Goal: Task Accomplishment & Management: Manage account settings

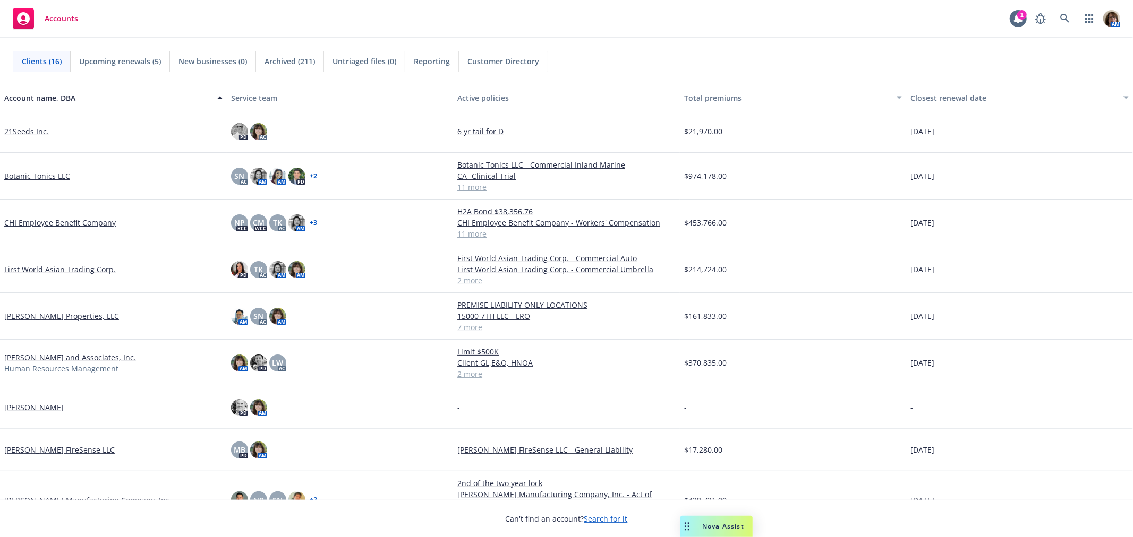
scroll to position [118, 0]
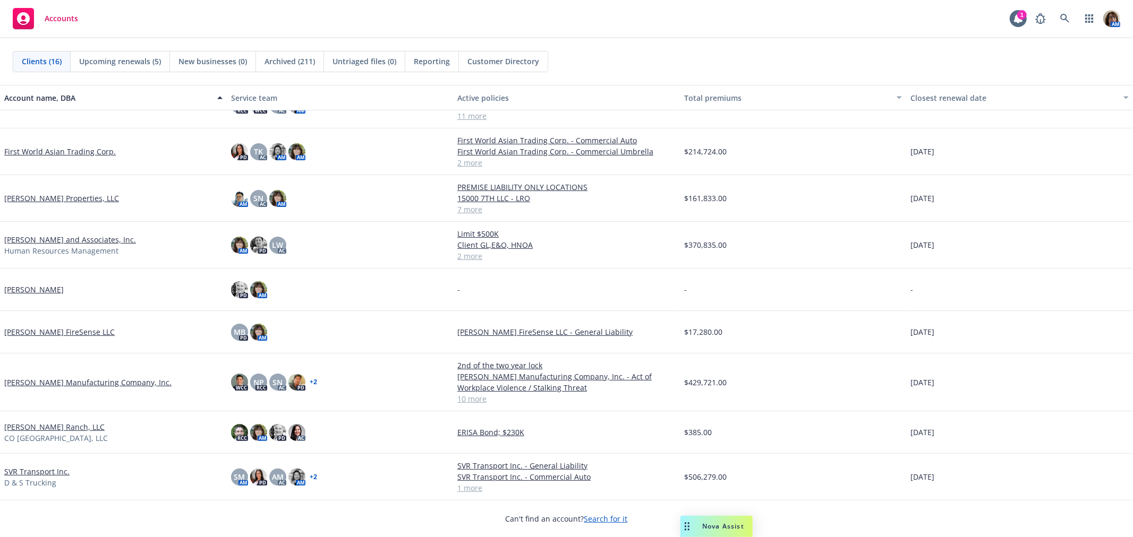
click at [1036, 54] on div "Clients (16) Upcoming renewals (5) New businesses (0) Archived (211) Untriaged …" at bounding box center [566, 61] width 1107 height 21
click at [1064, 14] on icon at bounding box center [1064, 18] width 9 height 9
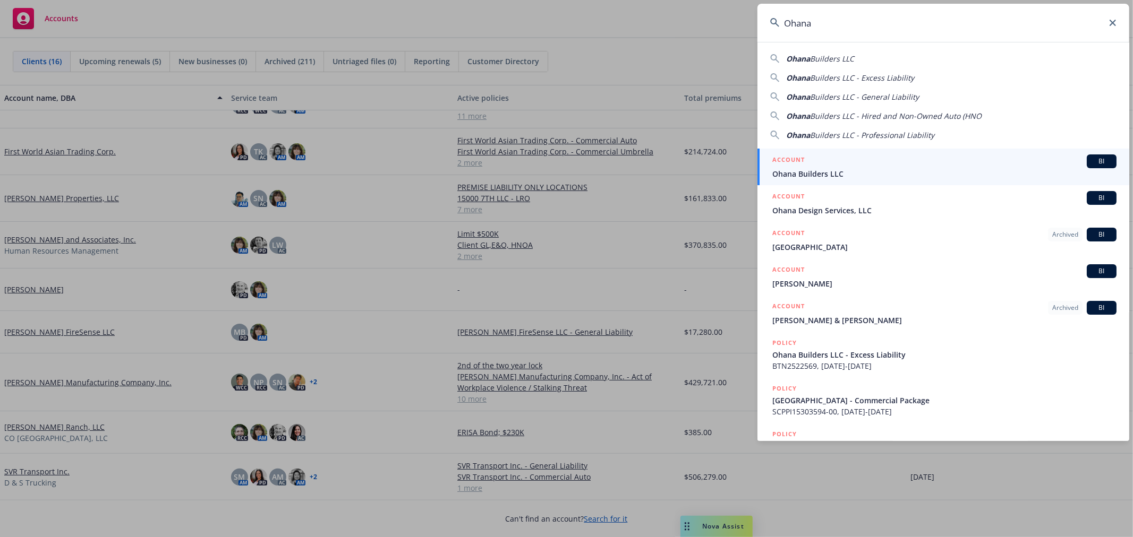
type input "Ohana"
click at [804, 173] on span "Ohana Builders LLC" at bounding box center [944, 173] width 344 height 11
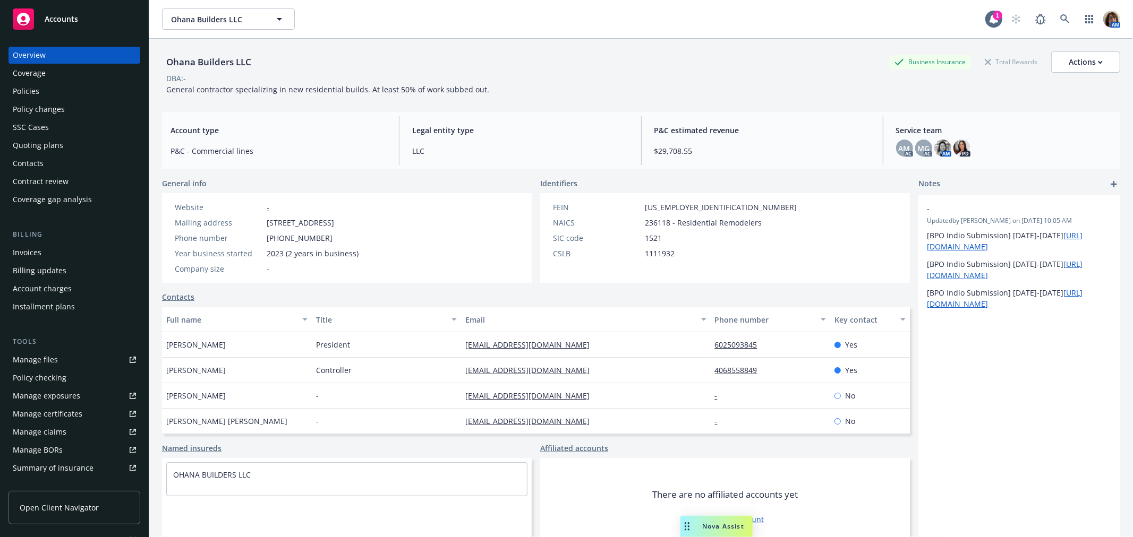
click at [50, 142] on div "Quoting plans" at bounding box center [38, 145] width 50 height 17
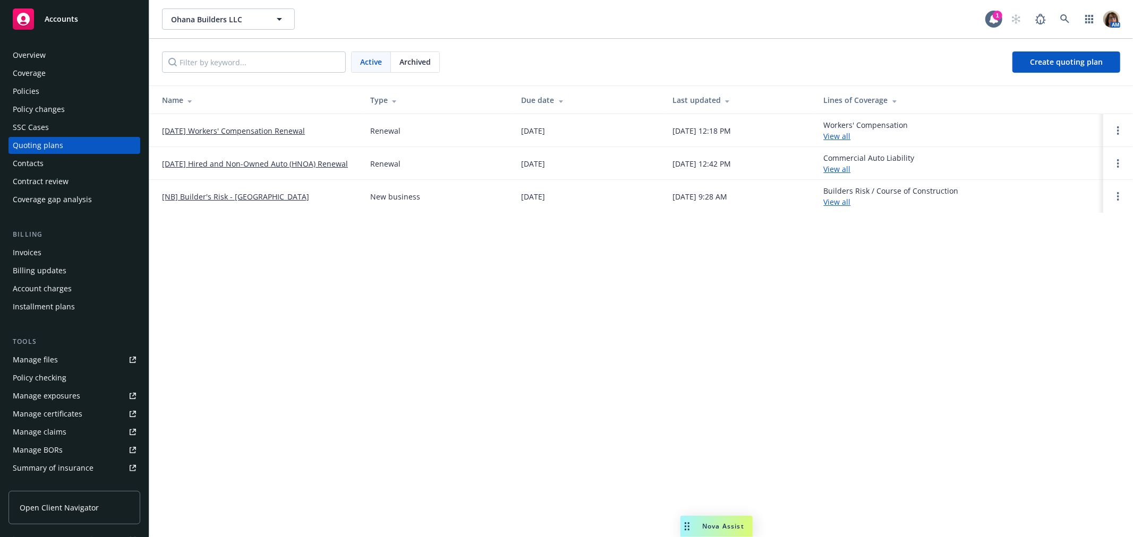
click at [234, 130] on link "[DATE] Workers' Compensation Renewal" at bounding box center [233, 130] width 143 height 11
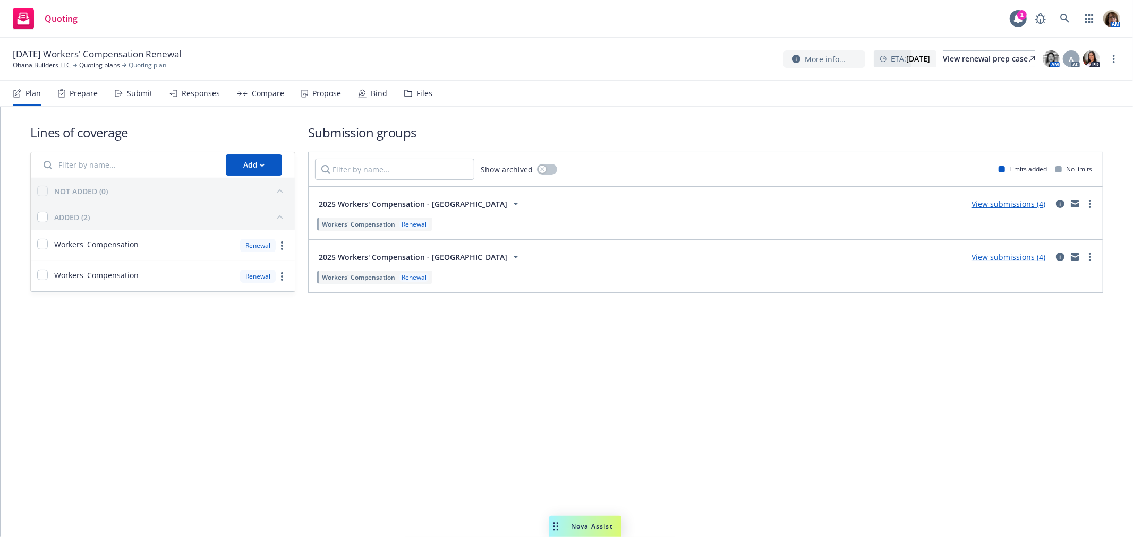
click at [267, 92] on div "Compare" at bounding box center [268, 93] width 32 height 8
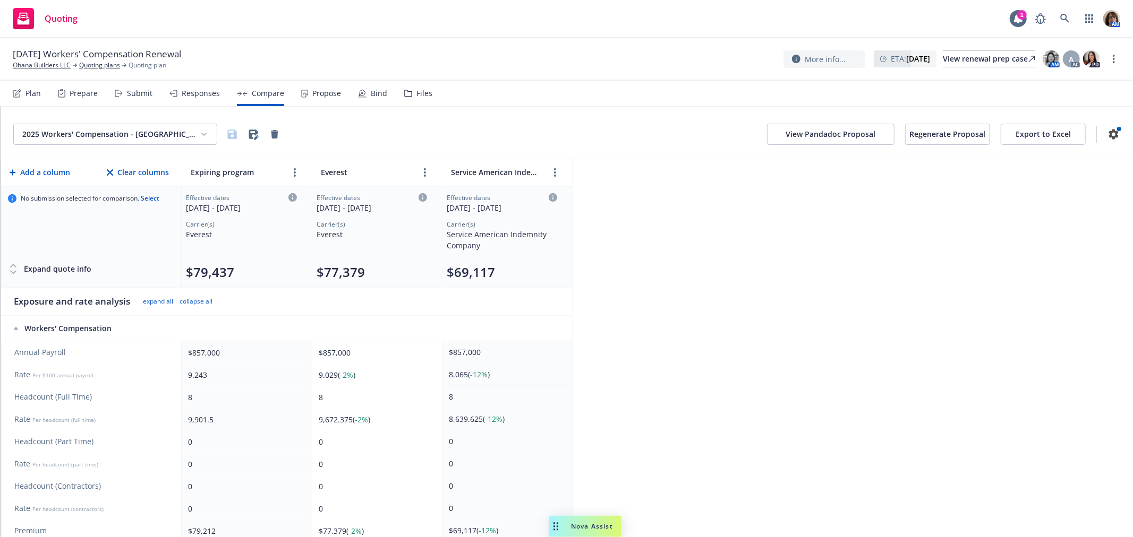
click at [835, 133] on button "View Pandadoc Proposal" at bounding box center [830, 134] width 127 height 21
click at [96, 62] on link "Quoting plans" at bounding box center [99, 66] width 41 height 10
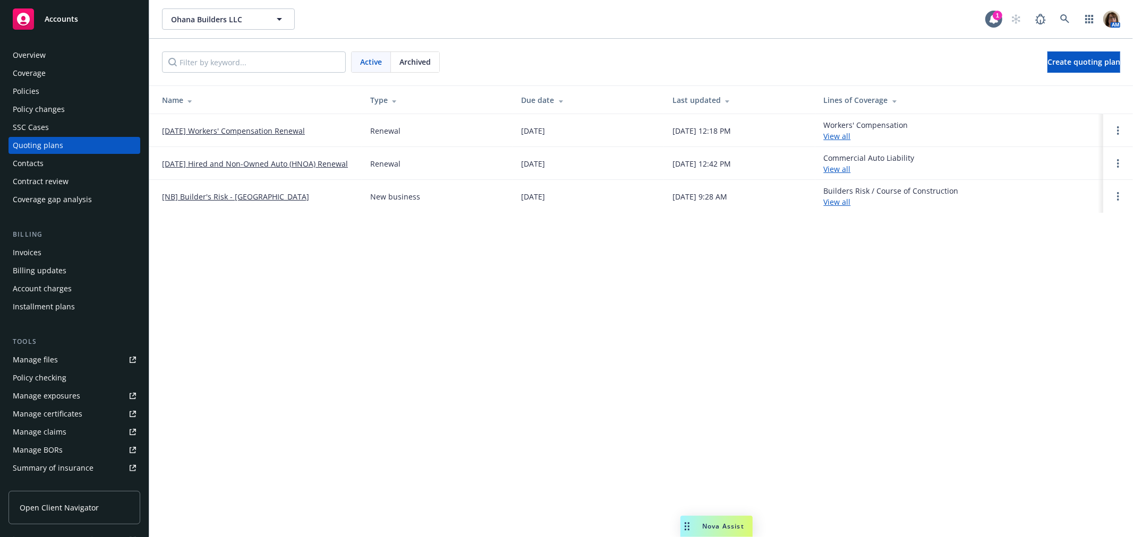
click at [419, 64] on span "Archived" at bounding box center [414, 61] width 31 height 11
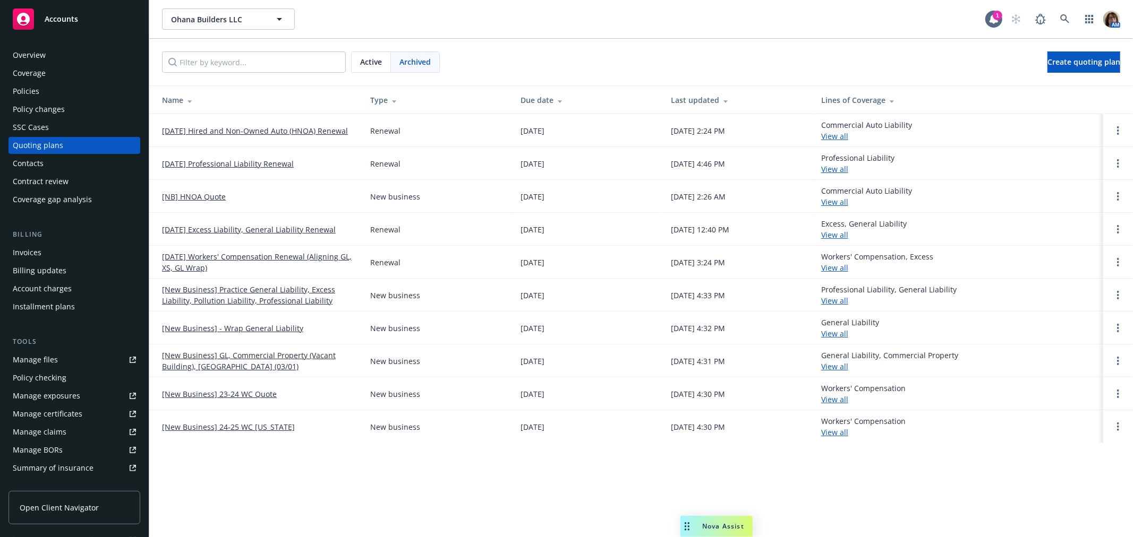
click at [247, 255] on link "10/15/24 Workers' Compensation Renewal (Aligning GL, XS, GL Wrap)" at bounding box center [257, 262] width 191 height 22
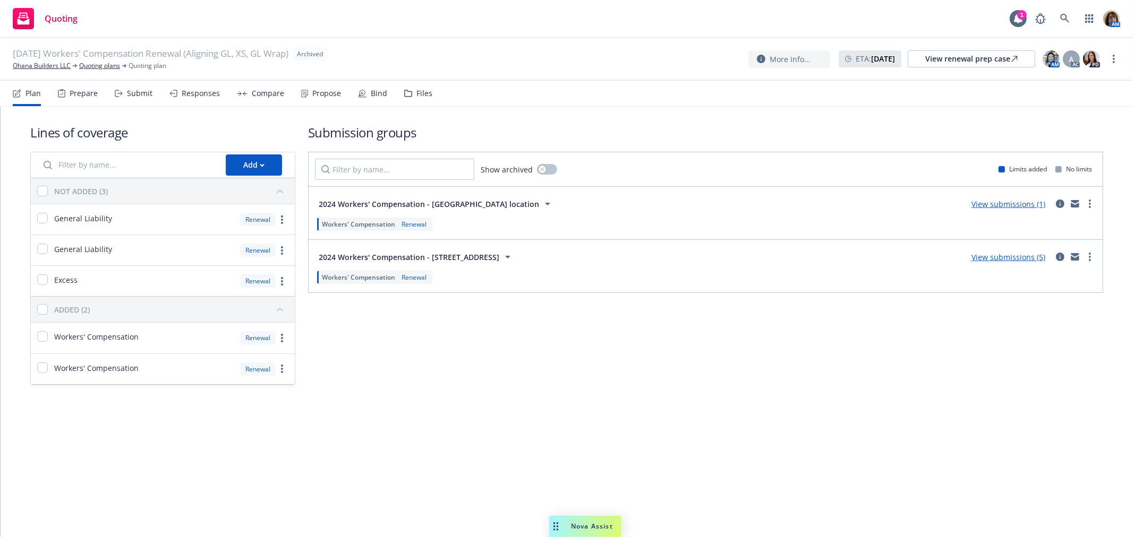
click at [313, 93] on div "Propose" at bounding box center [326, 93] width 29 height 8
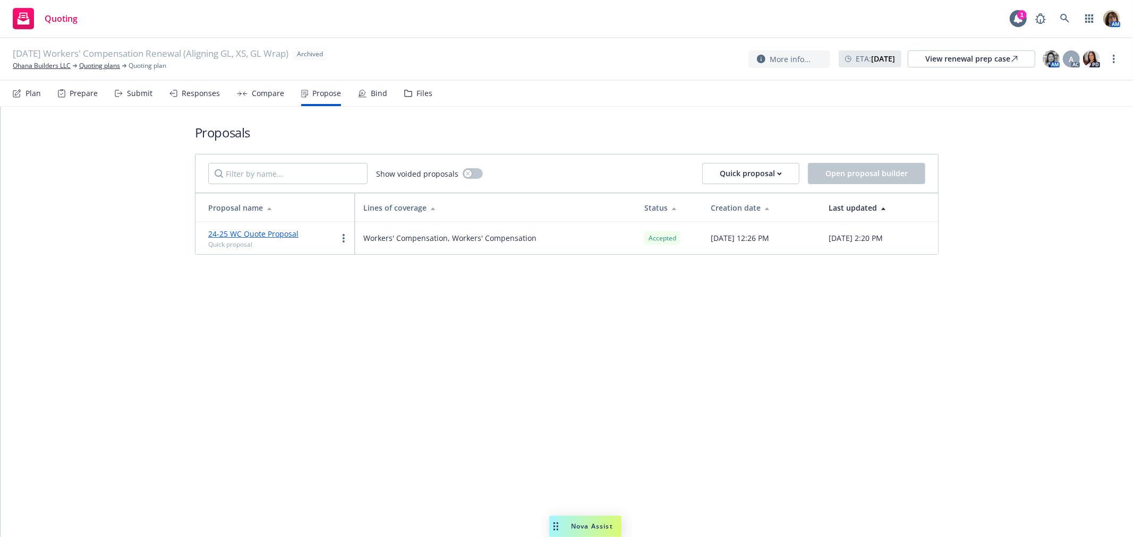
click at [256, 234] on link "24-25 WC Quote Proposal" at bounding box center [253, 234] width 90 height 10
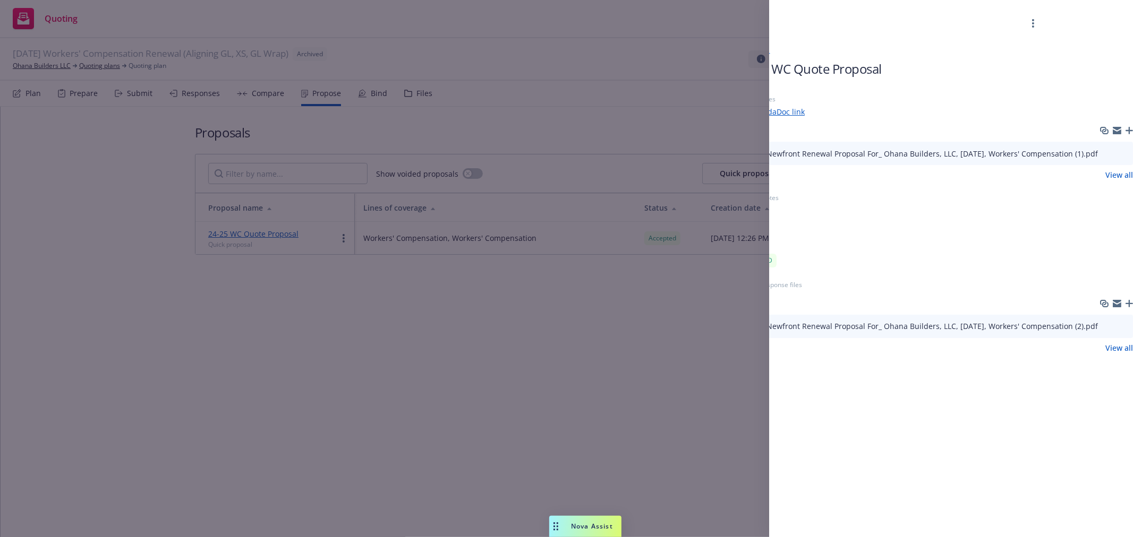
scroll to position [0, 91]
click at [1122, 152] on icon "preview file" at bounding box center [1123, 153] width 10 height 7
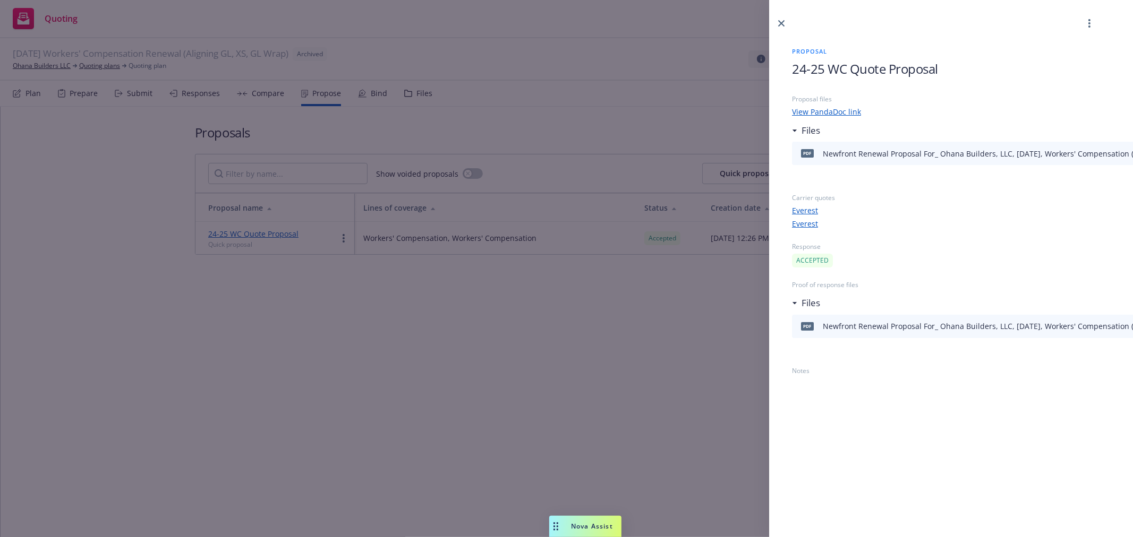
scroll to position [0, 0]
click at [802, 20] on icon "close" at bounding box center [801, 23] width 6 height 6
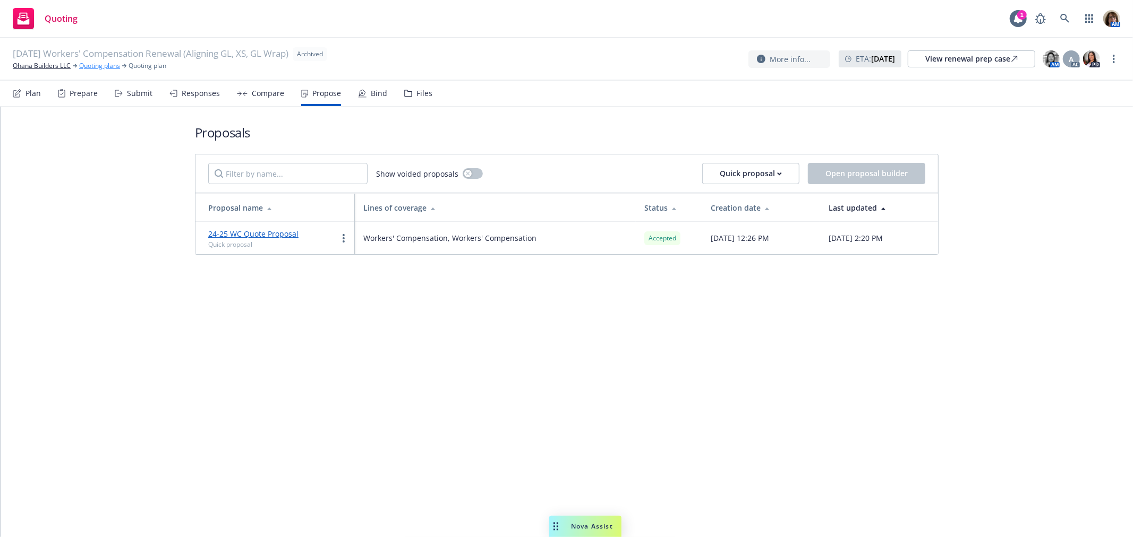
click at [91, 64] on link "Quoting plans" at bounding box center [99, 66] width 41 height 10
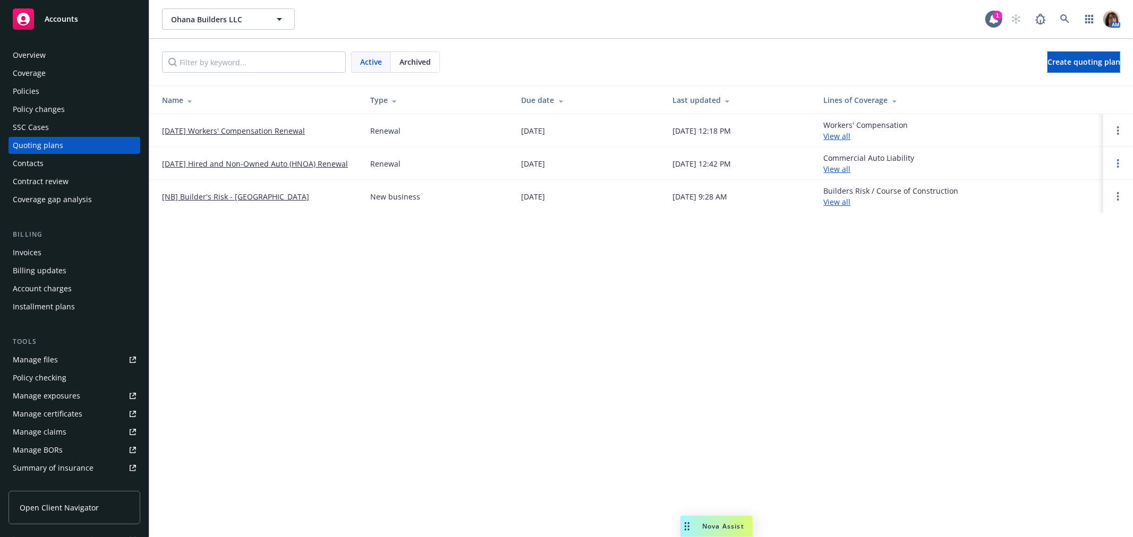
click at [214, 127] on link "[DATE] Workers' Compensation Renewal" at bounding box center [233, 130] width 143 height 11
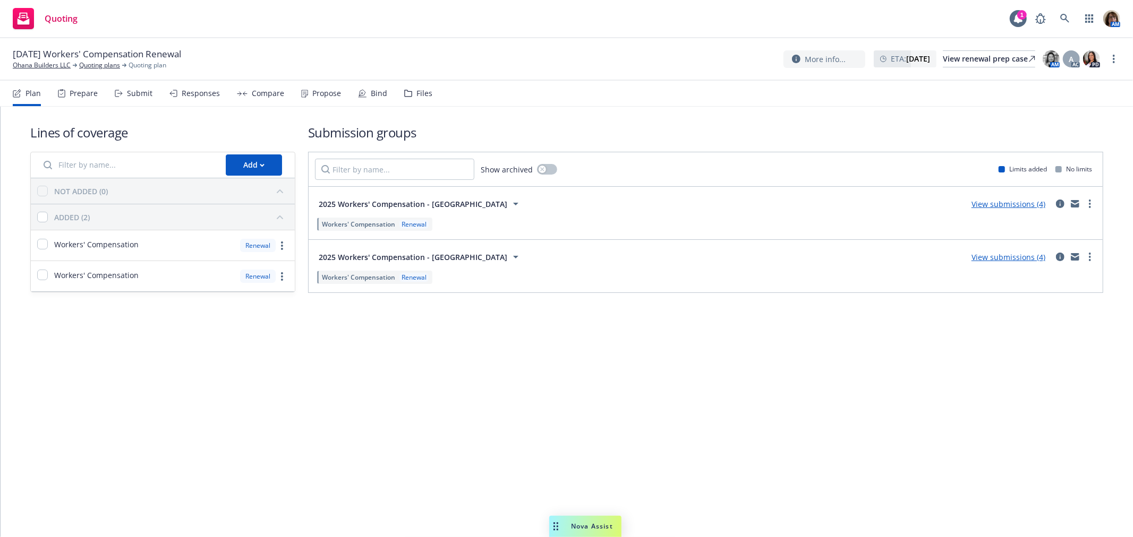
click at [265, 94] on div "Compare" at bounding box center [268, 93] width 32 height 8
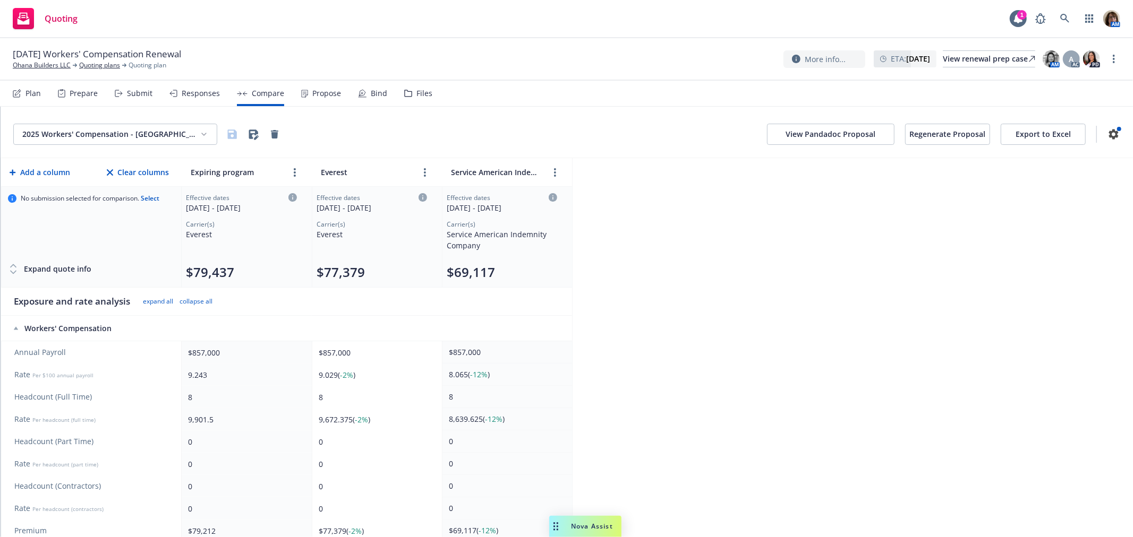
click at [1038, 133] on button "Export to Excel" at bounding box center [1042, 134] width 85 height 21
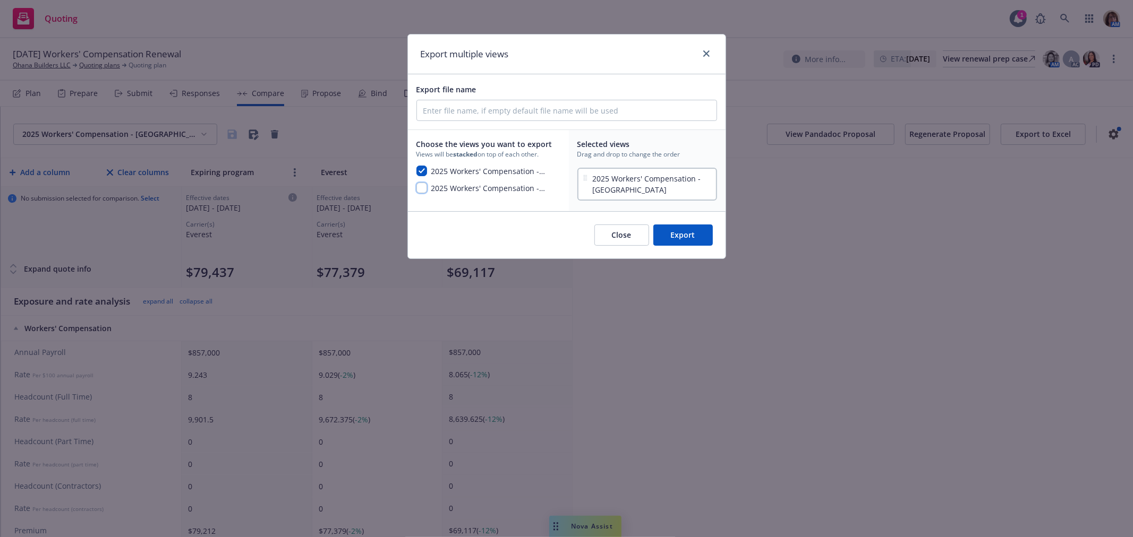
click at [421, 188] on input "checkbox" at bounding box center [421, 188] width 11 height 11
checkbox input "true"
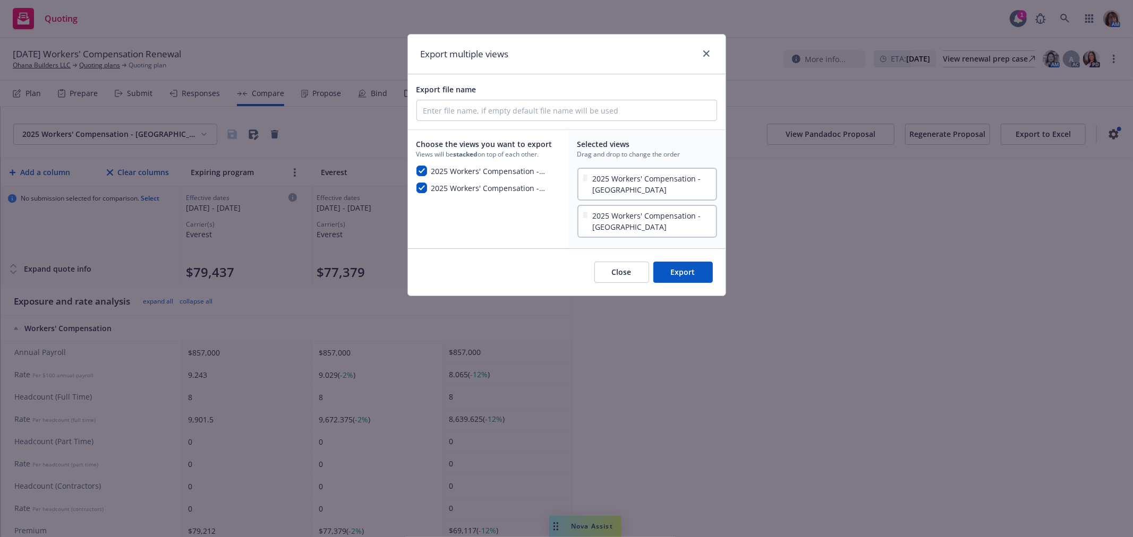
click at [686, 272] on button "Export" at bounding box center [682, 272] width 59 height 21
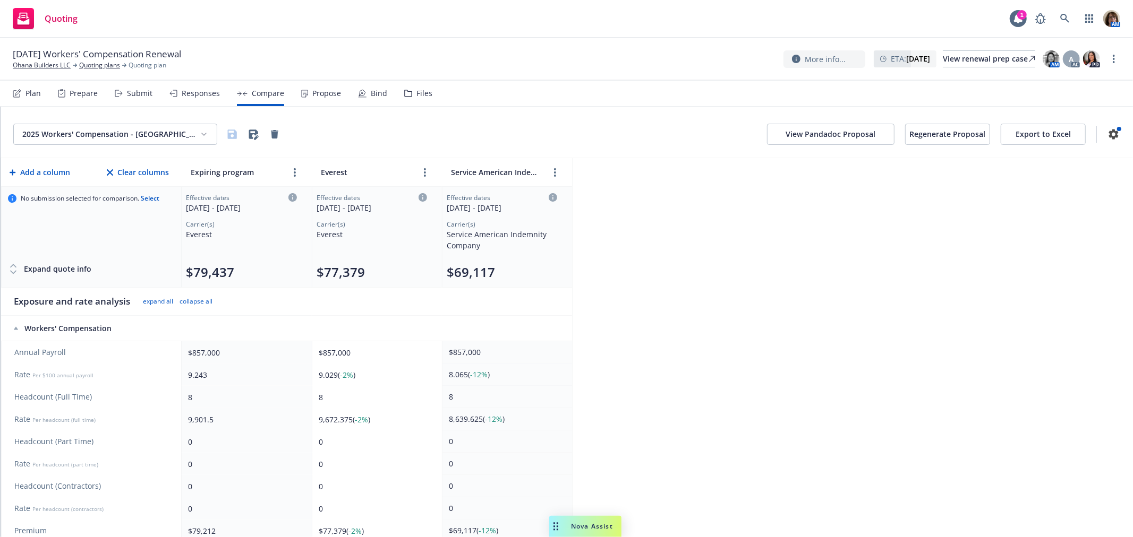
click at [13, 272] on icon at bounding box center [13, 272] width 11 height 11
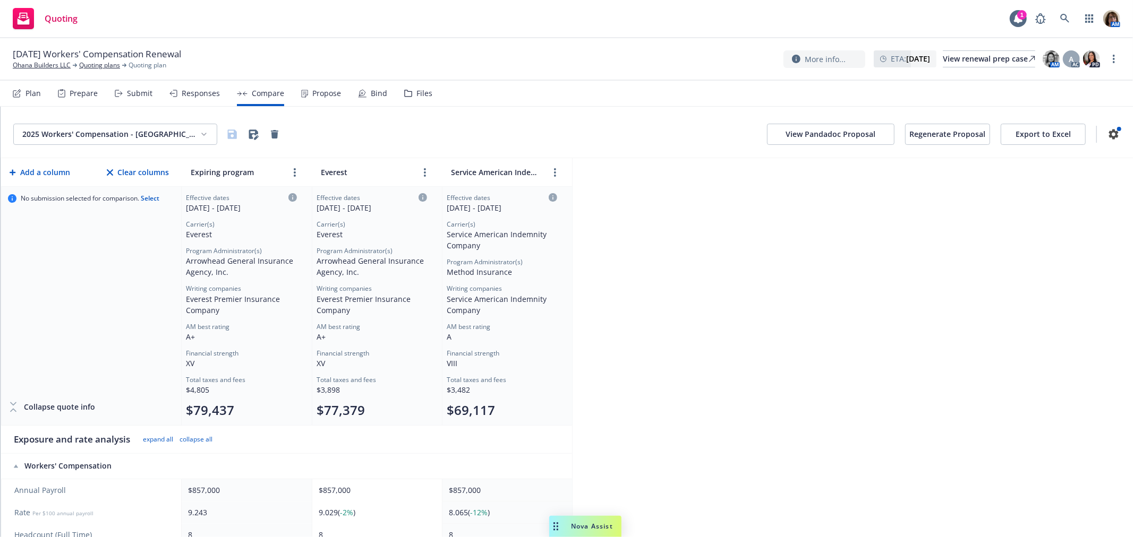
click at [138, 92] on div "Submit" at bounding box center [139, 93] width 25 height 8
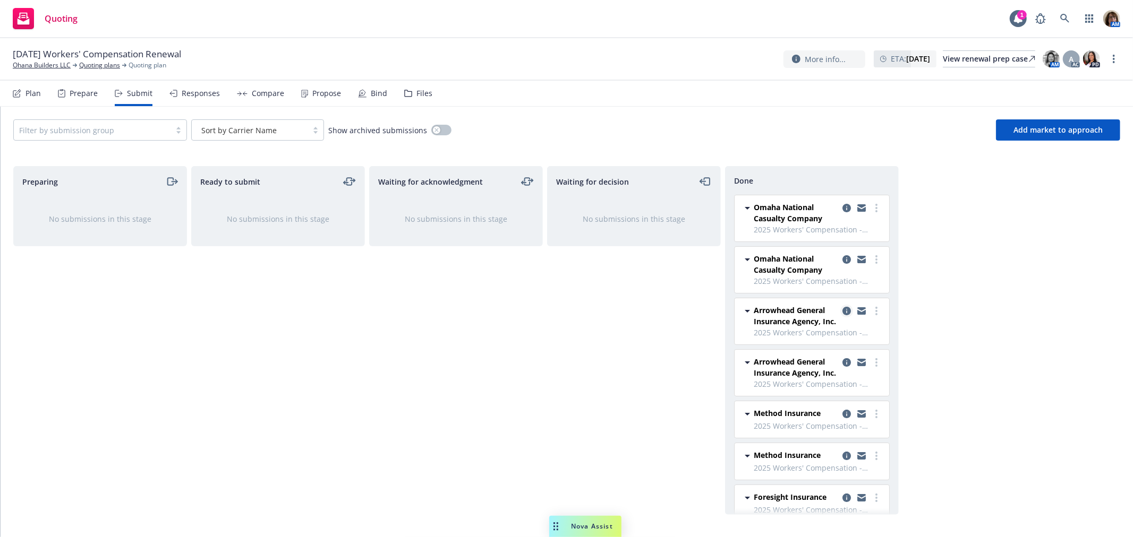
click at [842, 312] on icon "copy logging email" at bounding box center [846, 311] width 8 height 8
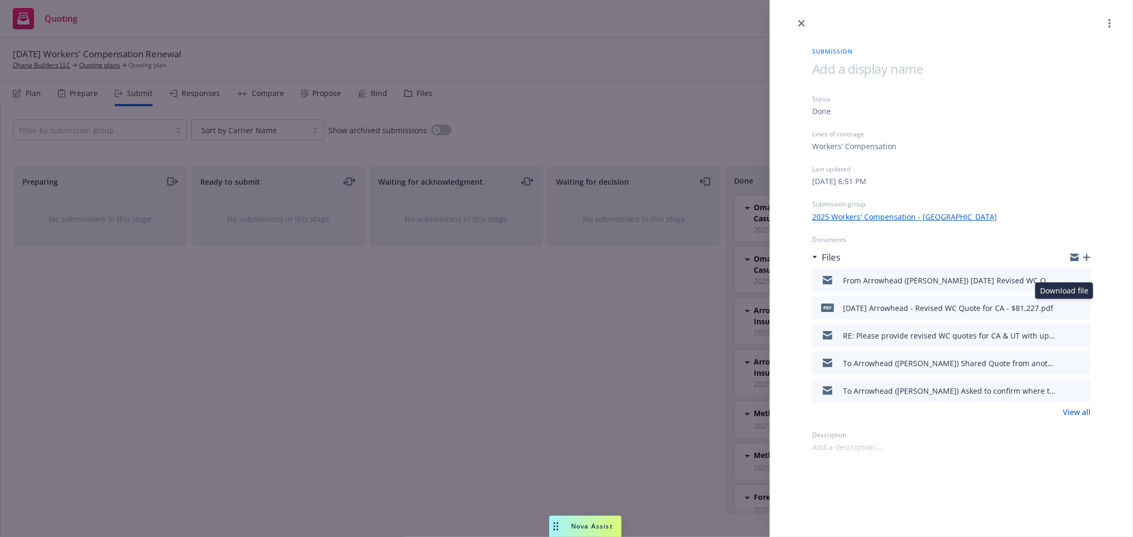
click at [1064, 306] on icon "download file" at bounding box center [1062, 307] width 8 height 8
click at [800, 23] on icon "close" at bounding box center [801, 23] width 6 height 6
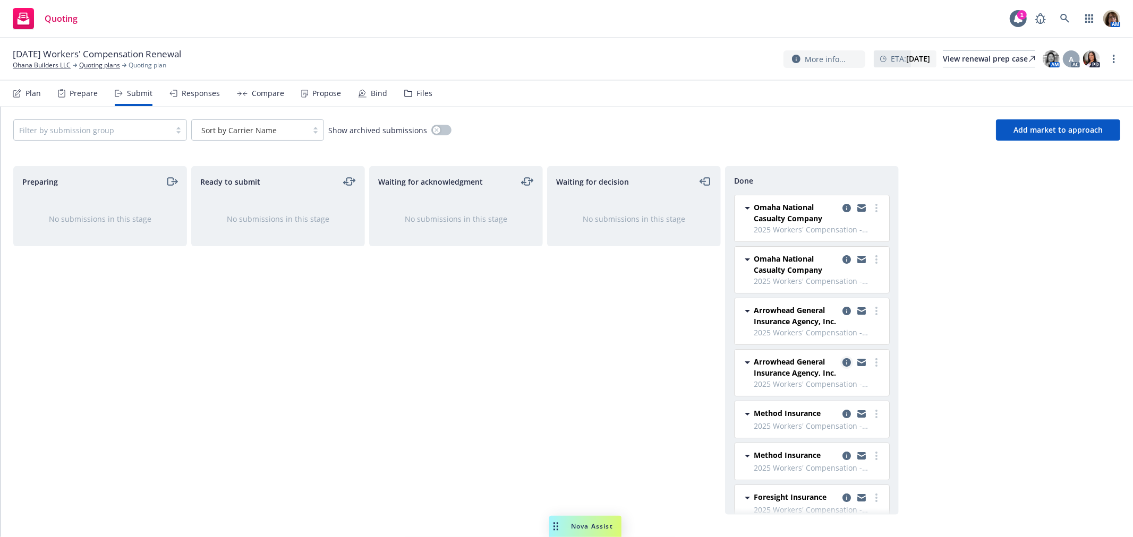
click at [842, 363] on icon "copy logging email" at bounding box center [846, 362] width 8 height 8
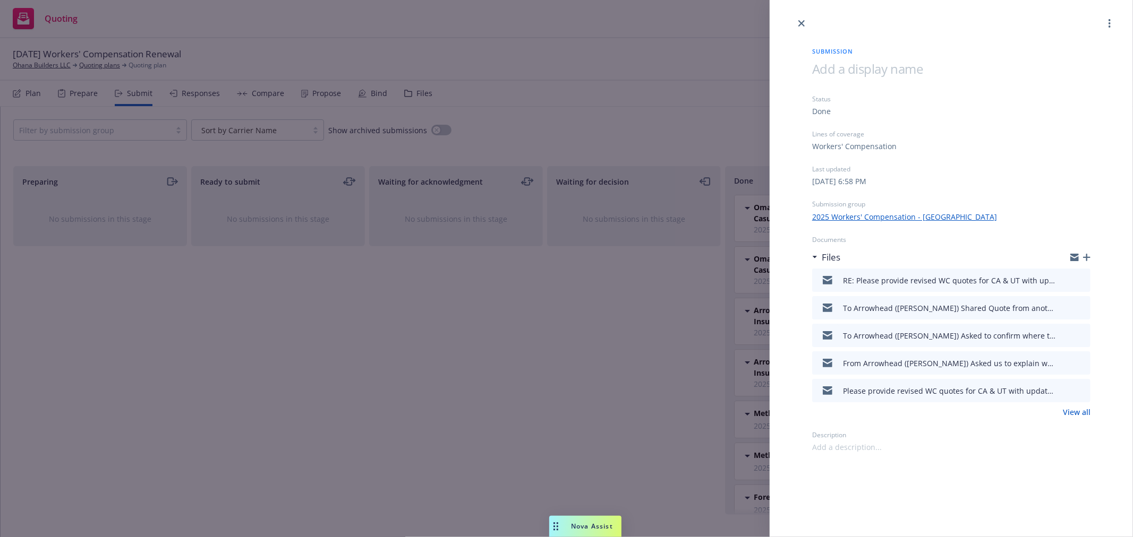
click at [1070, 411] on link "View all" at bounding box center [1076, 412] width 28 height 11
click at [802, 20] on icon "close" at bounding box center [801, 23] width 6 height 6
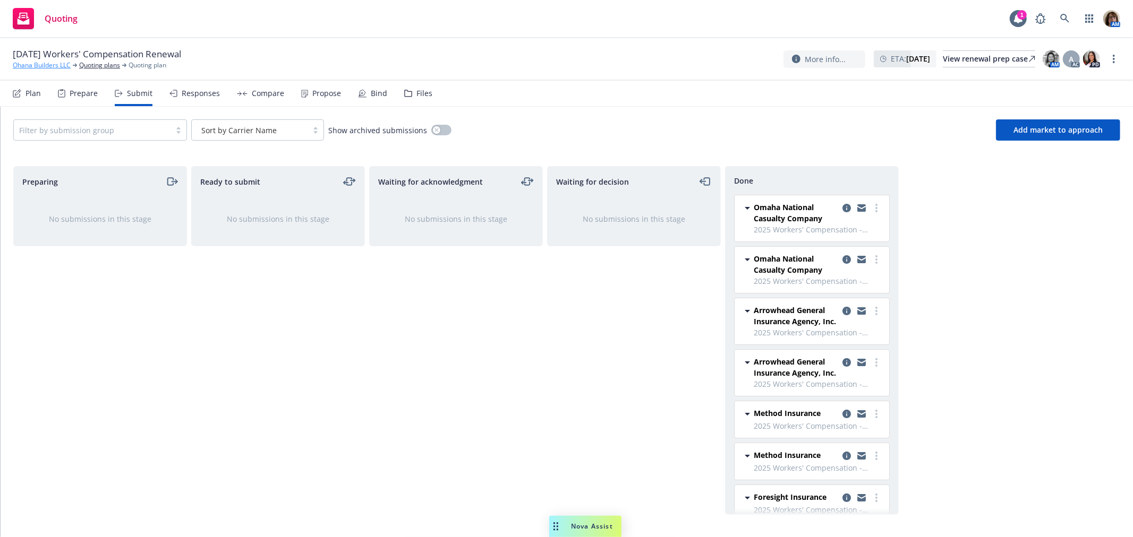
click at [44, 64] on link "Ohana Builders LLC" at bounding box center [42, 66] width 58 height 10
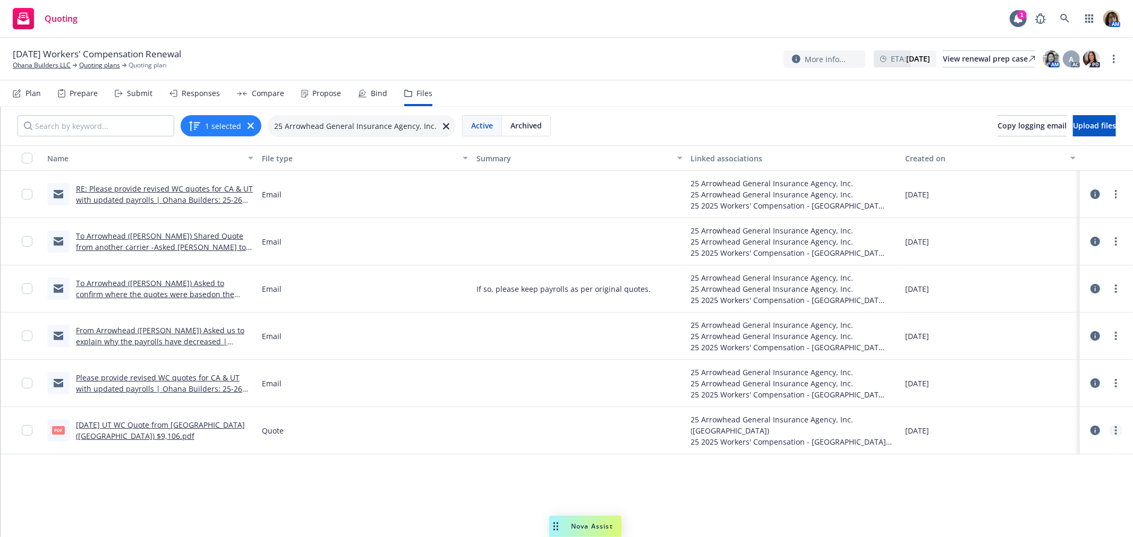
click at [1114, 432] on icon "more" at bounding box center [1115, 430] width 2 height 8
click at [1038, 470] on link "Download" at bounding box center [1060, 473] width 106 height 21
click at [371, 93] on div "Bind" at bounding box center [379, 93] width 16 height 8
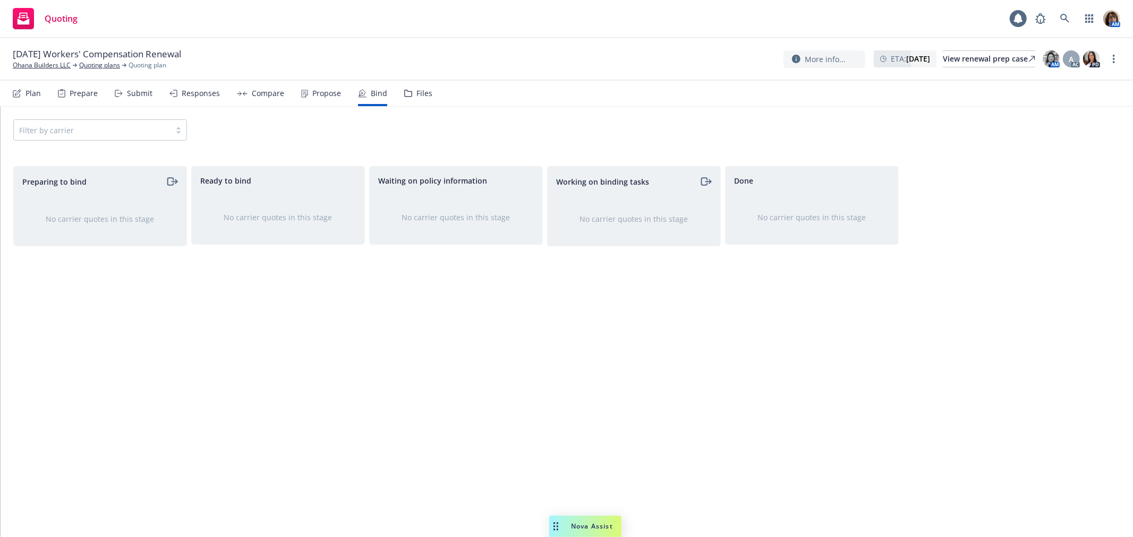
click at [424, 92] on div "Files" at bounding box center [424, 93] width 16 height 8
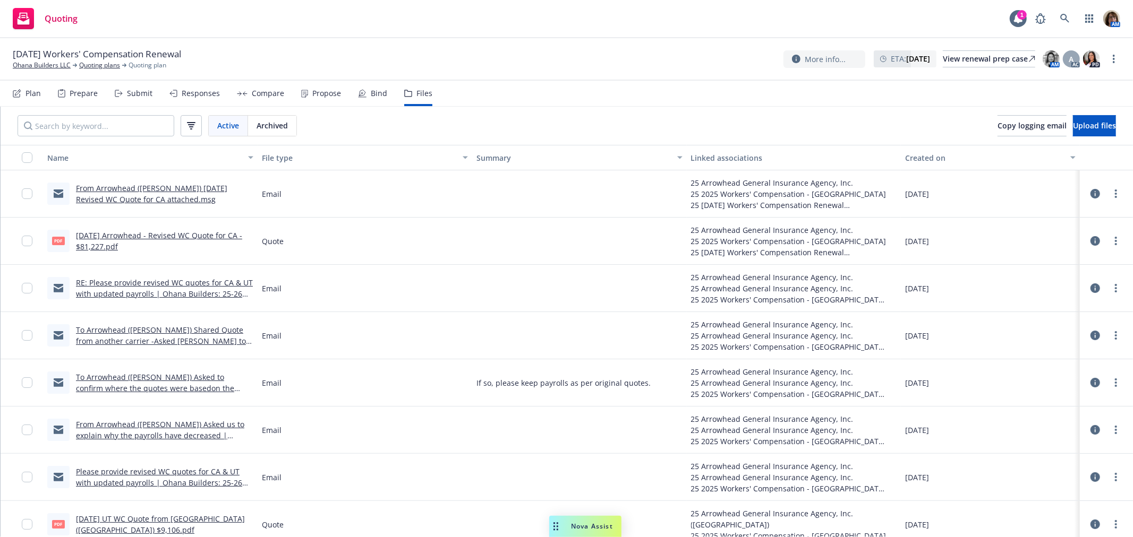
click at [115, 234] on link "10/15/25 Arrowhead - Revised WC Quote for CA - $81,227.pdf" at bounding box center [159, 240] width 166 height 21
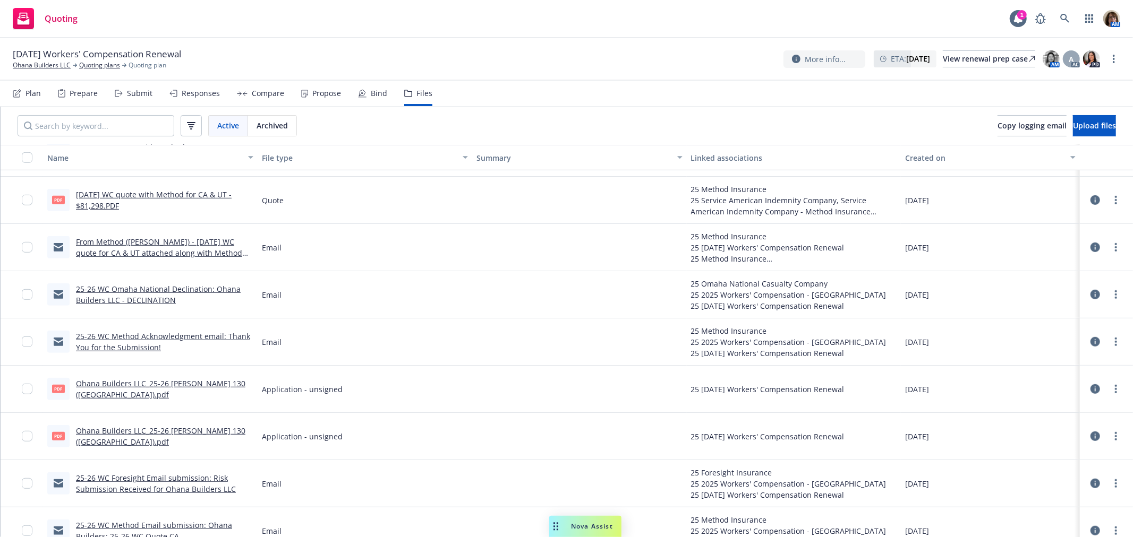
scroll to position [494, 0]
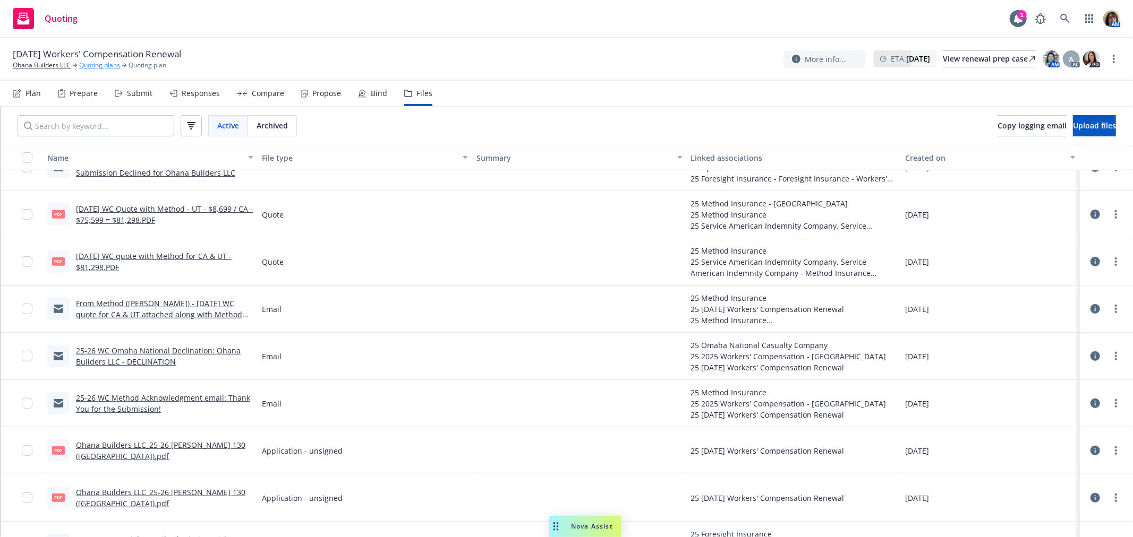
click at [110, 64] on link "Quoting plans" at bounding box center [99, 66] width 41 height 10
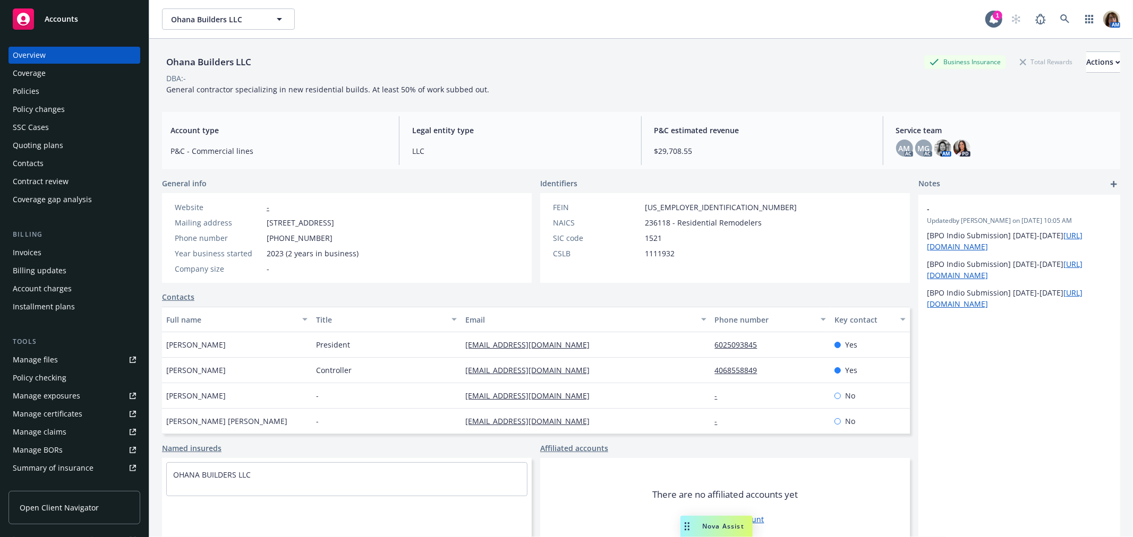
click at [33, 88] on div "Policies" at bounding box center [26, 91] width 27 height 17
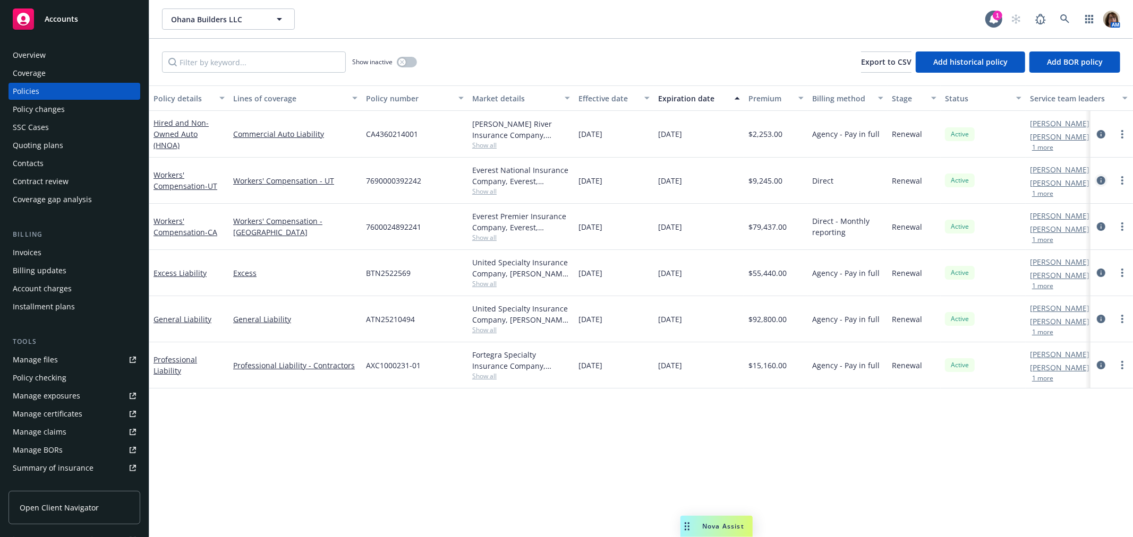
click at [1100, 178] on icon "circleInformation" at bounding box center [1100, 180] width 8 height 8
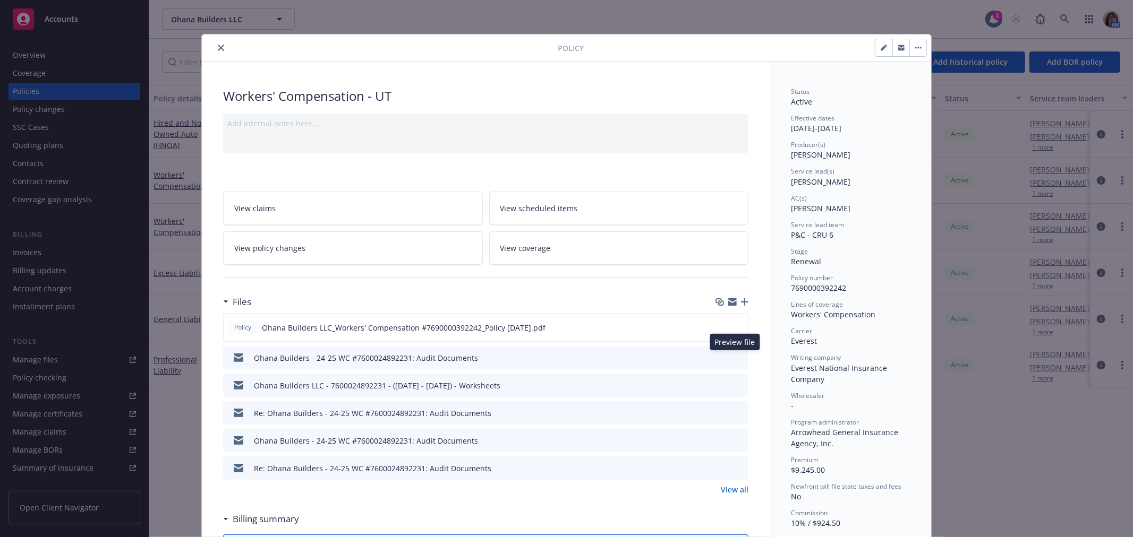
click at [734, 355] on icon "preview file" at bounding box center [738, 357] width 10 height 7
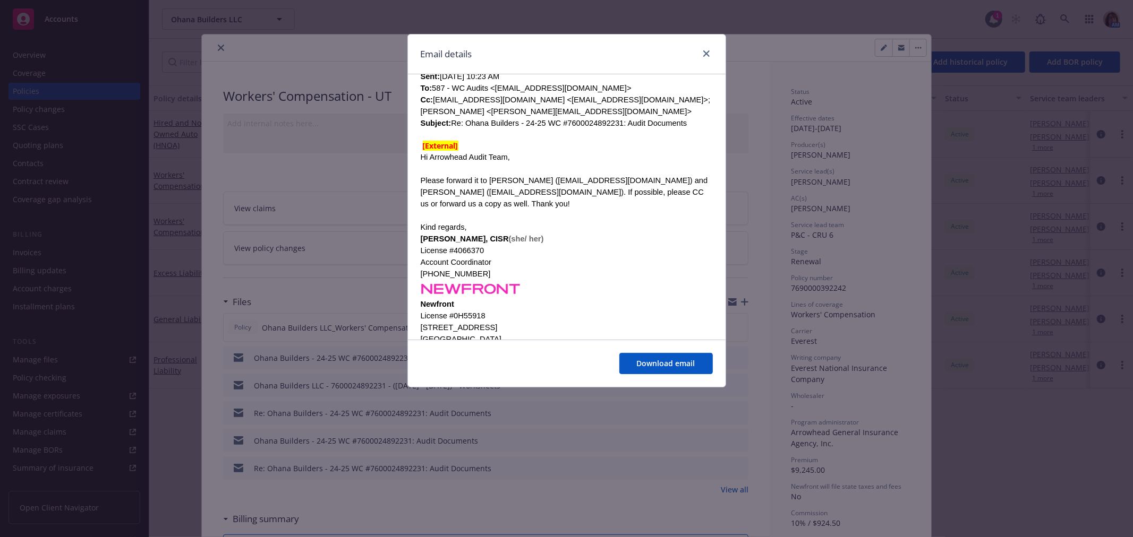
scroll to position [471, 0]
click at [707, 53] on icon "close" at bounding box center [706, 53] width 6 height 6
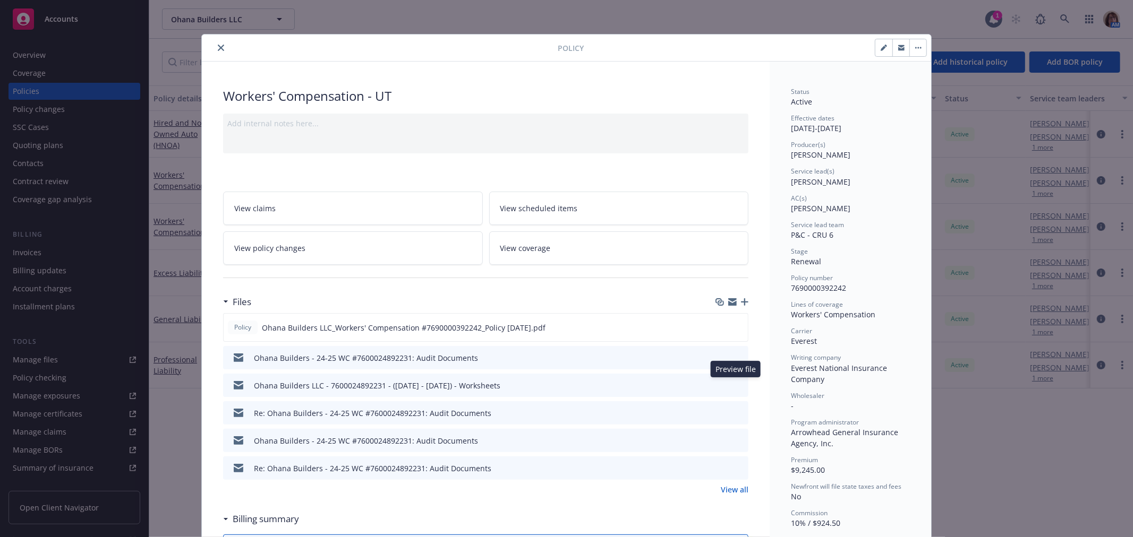
click at [735, 383] on icon "preview file" at bounding box center [738, 384] width 10 height 7
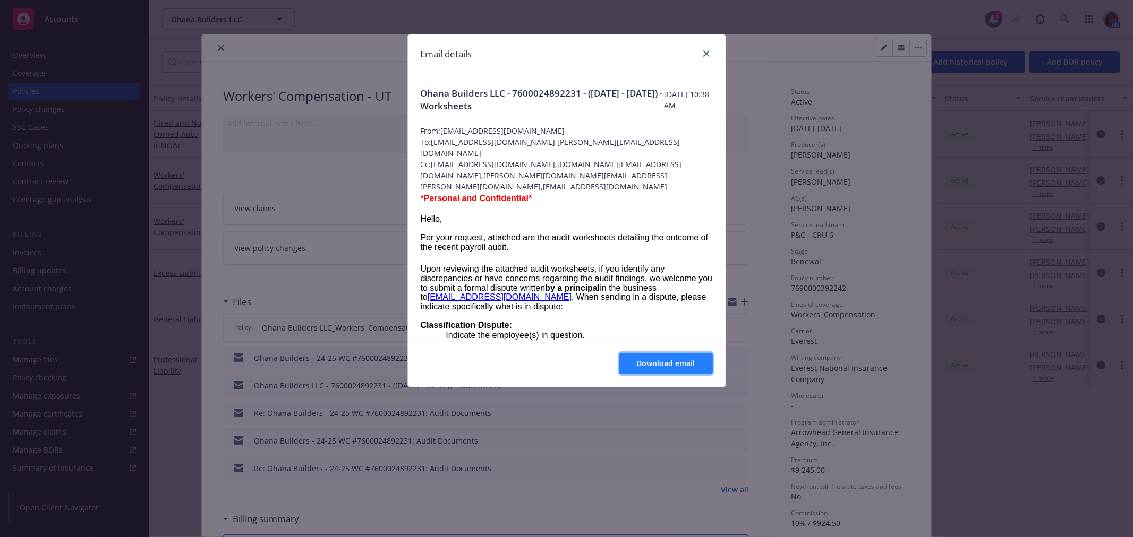
click at [662, 360] on span "Download email" at bounding box center [666, 363] width 58 height 10
click at [539, 50] on div "Email details" at bounding box center [567, 55] width 318 height 40
click at [707, 53] on icon "close" at bounding box center [706, 53] width 6 height 6
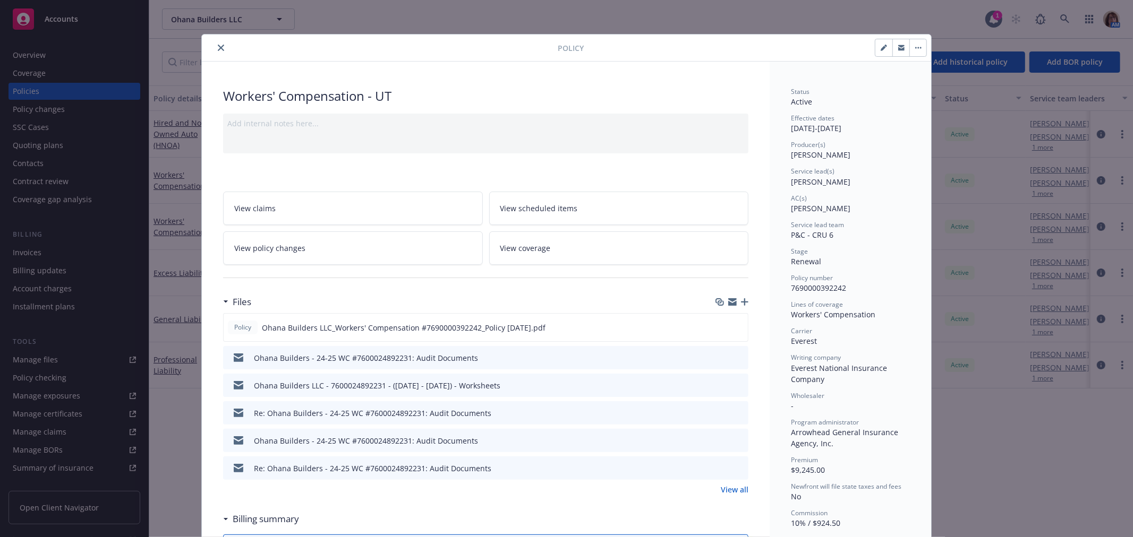
click at [730, 490] on link "View all" at bounding box center [735, 489] width 28 height 11
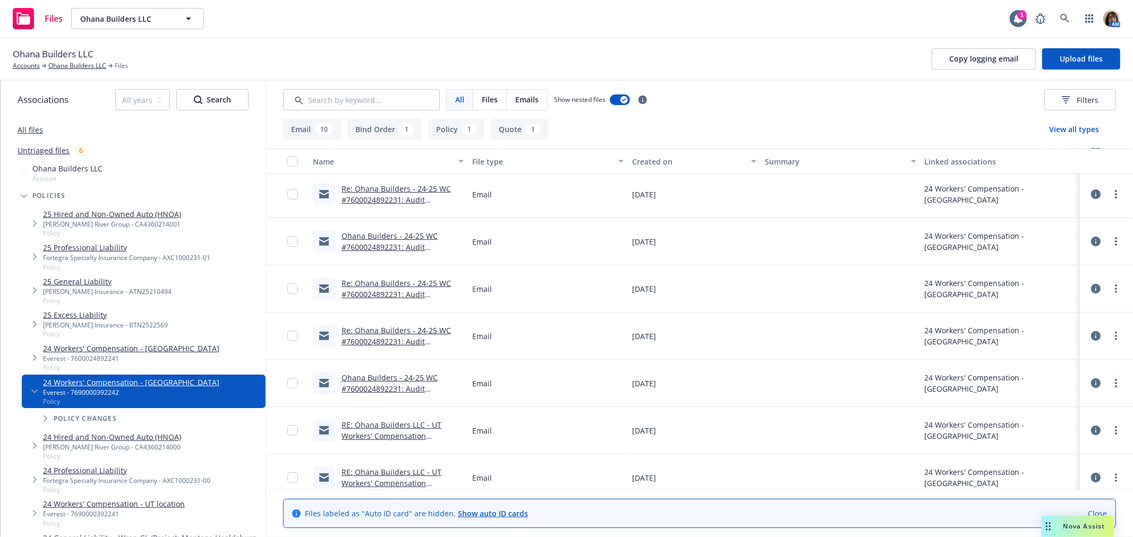
scroll to position [118, 0]
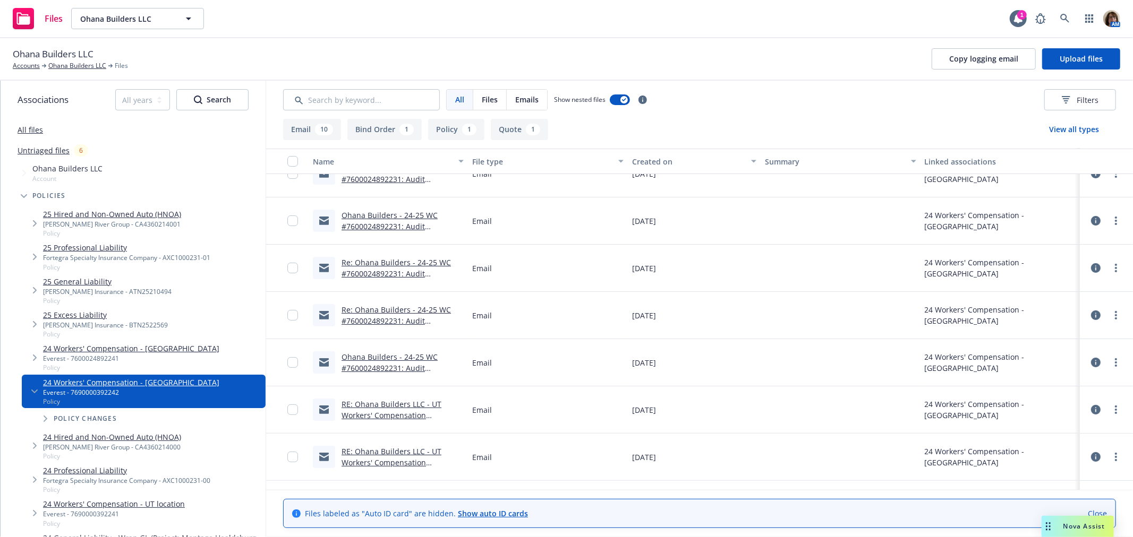
click at [390, 402] on link "RE: Ohana Builders LLC - UT Workers' Compensation #7690000392242: Online Access" at bounding box center [398, 415] width 114 height 32
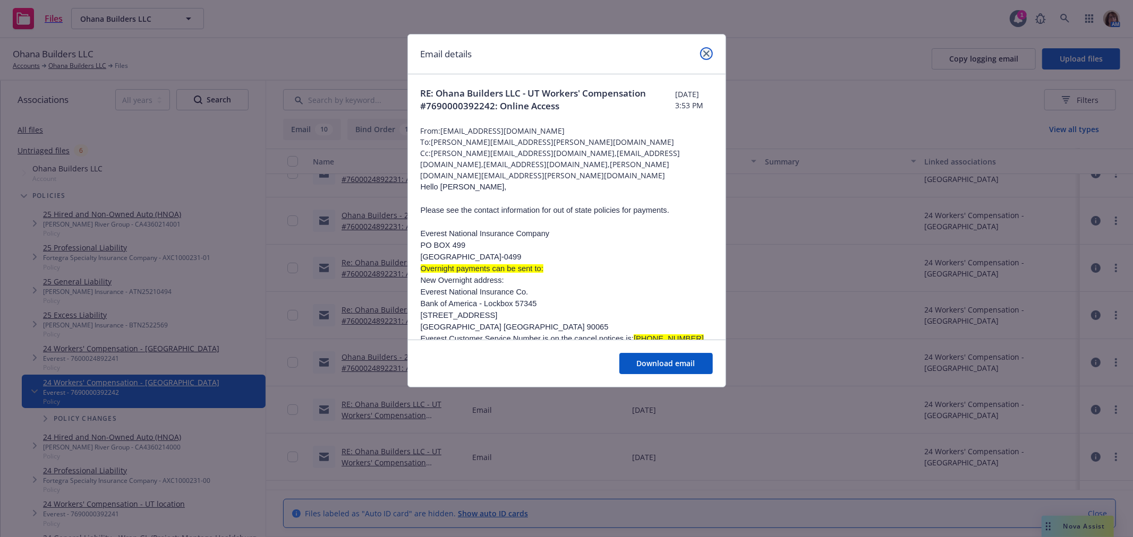
click at [707, 54] on icon "close" at bounding box center [706, 53] width 6 height 6
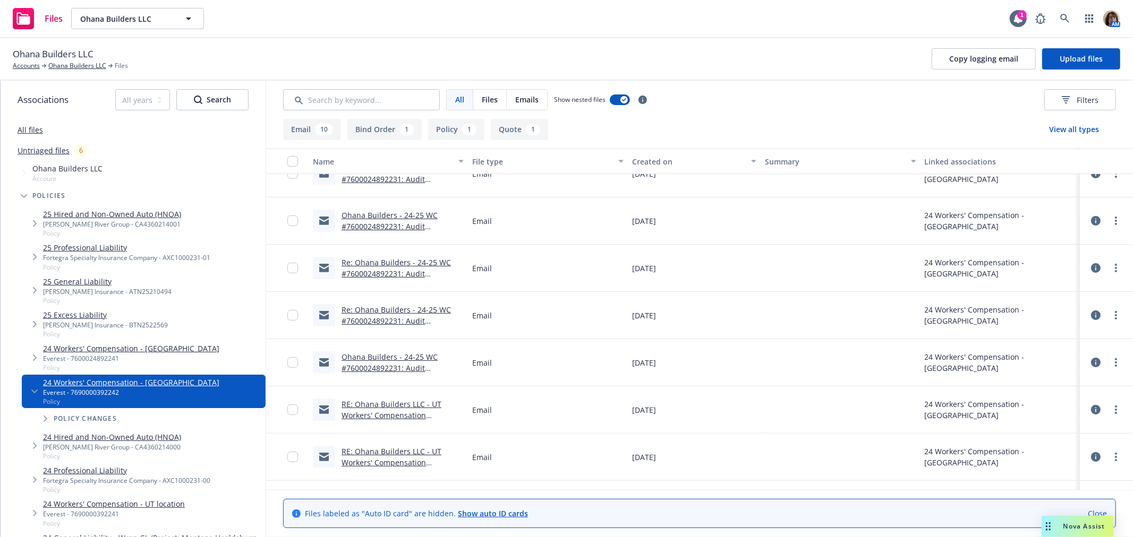
click at [367, 356] on link "Ohana Builders - 24-25 WC #7600024892231: Audit Documents" at bounding box center [389, 368] width 96 height 32
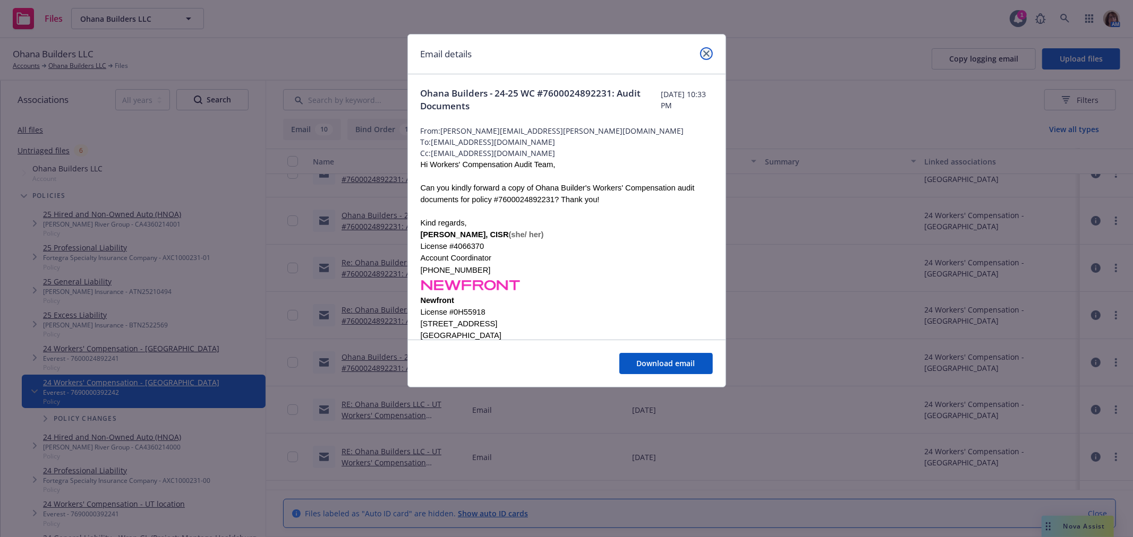
click at [703, 53] on icon "close" at bounding box center [706, 53] width 6 height 6
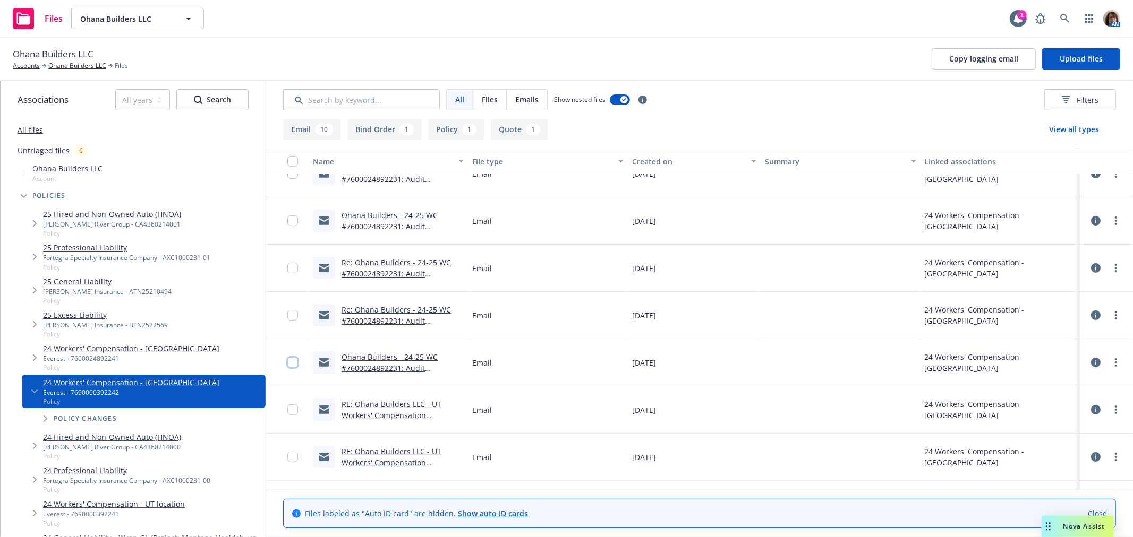
click at [291, 365] on input "checkbox" at bounding box center [292, 362] width 11 height 11
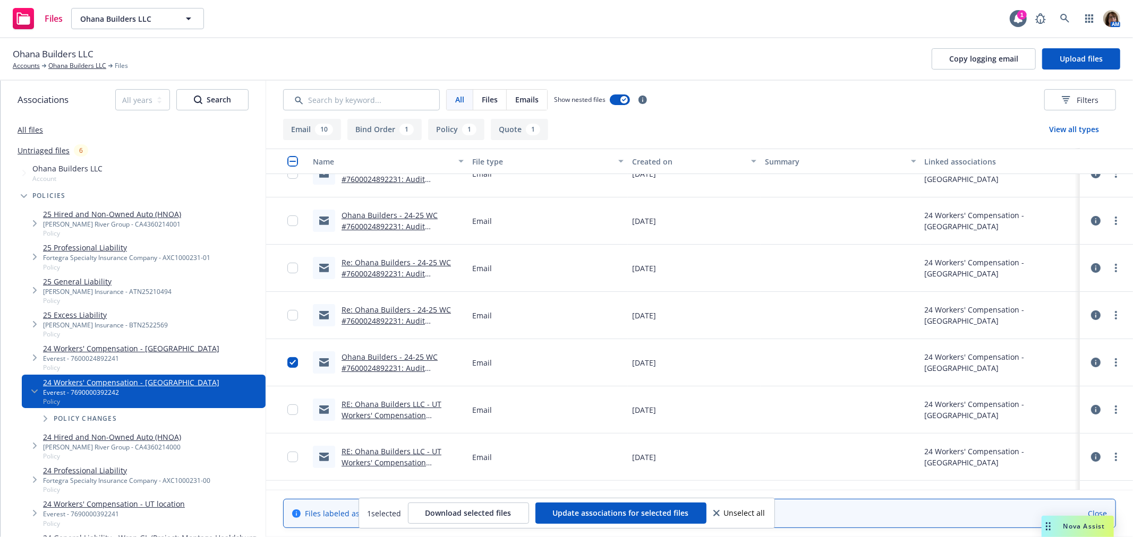
click at [285, 315] on div at bounding box center [287, 315] width 42 height 47
click at [292, 312] on input "checkbox" at bounding box center [292, 315] width 11 height 11
click at [292, 269] on input "checkbox" at bounding box center [292, 268] width 11 height 11
click at [293, 219] on input "checkbox" at bounding box center [292, 221] width 11 height 11
click at [408, 215] on link "Ohana Builders - 24-25 WC #7600024892231: Audit Documents" at bounding box center [389, 226] width 96 height 32
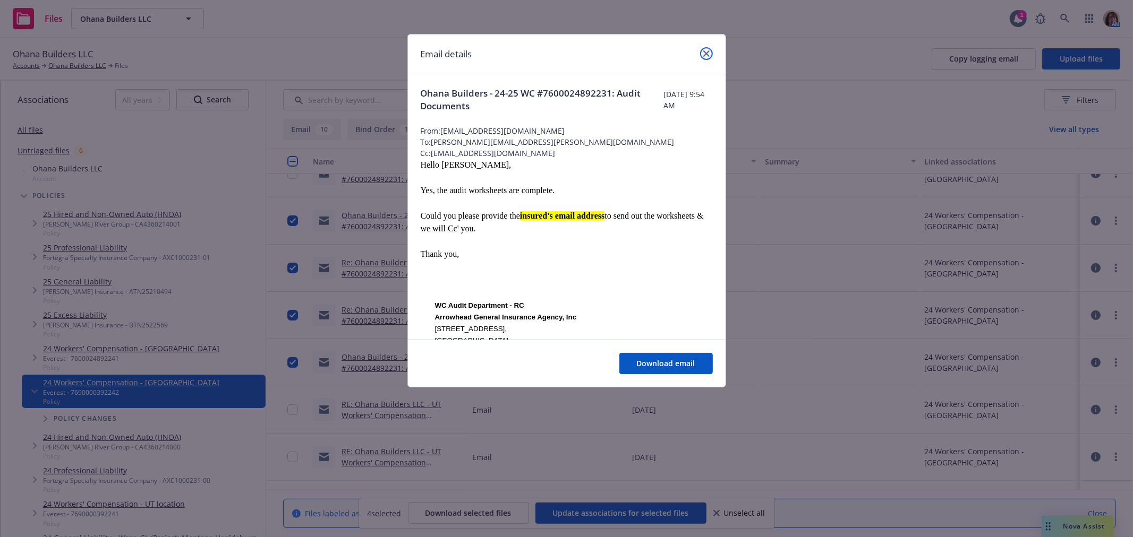
click at [707, 53] on icon "close" at bounding box center [706, 53] width 6 height 6
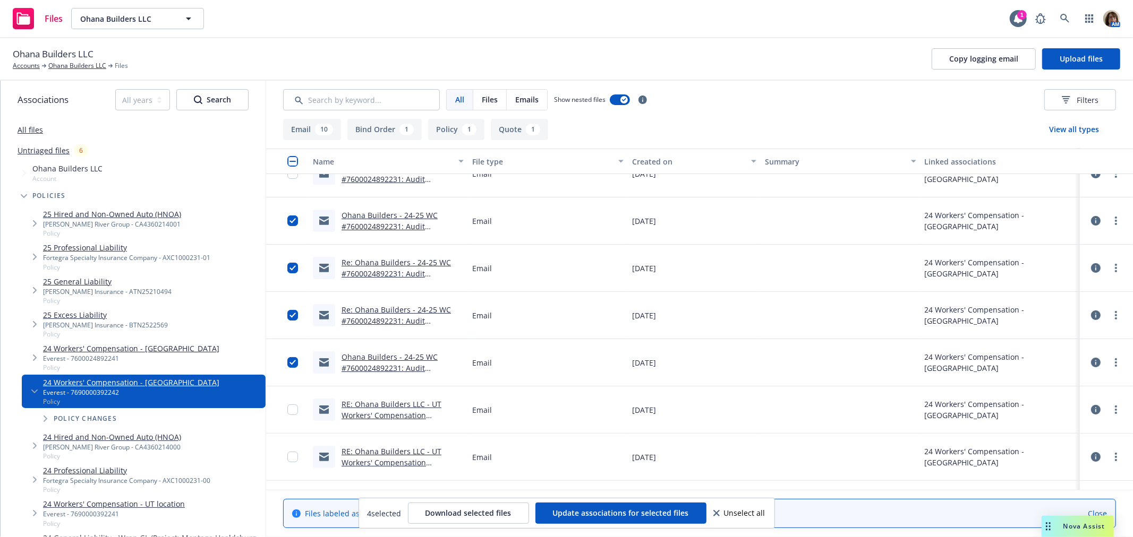
click at [1091, 361] on icon at bounding box center [1096, 363] width 10 height 10
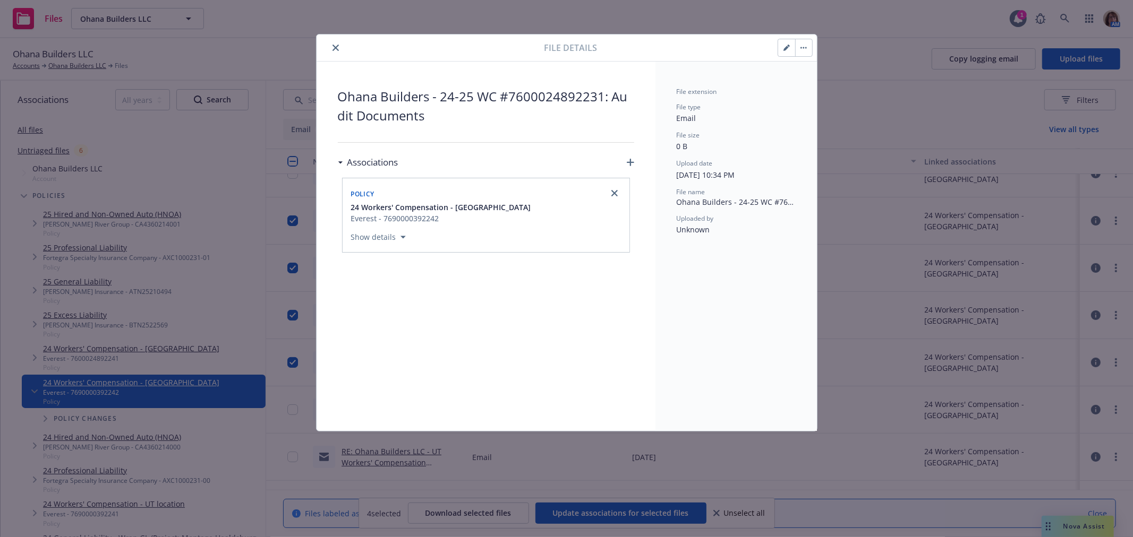
click at [795, 47] on button "button" at bounding box center [803, 47] width 17 height 17
click at [784, 49] on icon "button" at bounding box center [785, 48] width 5 height 5
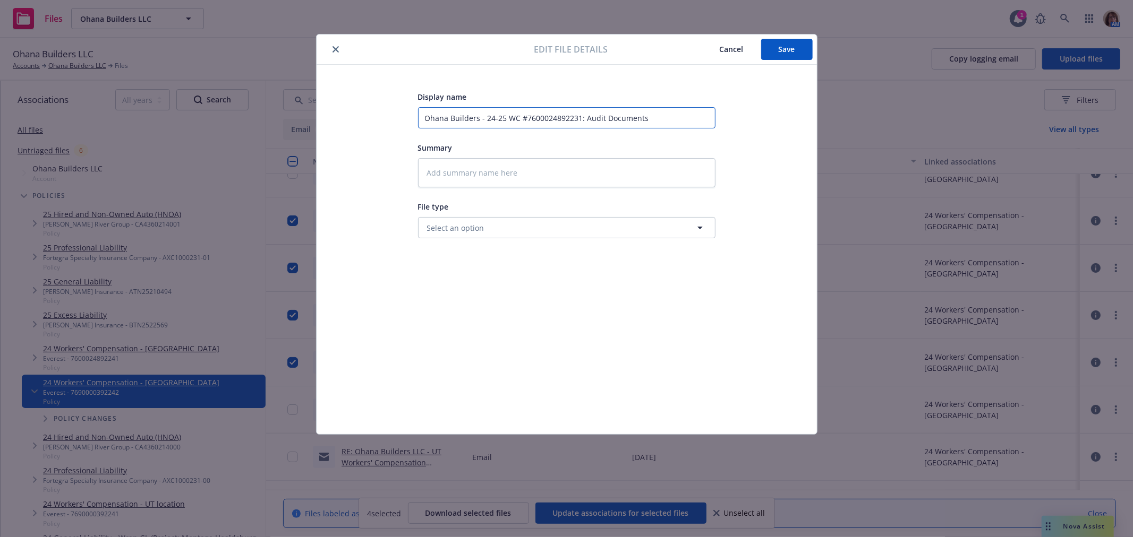
drag, startPoint x: 484, startPoint y: 113, endPoint x: 505, endPoint y: 115, distance: 21.4
click at [505, 115] on input "Ohana Builders - 24-25 WC #7600024892231: Audit Documents" at bounding box center [566, 117] width 297 height 21
type textarea "x"
type input "Ohana Builders - 2WC #7600024892231: Audit Documents"
type textarea "x"
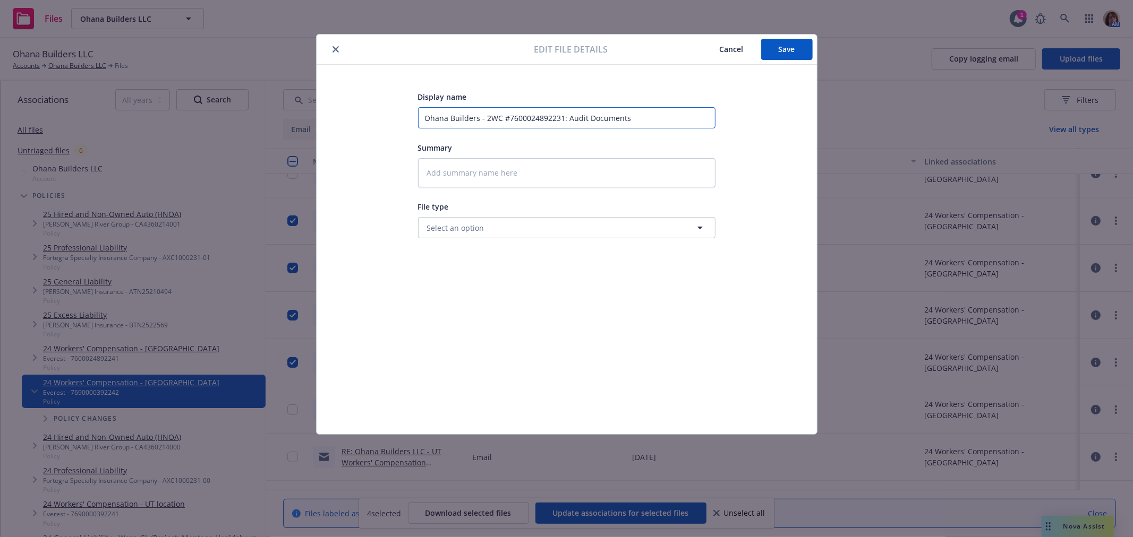
type input "Ohana Builders - 23WC #7600024892231: Audit Documents"
type textarea "x"
type input "Ohana Builders - 23-WC #7600024892231: Audit Documents"
type textarea "x"
type input "Ohana Builders - 23-2WC #7600024892231: Audit Documents"
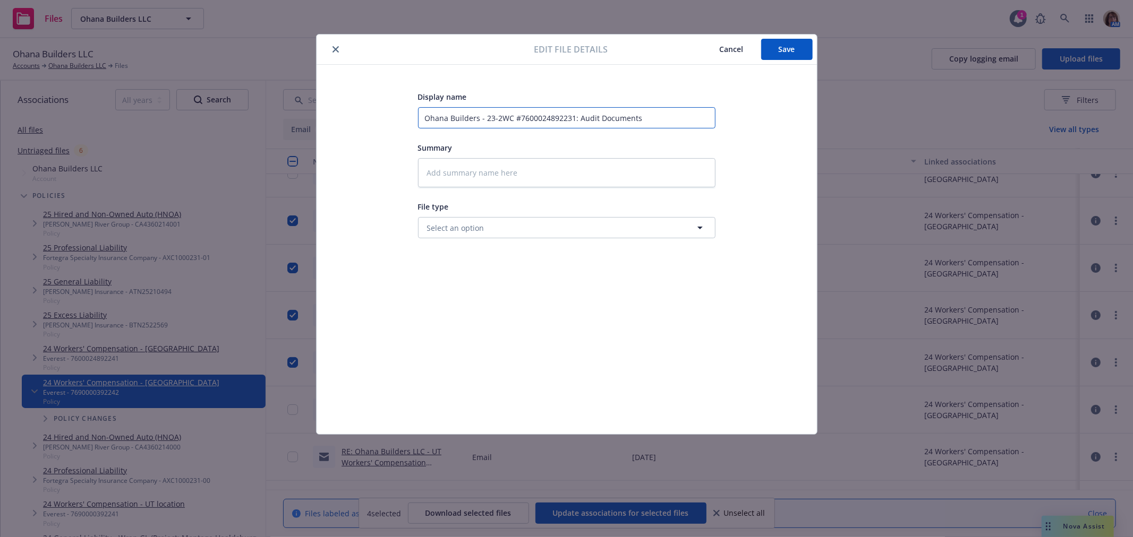
type textarea "x"
type input "Ohana Builders - 23-24WC #7600024892231: Audit Documents"
type textarea "x"
type input "Ohana Builders - 23-24 WC #7600024892231: Audit Documents"
click at [786, 46] on span "Save" at bounding box center [786, 49] width 16 height 10
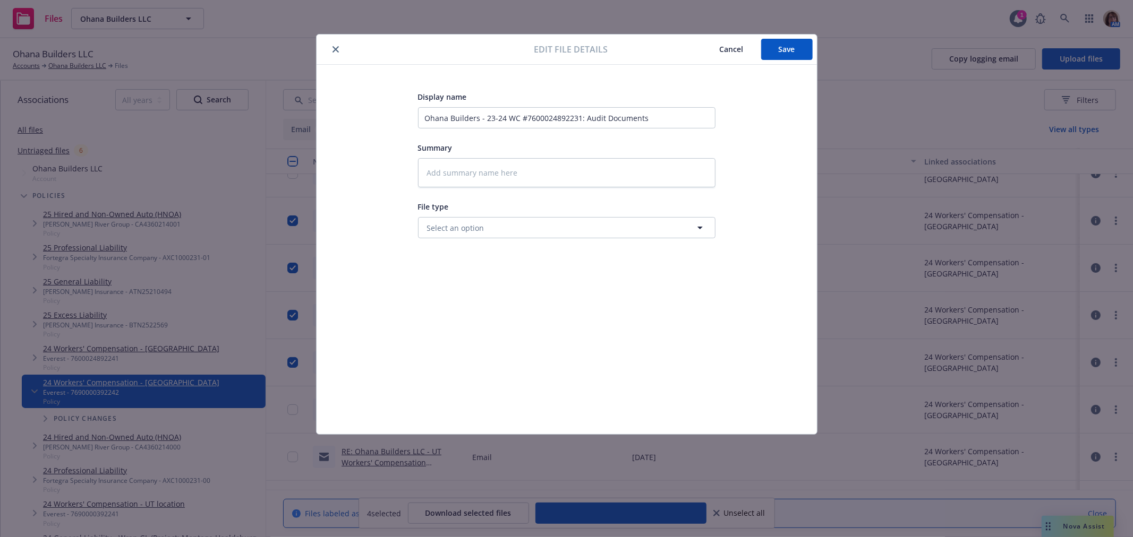
type textarea "x"
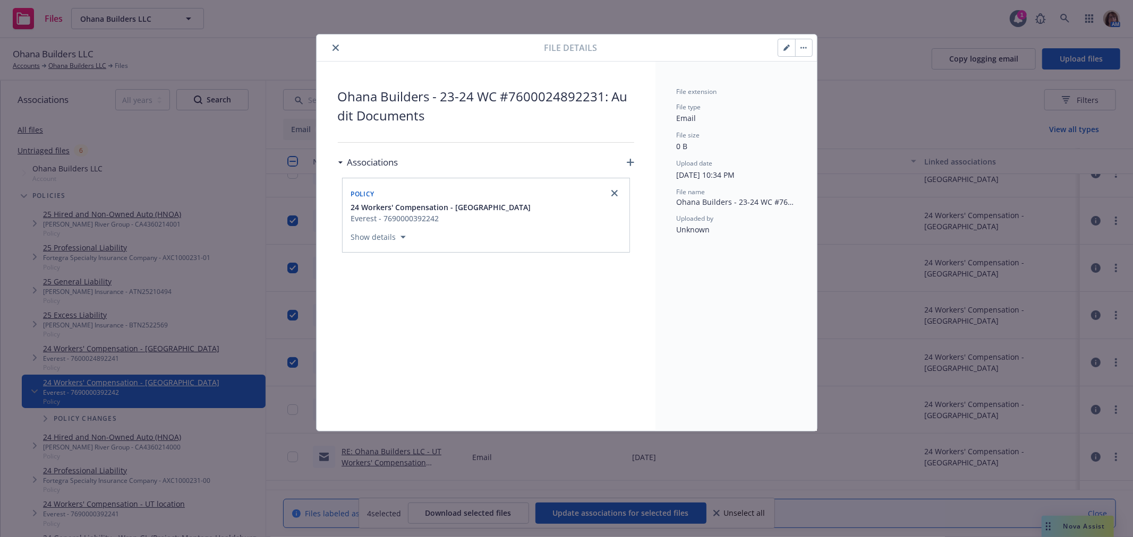
click at [629, 161] on icon "button" at bounding box center [630, 162] width 7 height 7
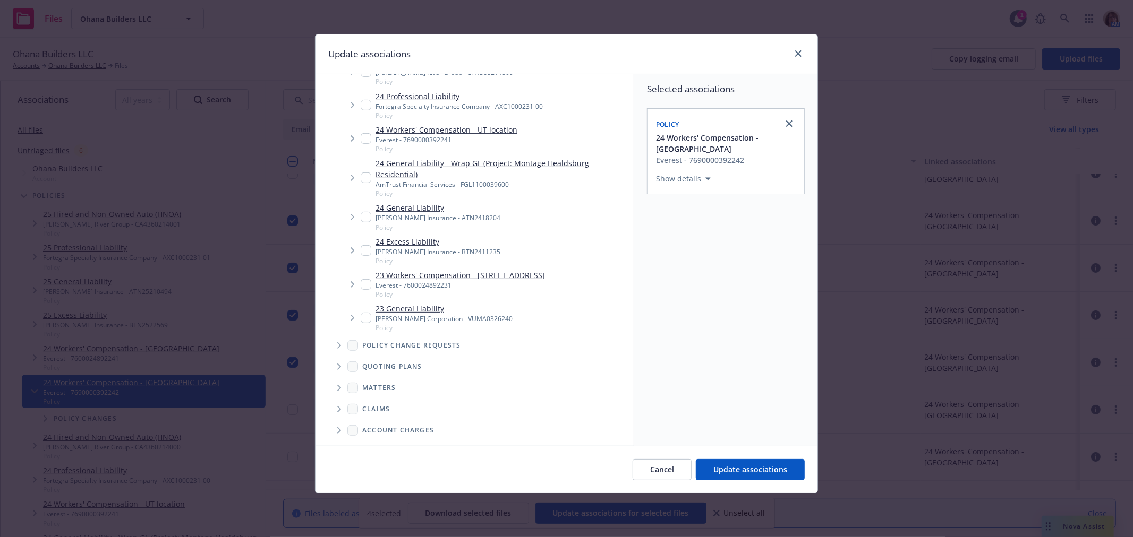
scroll to position [236, 0]
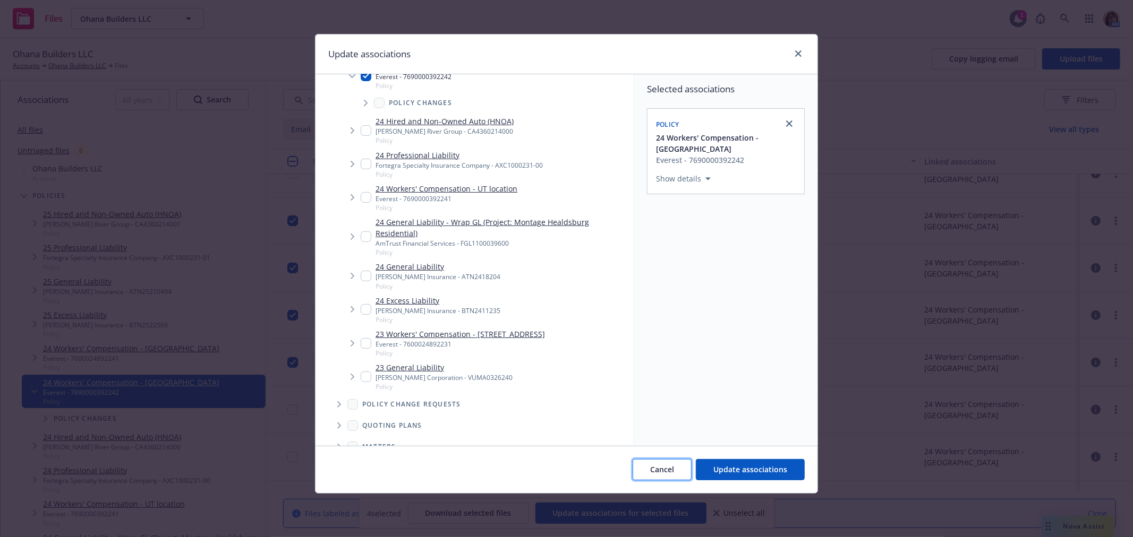
click at [662, 470] on span "Cancel" at bounding box center [662, 470] width 24 height 10
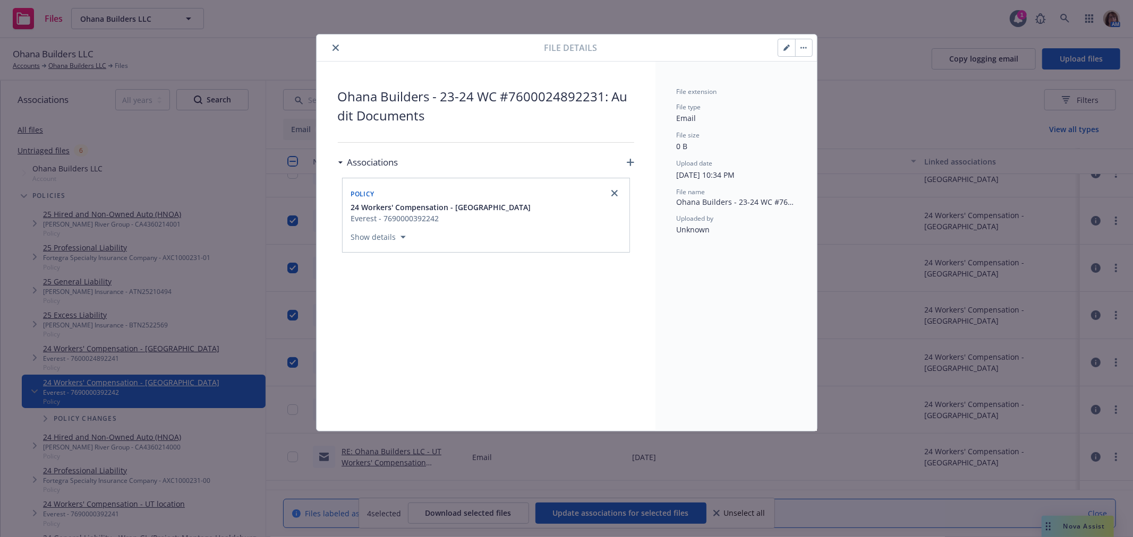
click at [335, 46] on icon "close" at bounding box center [335, 48] width 6 height 6
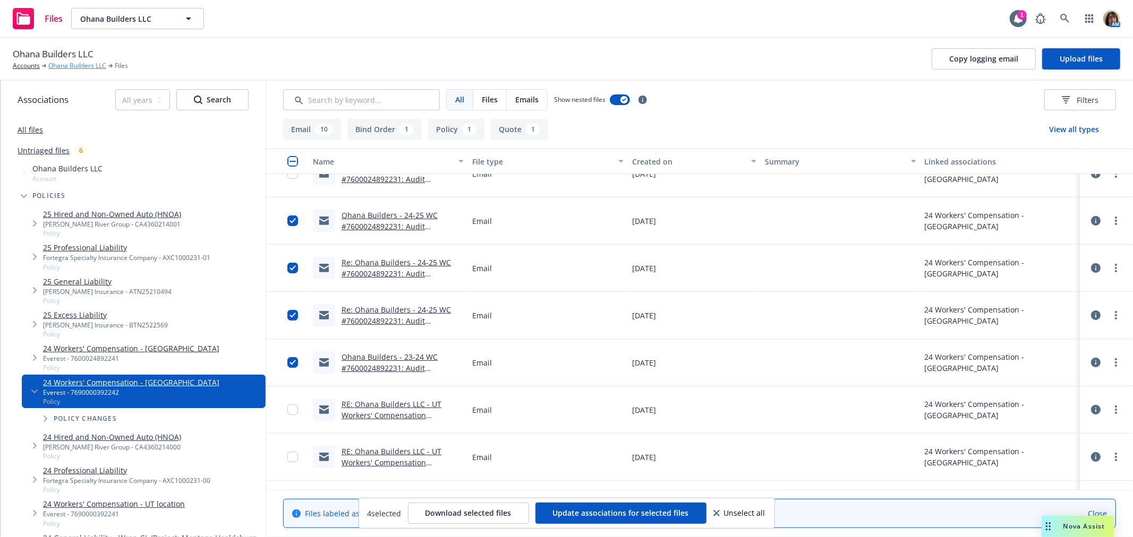
click at [66, 64] on link "Ohana Builders LLC" at bounding box center [77, 66] width 58 height 10
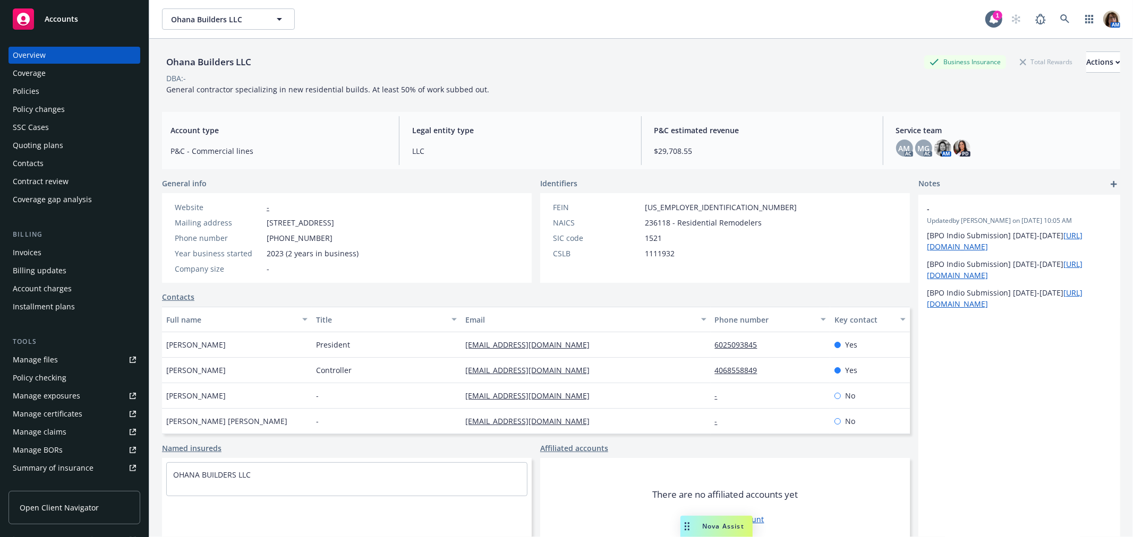
click at [33, 94] on div "Policies" at bounding box center [26, 91] width 27 height 17
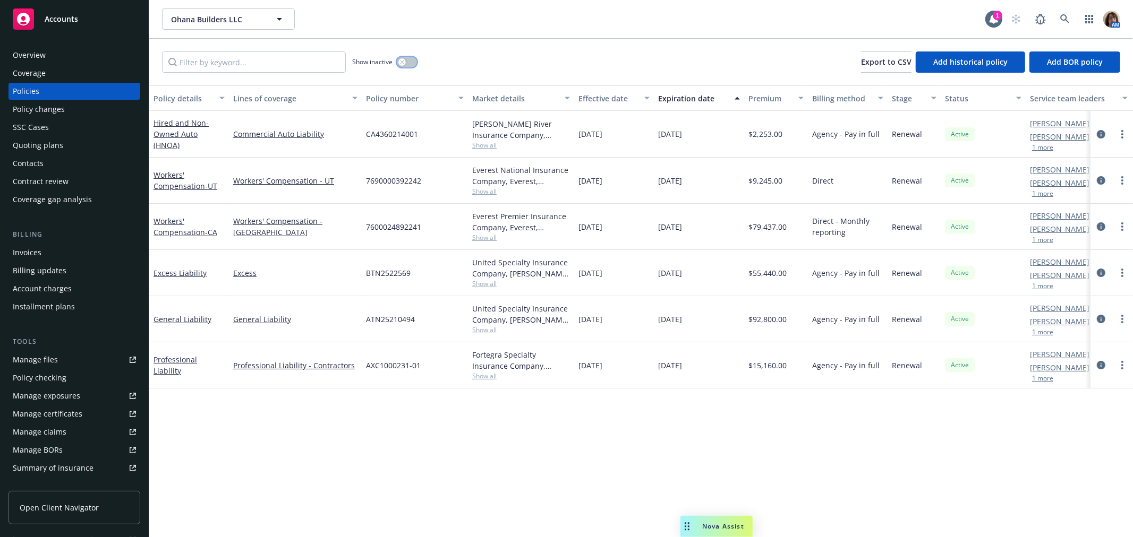
click at [402, 61] on icon "button" at bounding box center [402, 62] width 4 height 4
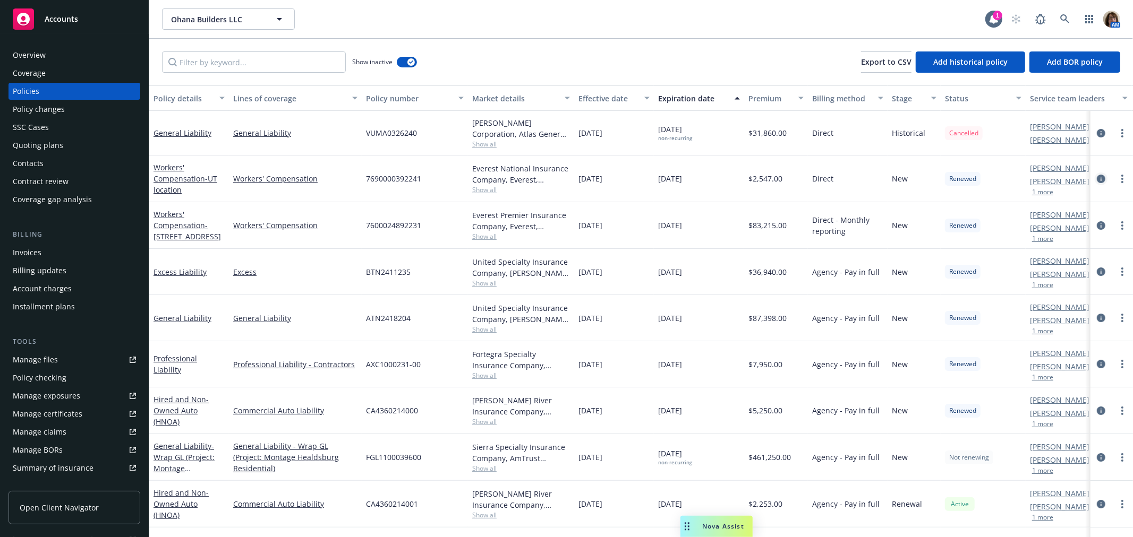
click at [1096, 182] on icon "circleInformation" at bounding box center [1100, 179] width 8 height 8
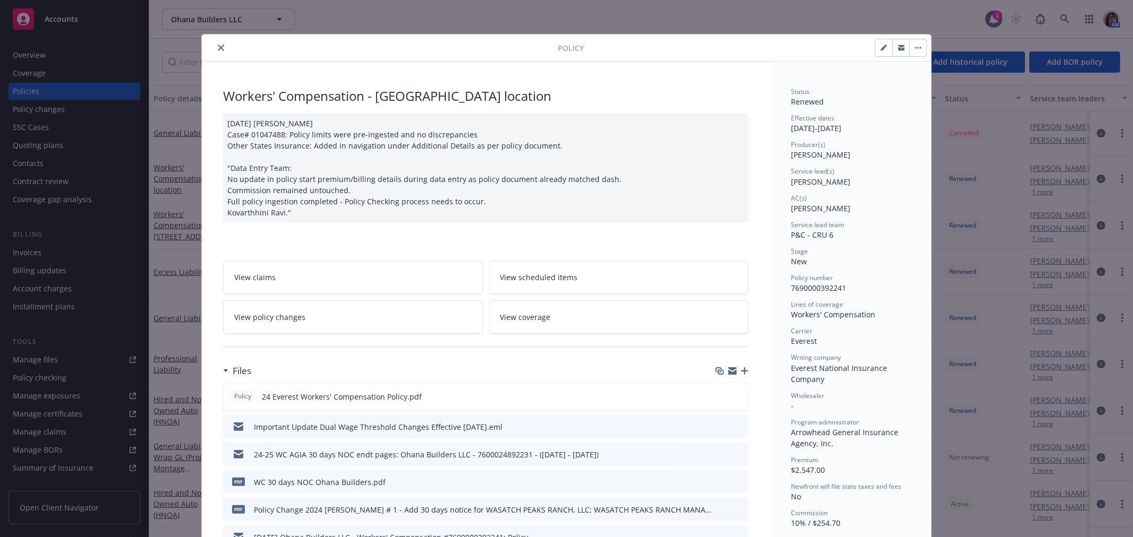
click at [218, 46] on icon "close" at bounding box center [221, 48] width 6 height 6
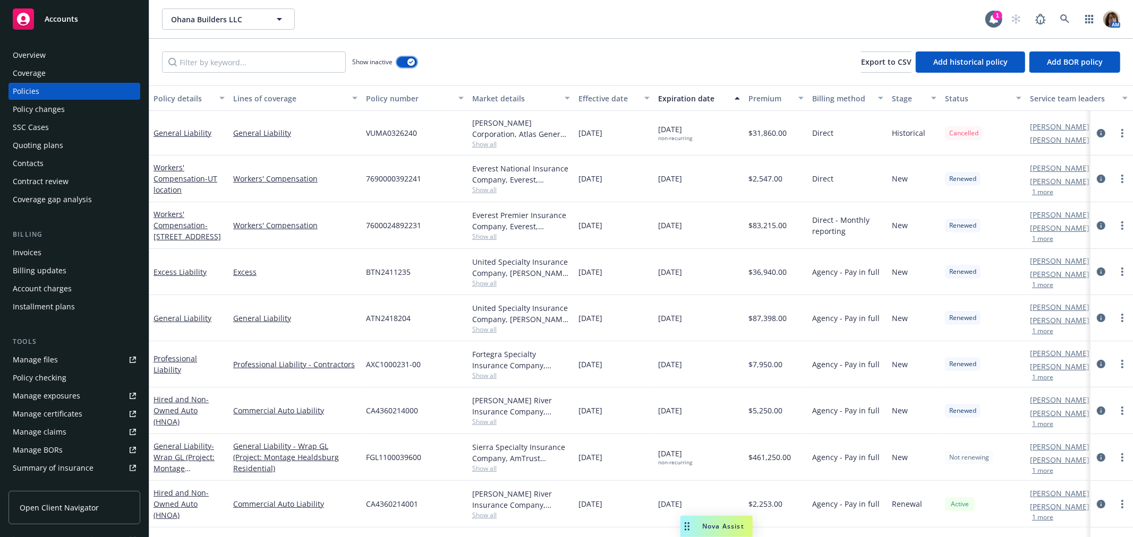
click at [411, 58] on div "button" at bounding box center [410, 61] width 7 height 7
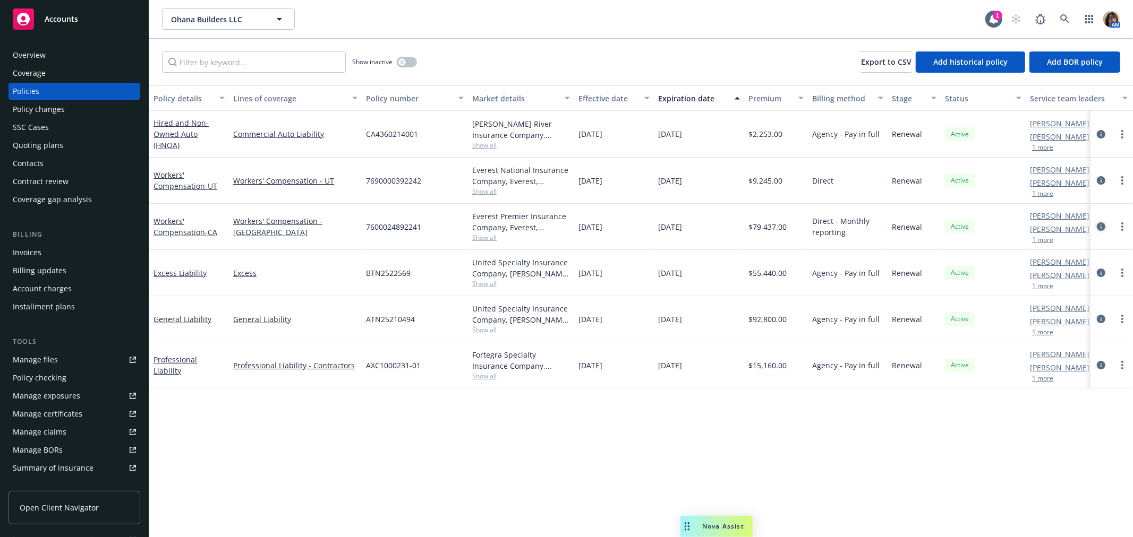
click at [1101, 226] on icon "circleInformation" at bounding box center [1100, 226] width 8 height 8
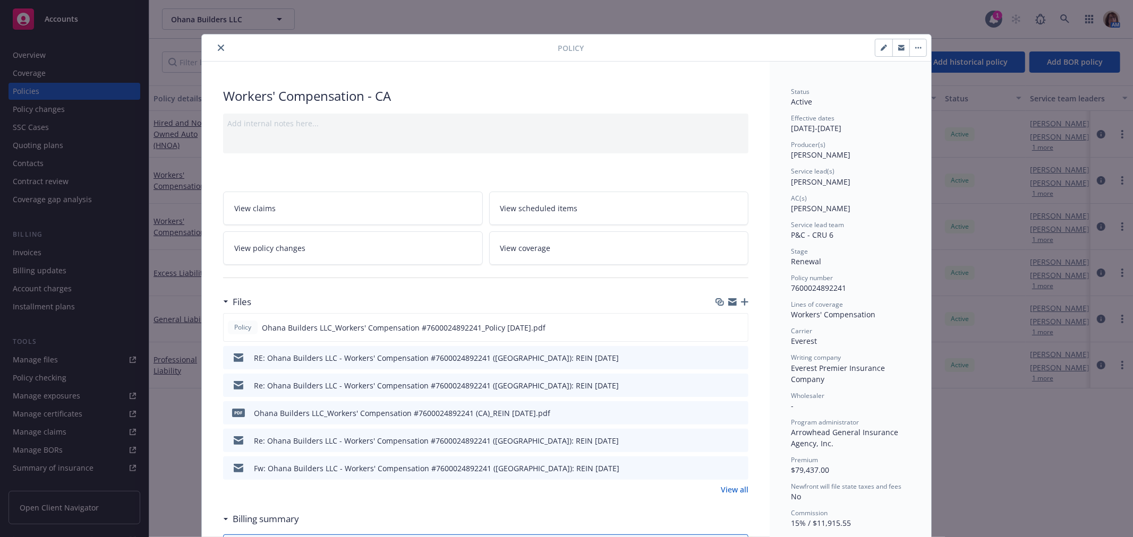
click at [219, 45] on icon "close" at bounding box center [221, 48] width 6 height 6
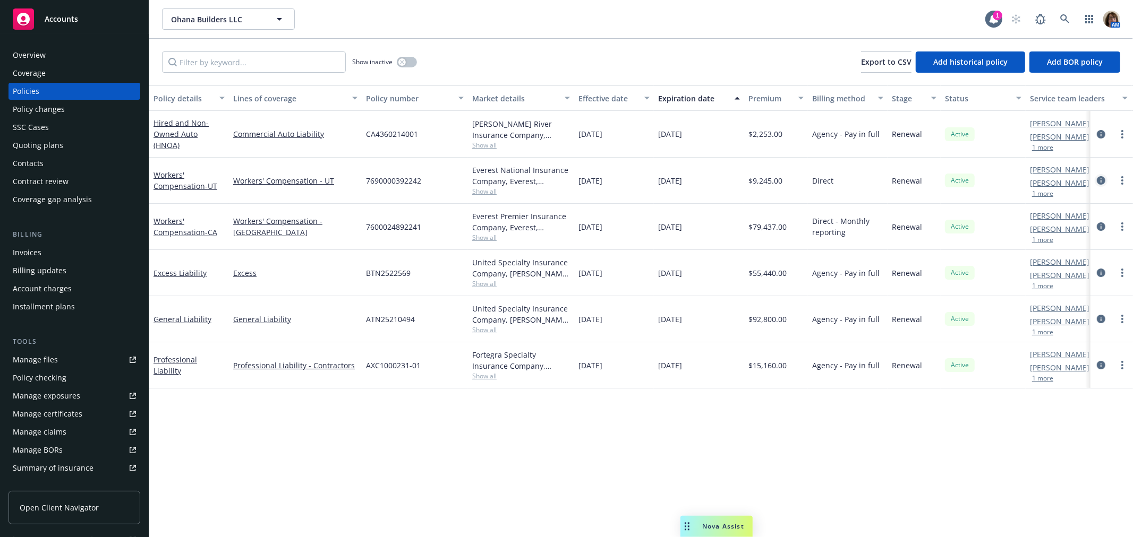
click at [1103, 179] on icon "circleInformation" at bounding box center [1100, 180] width 8 height 8
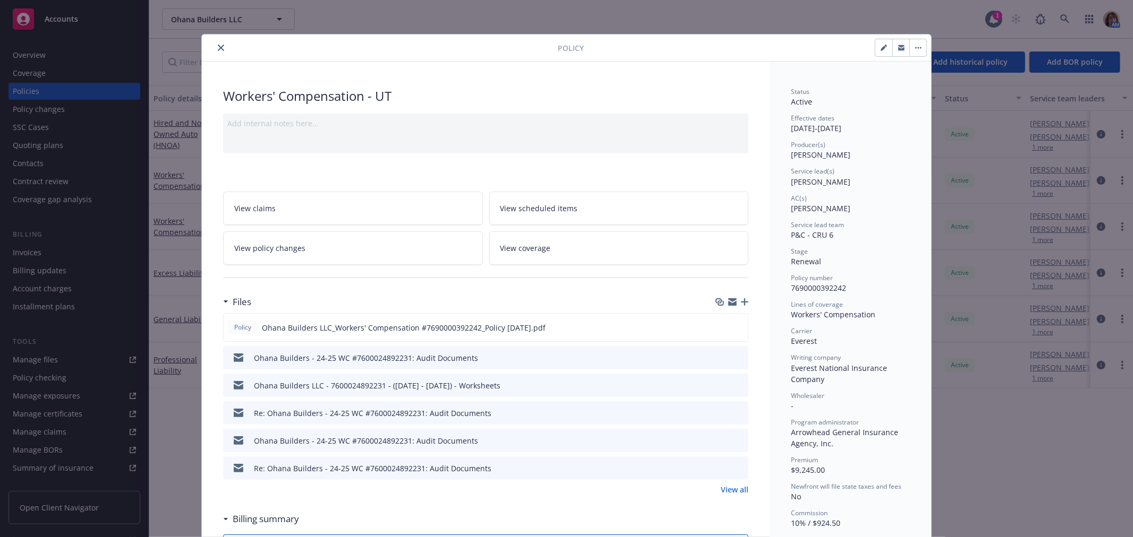
click at [733, 486] on link "View all" at bounding box center [735, 489] width 28 height 11
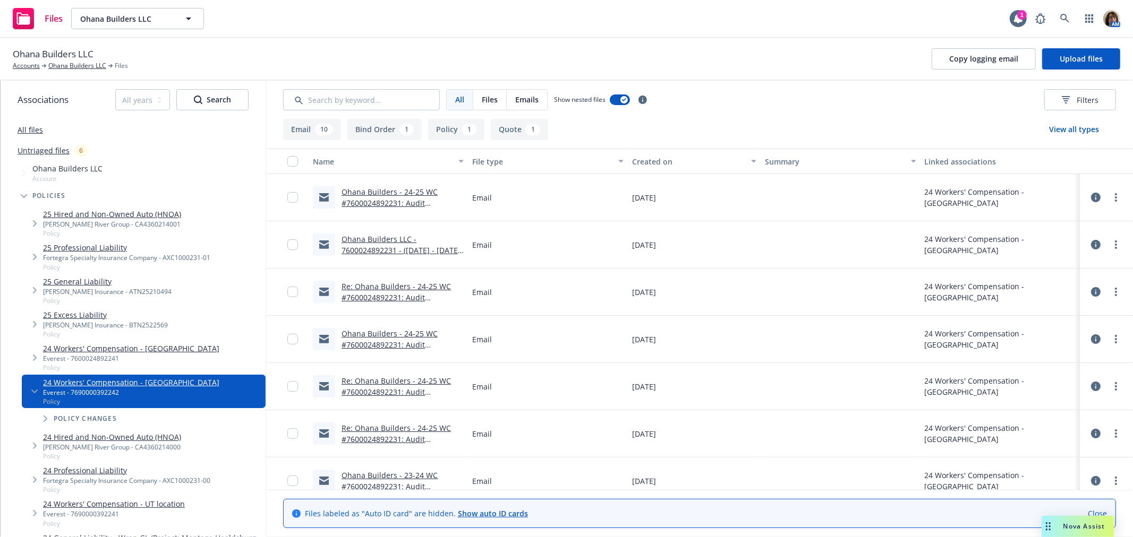
scroll to position [59, 0]
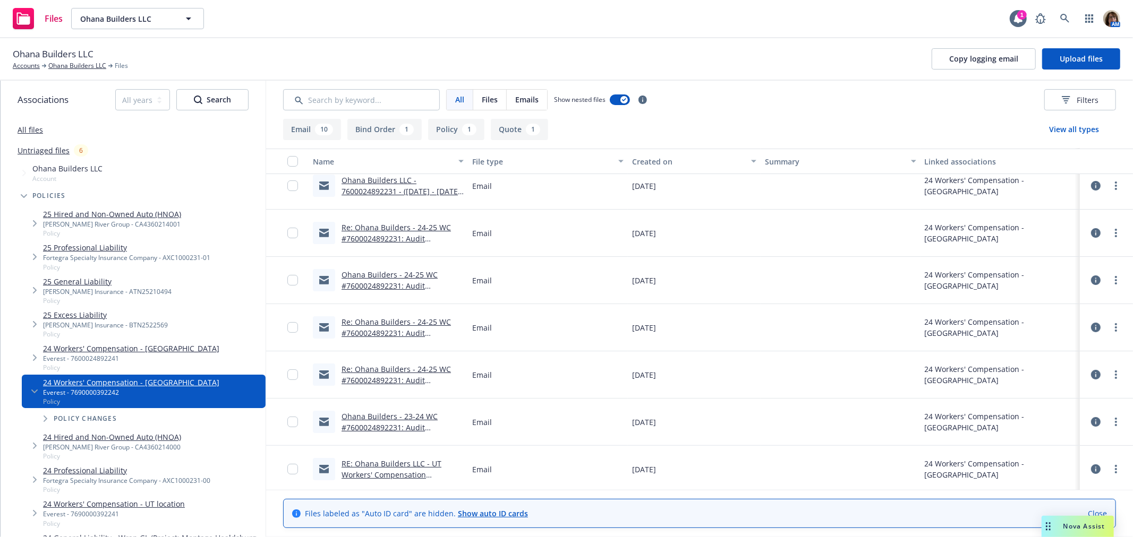
click at [1091, 375] on icon at bounding box center [1096, 375] width 10 height 10
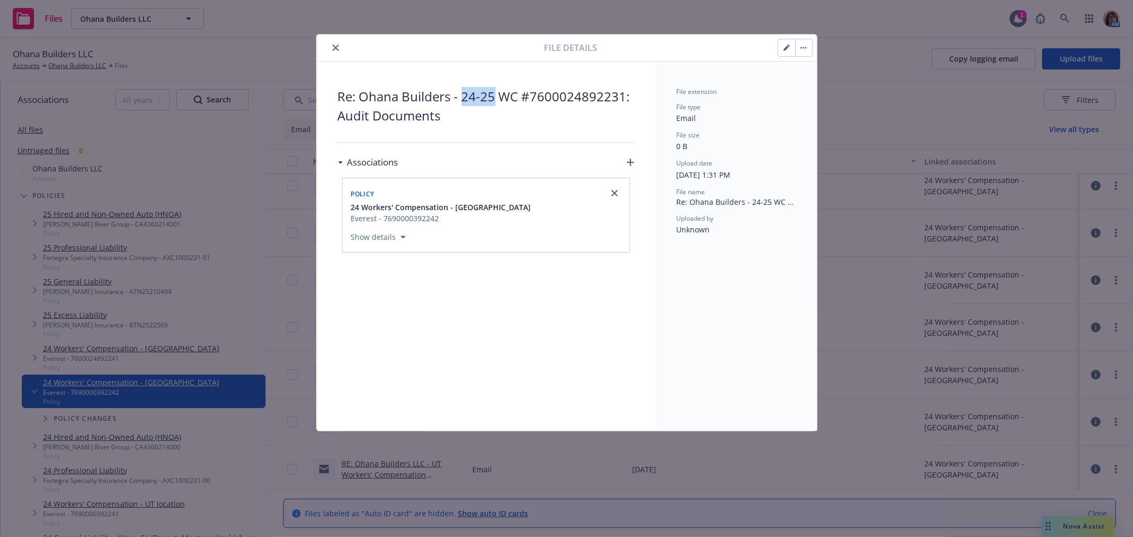
drag, startPoint x: 460, startPoint y: 95, endPoint x: 492, endPoint y: 97, distance: 31.4
click at [492, 97] on span "Re: Ohana Builders - 24-25 WC #7600024892231: Audit Documents" at bounding box center [486, 106] width 296 height 38
click at [492, 98] on span "Re: Ohana Builders - 24-25 WC #7600024892231: Audit Documents" at bounding box center [486, 106] width 296 height 38
click at [787, 46] on icon "button" at bounding box center [788, 46] width 3 height 3
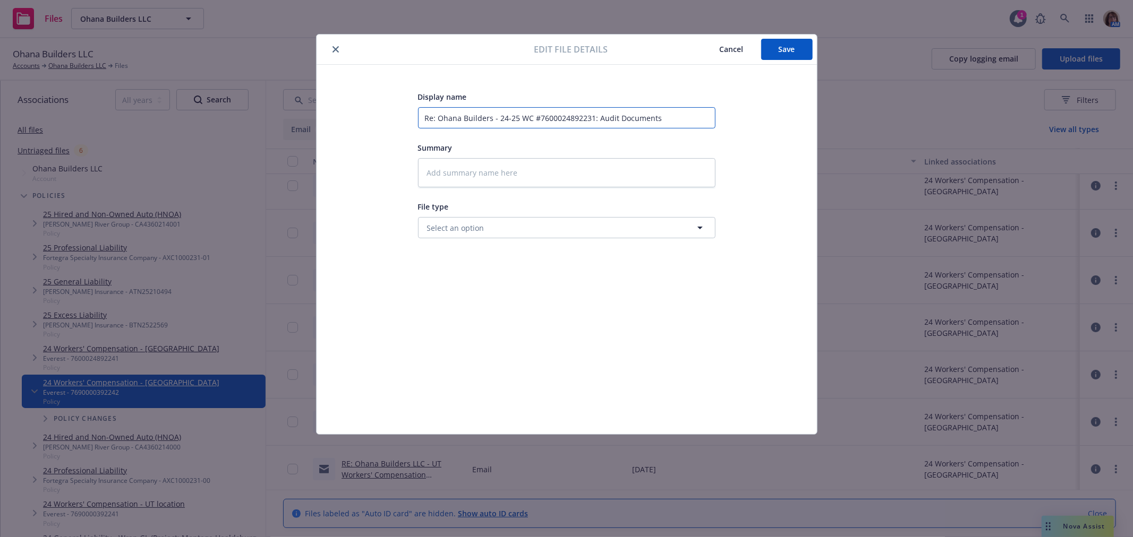
click at [500, 117] on input "Re: Ohana Builders - 24-25 WC #7600024892231: Audit Documents" at bounding box center [566, 117] width 297 height 21
type textarea "x"
type input "Re: Ohana Builders - 2-25 WC #7600024892231: Audit Documents"
type textarea "x"
type input "Re: Ohana Builders - 23-25 WC #7600024892231: Audit Documents"
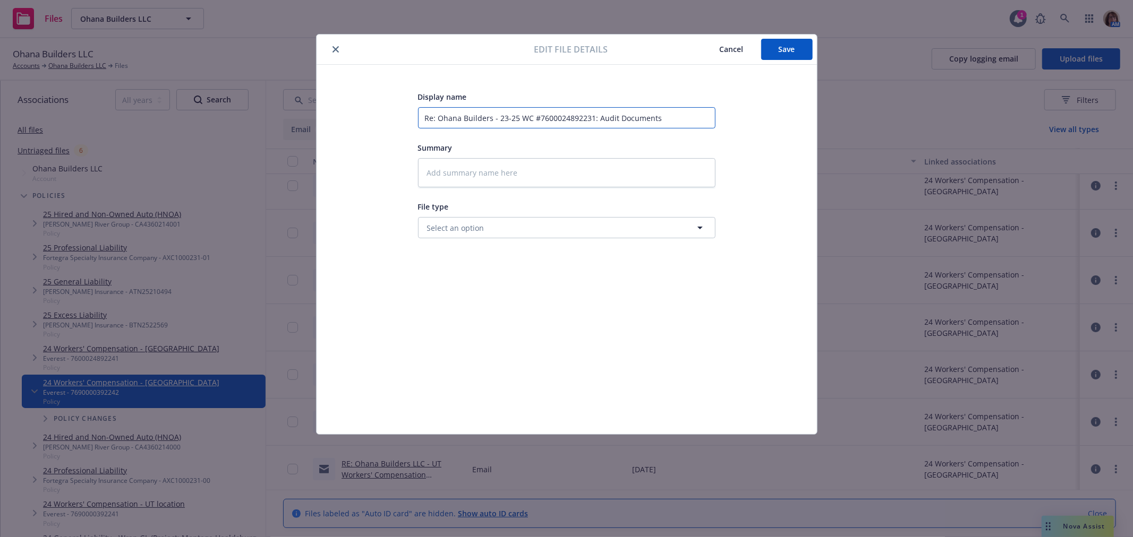
type textarea "x"
type input "Re: Ohana Builders - 23-2 WC #7600024892231: Audit Documents"
type textarea "x"
type input "Re: Ohana Builders - 23-24 WC #7600024892231: Audit Documents"
click at [791, 46] on span "Save" at bounding box center [786, 49] width 16 height 10
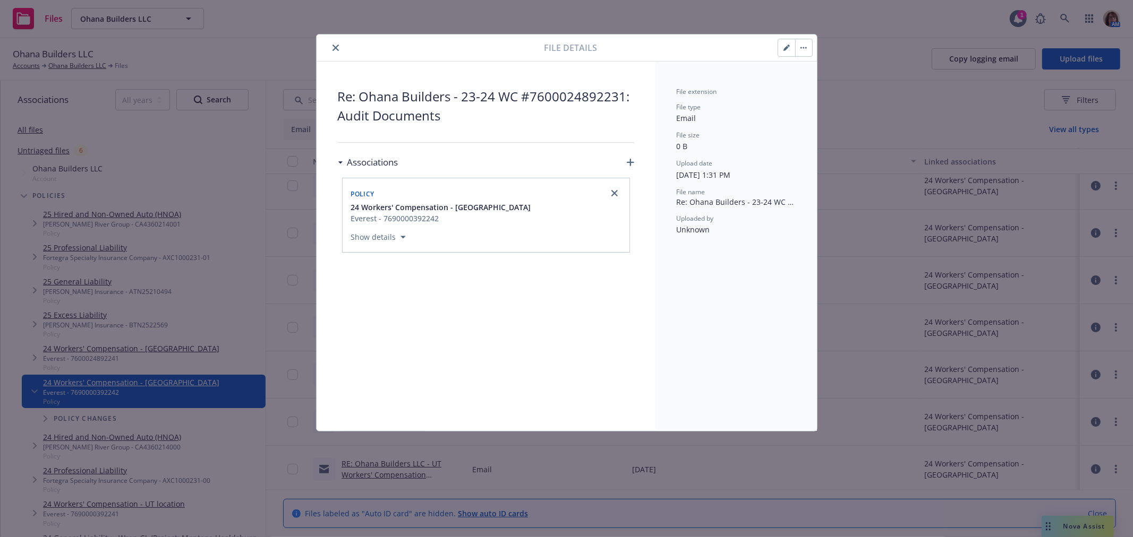
click at [335, 45] on icon "close" at bounding box center [335, 48] width 6 height 6
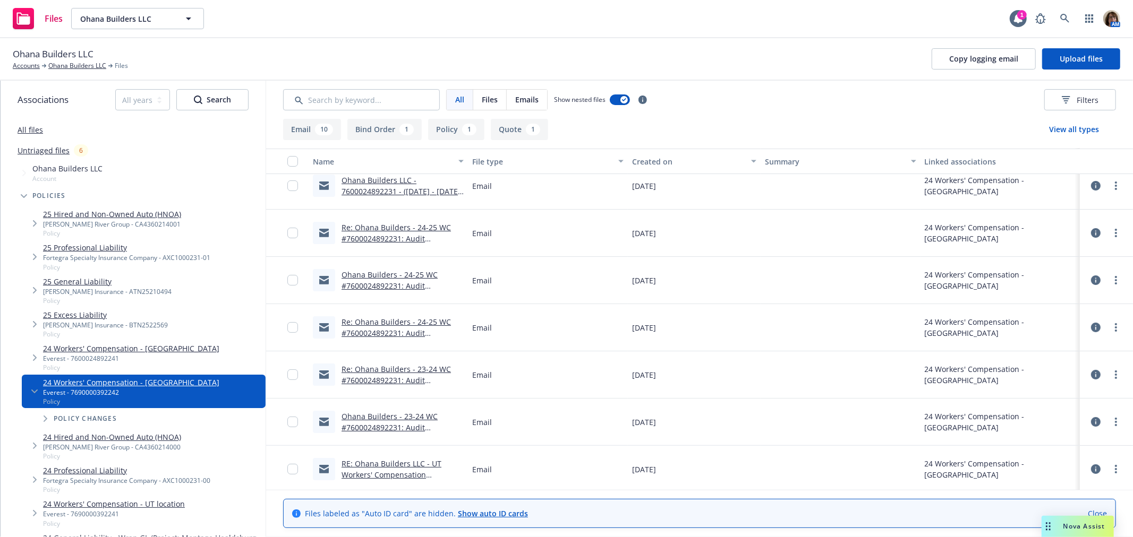
click at [1091, 327] on icon at bounding box center [1096, 328] width 10 height 10
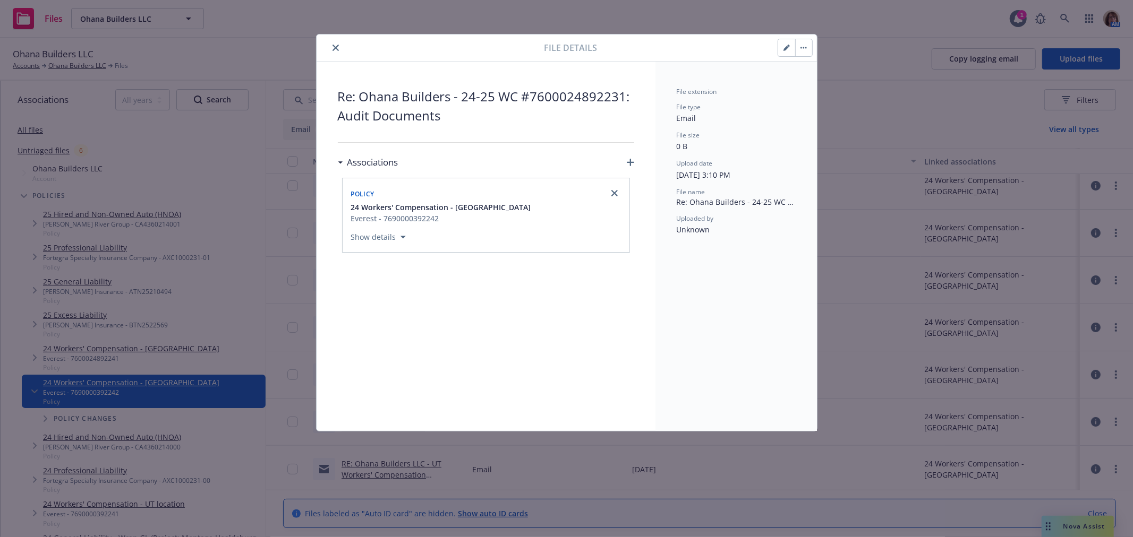
click at [792, 46] on button "button" at bounding box center [786, 47] width 17 height 17
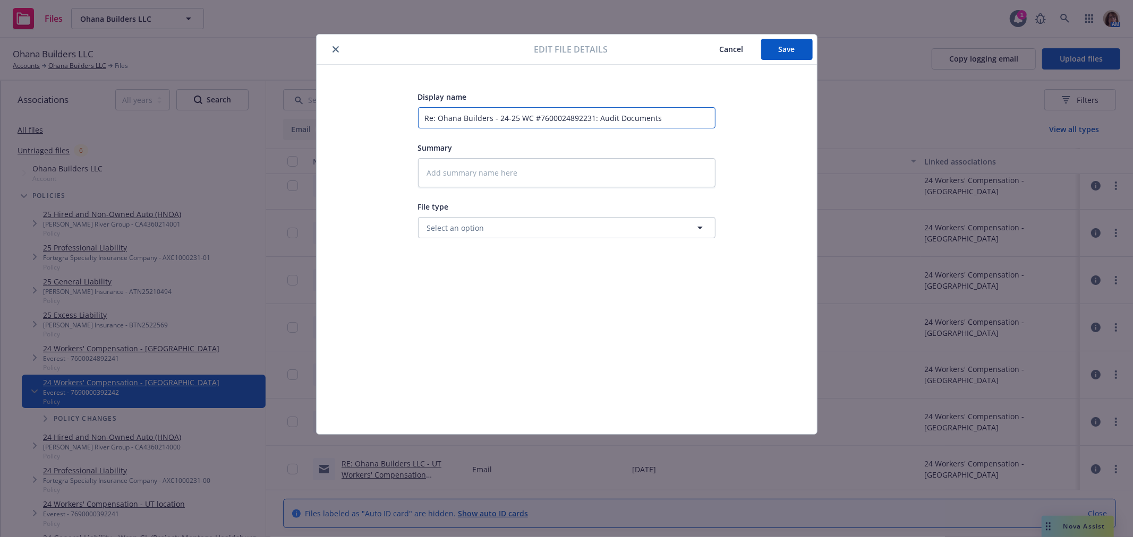
click at [515, 118] on input "Re: Ohana Builders - 24-25 WC #7600024892231: Audit Documents" at bounding box center [566, 117] width 297 height 21
type textarea "x"
type input "Re: Ohana Builders - 24-2 WC #7600024892231: Audit Documents"
type textarea "x"
type input "Re: Ohana Builders - 24- WC #7600024892231: Audit Documents"
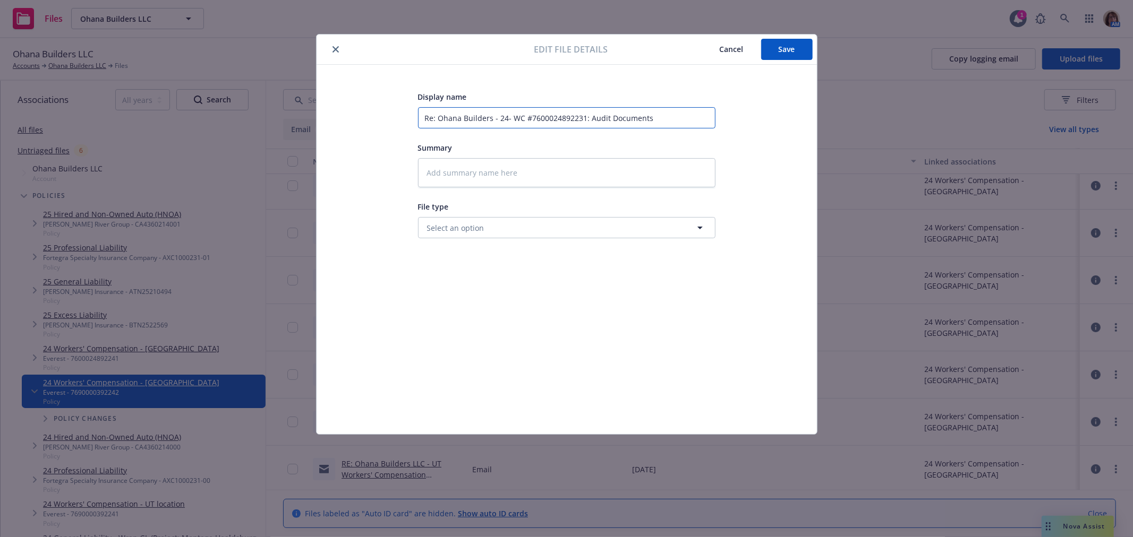
type textarea "x"
type input "Re: Ohana Builders - 24 WC #7600024892231: Audit Documents"
type textarea "x"
type input "Re: Ohana Builders - 2 WC #7600024892231: Audit Documents"
type textarea "x"
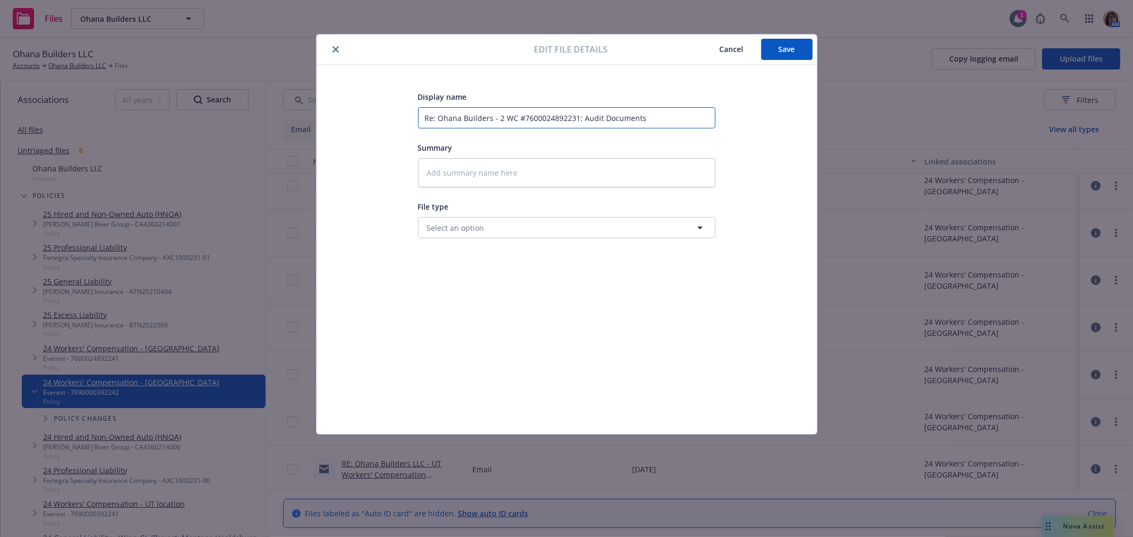
type input "Re: Ohana Builders - 23 WC #7600024892231: Audit Documents"
type textarea "x"
type input "Re: Ohana Builders - 23- WC #7600024892231: Audit Documents"
type textarea "x"
type input "Re: Ohana Builders - 23-2 WC #7600024892231: Audit Documents"
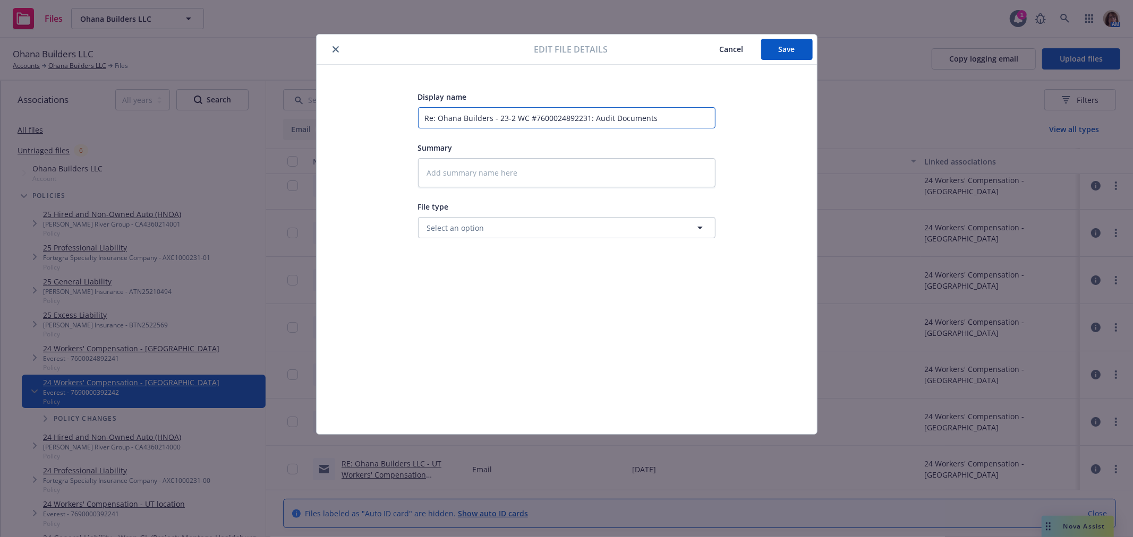
type textarea "x"
type input "Re: Ohana Builders - 23-24 WC #7600024892231: Audit Documents"
click at [792, 49] on span "Save" at bounding box center [786, 49] width 16 height 10
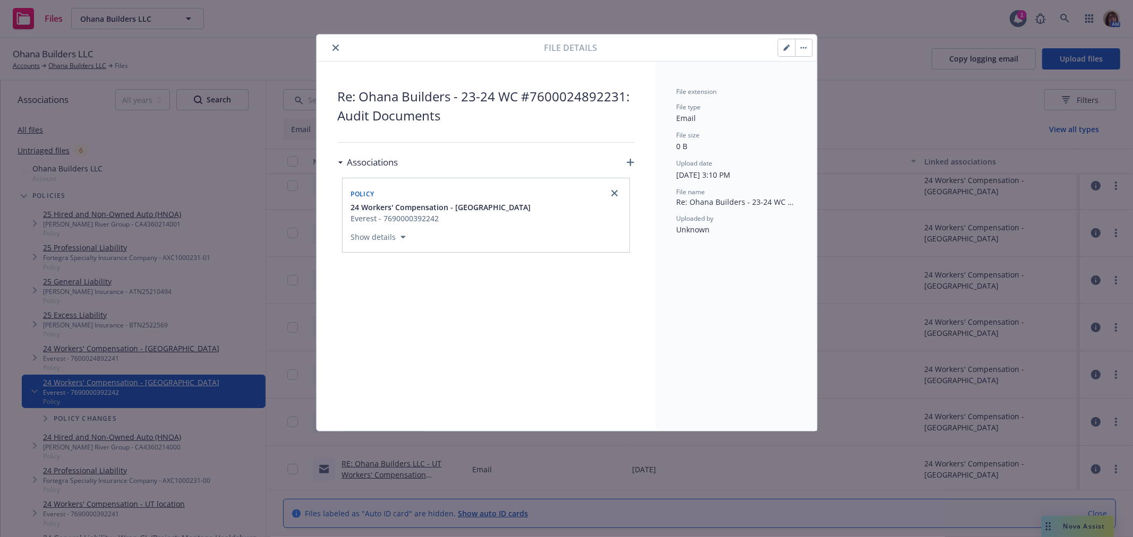
click at [335, 45] on icon "close" at bounding box center [335, 48] width 6 height 6
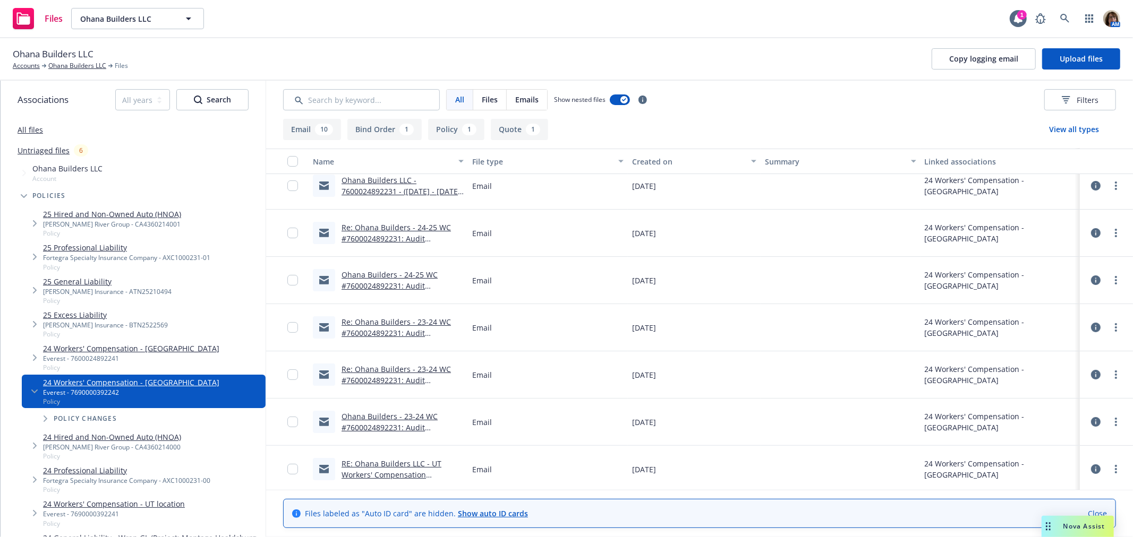
click at [1091, 279] on icon at bounding box center [1096, 281] width 10 height 10
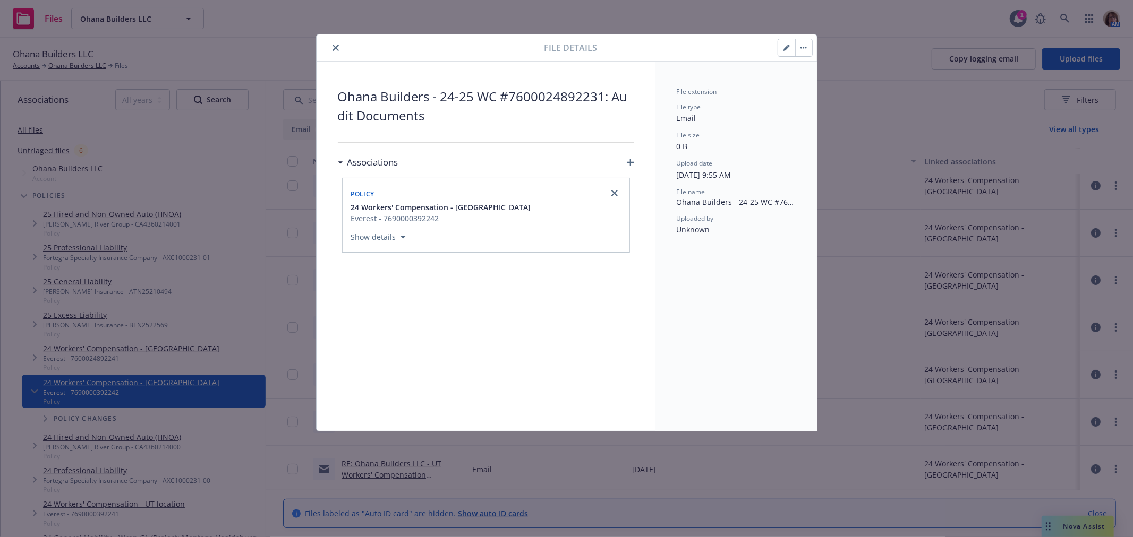
click at [788, 48] on icon "button" at bounding box center [786, 48] width 6 height 6
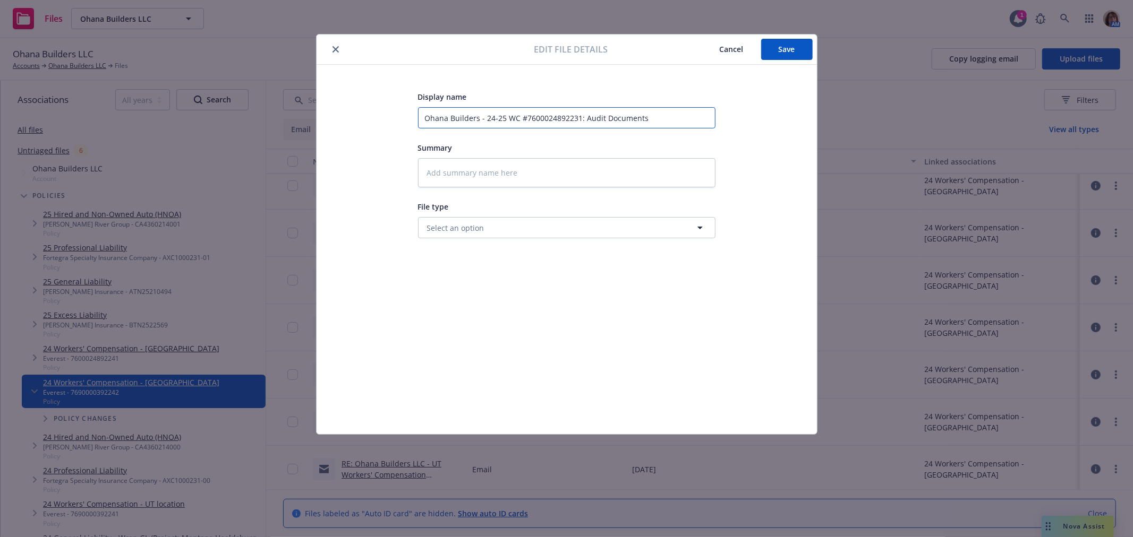
drag, startPoint x: 485, startPoint y: 118, endPoint x: 503, endPoint y: 118, distance: 18.1
click at [503, 118] on input "Ohana Builders - 24-25 WC #7600024892231: Audit Documents" at bounding box center [566, 117] width 297 height 21
type textarea "x"
type input "Ohana Builders - 2 WC #7600024892231: Audit Documents"
type textarea "x"
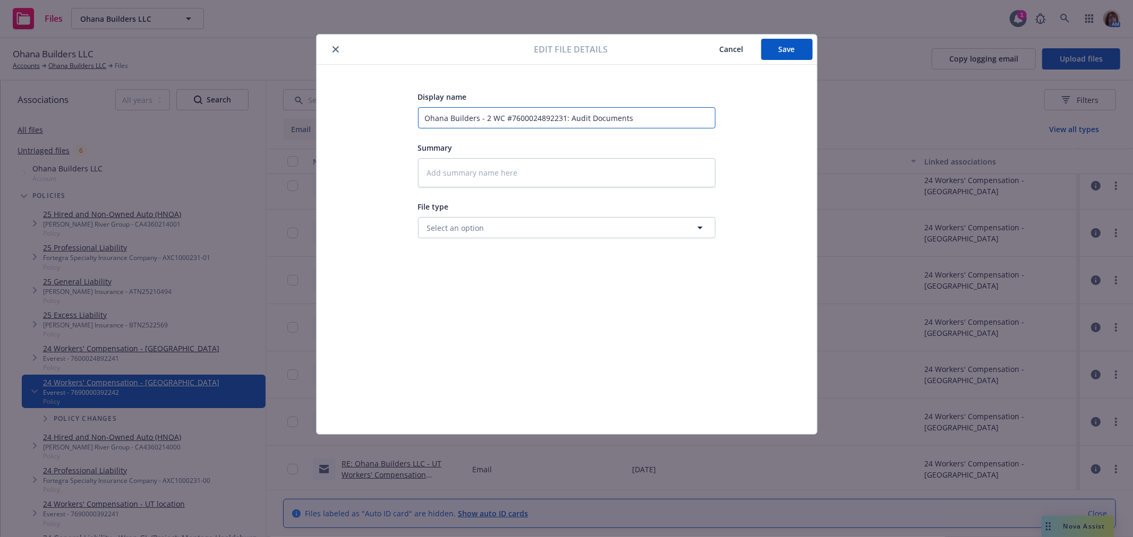
type input "Ohana Builders - 23 WC #7600024892231: Audit Documents"
type textarea "x"
type input "Ohana Builders - 23- WC #7600024892231: Audit Documents"
type textarea "x"
type input "Ohana Builders - 23-* WC #7600024892231: Audit Documents"
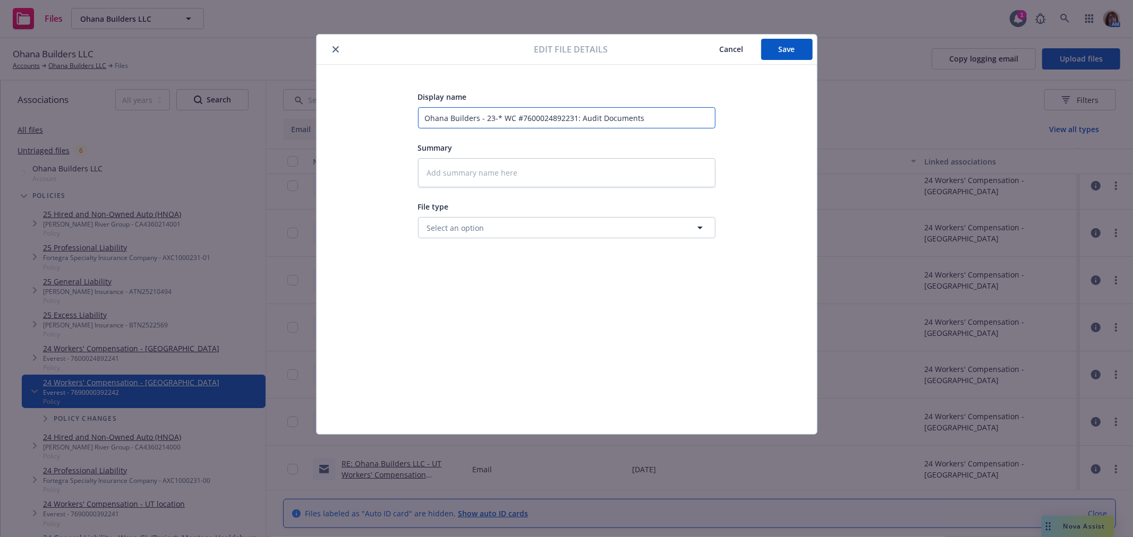
type textarea "x"
type input "Ohana Builders - 23-*WC #7600024892231: Audit Documents"
type textarea "x"
type input "Ohana Builders - 23-*2WC #7600024892231: Audit Documents"
type textarea "x"
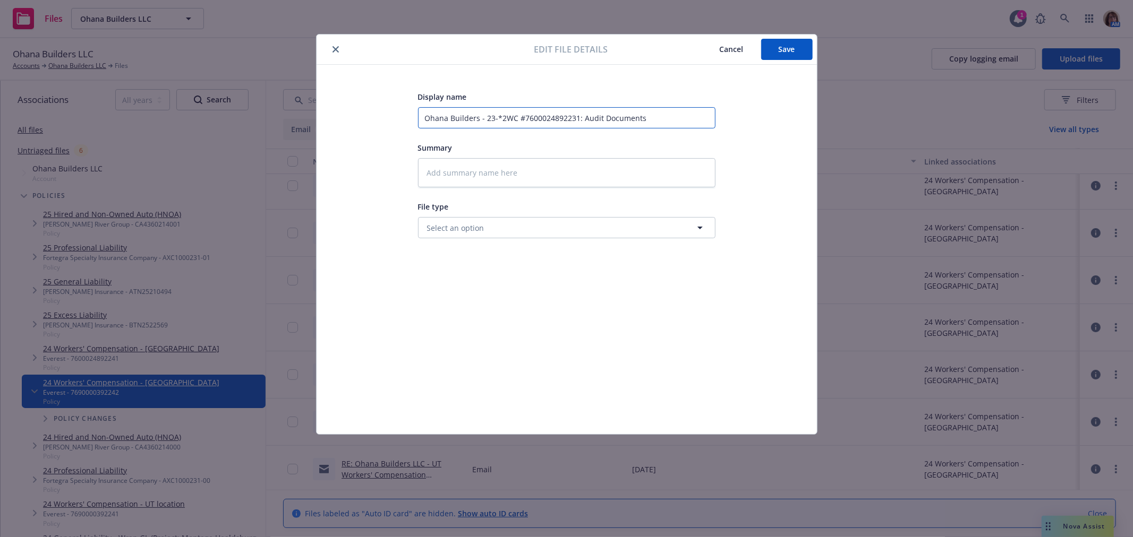
type input "Ohana Builders - 23-*24WC #7600024892231: Audit Documents"
type textarea "x"
type input "Ohana Builders - 23-*2WC #7600024892231: Audit Documents"
type textarea "x"
type input "Ohana Builders - 23-*WC #7600024892231: Audit Documents"
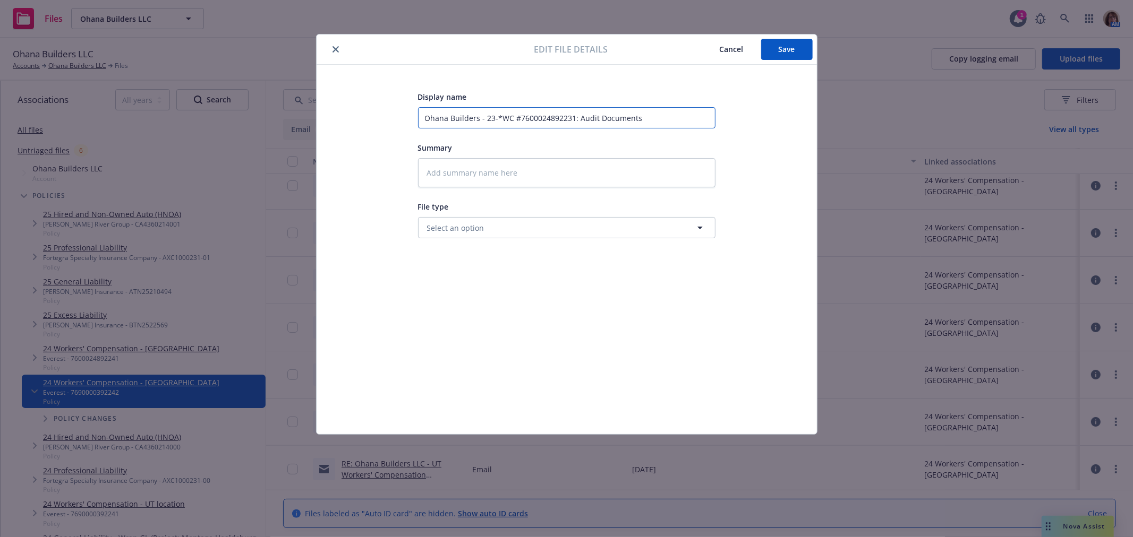
type textarea "x"
type input "Ohana Builders - 23-WC #7600024892231: Audit Documents"
type textarea "x"
type input "Ohana Builders - 23-2WC #7600024892231: Audit Documents"
type textarea "x"
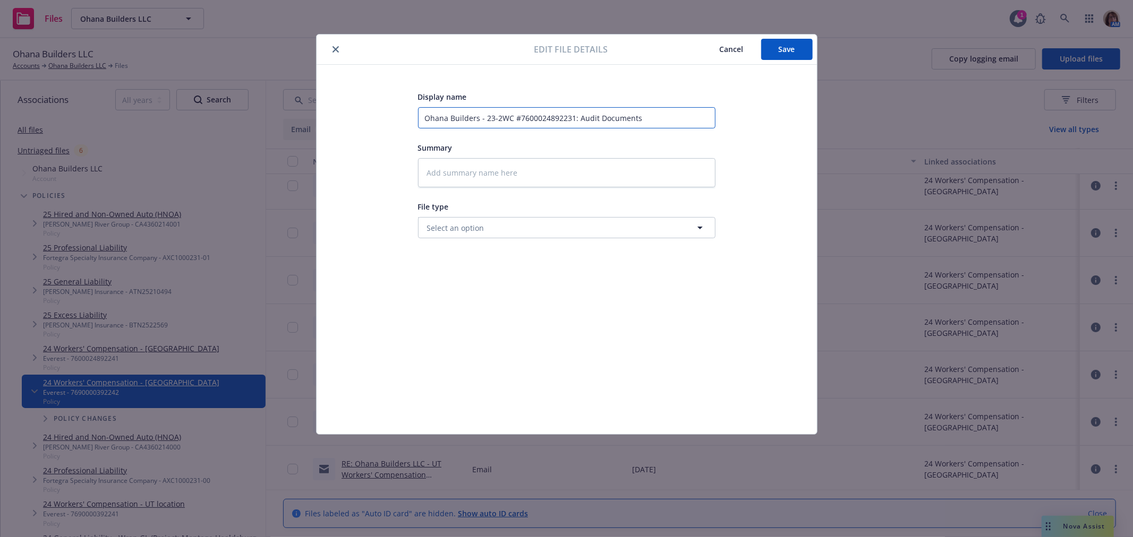
type input "Ohana Builders - 23-24WC #7600024892231: Audit Documents"
type textarea "x"
type input "Ohana Builders - 23-24 WC #7600024892231: Audit Documents"
click at [788, 49] on span "Save" at bounding box center [786, 49] width 16 height 10
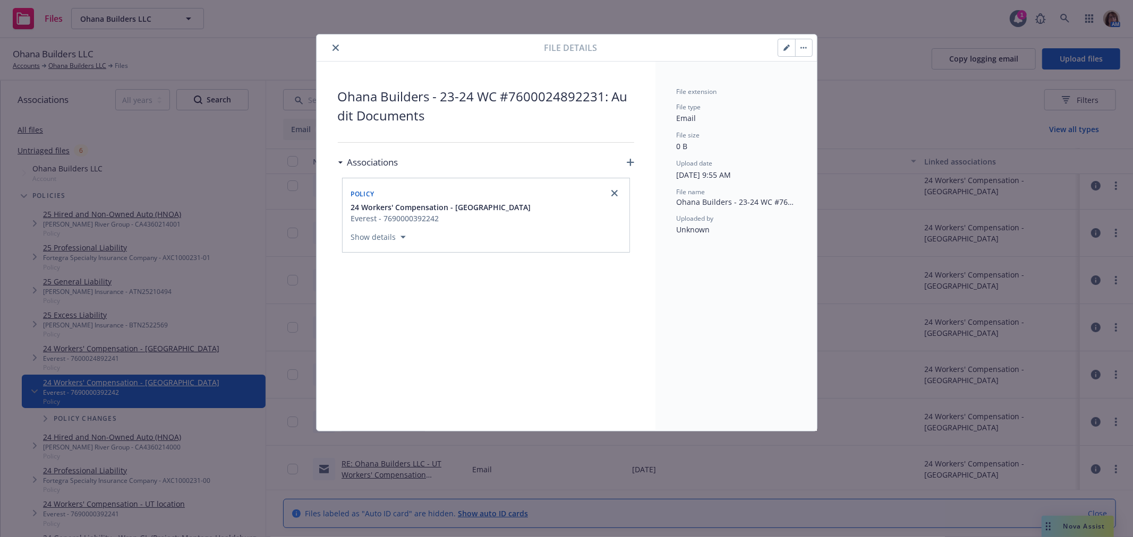
click at [335, 48] on icon "close" at bounding box center [335, 48] width 6 height 6
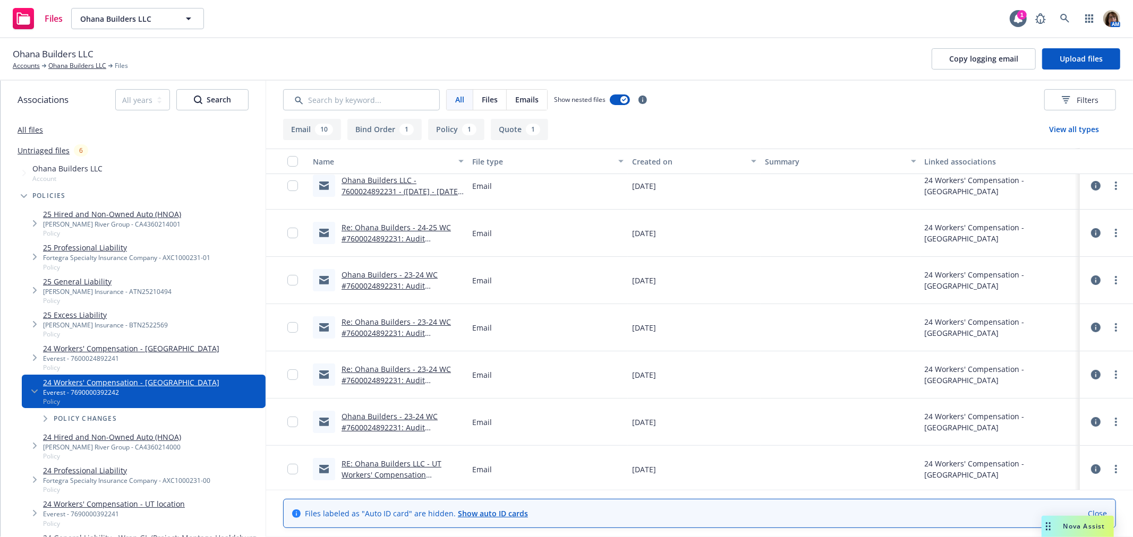
click at [1091, 232] on icon at bounding box center [1096, 233] width 10 height 10
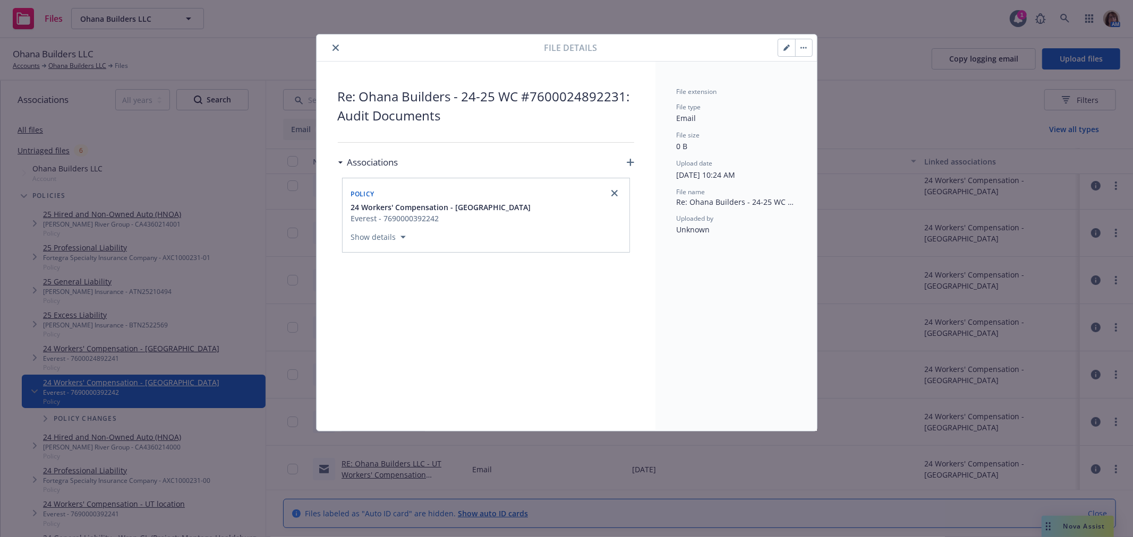
click at [784, 46] on icon "button" at bounding box center [786, 48] width 6 height 6
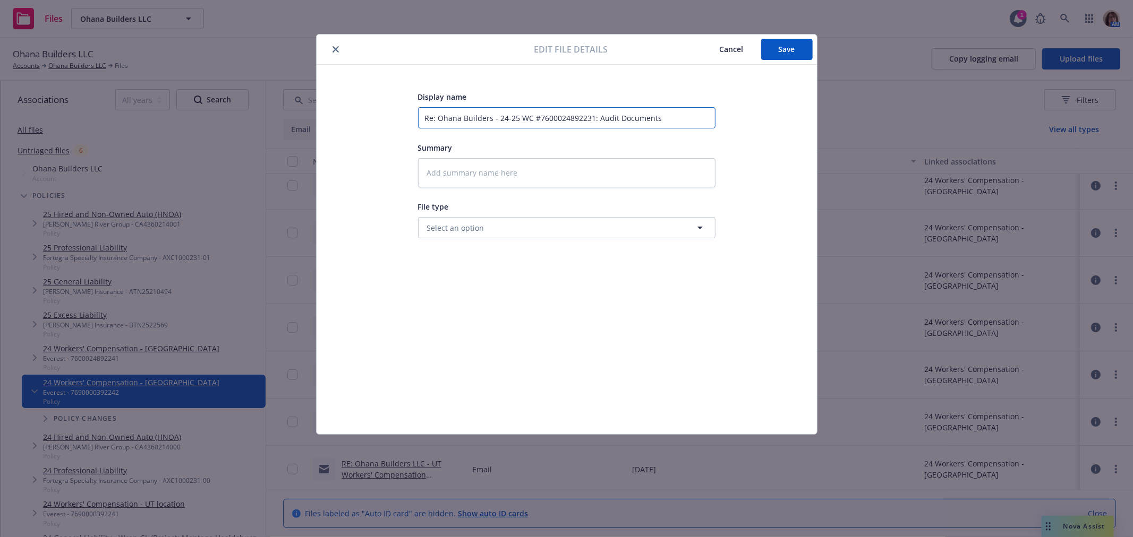
drag, startPoint x: 517, startPoint y: 118, endPoint x: 496, endPoint y: 118, distance: 21.2
click at [496, 118] on input "Re: Ohana Builders - 24-25 WC #7600024892231: Audit Documents" at bounding box center [566, 117] width 297 height 21
type textarea "x"
type input "Re: Ohana Builders - 2 WC #7600024892231: Audit Documents"
type textarea "x"
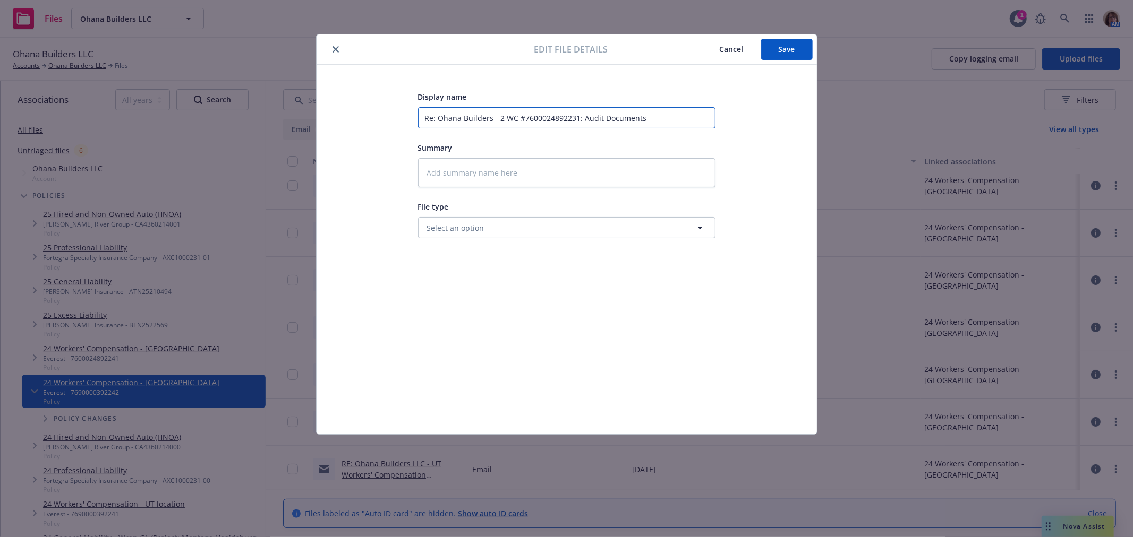
type input "Re: Ohana Builders - 23 WC #7600024892231: Audit Documents"
type textarea "x"
type input "Re: Ohana Builders - 23- WC #7600024892231: Audit Documents"
type textarea "x"
type input "Re: Ohana Builders - 23-2 WC #7600024892231: Audit Documents"
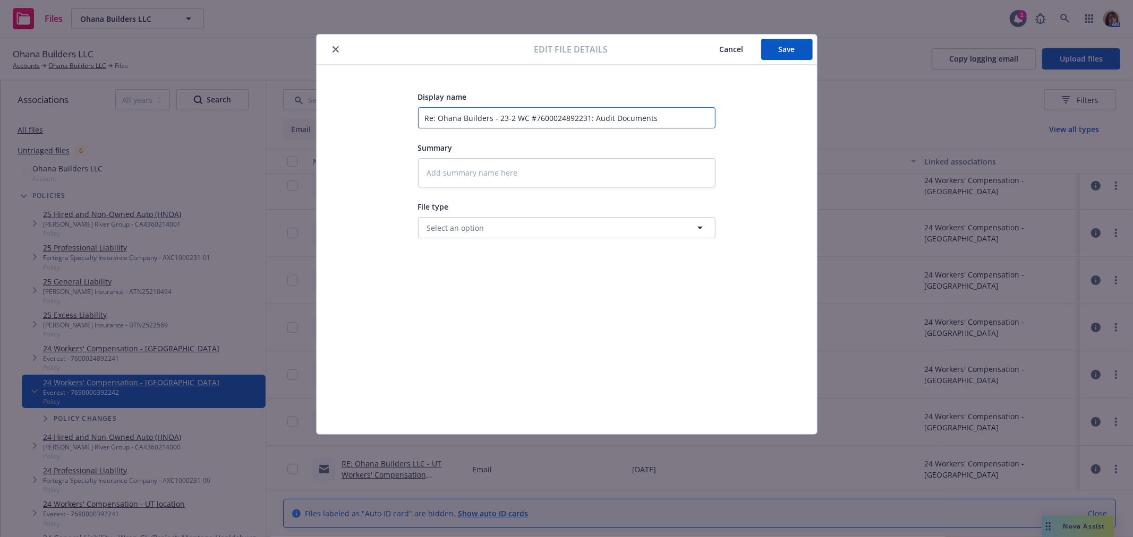
type textarea "x"
type input "Re: Ohana Builders - 23-24 WC #7600024892231: Audit Documents"
click at [792, 48] on span "Save" at bounding box center [786, 49] width 16 height 10
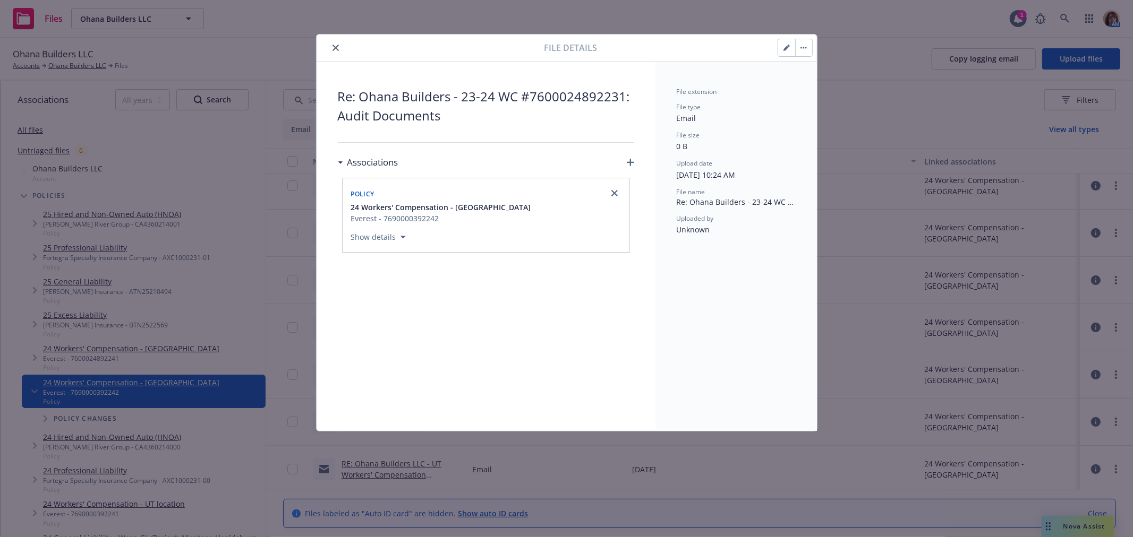
click at [335, 45] on icon "close" at bounding box center [335, 48] width 6 height 6
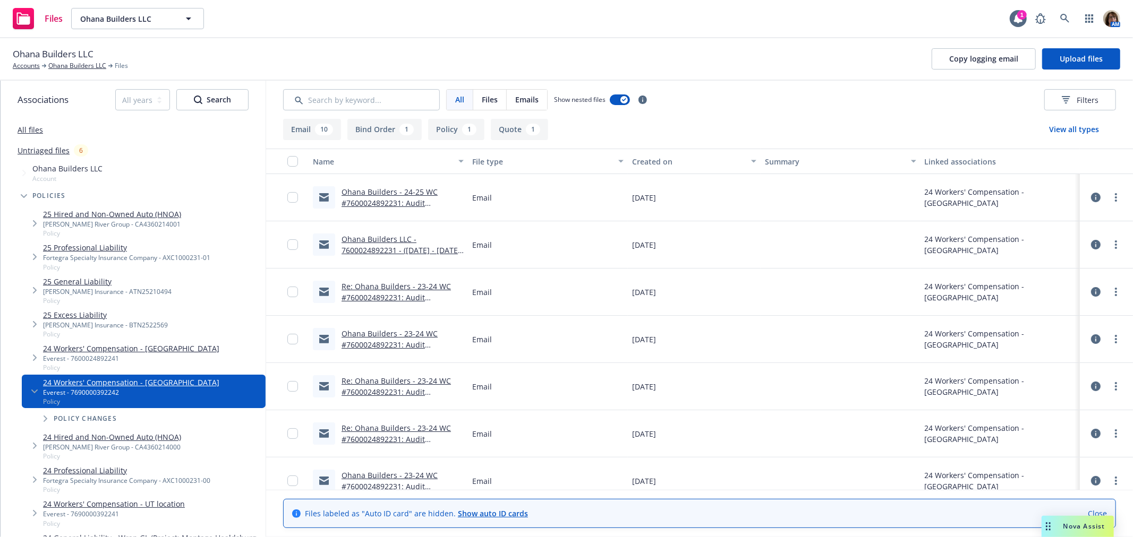
click at [369, 239] on link "Ohana Builders LLC - 7600024892231 - ([DATE] - [DATE]) - Worksheets" at bounding box center [401, 250] width 121 height 32
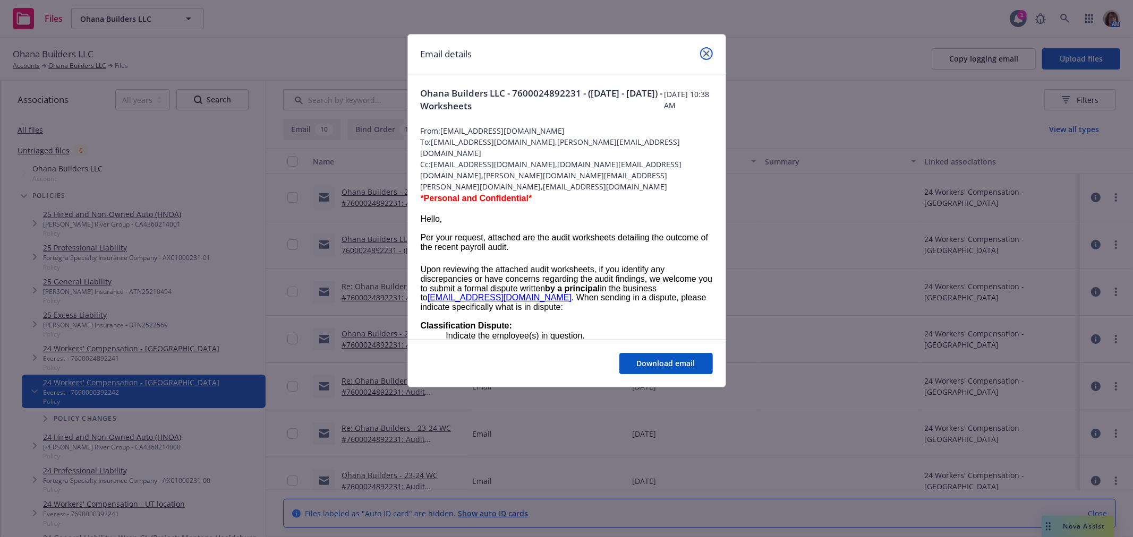
click at [707, 55] on icon "close" at bounding box center [706, 53] width 6 height 6
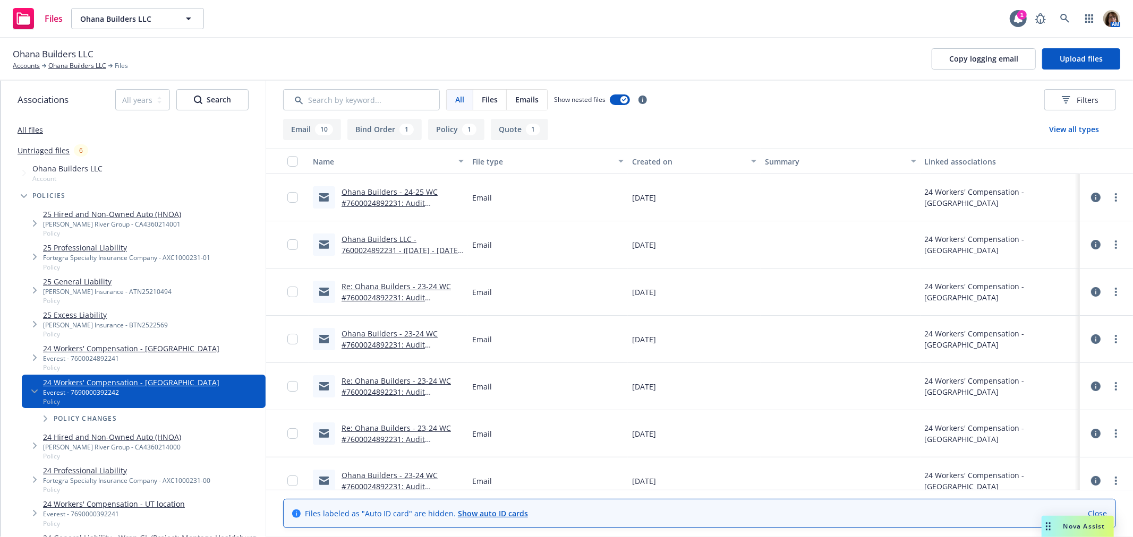
click at [1091, 198] on icon at bounding box center [1096, 198] width 10 height 10
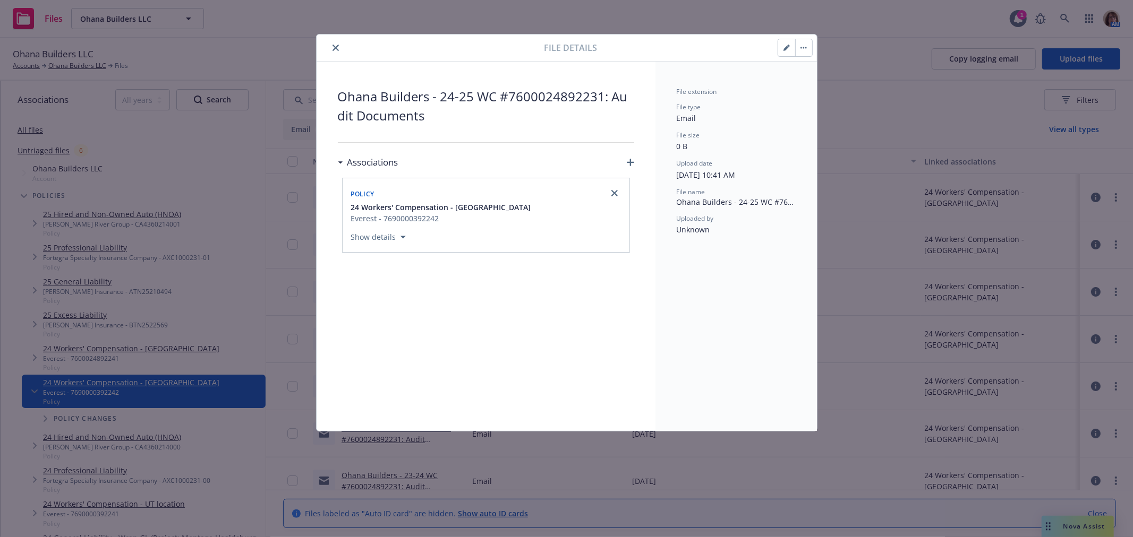
click at [789, 45] on button "button" at bounding box center [786, 47] width 17 height 17
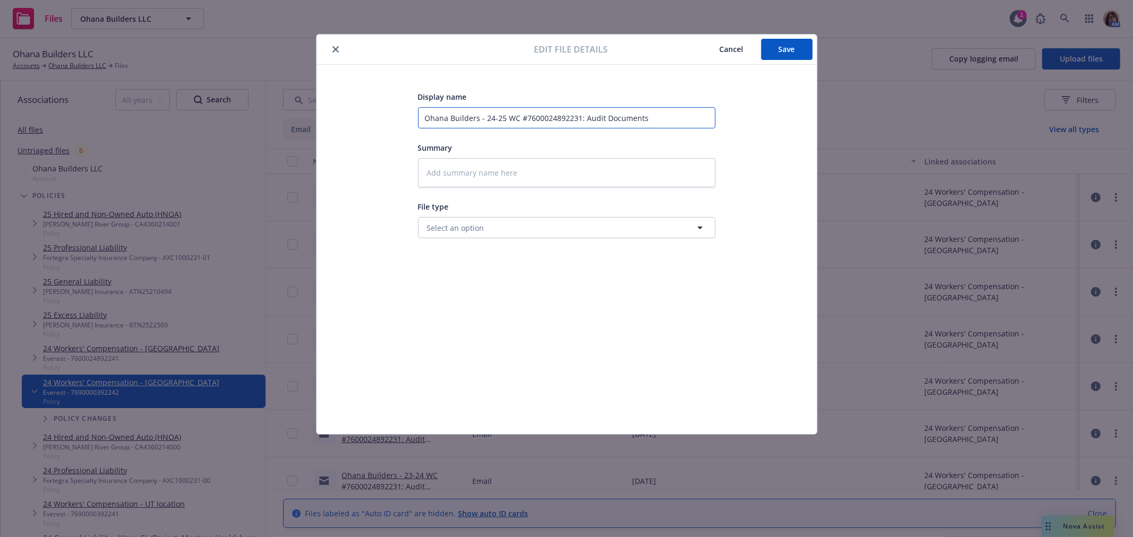
drag, startPoint x: 502, startPoint y: 115, endPoint x: 483, endPoint y: 116, distance: 18.6
click at [483, 116] on input "Ohana Builders - 24-25 WC #7600024892231: Audit Documents" at bounding box center [566, 117] width 297 height 21
type textarea "x"
type input "Ohana Builders -2 WC #7600024892231: Audit Documents"
type textarea "x"
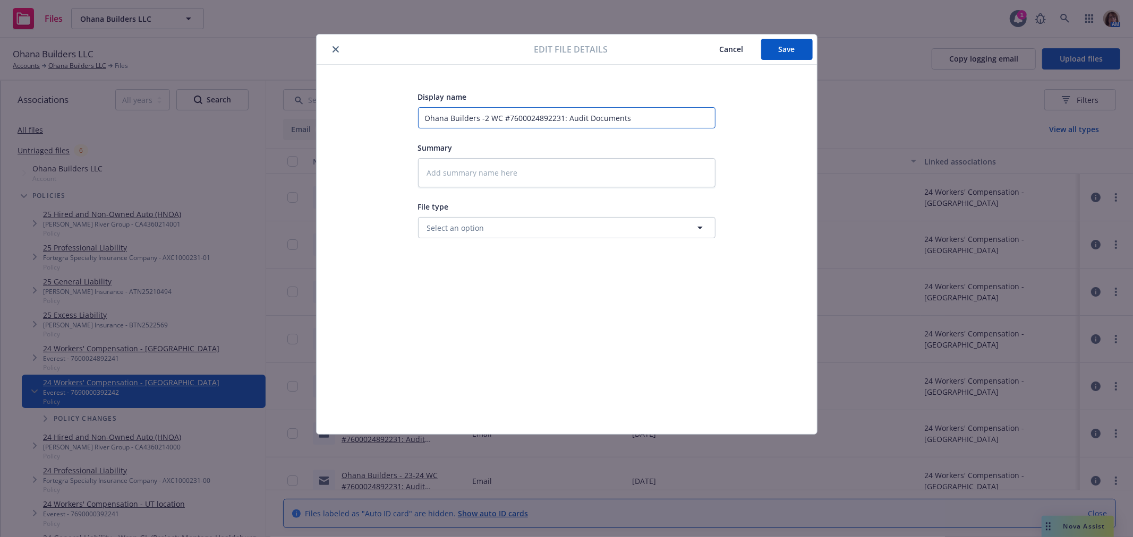
type input "Ohana Builders -23 WC #7600024892231: Audit Documents"
type textarea "x"
type input "Ohana Builders -23- WC #7600024892231: Audit Documents"
type textarea "x"
type input "Ohana Builders -23-2 WC #7600024892231: Audit Documents"
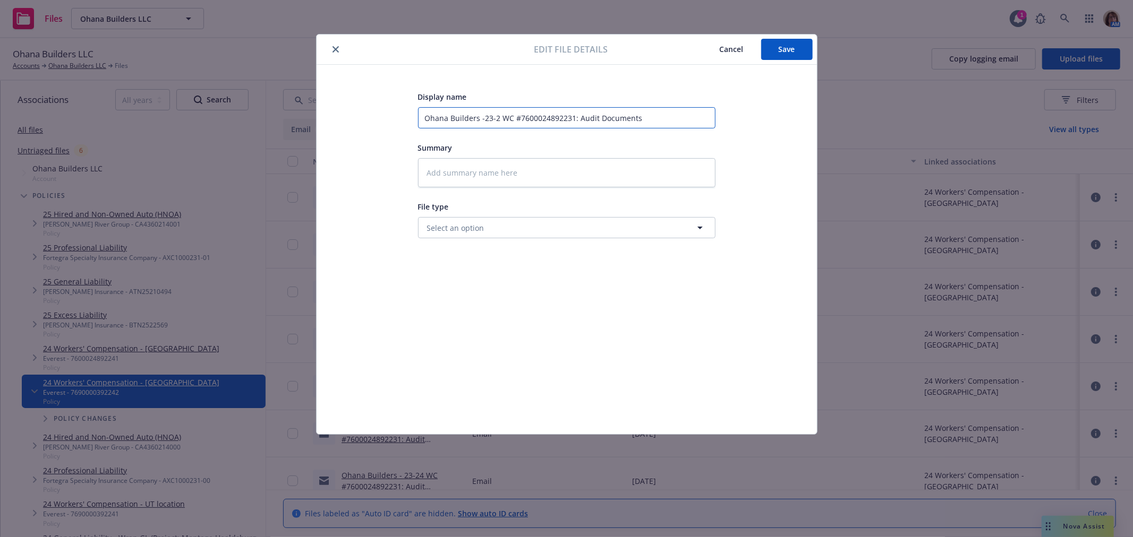
type textarea "x"
type input "Ohana Builders -23-24 WC #7600024892231: Audit Documents"
click at [790, 48] on span "Save" at bounding box center [786, 49] width 16 height 10
type textarea "x"
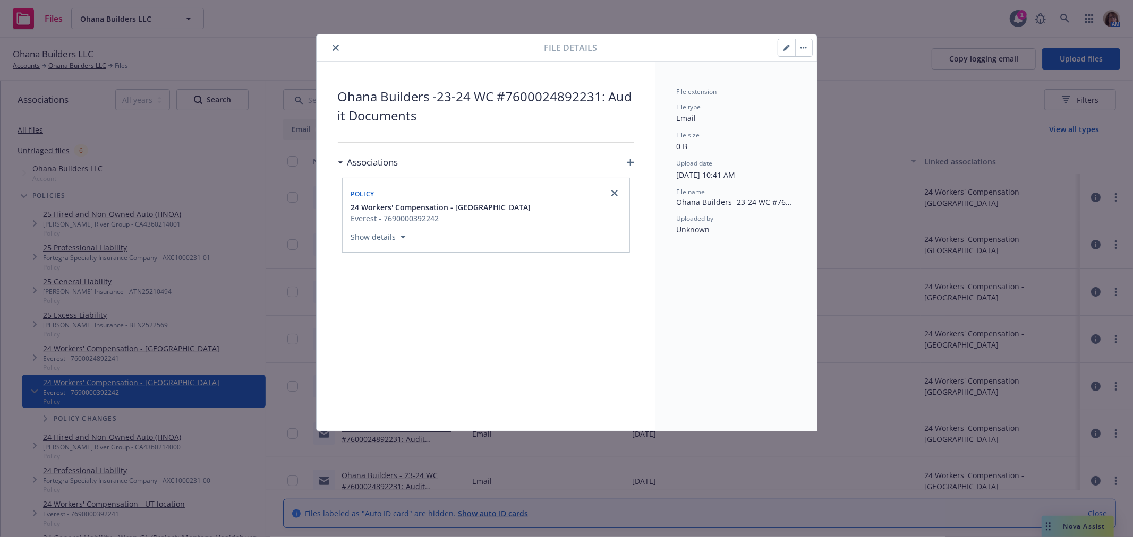
click at [335, 45] on icon "close" at bounding box center [335, 48] width 6 height 6
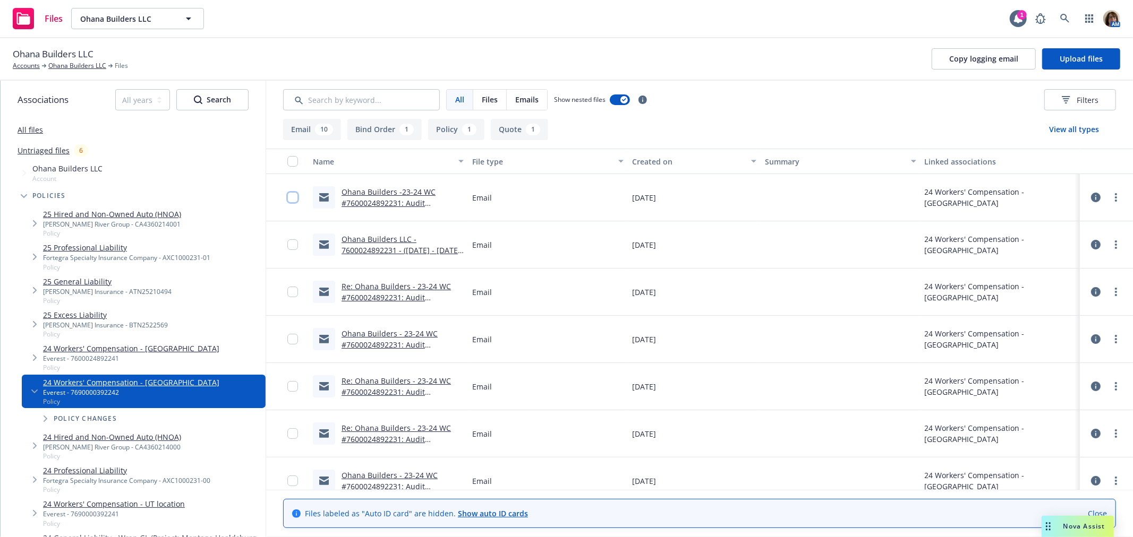
click at [293, 199] on input "checkbox" at bounding box center [292, 197] width 11 height 11
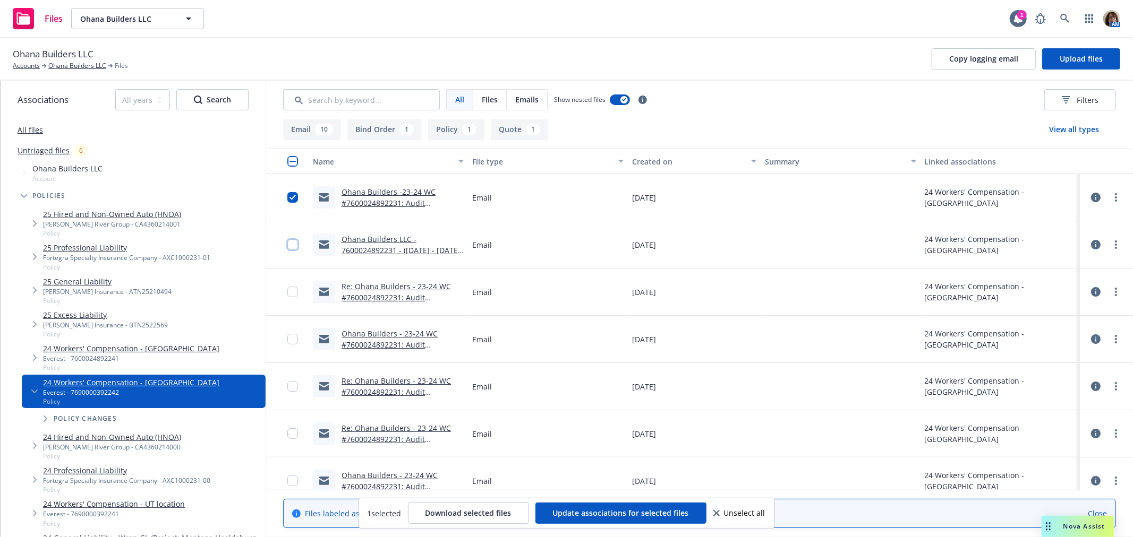
click at [292, 244] on input "checkbox" at bounding box center [292, 244] width 11 height 11
click at [293, 293] on input "checkbox" at bounding box center [292, 292] width 11 height 11
click at [294, 336] on input "checkbox" at bounding box center [292, 339] width 11 height 11
click at [292, 385] on input "checkbox" at bounding box center [292, 386] width 11 height 11
click at [295, 432] on input "checkbox" at bounding box center [292, 433] width 11 height 11
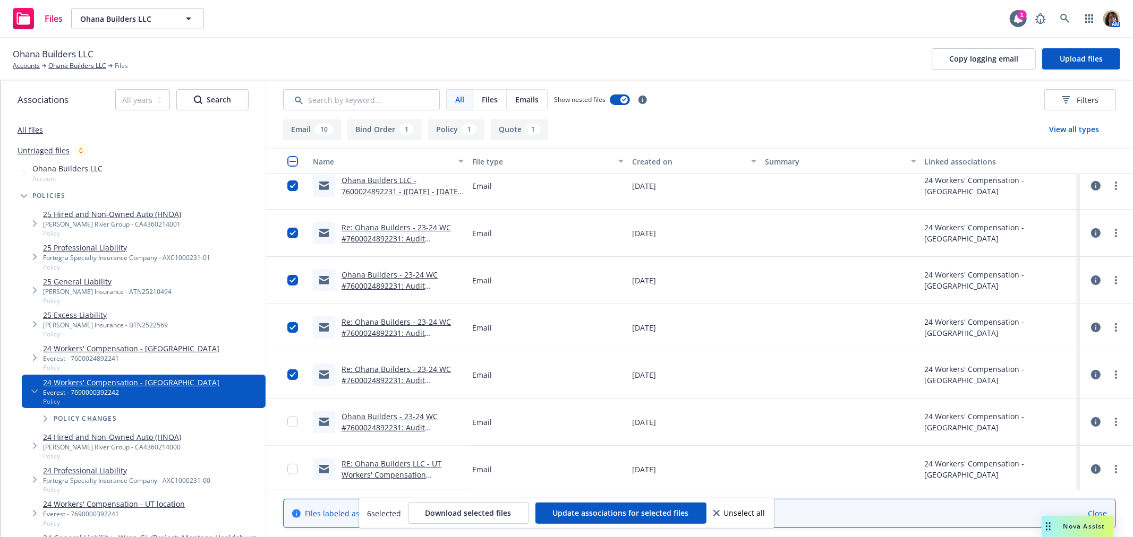
scroll to position [118, 0]
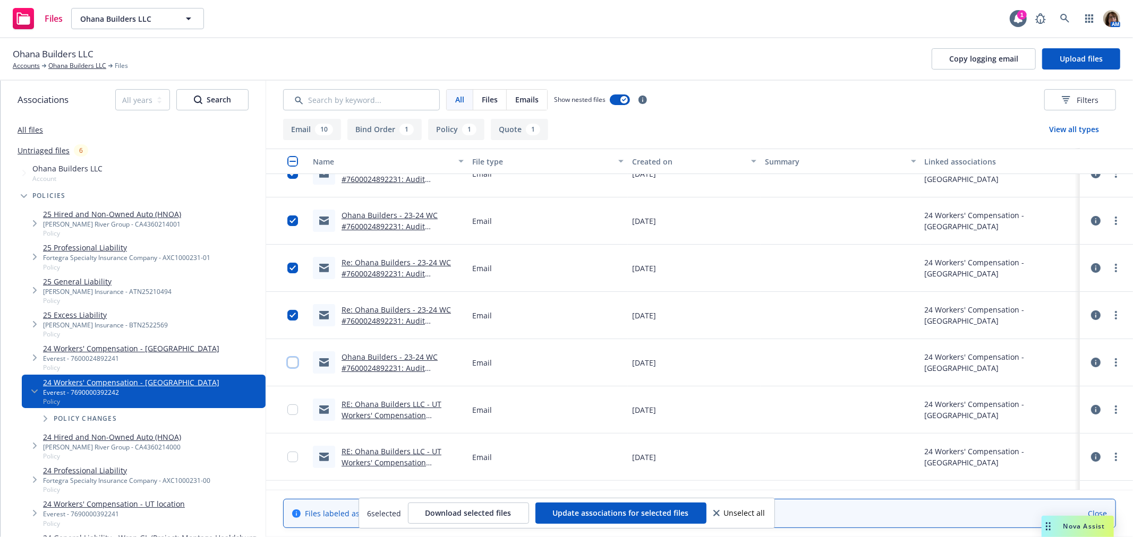
click at [294, 359] on input "checkbox" at bounding box center [292, 362] width 11 height 11
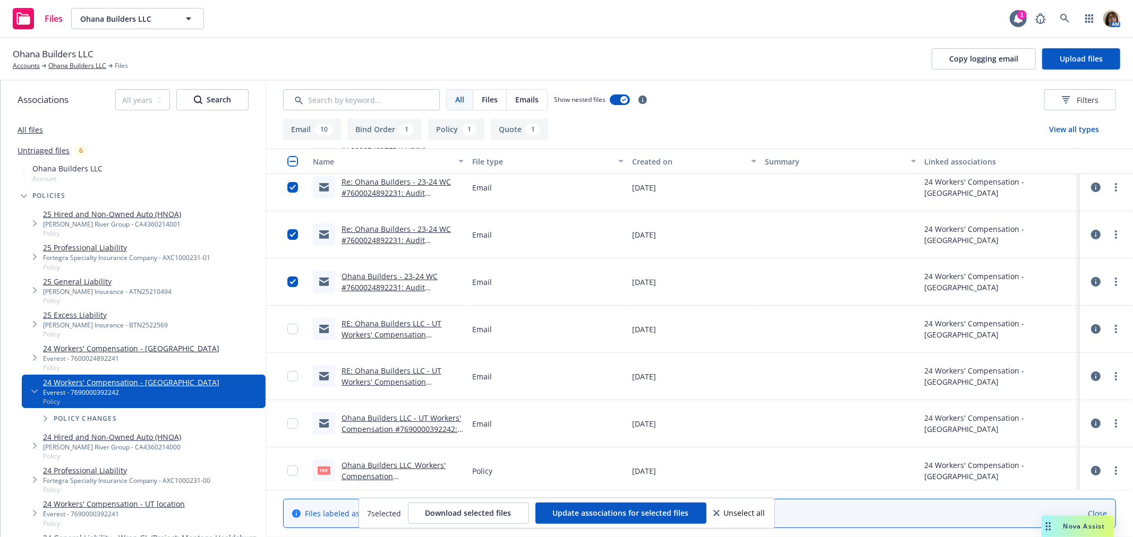
scroll to position [177, 0]
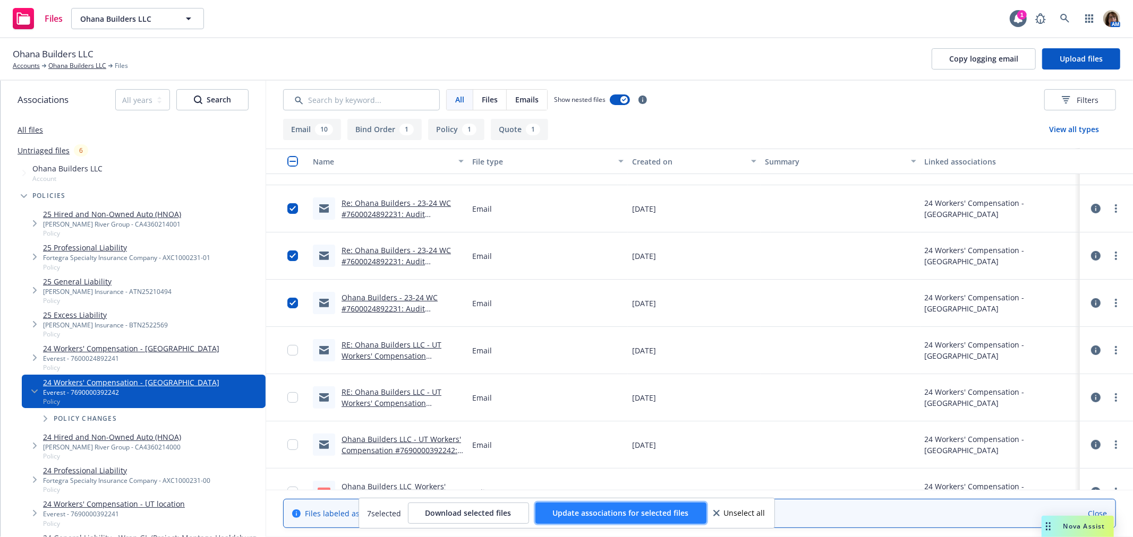
click at [641, 516] on span "Update associations for selected files" at bounding box center [621, 513] width 136 height 10
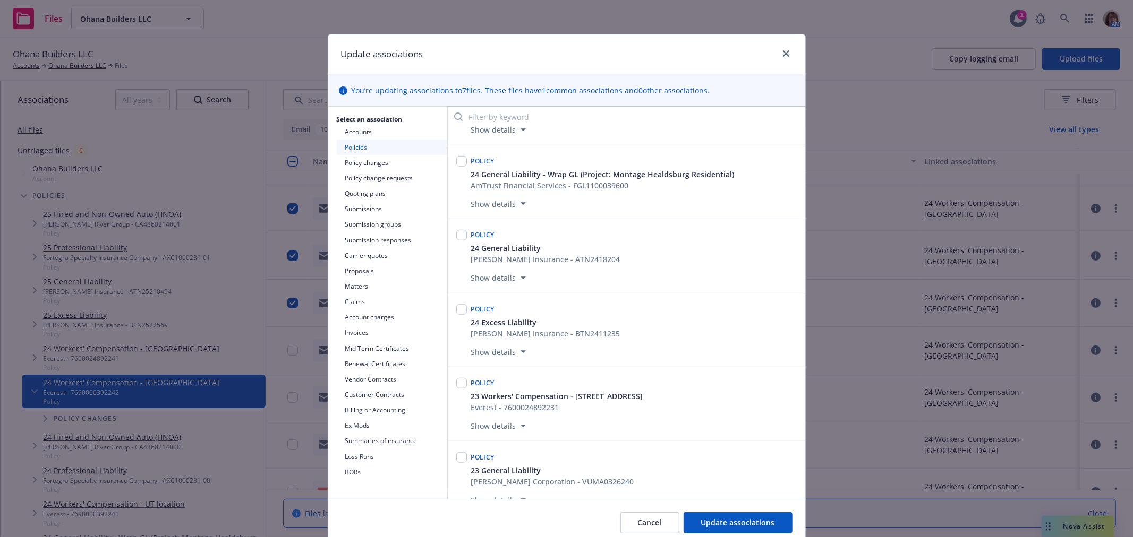
scroll to position [683, 0]
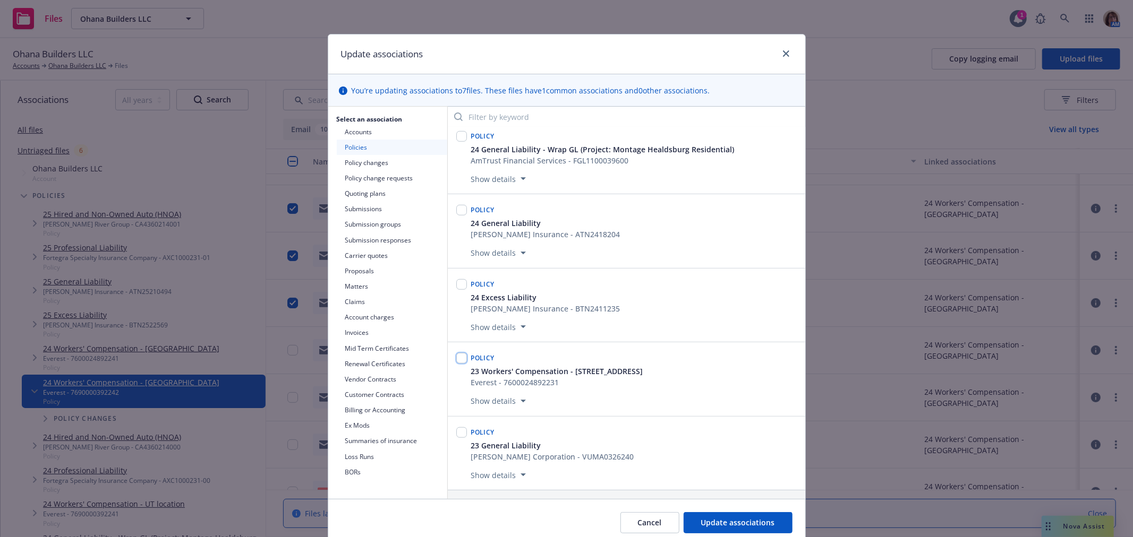
click at [459, 358] on input "checkbox" at bounding box center [461, 358] width 11 height 11
checkbox input "true"
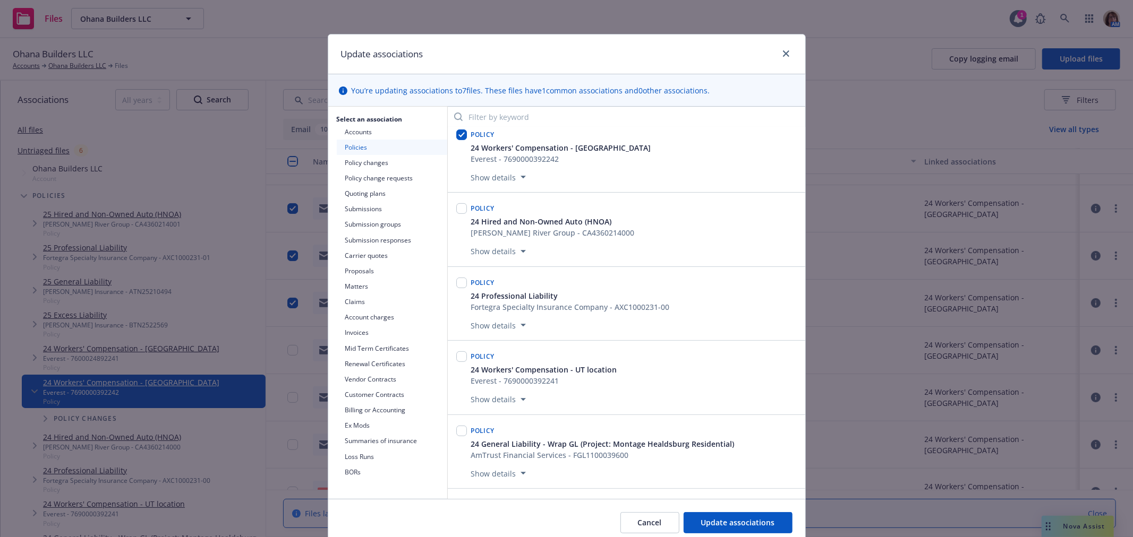
scroll to position [330, 0]
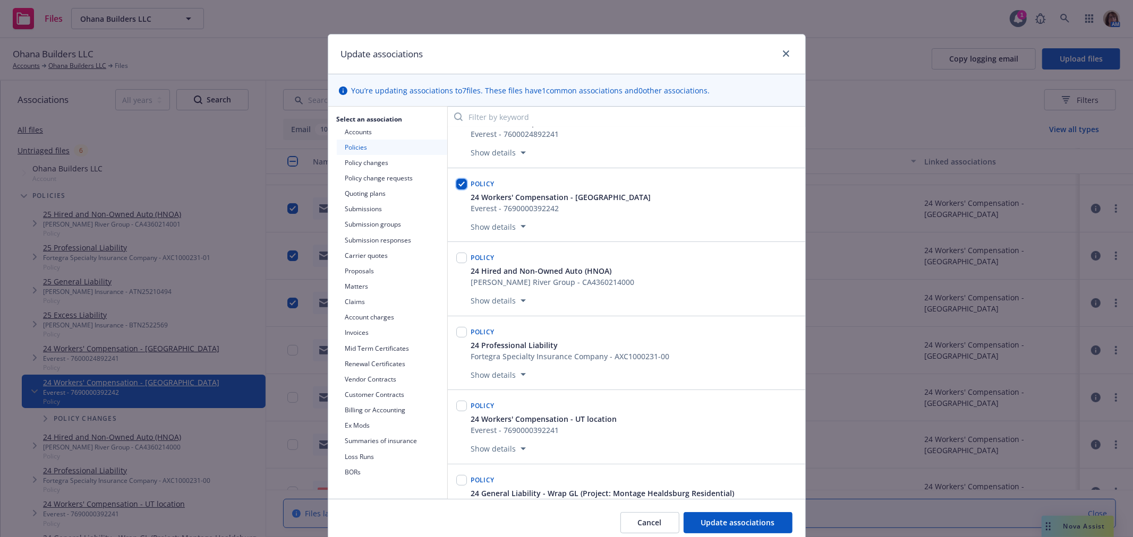
click at [456, 188] on input "checkbox" at bounding box center [461, 184] width 11 height 11
checkbox input "false"
click at [716, 522] on span "Update associations" at bounding box center [738, 523] width 74 height 10
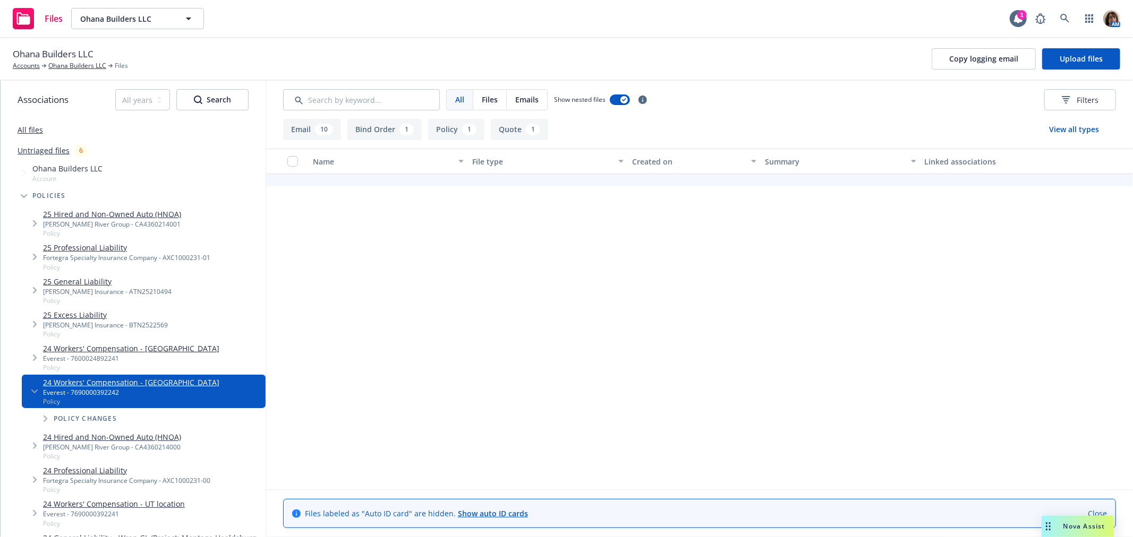
scroll to position [163, 0]
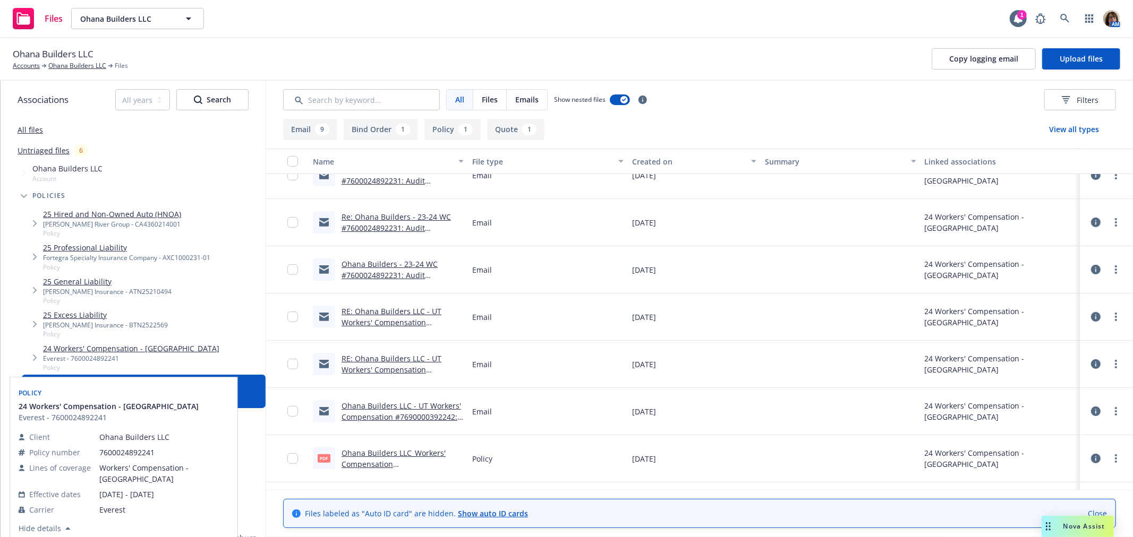
click at [66, 347] on link "24 Workers' Compensation - CA" at bounding box center [131, 348] width 176 height 11
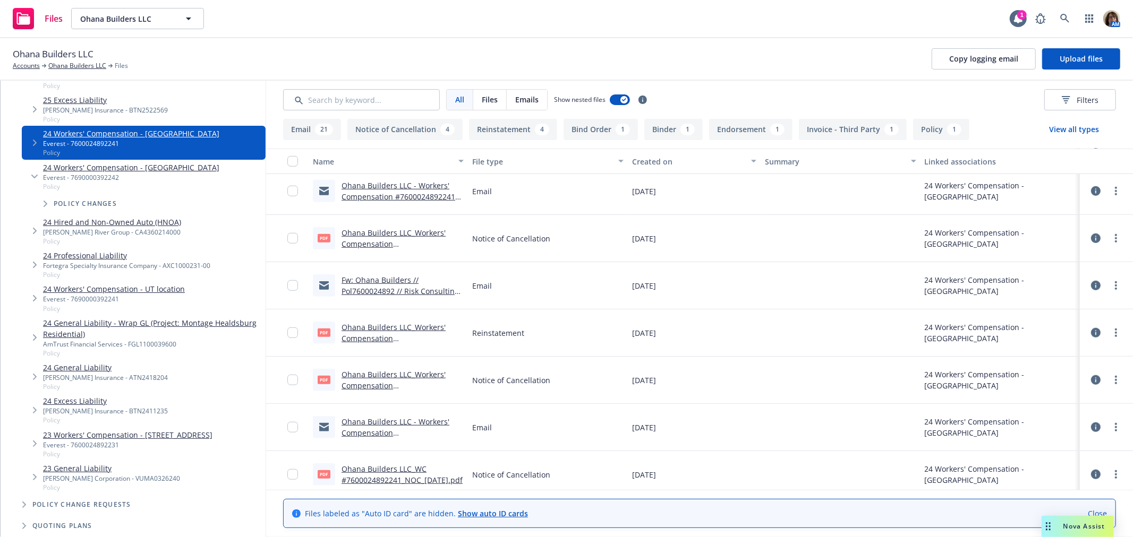
scroll to position [236, 0]
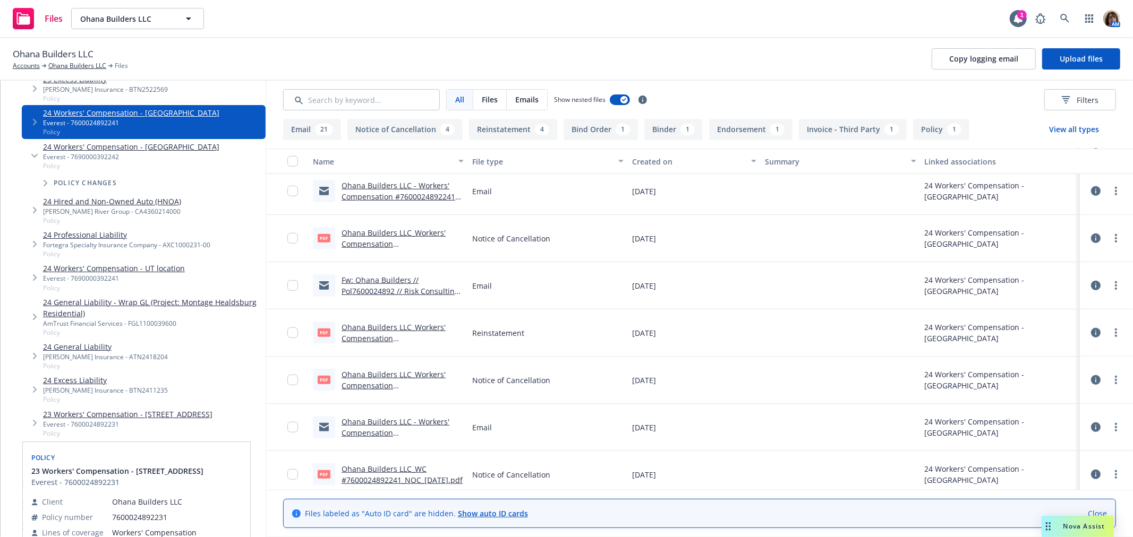
click at [75, 412] on link "23 Workers' Compensation - 1991 BROADWAY ST STE 100" at bounding box center [127, 414] width 169 height 11
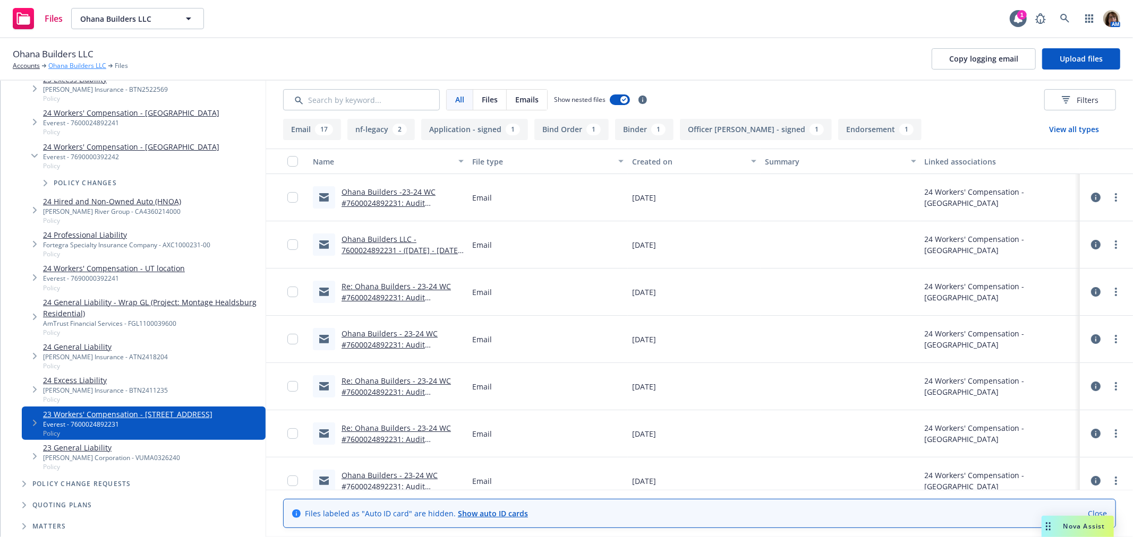
click at [70, 67] on link "Ohana Builders LLC" at bounding box center [77, 66] width 58 height 10
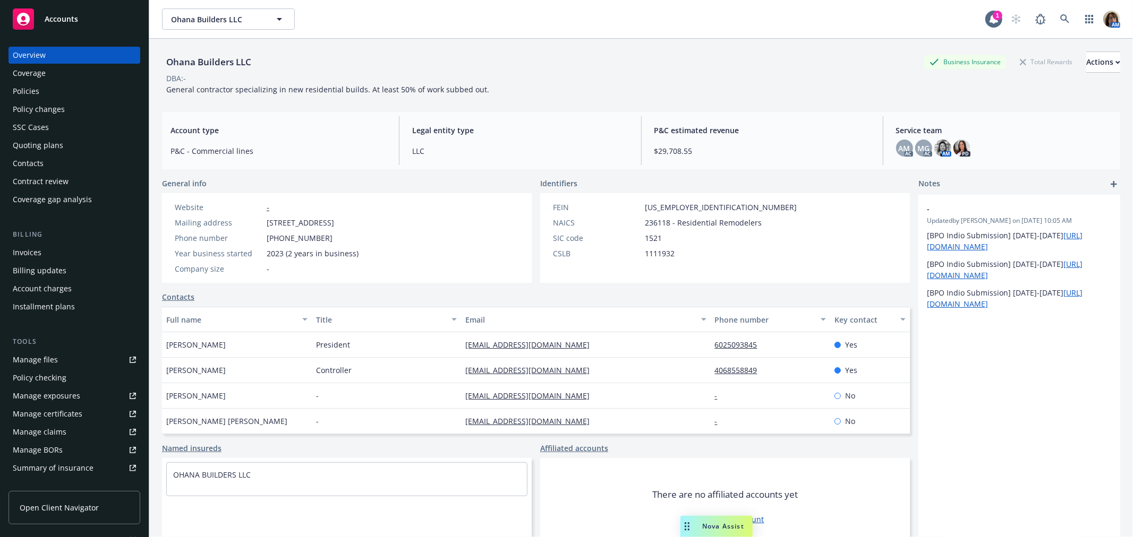
click at [25, 90] on div "Policies" at bounding box center [26, 91] width 27 height 17
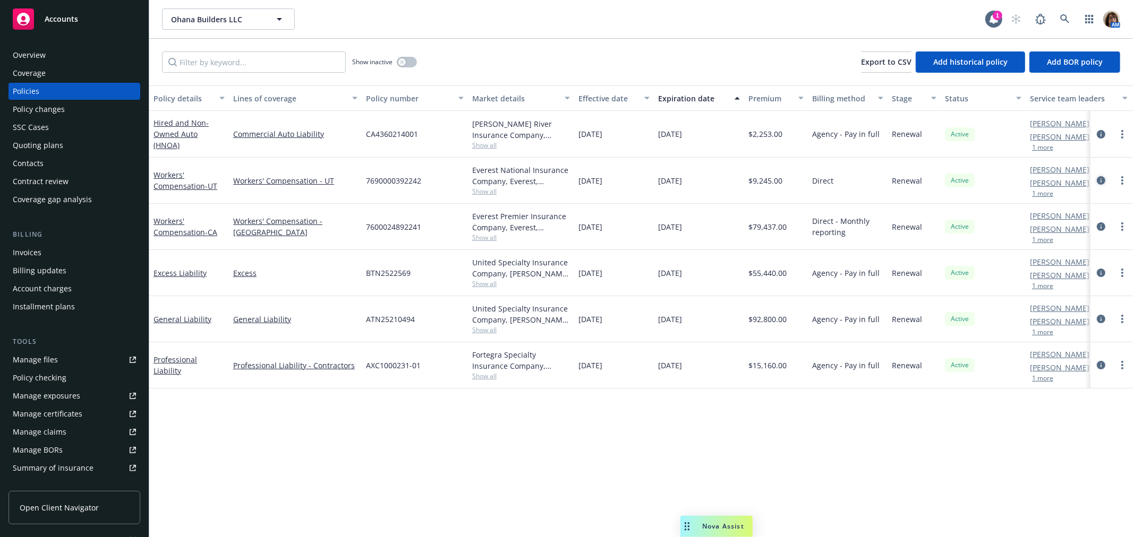
click at [1099, 175] on link "circleInformation" at bounding box center [1100, 180] width 13 height 13
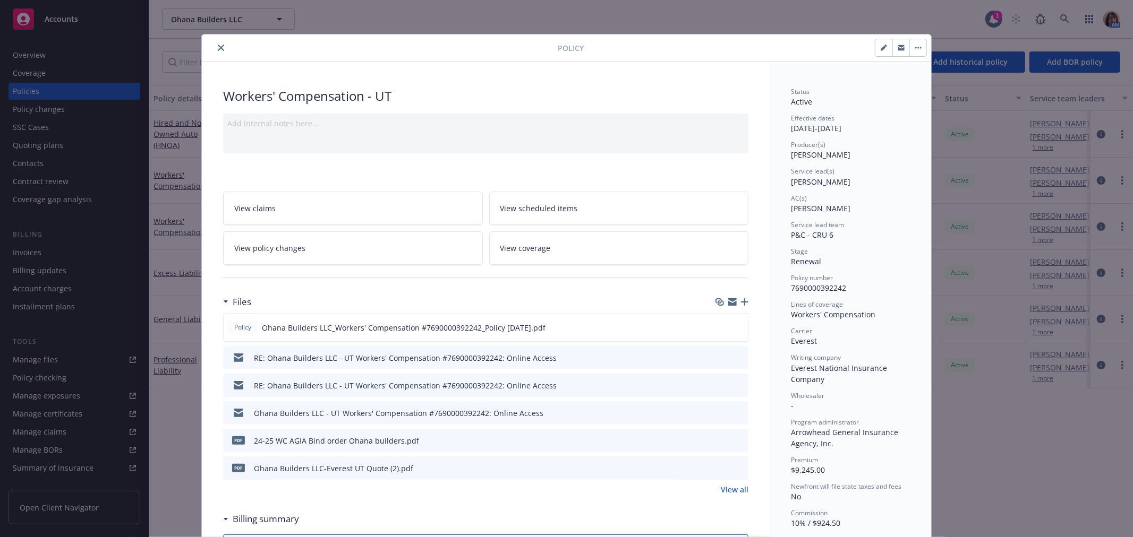
click at [733, 357] on icon "preview file" at bounding box center [738, 357] width 10 height 7
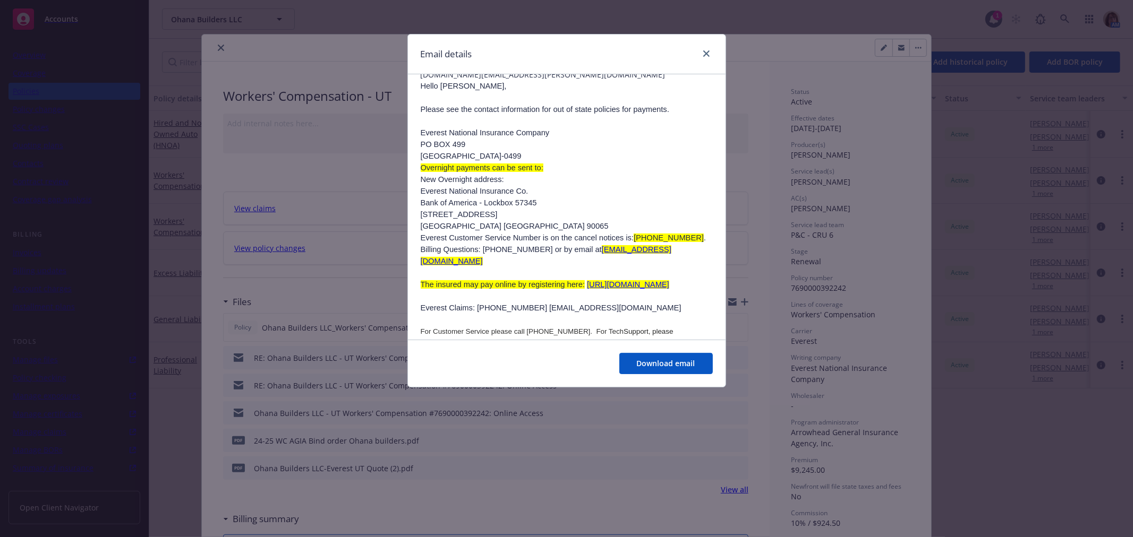
scroll to position [118, 0]
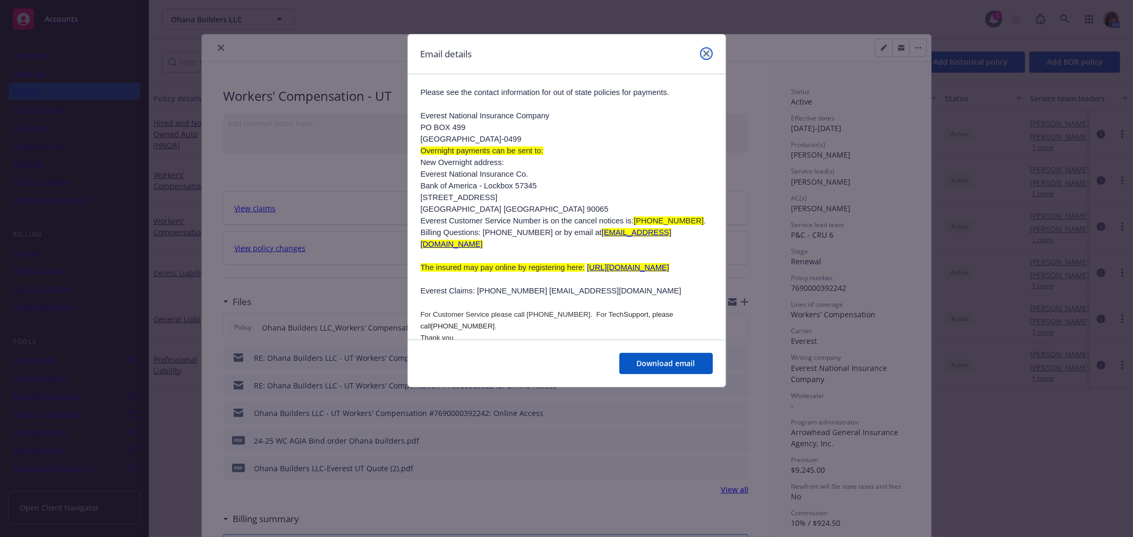
click at [708, 53] on icon "close" at bounding box center [706, 53] width 6 height 6
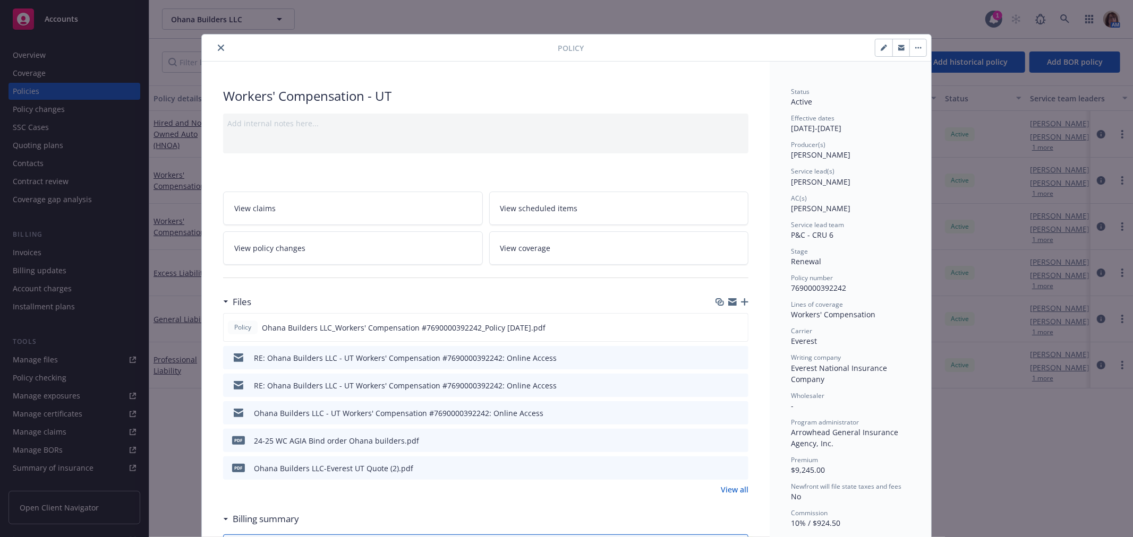
click at [218, 46] on icon "close" at bounding box center [221, 48] width 6 height 6
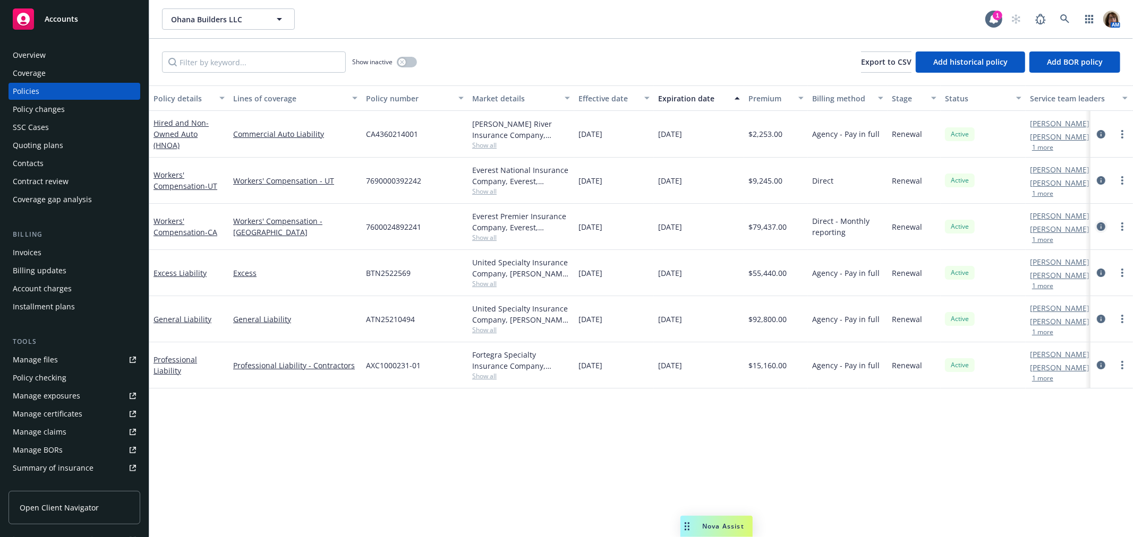
click at [1101, 225] on icon "circleInformation" at bounding box center [1100, 226] width 8 height 8
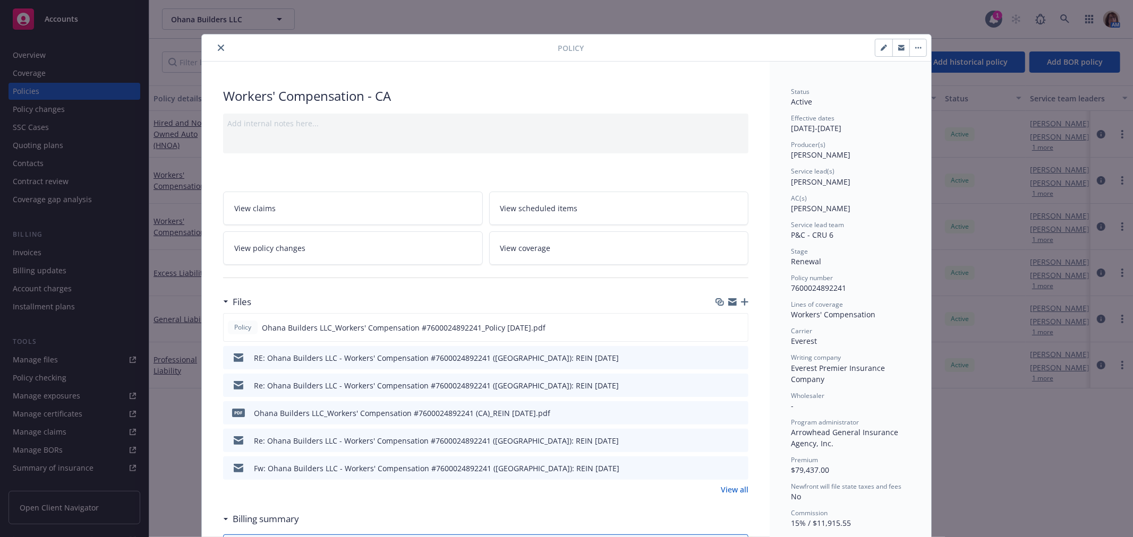
click at [726, 489] on link "View all" at bounding box center [735, 489] width 28 height 11
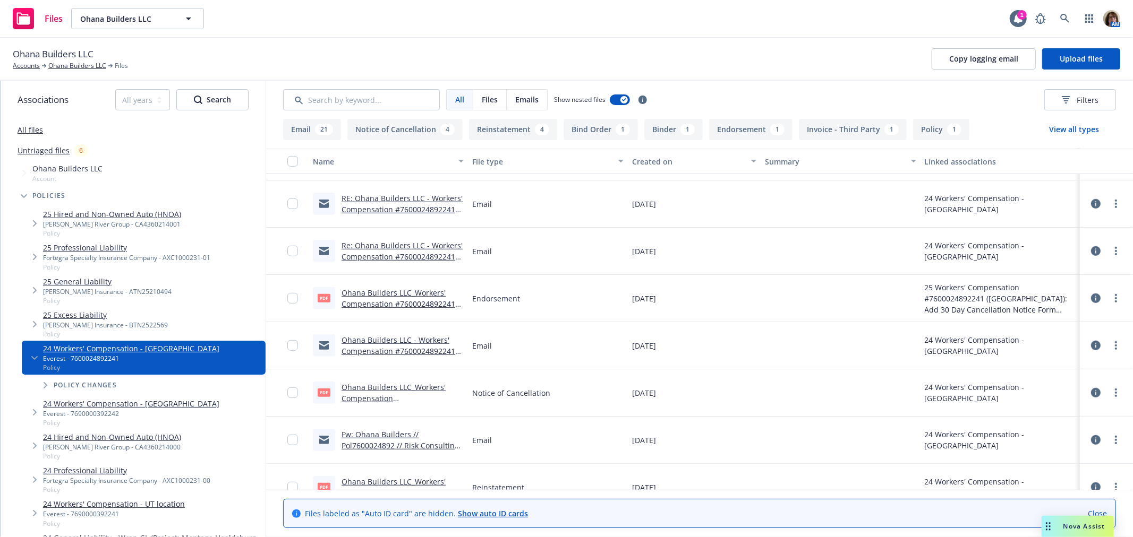
scroll to position [590, 0]
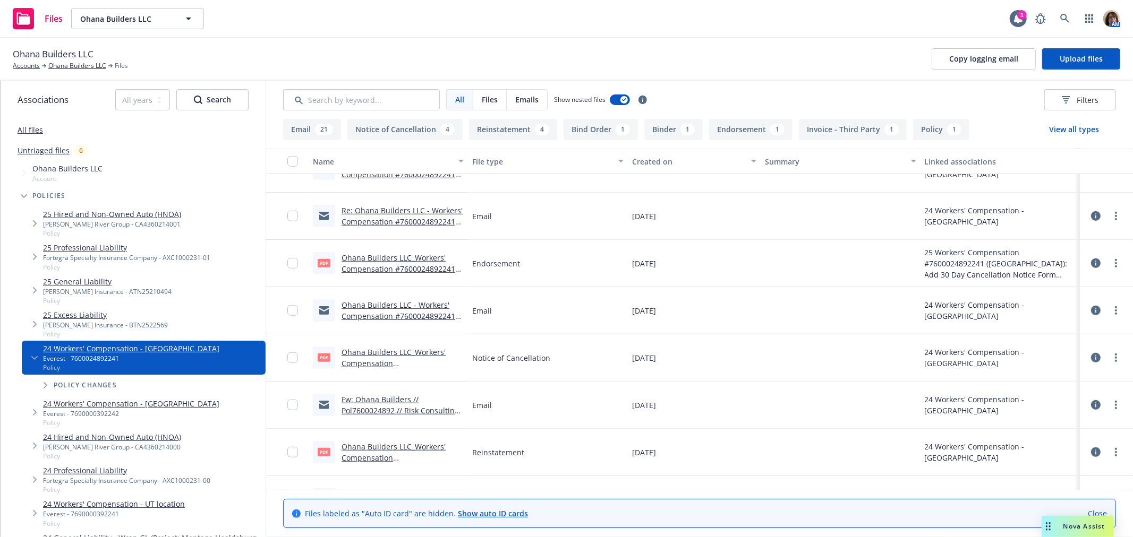
click at [380, 258] on link "Ohana Builders LLC_Workers' Compensation #7600024892241 (CA)_Add 30 Day NOC For…" at bounding box center [398, 280] width 114 height 55
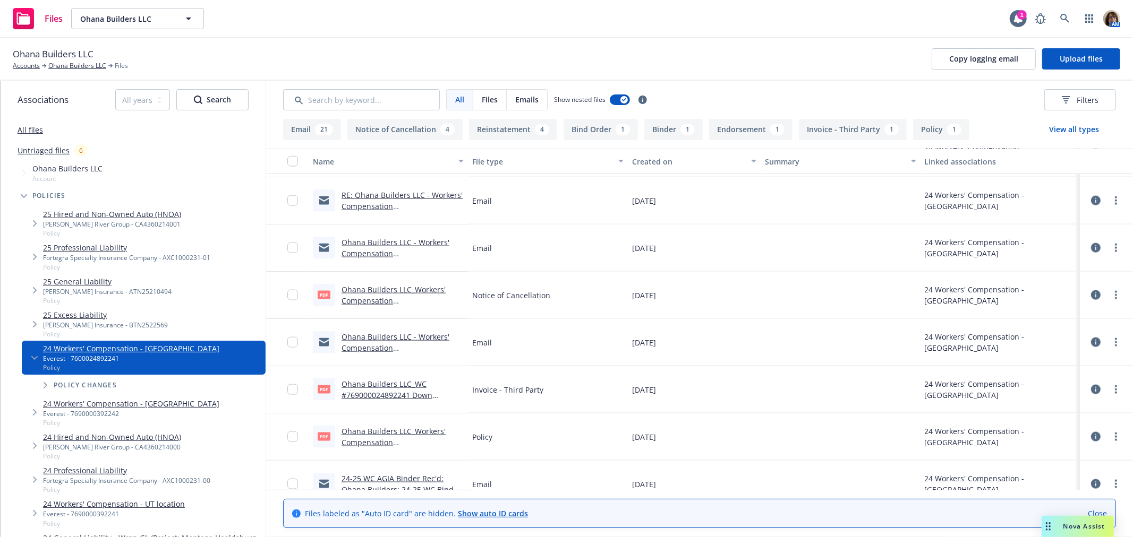
scroll to position [1180, 0]
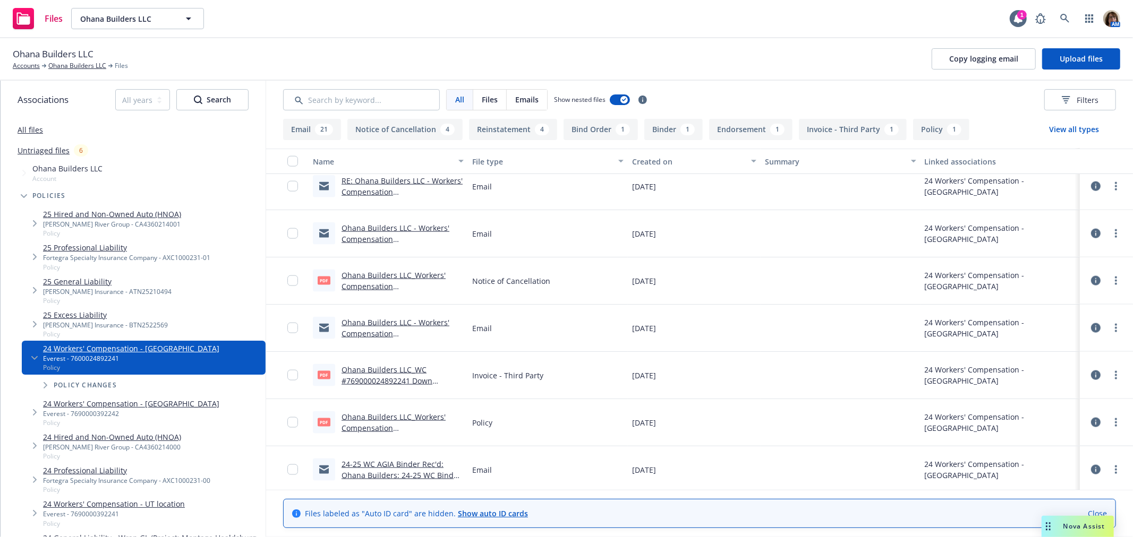
click at [370, 415] on link "Ohana Builders LLC_Workers' Compensation #7600024892241_Policy [DATE].pdf" at bounding box center [393, 434] width 104 height 44
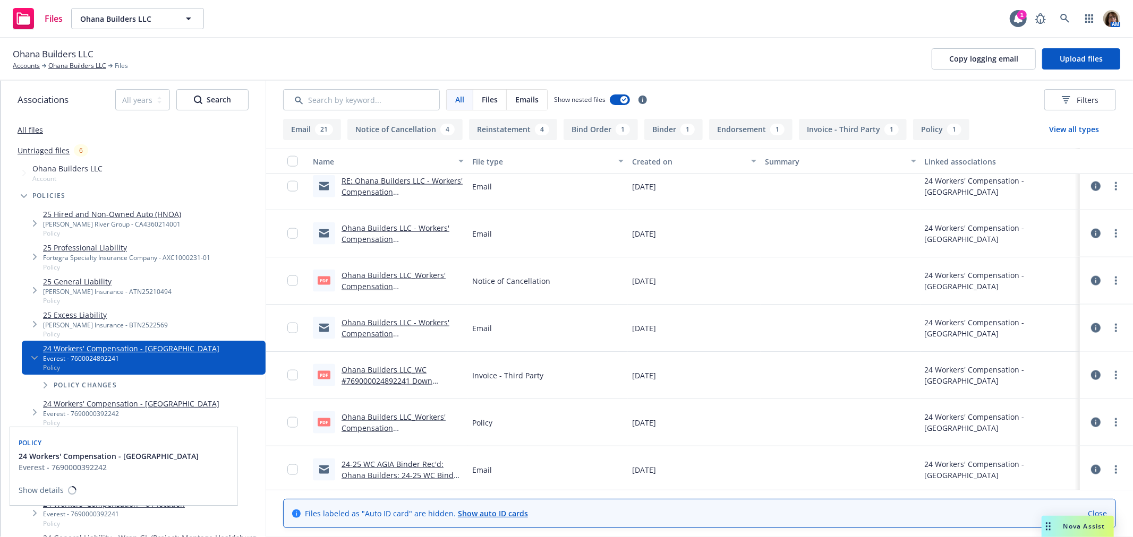
click at [63, 404] on link "24 Workers' Compensation - [GEOGRAPHIC_DATA]" at bounding box center [131, 403] width 176 height 11
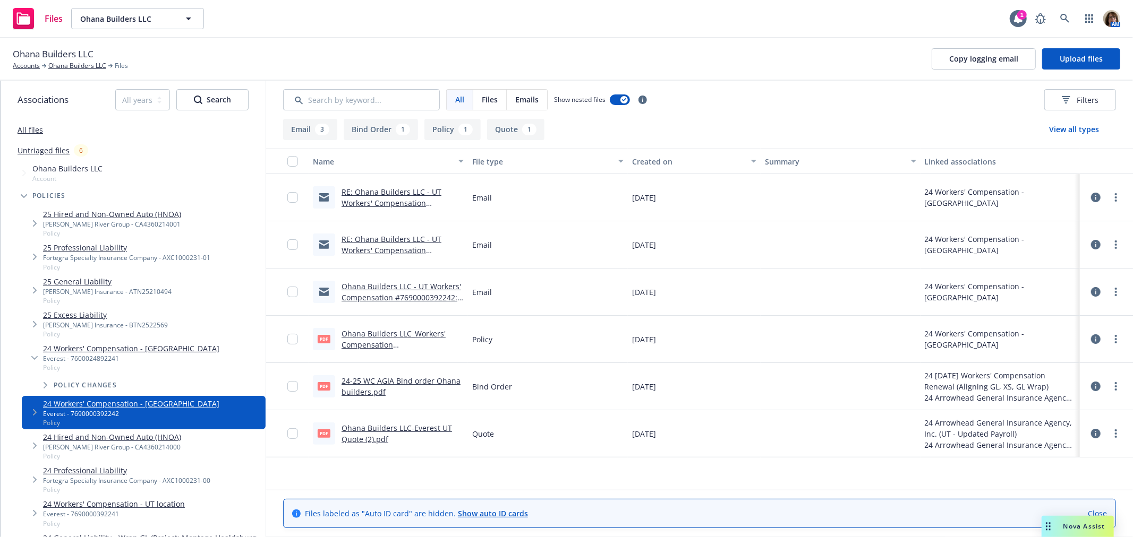
click at [380, 333] on link "Ohana Builders LLC_Workers' Compensation #7690000392242_Policy [DATE].pdf" at bounding box center [393, 351] width 104 height 44
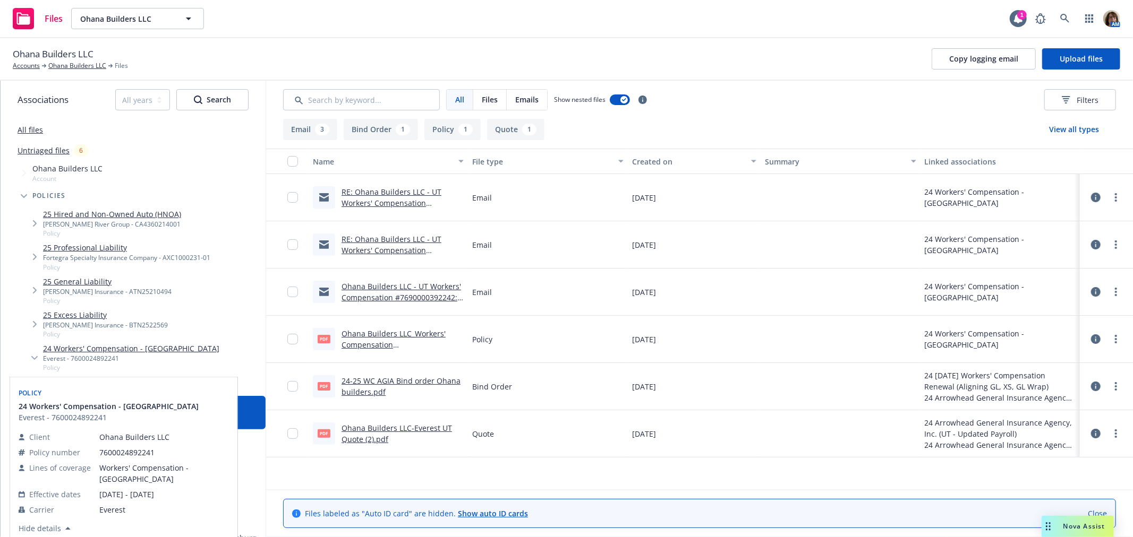
click at [94, 348] on link "24 Workers' Compensation - CA" at bounding box center [131, 348] width 176 height 11
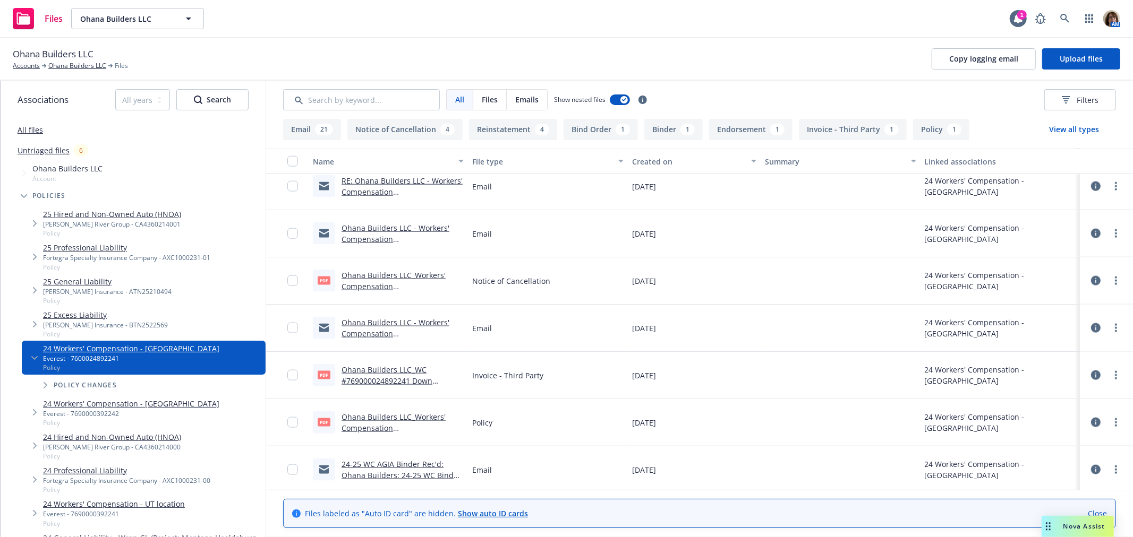
scroll to position [1298, 0]
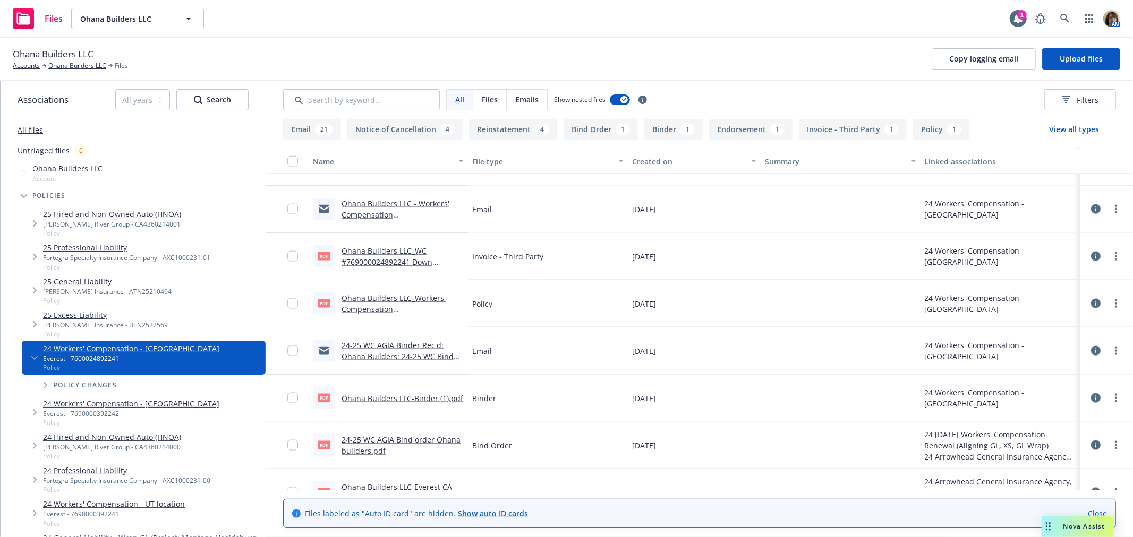
click at [370, 296] on link "Ohana Builders LLC_Workers' Compensation #7600024892241_Policy [DATE].pdf" at bounding box center [393, 315] width 104 height 44
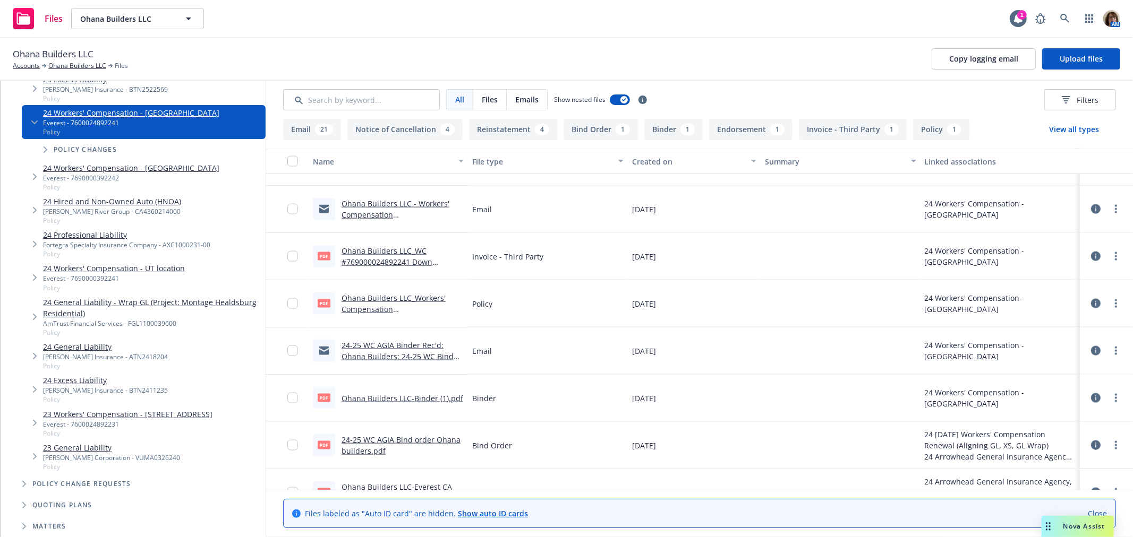
scroll to position [295, 0]
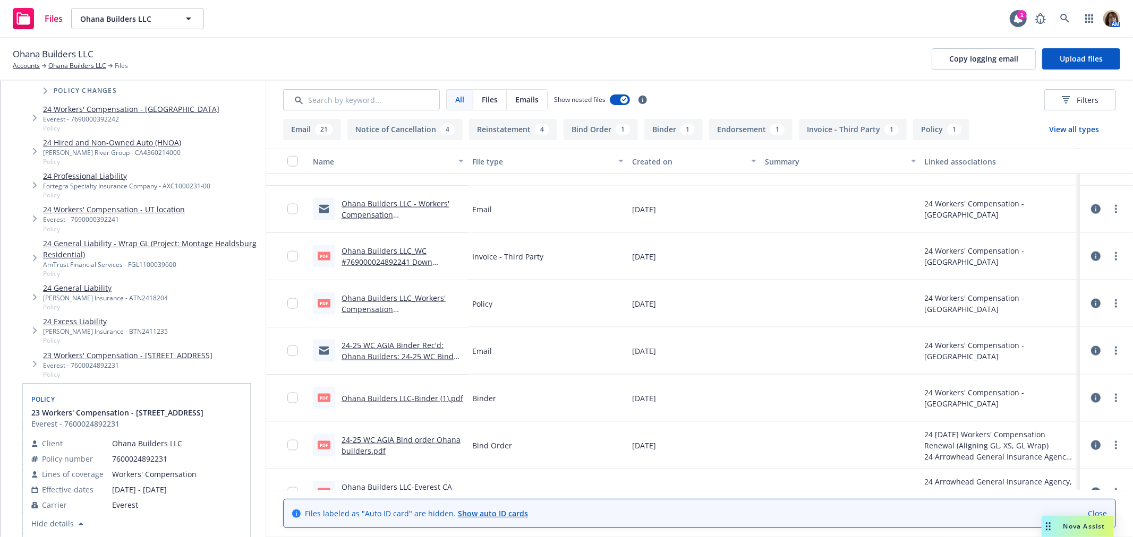
click at [88, 352] on link "23 Workers' Compensation - 1991 BROADWAY ST STE 100" at bounding box center [127, 355] width 169 height 11
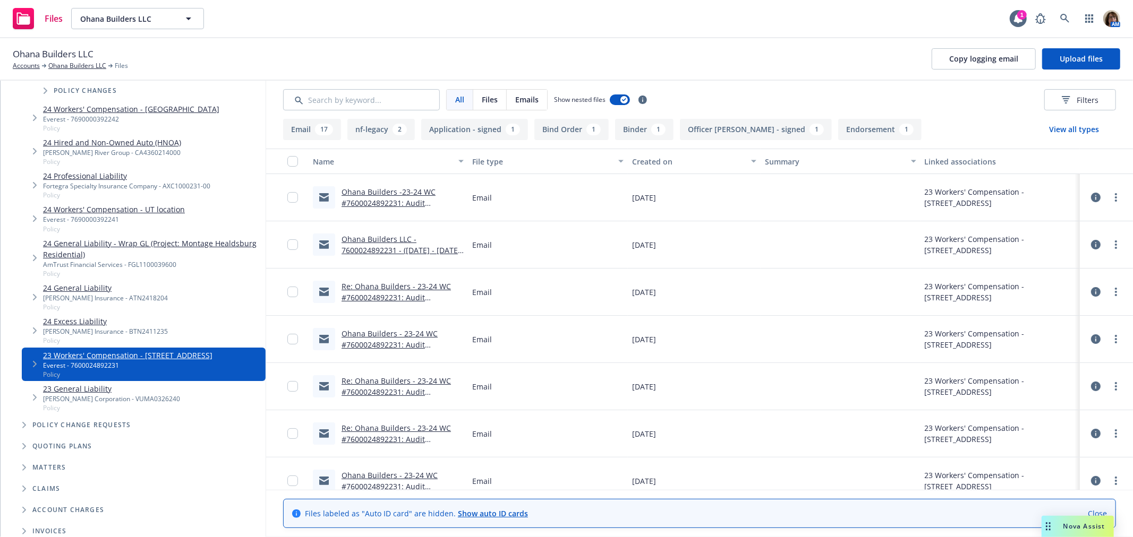
click at [382, 191] on link "Ohana Builders -23-24 WC #7600024892231: Audit Documents" at bounding box center [388, 203] width 94 height 32
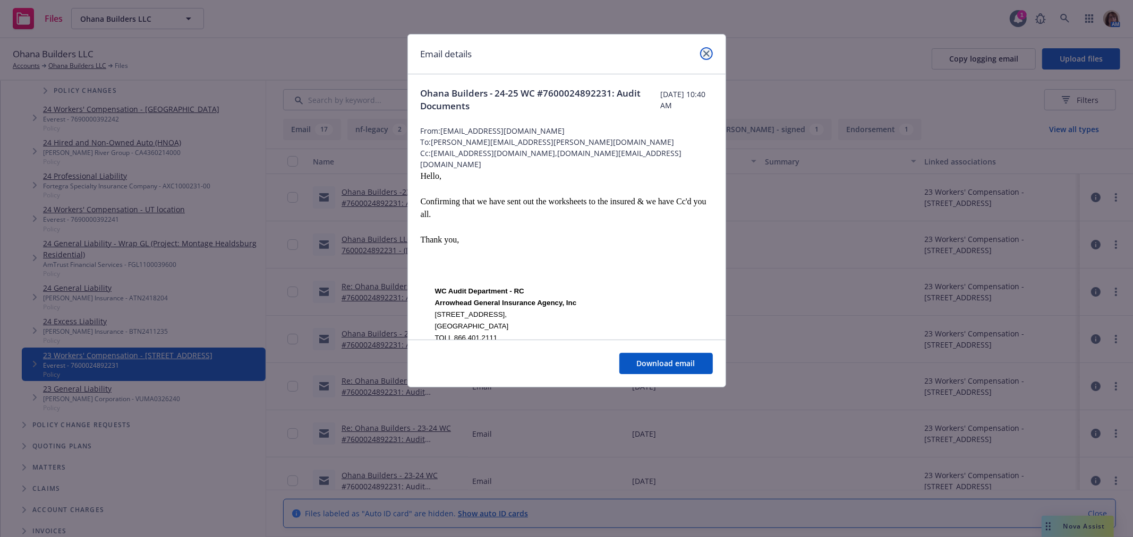
click at [708, 54] on icon "close" at bounding box center [706, 53] width 6 height 6
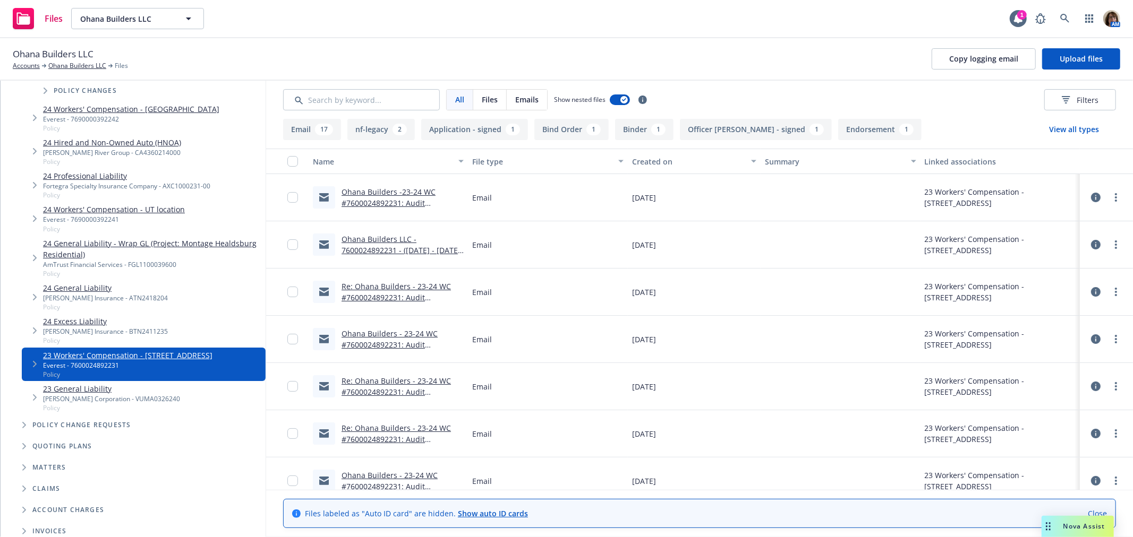
click at [374, 239] on link "Ohana Builders LLC - 7600024892231 - (10/15/2023 - 10/15/2024) - Worksheets" at bounding box center [401, 250] width 121 height 32
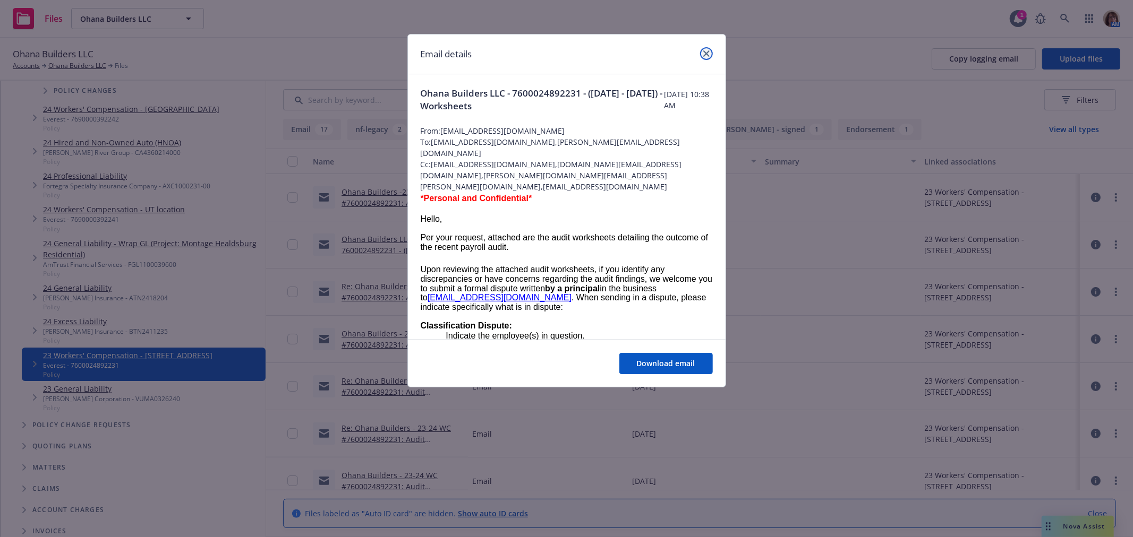
click at [707, 49] on link "close" at bounding box center [706, 53] width 13 height 13
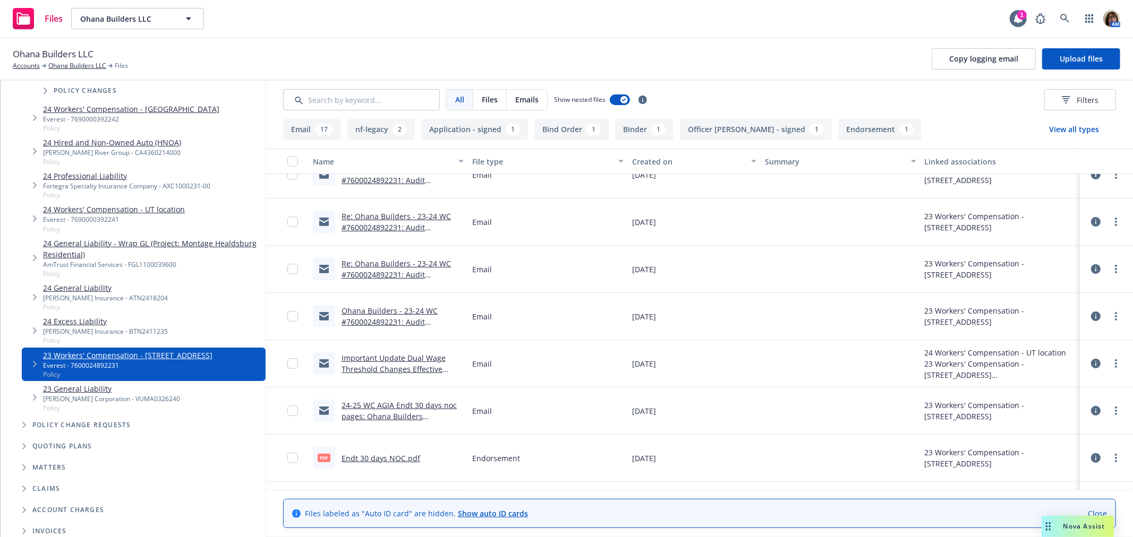
scroll to position [177, 0]
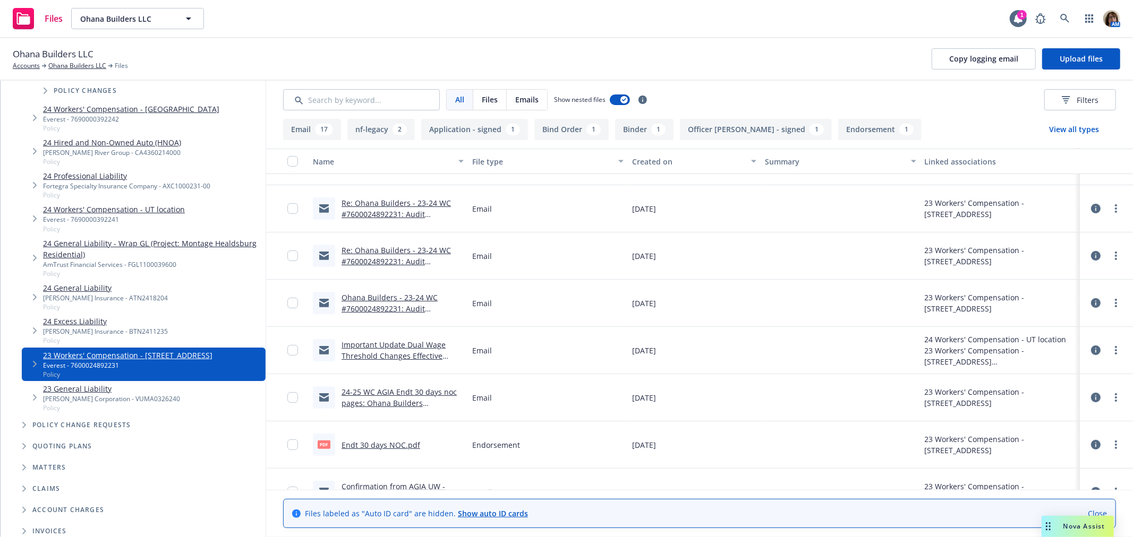
click at [378, 299] on link "Ohana Builders - 23-24 WC #7600024892231: Audit Documents" at bounding box center [389, 309] width 96 height 32
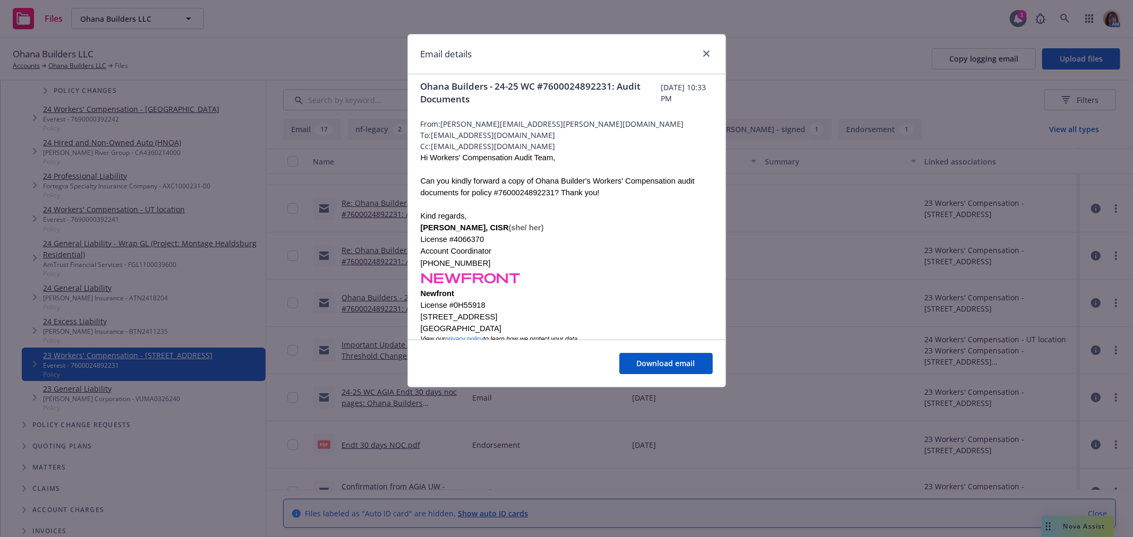
scroll to position [0, 0]
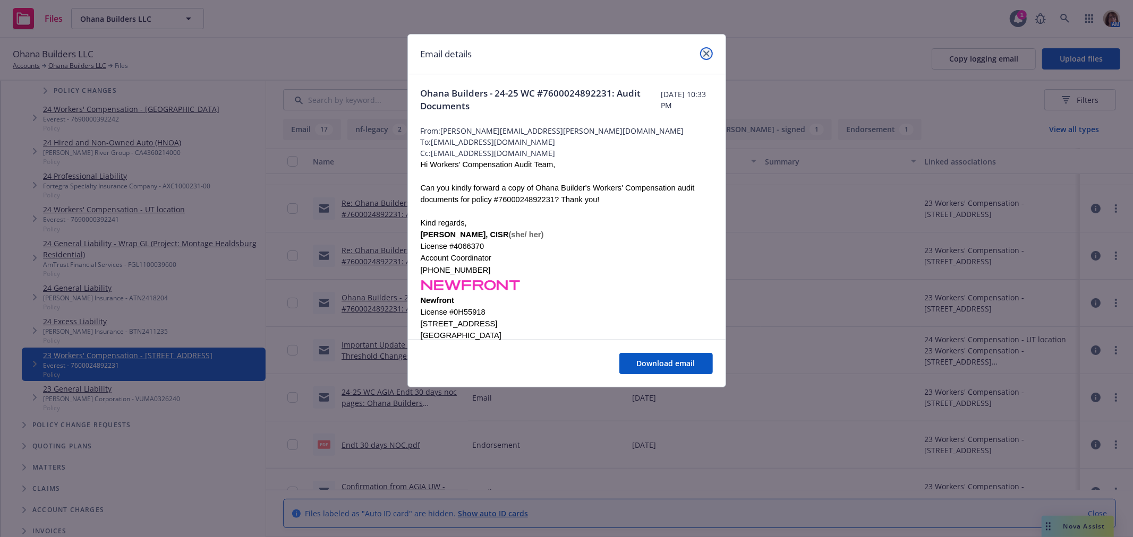
click at [707, 51] on icon "close" at bounding box center [706, 53] width 6 height 6
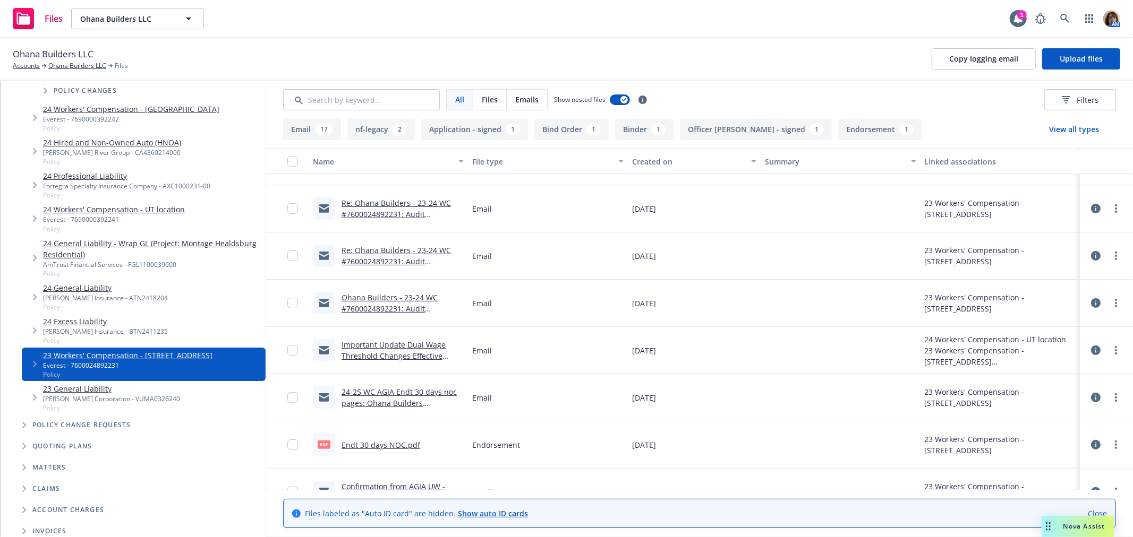
click at [385, 250] on link "Re: Ohana Builders - 23-24 WC #7600024892231: Audit Documents" at bounding box center [395, 261] width 109 height 32
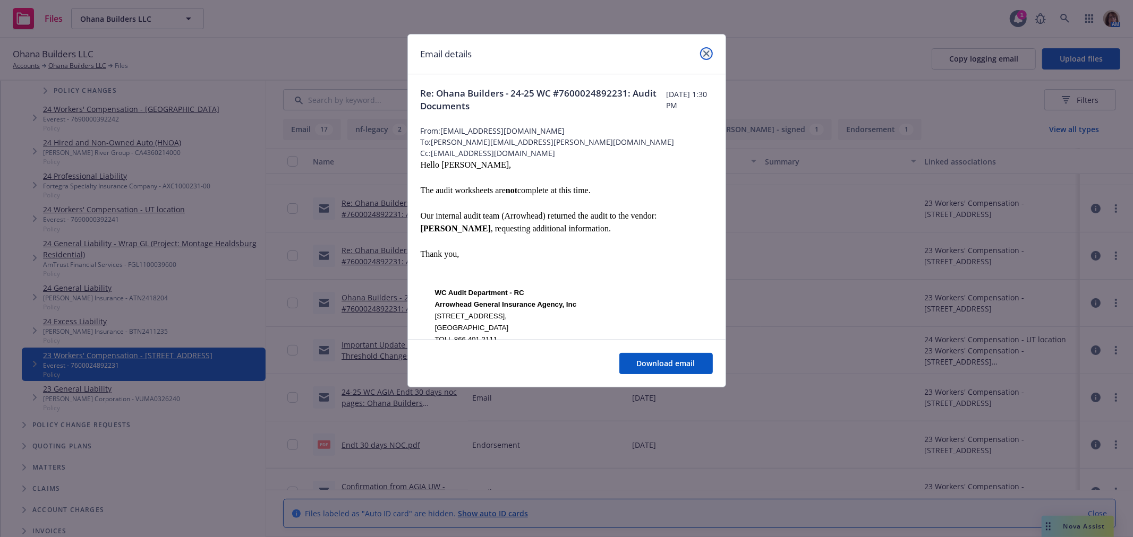
click at [706, 53] on icon "close" at bounding box center [706, 53] width 6 height 6
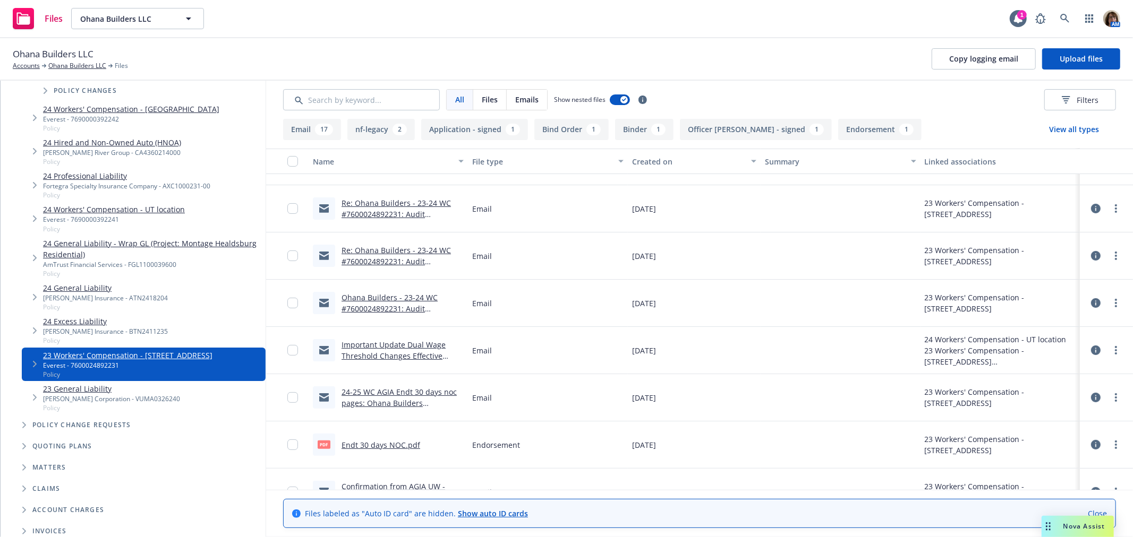
click at [384, 250] on link "Re: Ohana Builders - 23-24 WC #7600024892231: Audit Documents" at bounding box center [395, 261] width 109 height 32
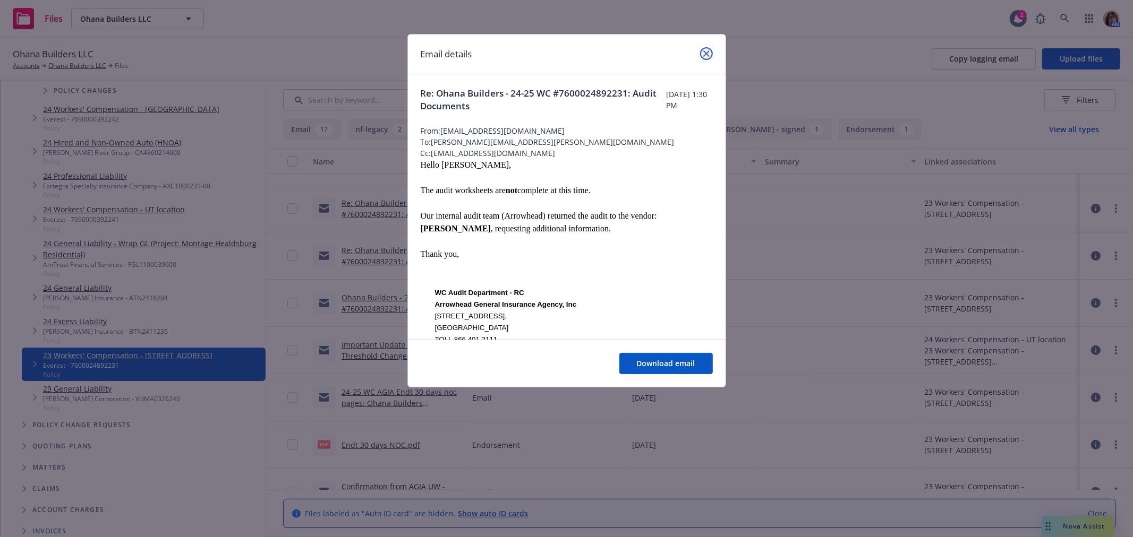
click at [708, 53] on icon "close" at bounding box center [706, 53] width 6 height 6
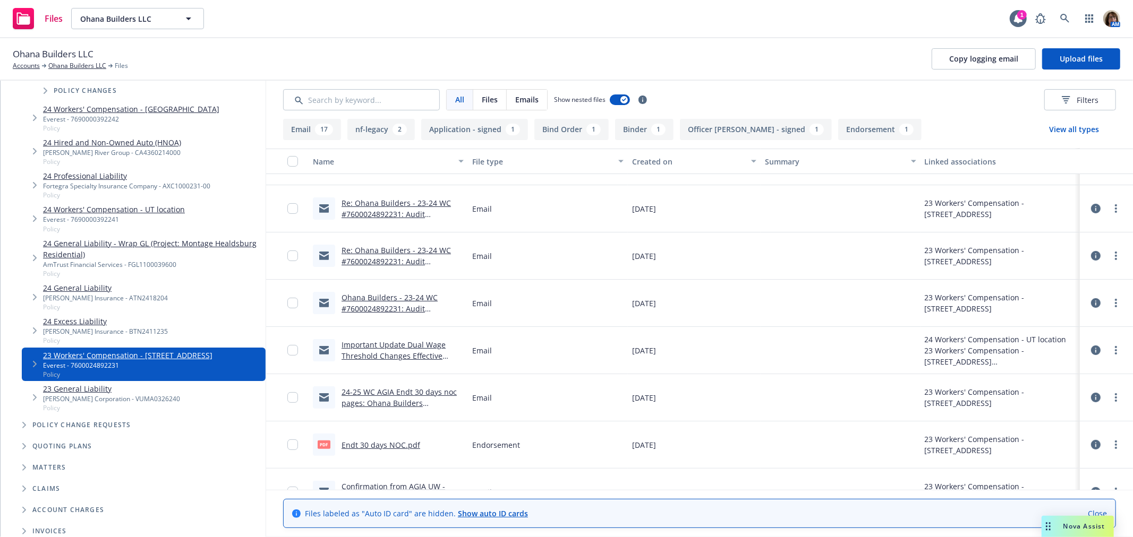
click at [386, 200] on link "Re: Ohana Builders - 23-24 WC #7600024892231: Audit Documents" at bounding box center [395, 214] width 109 height 32
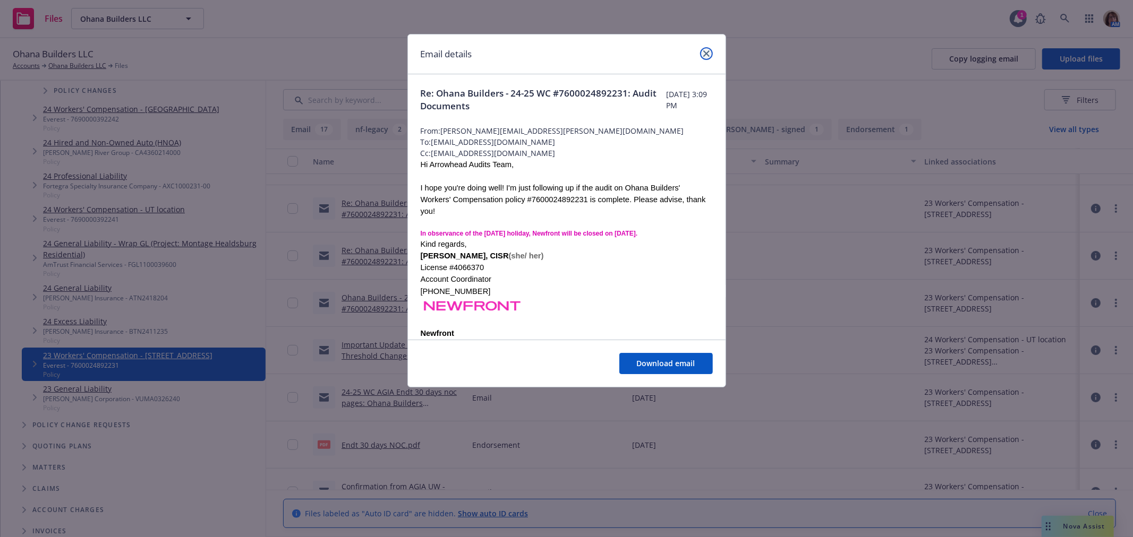
click at [705, 54] on icon "close" at bounding box center [706, 53] width 6 height 6
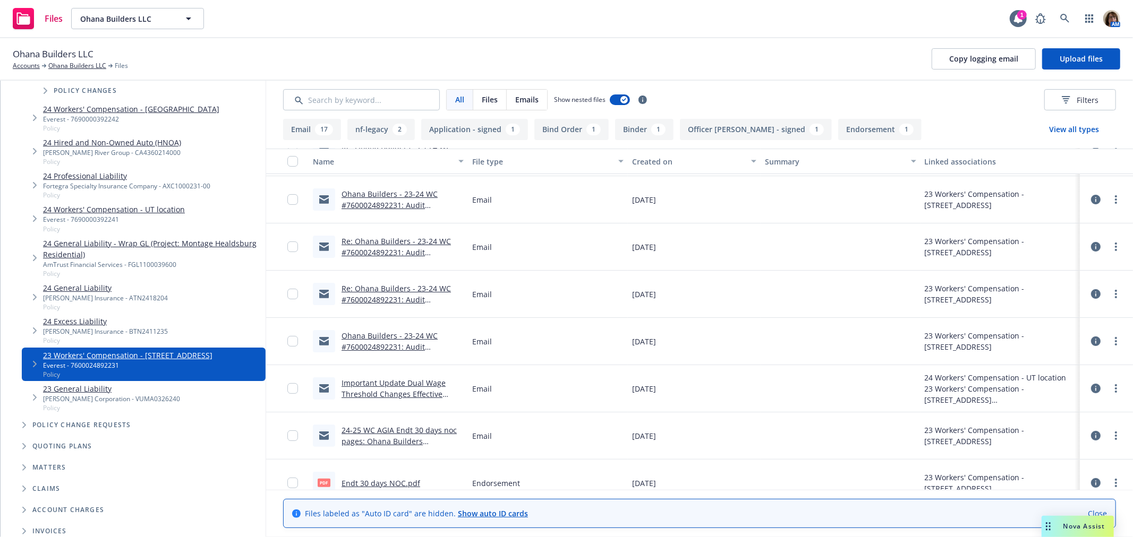
scroll to position [118, 0]
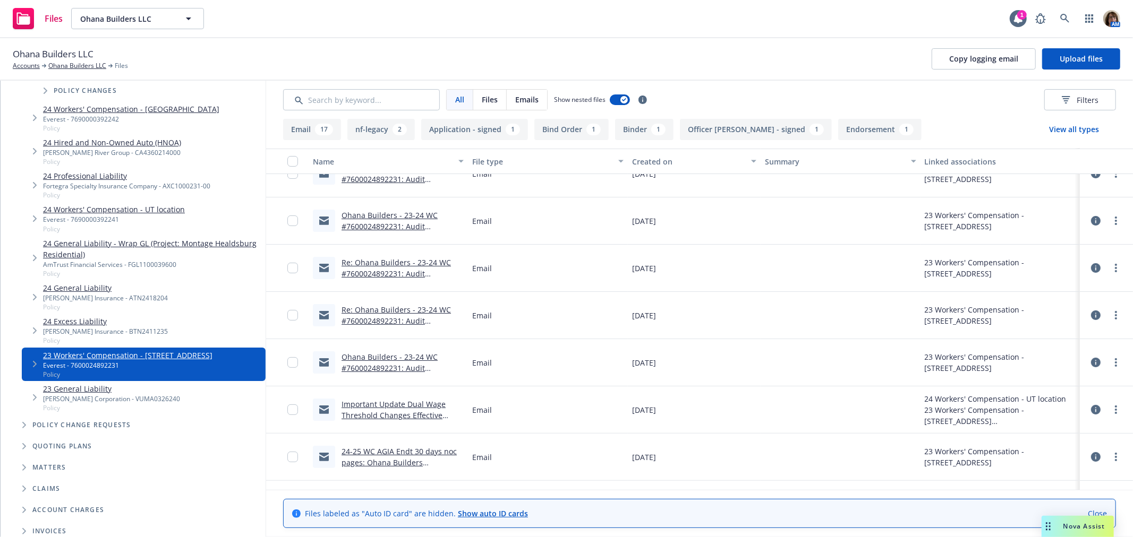
click at [375, 219] on link "Ohana Builders - 23-24 WC #7600024892231: Audit Documents" at bounding box center [389, 226] width 96 height 32
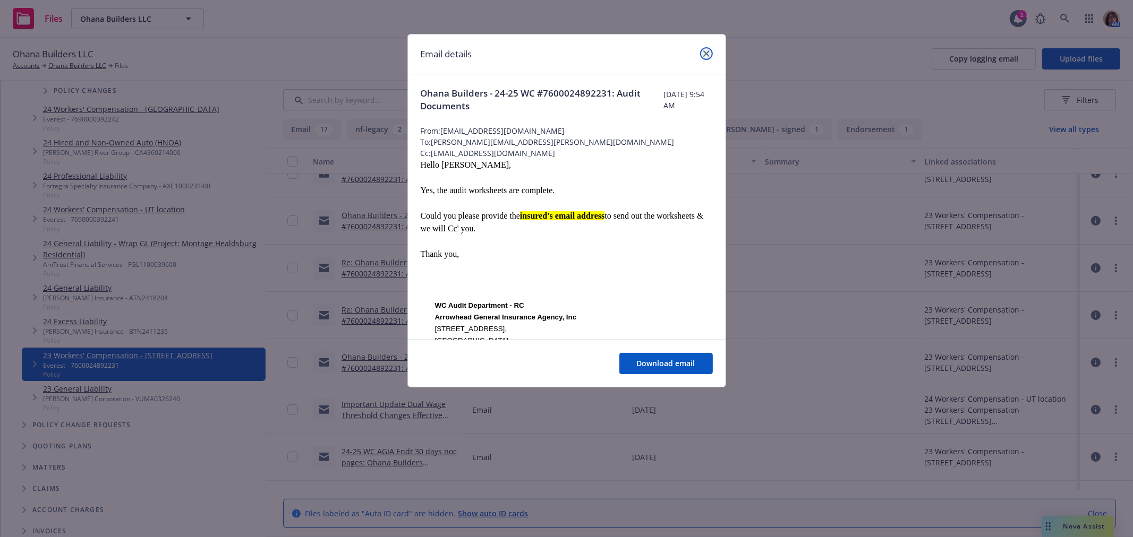
click at [707, 54] on icon "close" at bounding box center [706, 53] width 6 height 6
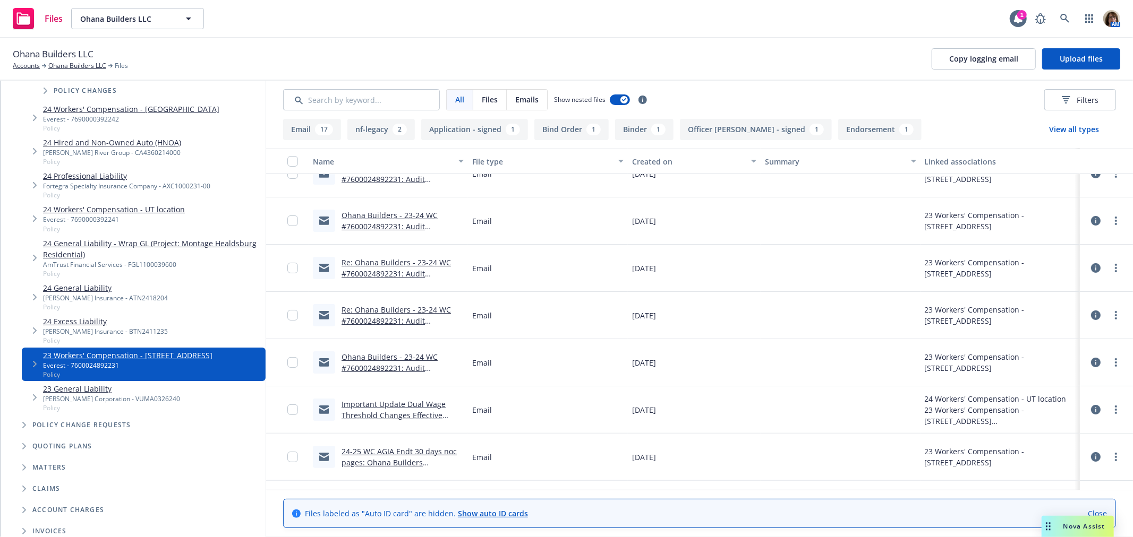
click at [378, 215] on link "Ohana Builders - 23-24 WC #7600024892231: Audit Documents" at bounding box center [389, 226] width 96 height 32
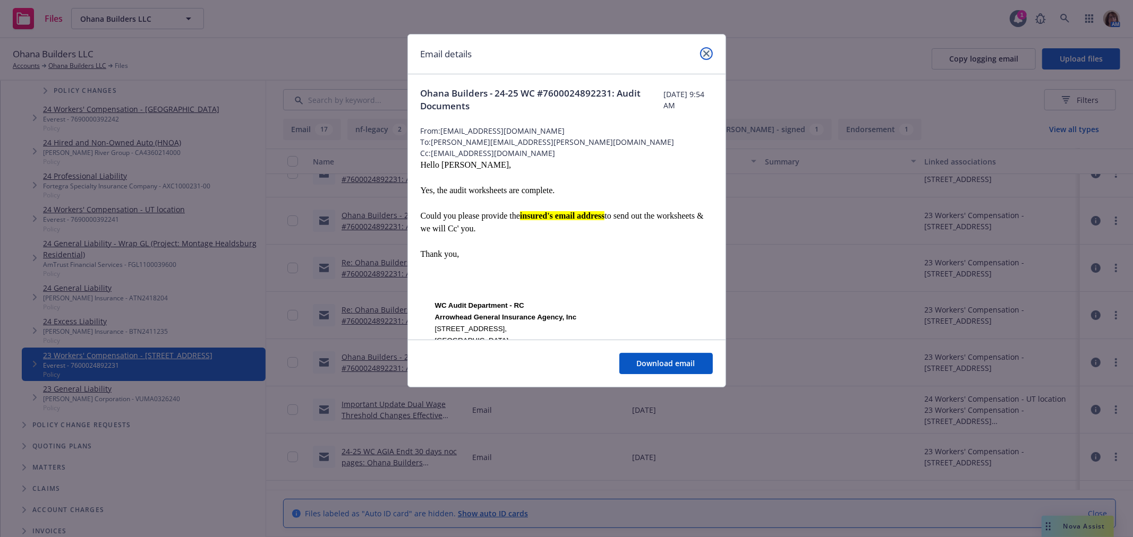
click at [710, 52] on link "close" at bounding box center [706, 53] width 13 height 13
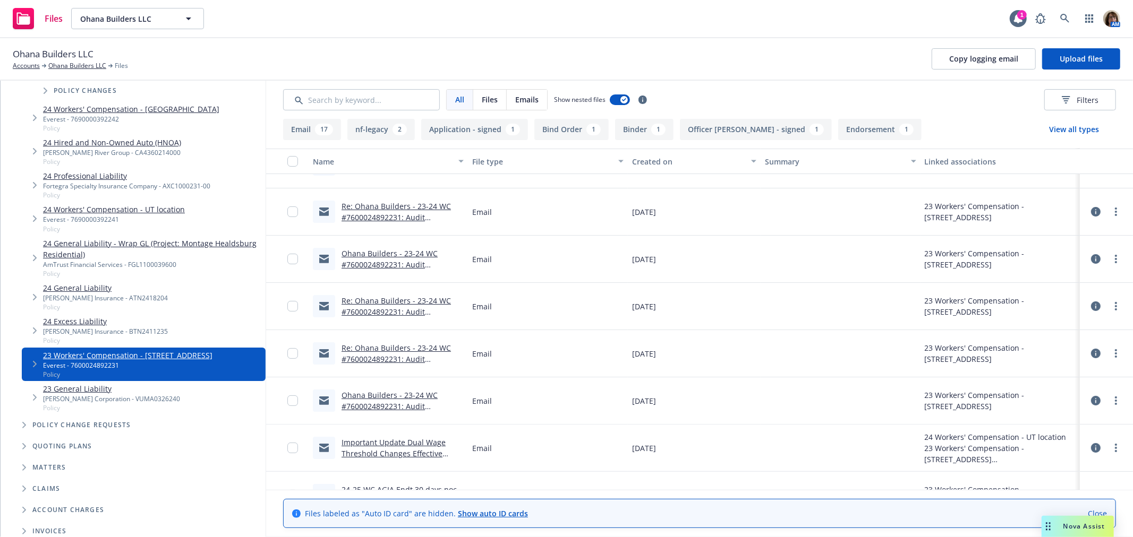
scroll to position [59, 0]
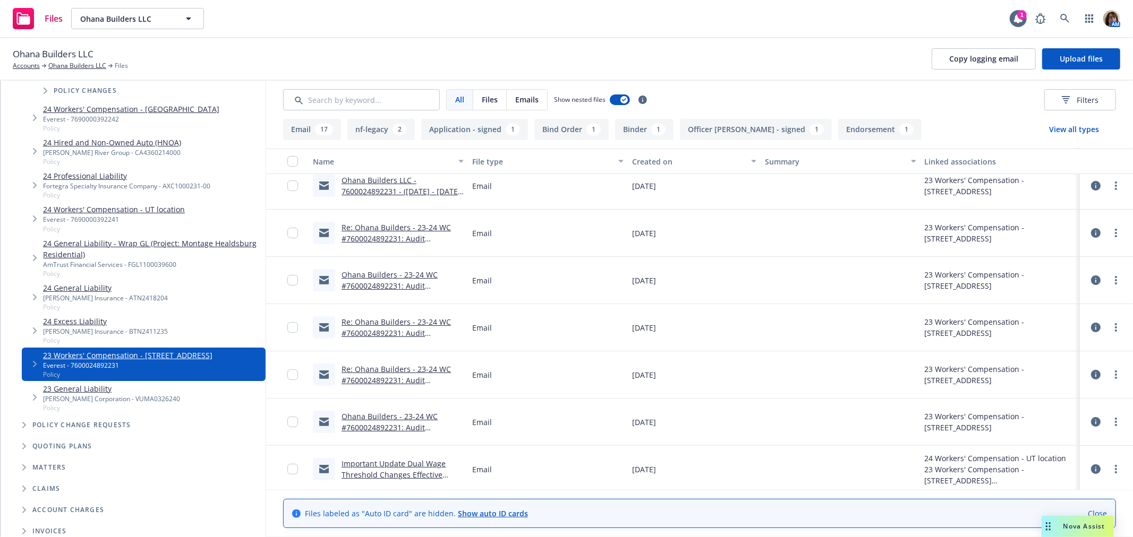
click at [374, 230] on link "Re: Ohana Builders - 23-24 WC #7600024892231: Audit Documents" at bounding box center [395, 238] width 109 height 32
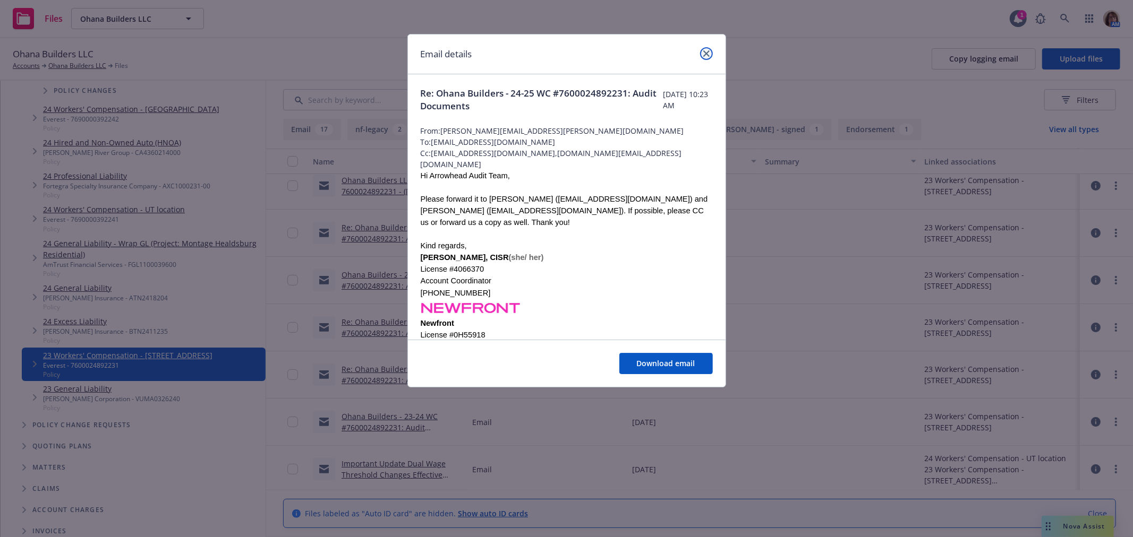
click at [708, 50] on icon "close" at bounding box center [706, 53] width 6 height 6
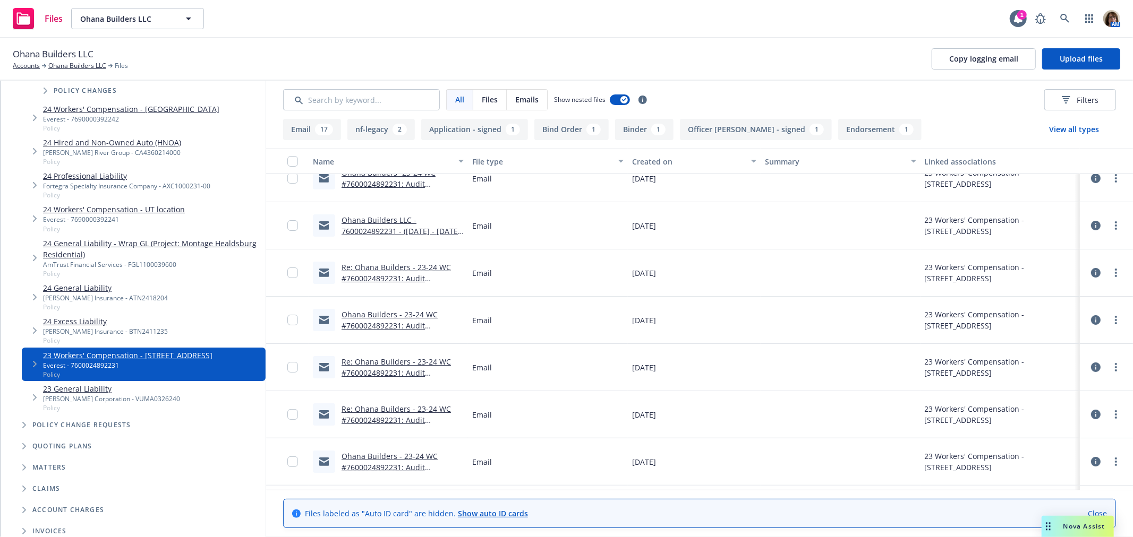
scroll to position [0, 0]
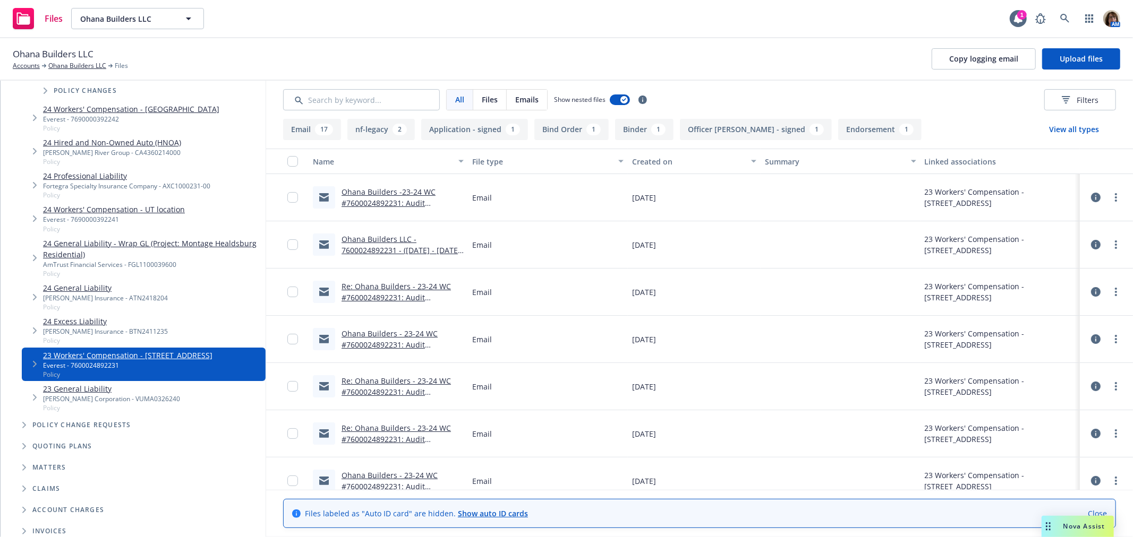
click at [375, 237] on link "Ohana Builders LLC - 7600024892231 - ([DATE] - [DATE]) - Worksheets" at bounding box center [401, 250] width 121 height 32
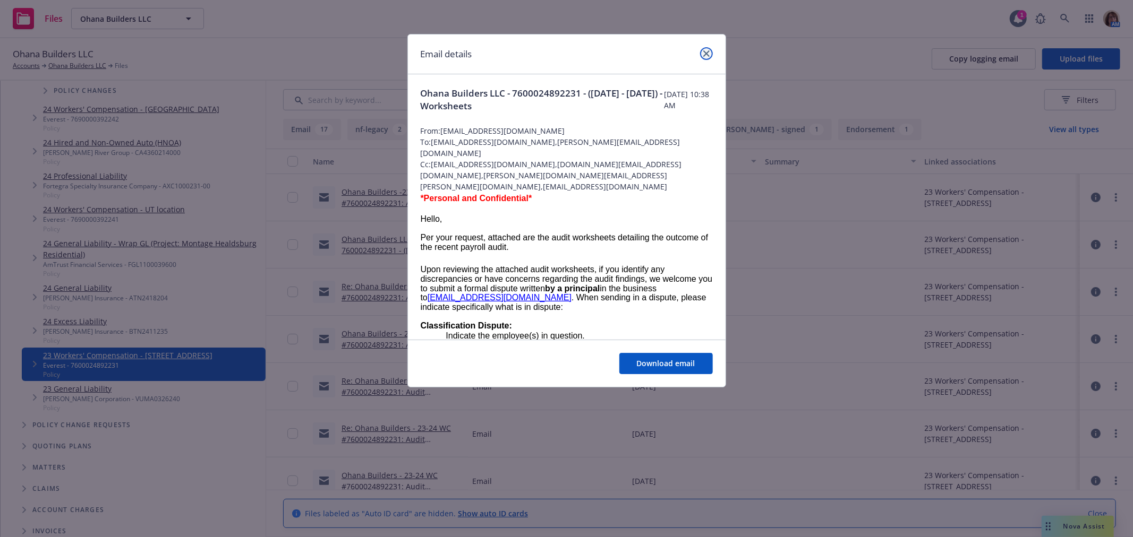
click at [707, 53] on icon "close" at bounding box center [706, 53] width 6 height 6
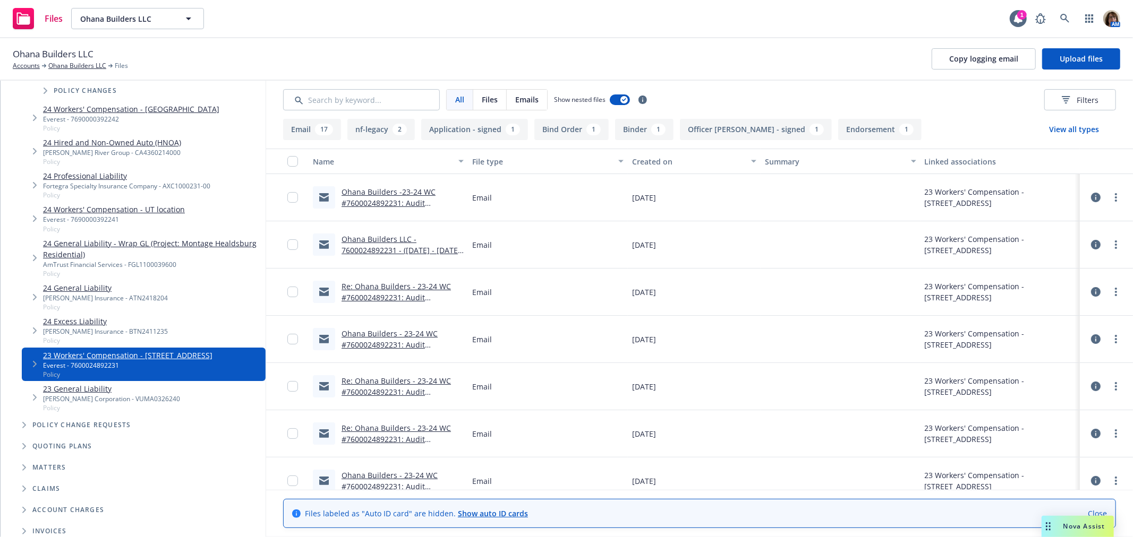
click at [33, 365] on icon "Tree Example" at bounding box center [35, 364] width 4 height 6
click at [46, 391] on icon "Tree Example" at bounding box center [46, 392] width 4 height 6
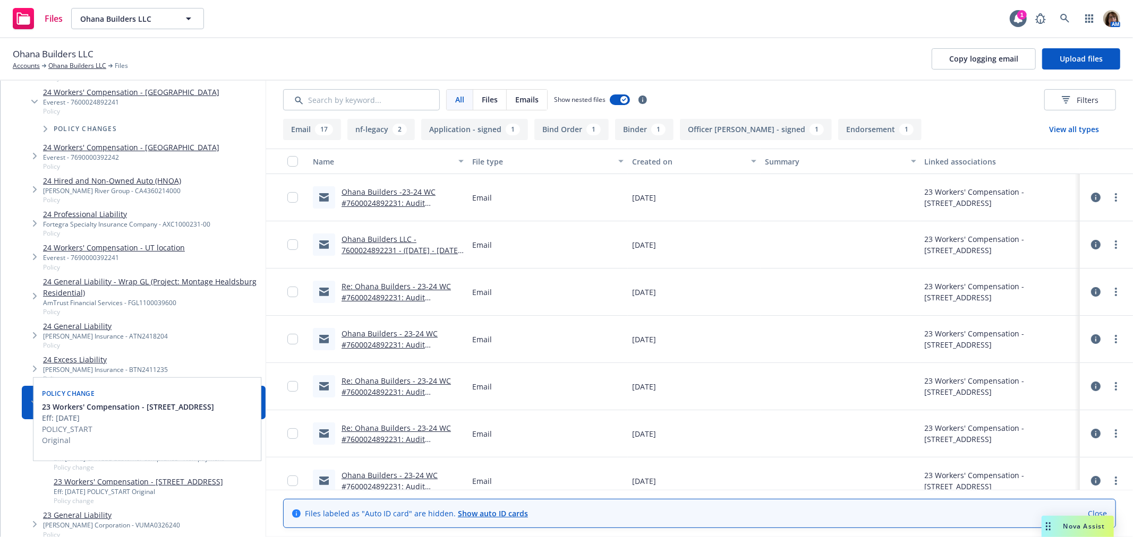
scroll to position [236, 0]
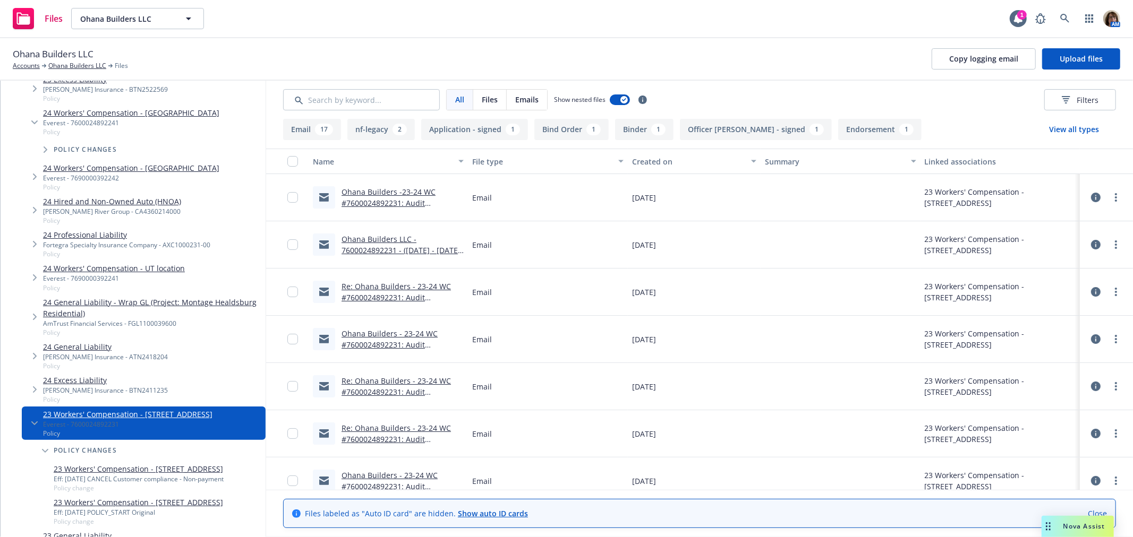
click at [34, 276] on icon "Tree Example" at bounding box center [35, 278] width 4 height 6
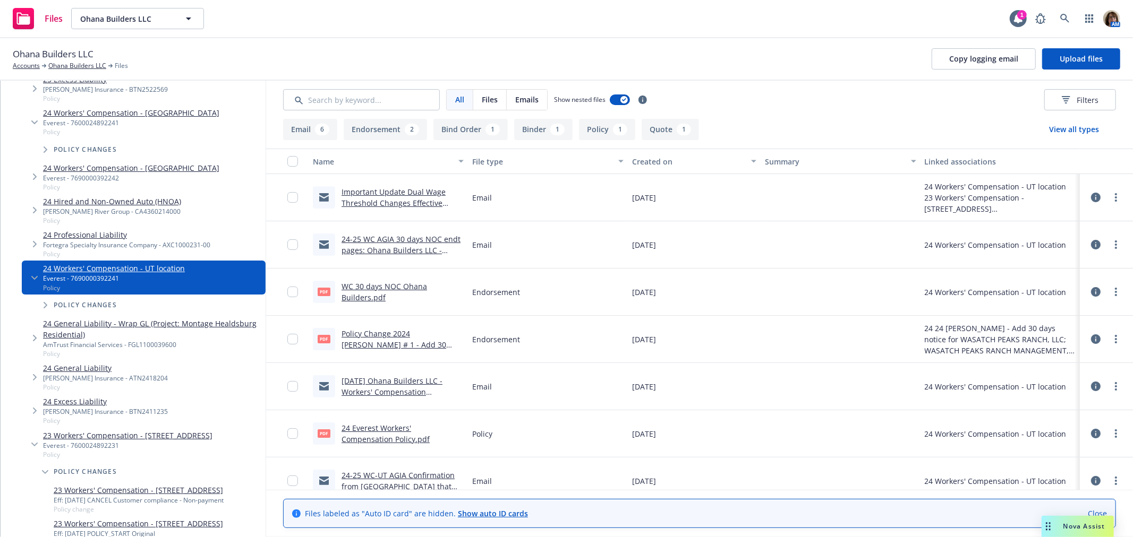
click at [45, 303] on icon "Tree Example" at bounding box center [46, 305] width 4 height 6
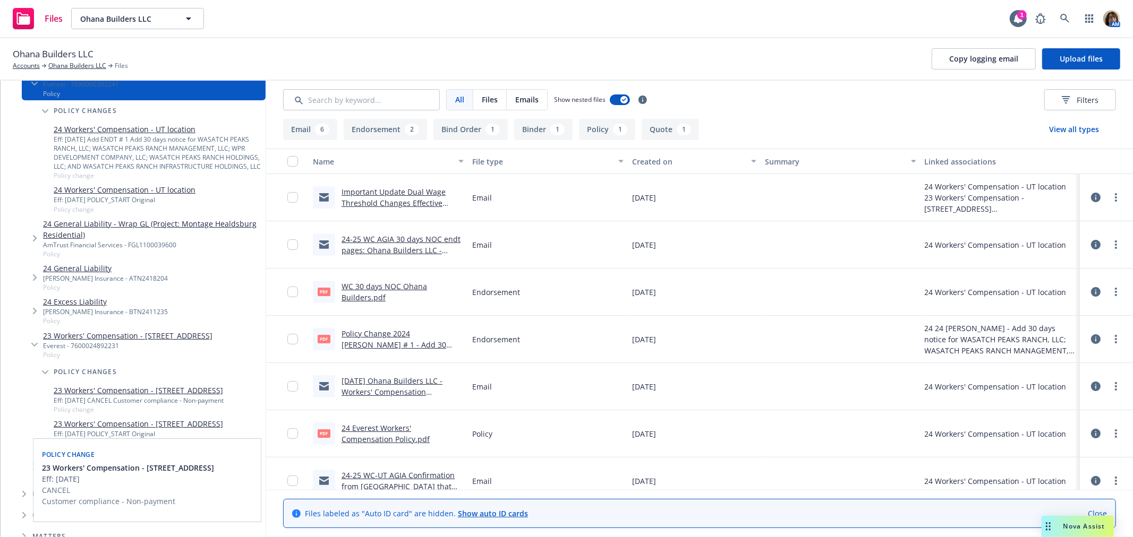
scroll to position [471, 0]
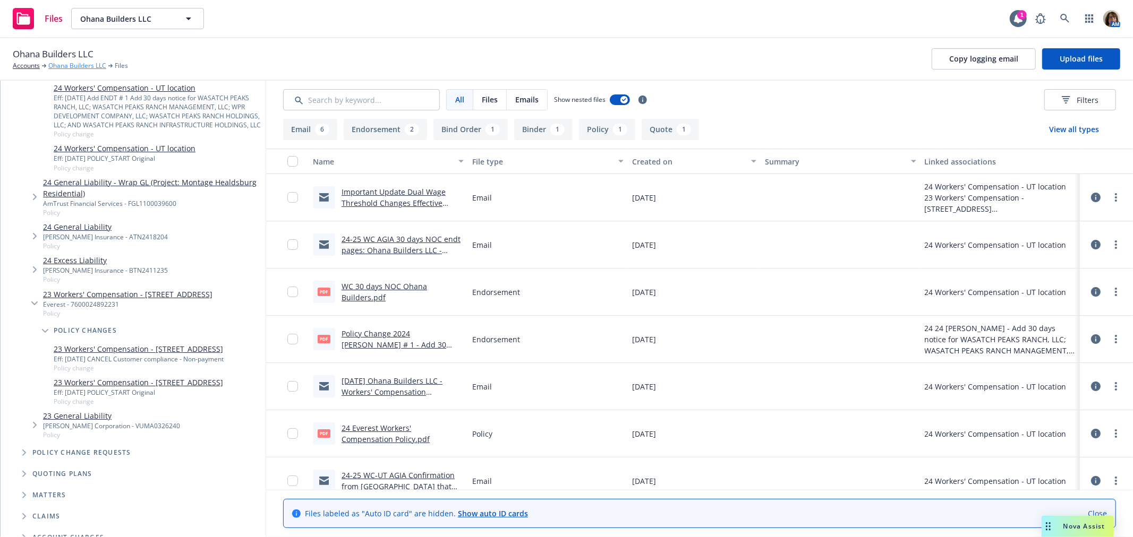
click at [86, 65] on link "Ohana Builders LLC" at bounding box center [77, 66] width 58 height 10
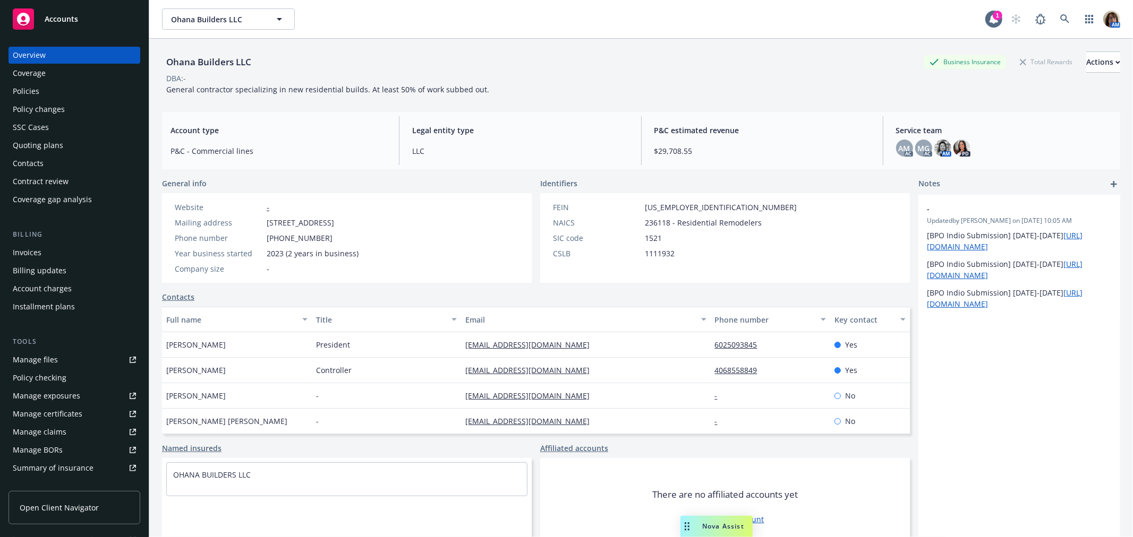
click at [51, 109] on div "Policy changes" at bounding box center [39, 109] width 52 height 17
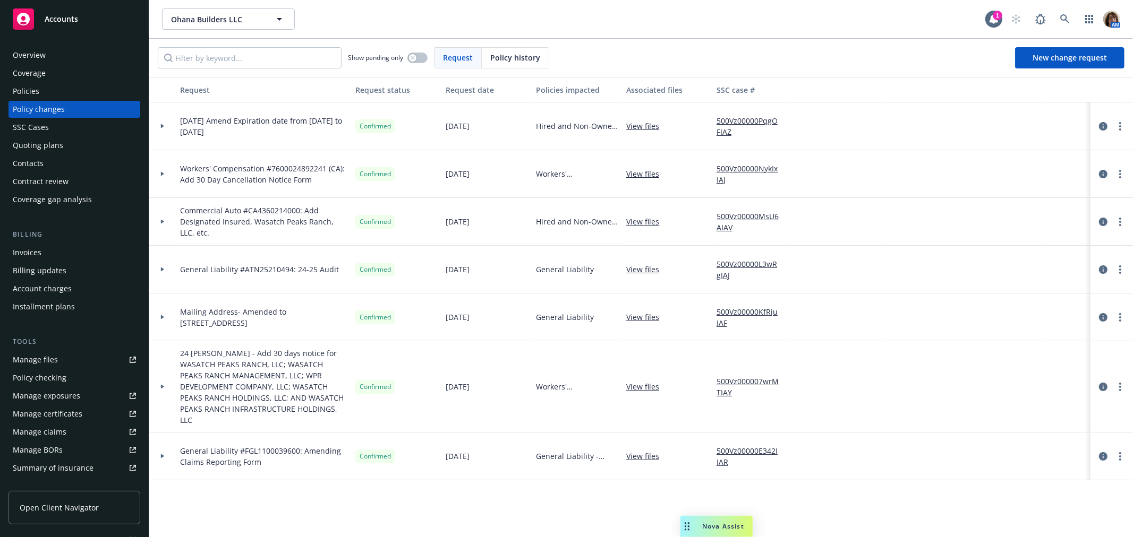
click at [32, 92] on div "Policies" at bounding box center [26, 91] width 27 height 17
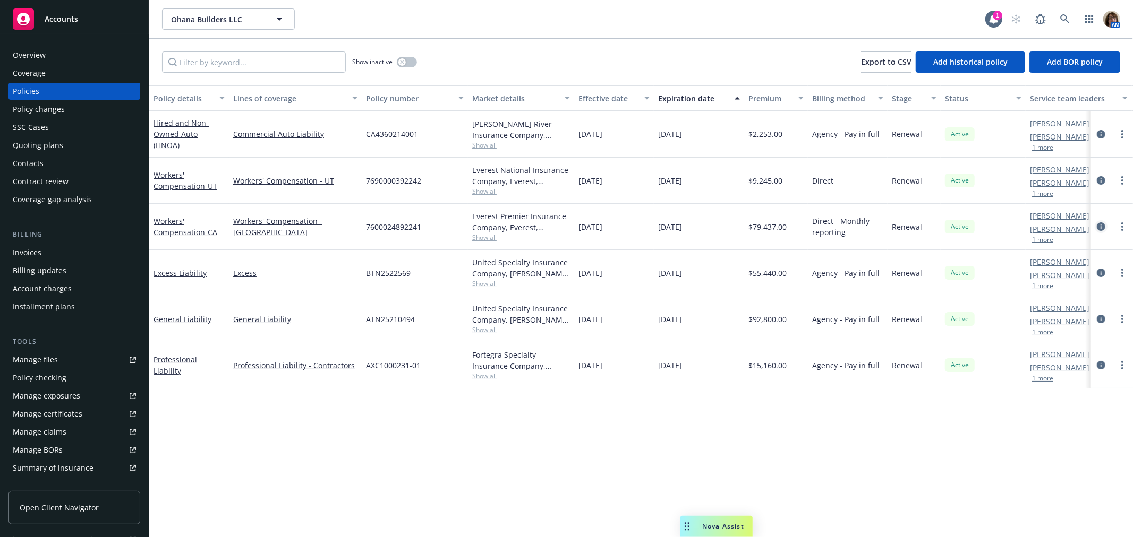
click at [1102, 224] on icon "circleInformation" at bounding box center [1100, 226] width 8 height 8
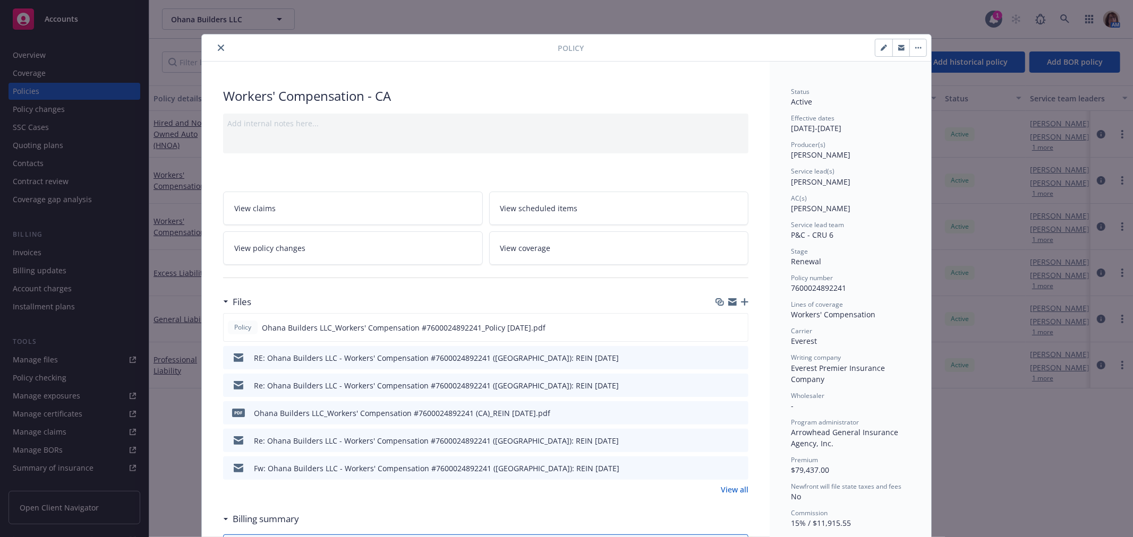
click at [734, 490] on link "View all" at bounding box center [735, 489] width 28 height 11
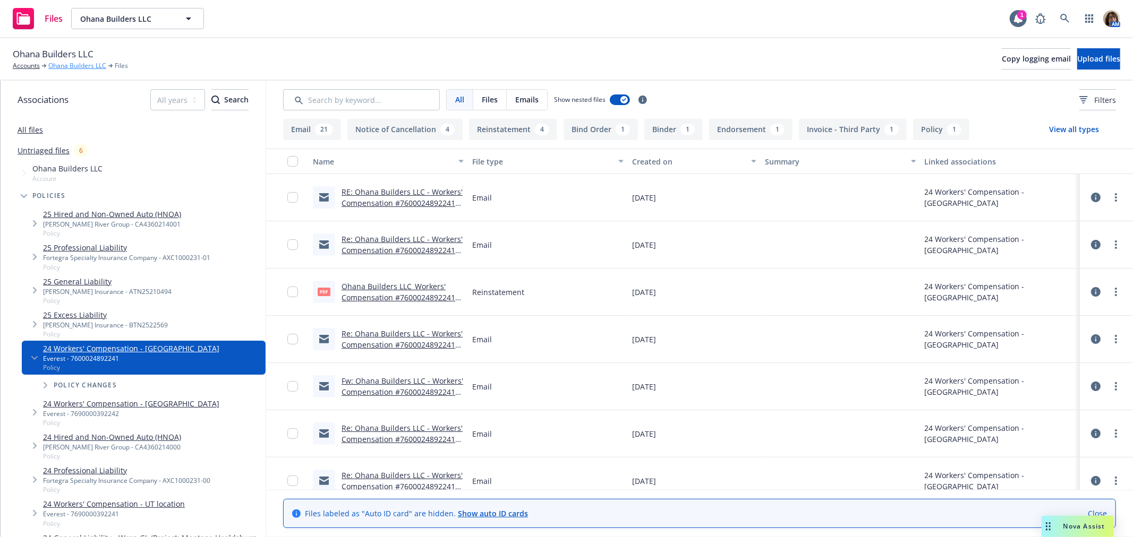
click at [83, 65] on link "Ohana Builders LLC" at bounding box center [77, 66] width 58 height 10
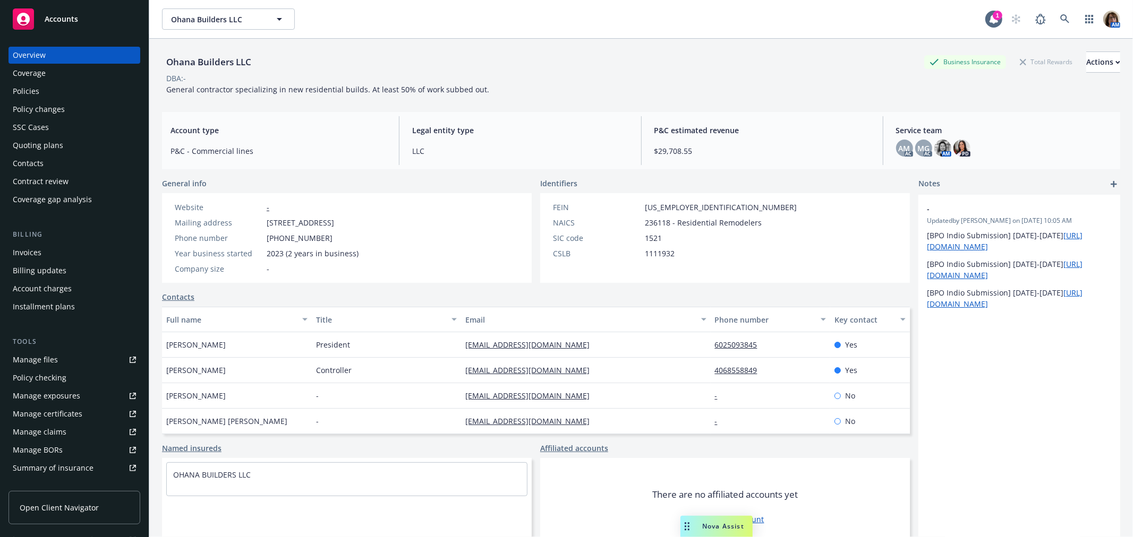
click at [14, 88] on div "Policies" at bounding box center [26, 91] width 27 height 17
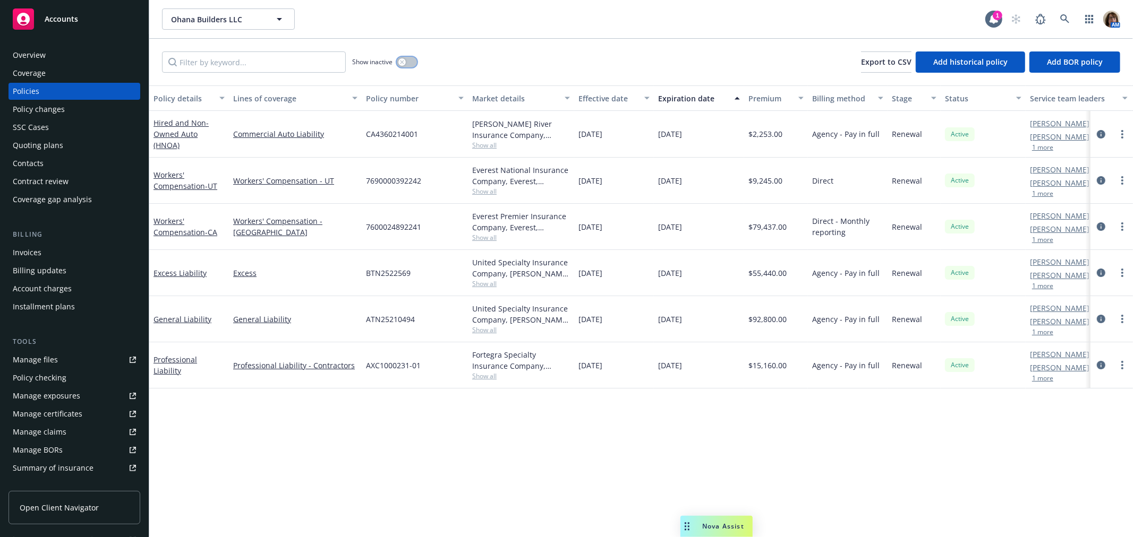
click at [402, 63] on icon "button" at bounding box center [402, 62] width 4 height 4
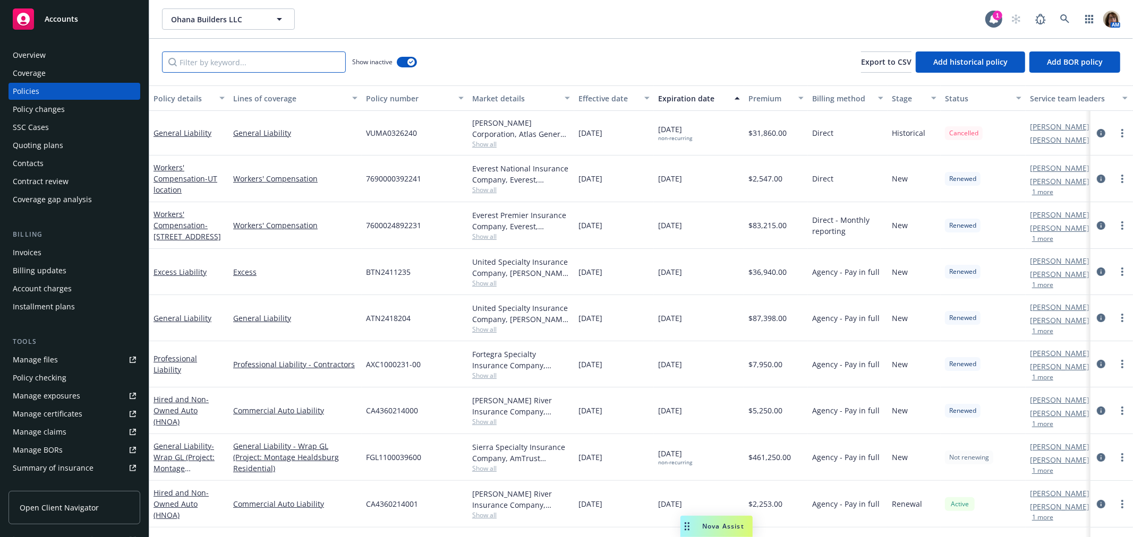
click at [199, 65] on input "Filter by keyword..." at bounding box center [254, 62] width 184 height 21
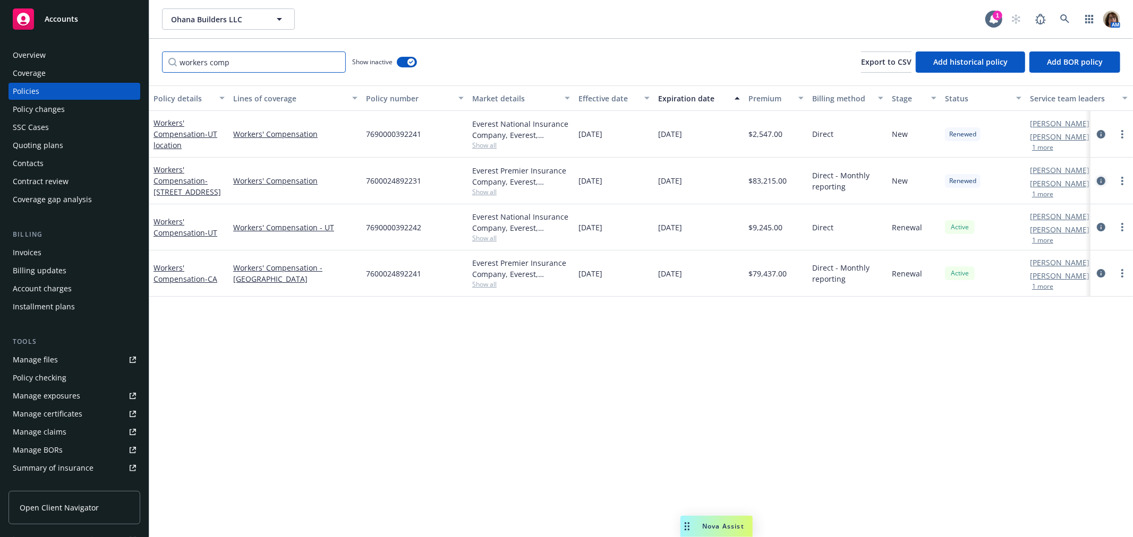
type input "workers comp"
click at [1100, 181] on icon "circleInformation" at bounding box center [1100, 181] width 8 height 8
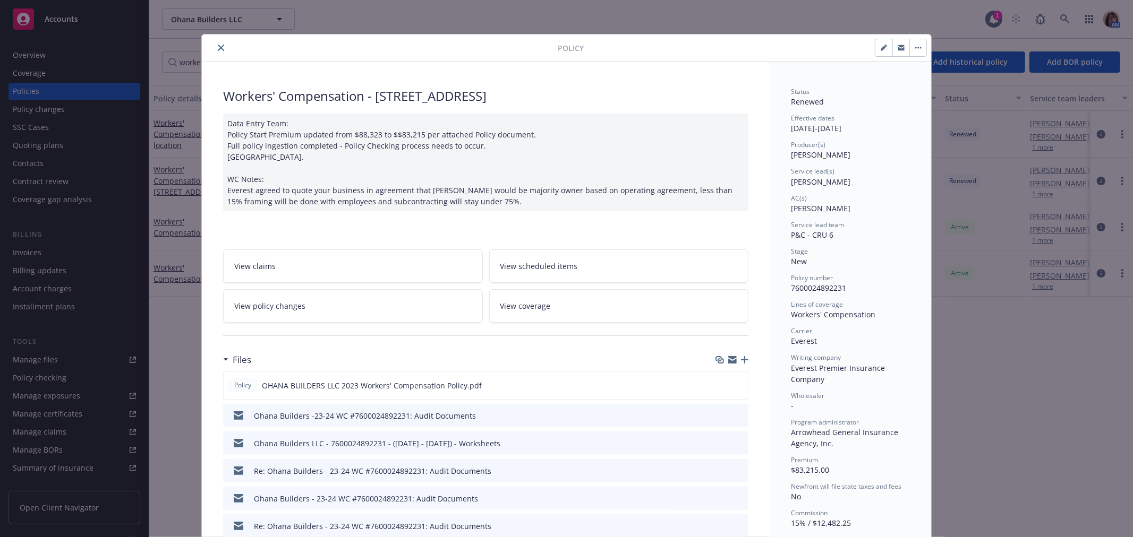
click at [218, 48] on icon "close" at bounding box center [221, 48] width 6 height 6
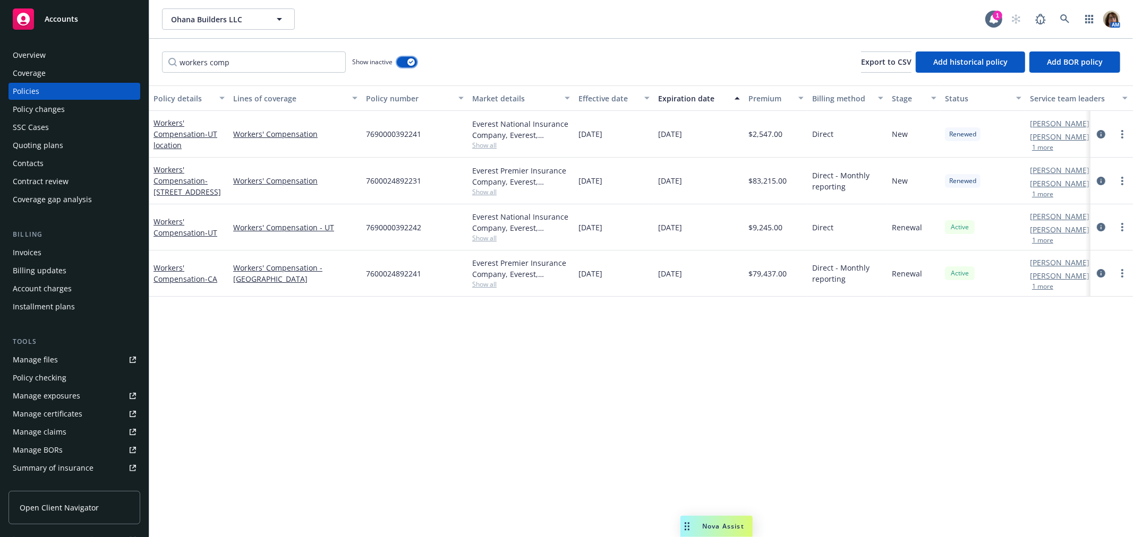
click at [412, 62] on icon "button" at bounding box center [411, 62] width 4 height 3
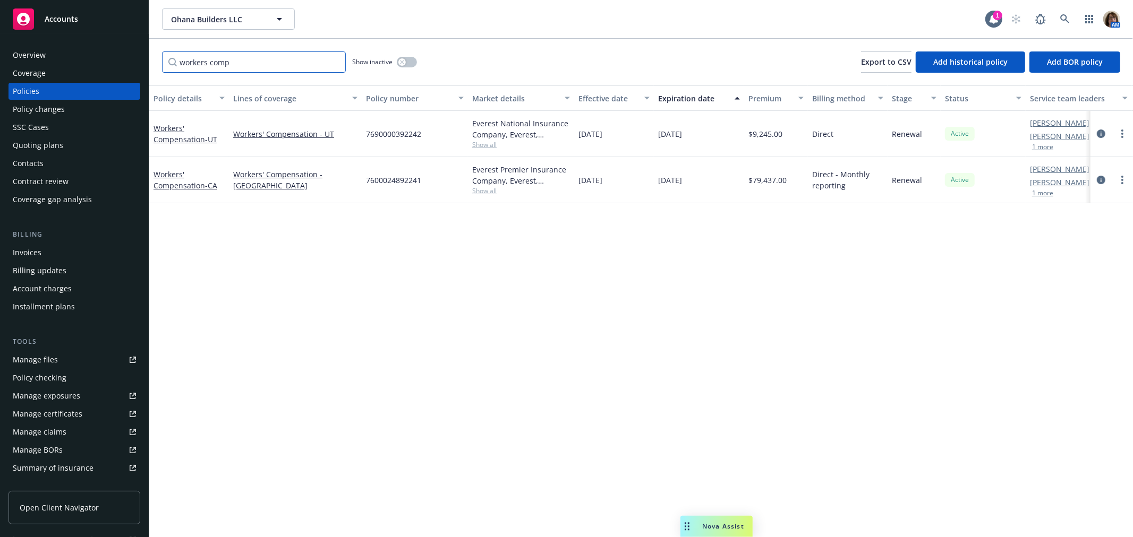
drag, startPoint x: 241, startPoint y: 66, endPoint x: 141, endPoint y: 66, distance: 99.8
click at [141, 66] on div "Accounts Overview Coverage Policies Policy changes SSC Cases Quoting plans Cont…" at bounding box center [566, 268] width 1133 height 537
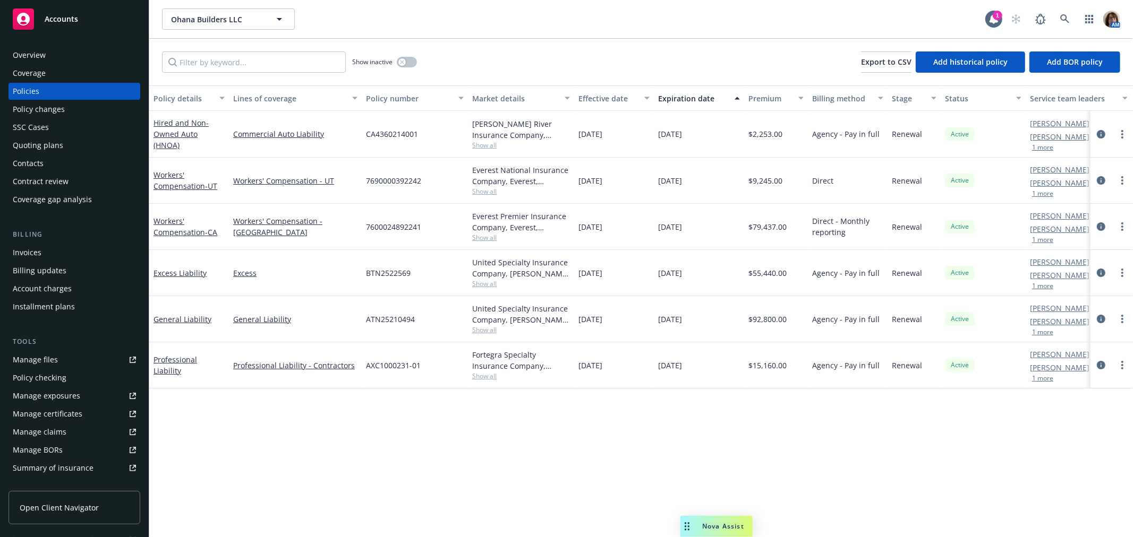
click at [45, 56] on div "Overview" at bounding box center [29, 55] width 33 height 17
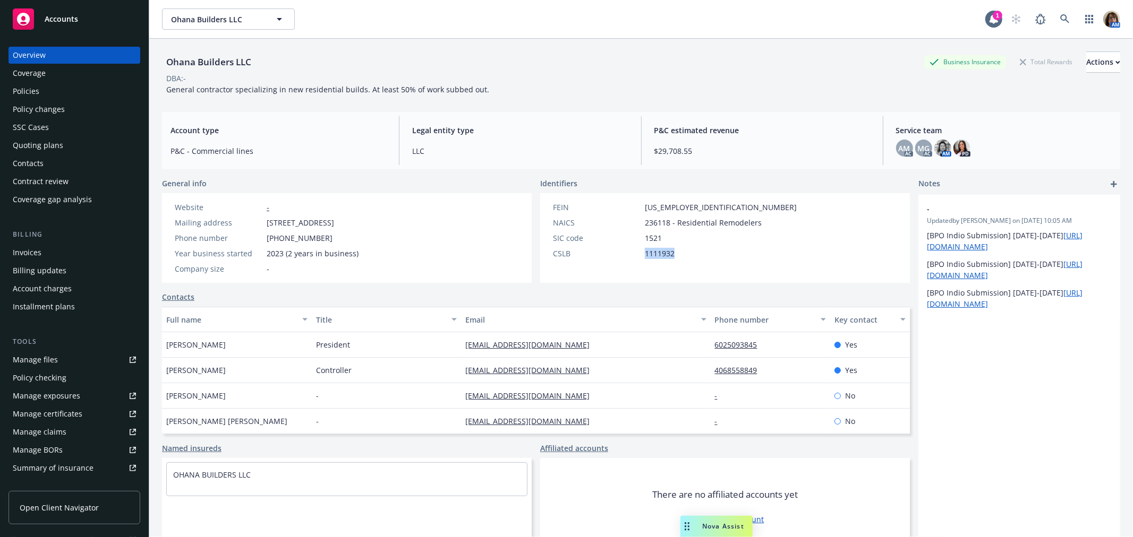
drag, startPoint x: 641, startPoint y: 252, endPoint x: 678, endPoint y: 252, distance: 36.6
click at [678, 252] on div "CSLB 1111932" at bounding box center [674, 253] width 252 height 11
copy span "1111932"
click at [24, 91] on div "Policies" at bounding box center [26, 91] width 27 height 17
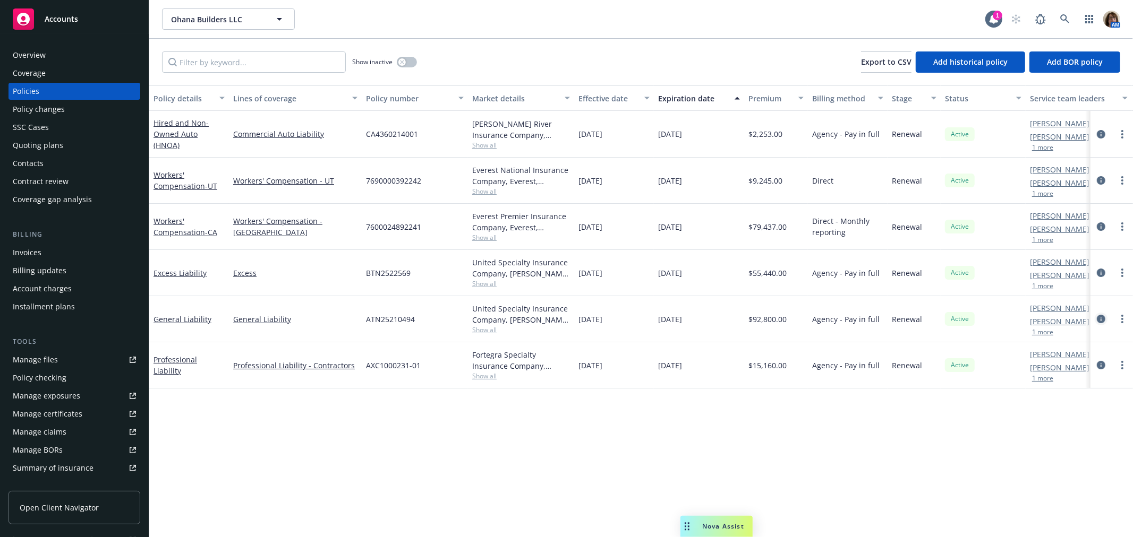
click at [1101, 318] on icon "circleInformation" at bounding box center [1100, 319] width 8 height 8
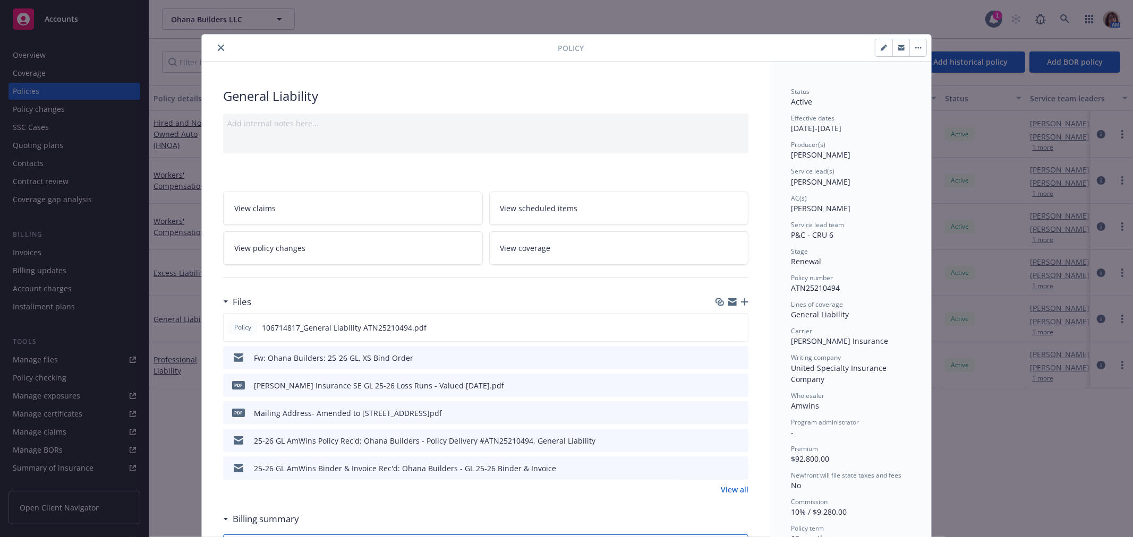
click at [533, 245] on span "View coverage" at bounding box center [525, 248] width 50 height 11
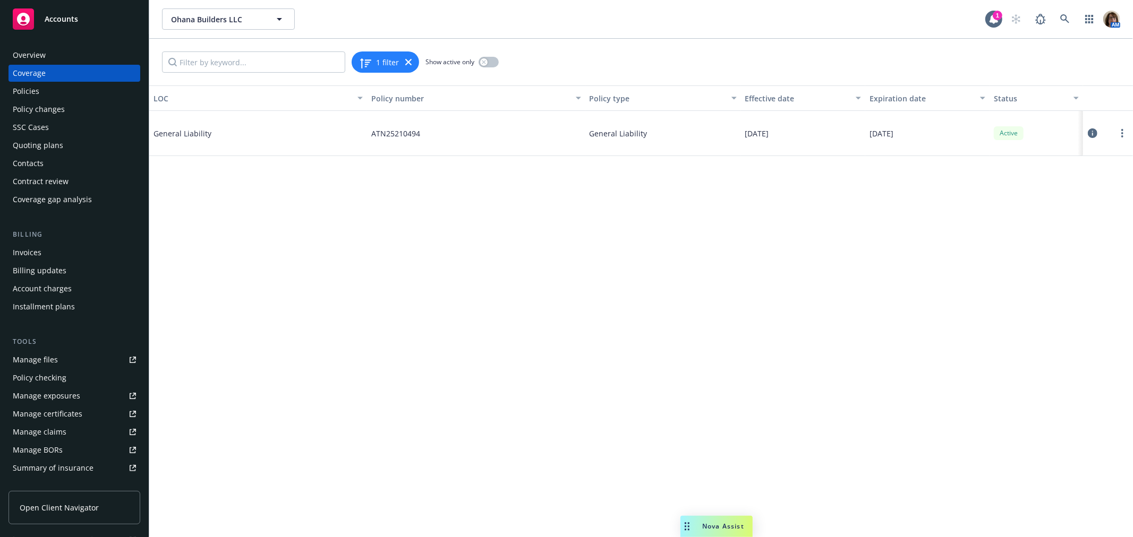
click at [1094, 130] on icon at bounding box center [1092, 133] width 10 height 10
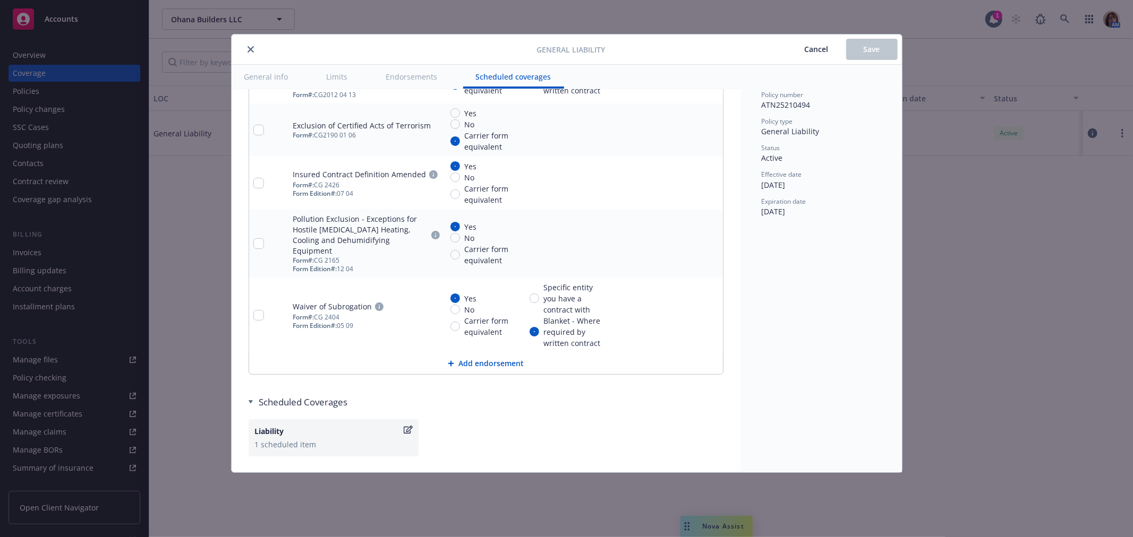
scroll to position [1791, 0]
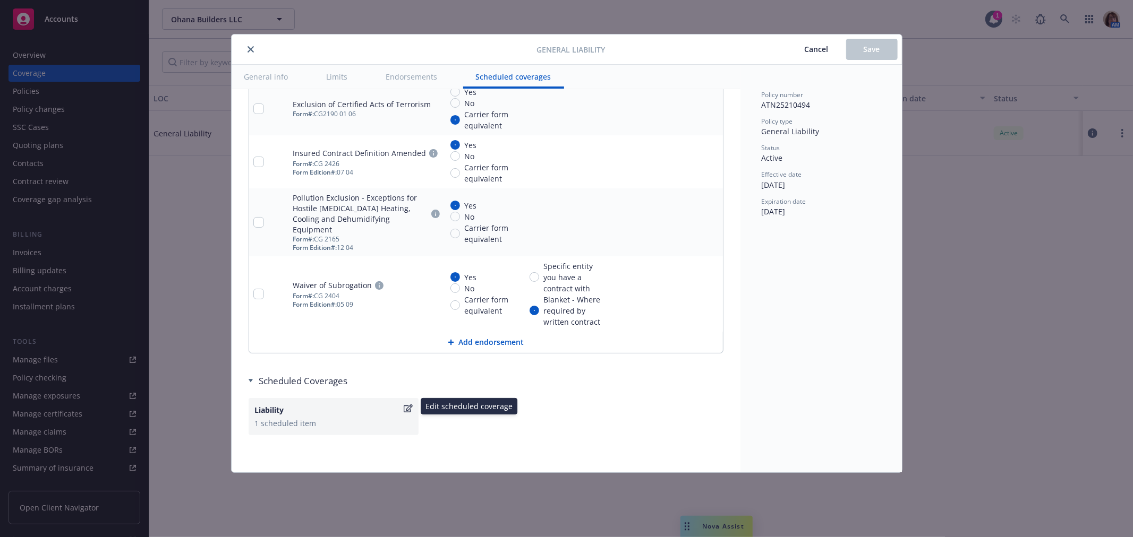
click at [409, 405] on icon "button" at bounding box center [408, 409] width 9 height 8
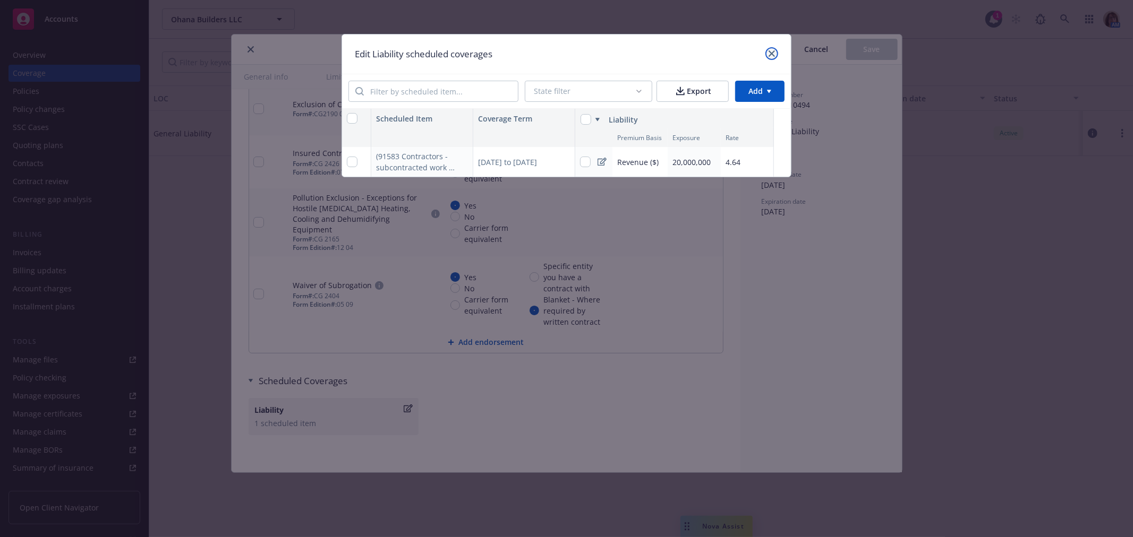
click at [771, 52] on icon "close" at bounding box center [771, 53] width 6 height 6
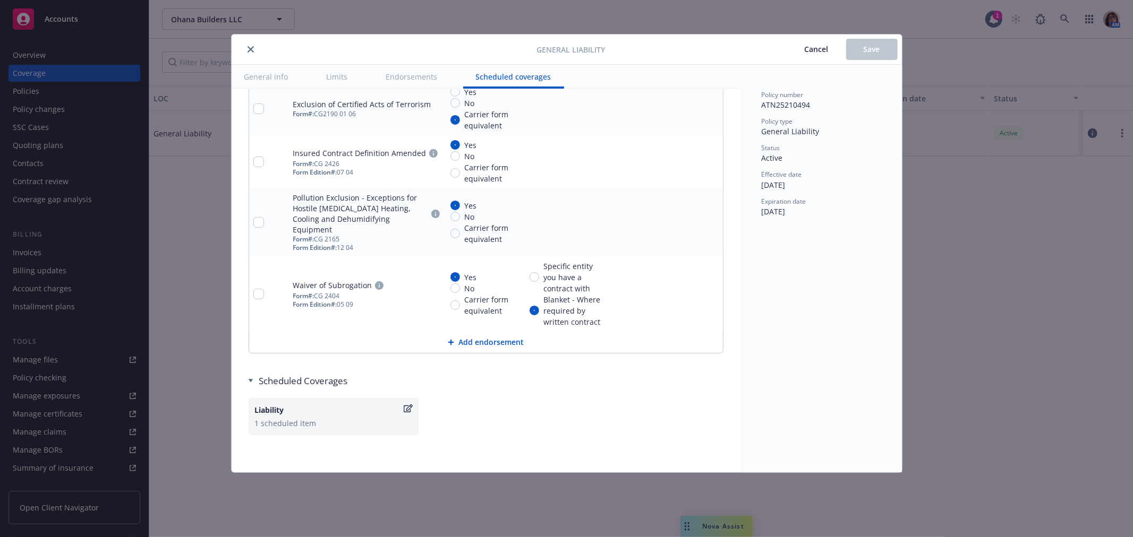
click at [248, 47] on icon "close" at bounding box center [250, 49] width 6 height 6
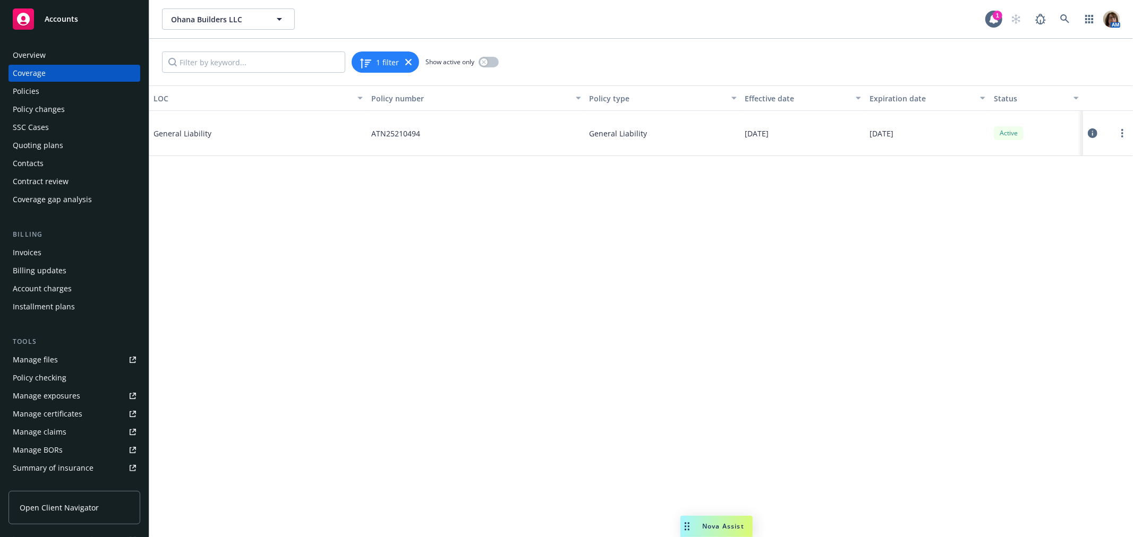
click at [19, 89] on div "Policies" at bounding box center [26, 91] width 27 height 17
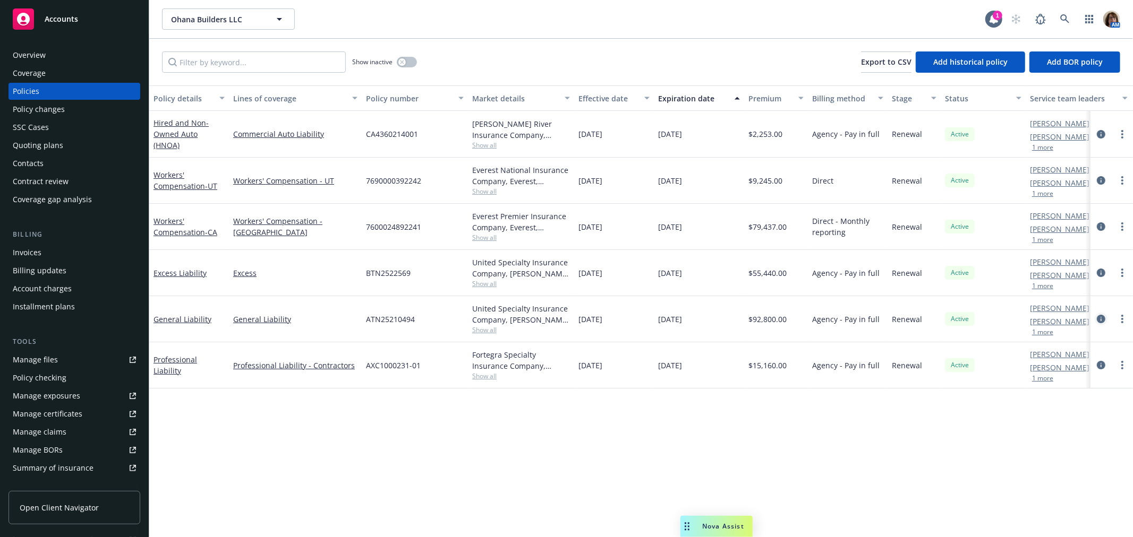
click at [1103, 316] on icon "circleInformation" at bounding box center [1100, 319] width 8 height 8
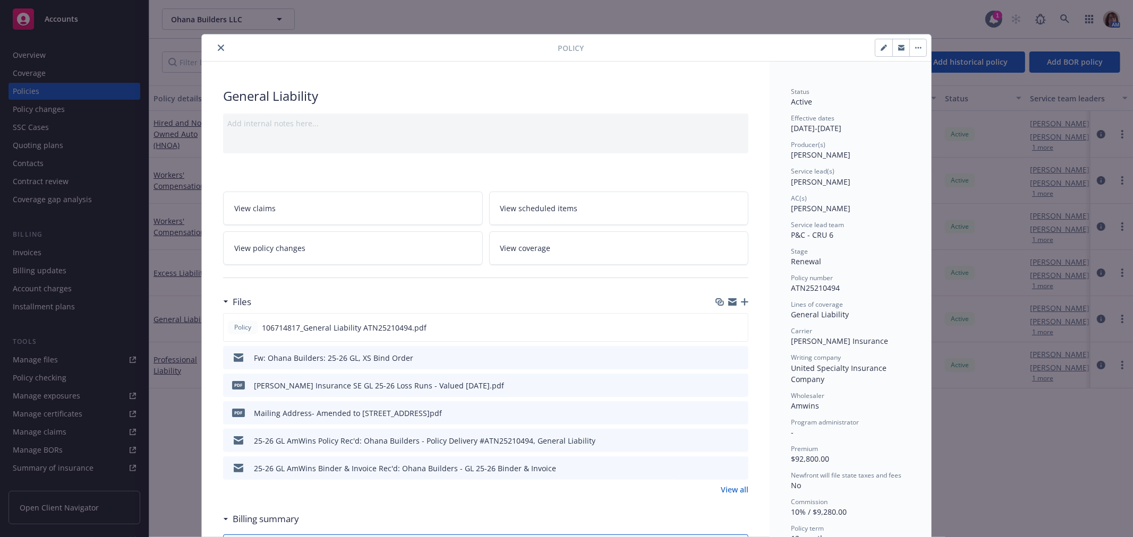
scroll to position [32, 0]
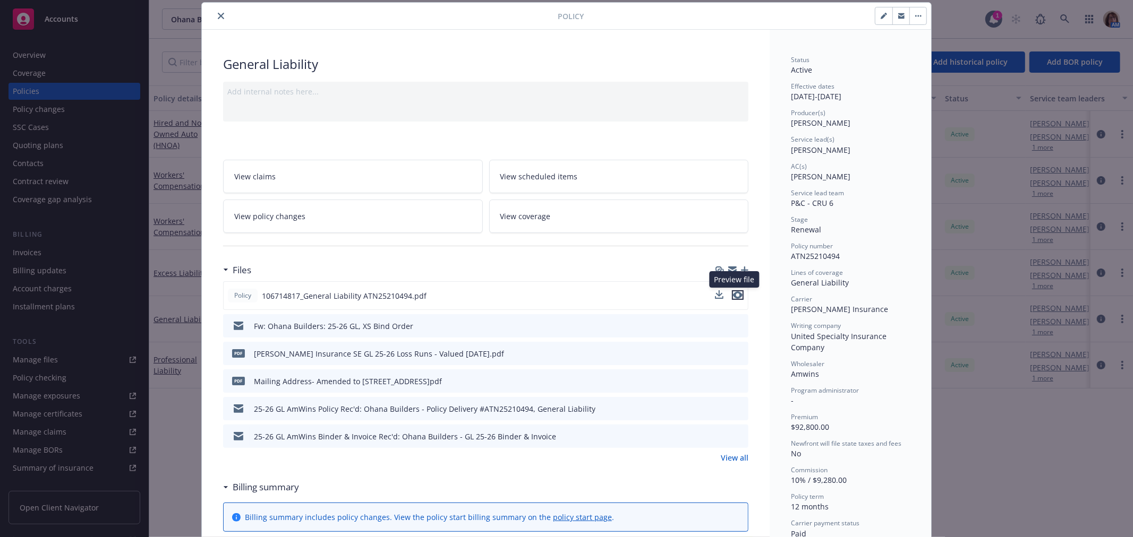
click at [733, 294] on icon "preview file" at bounding box center [738, 294] width 10 height 7
click at [218, 16] on icon "close" at bounding box center [221, 16] width 6 height 6
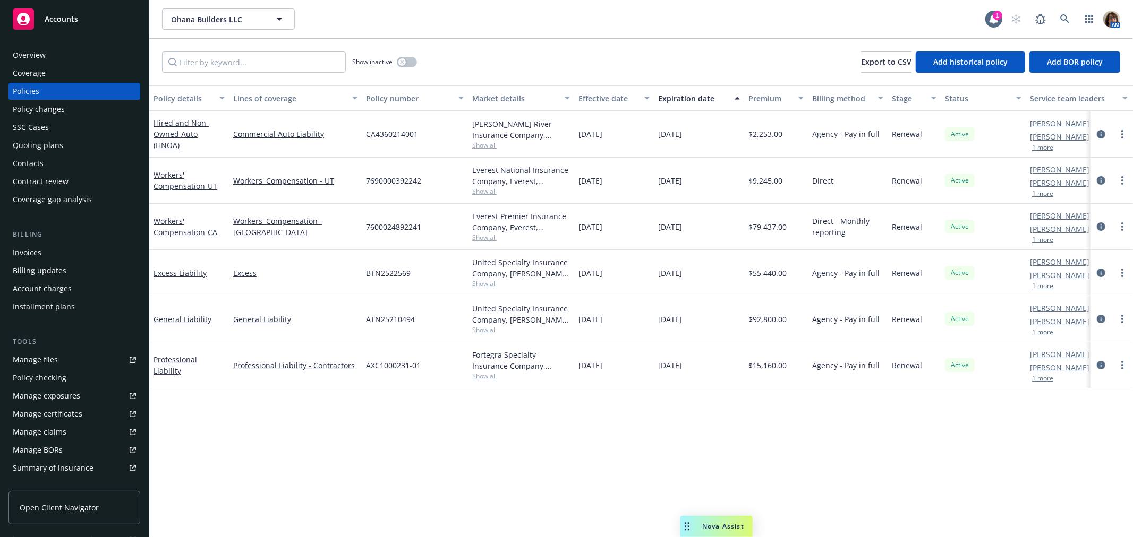
click at [38, 147] on div "Quoting plans" at bounding box center [38, 145] width 50 height 17
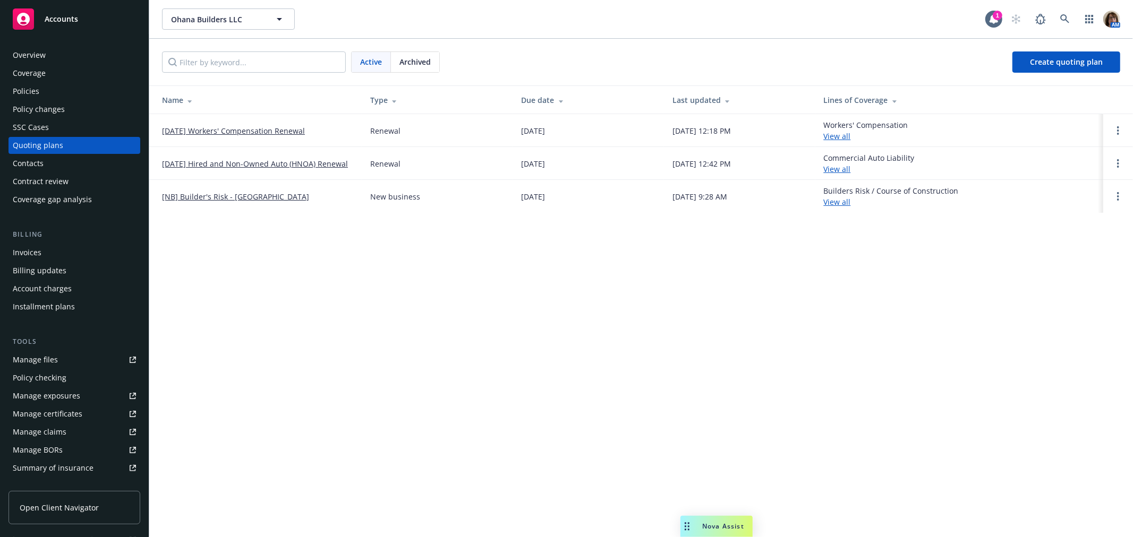
click at [422, 59] on span "Archived" at bounding box center [414, 61] width 31 height 11
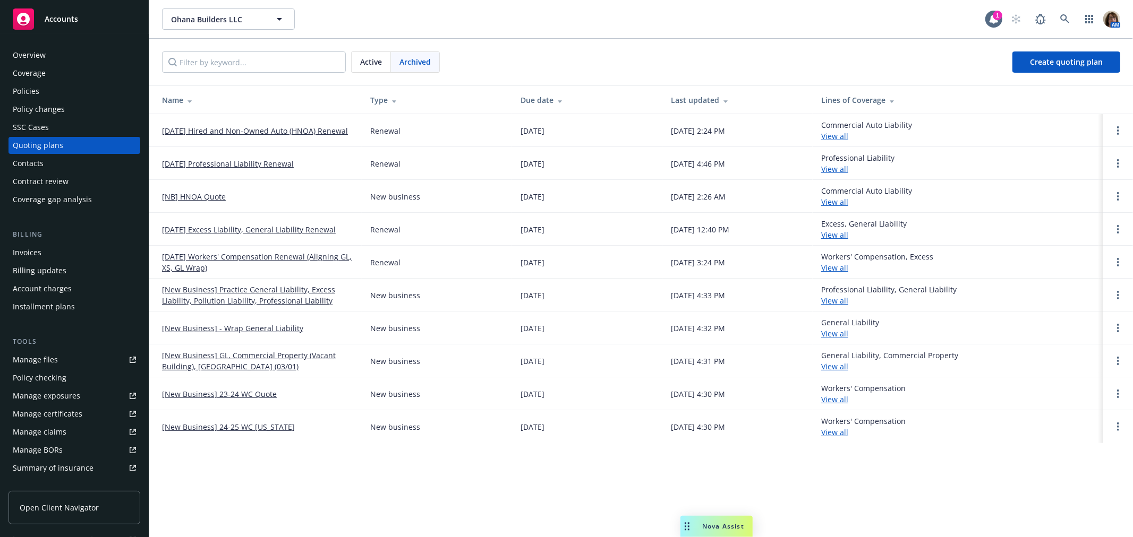
click at [269, 229] on link "03/01/25 Excess Liability, General Liability Renewal" at bounding box center [249, 229] width 174 height 11
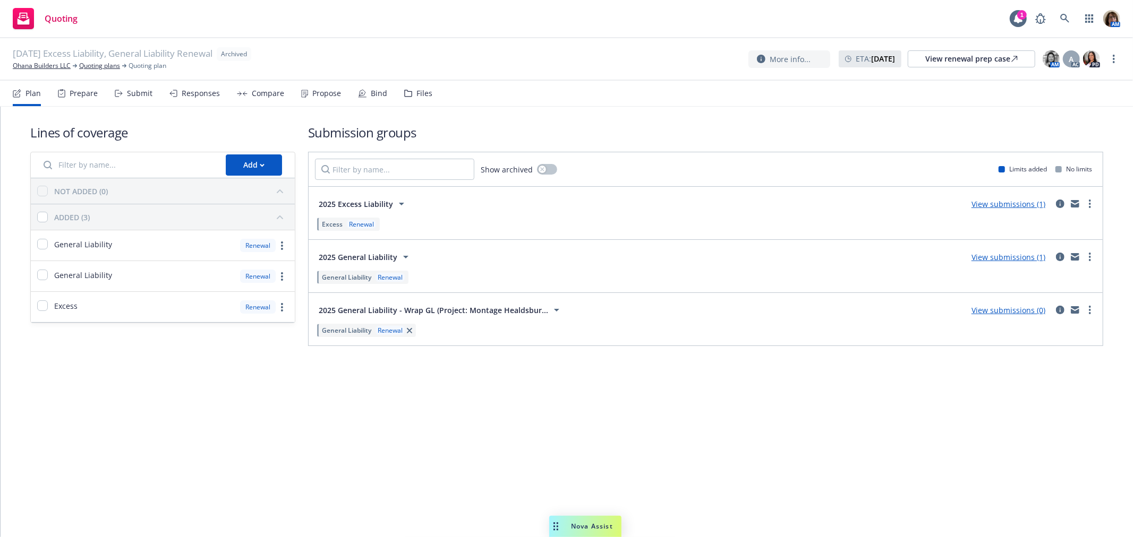
click at [422, 91] on div "Files" at bounding box center [424, 93] width 16 height 8
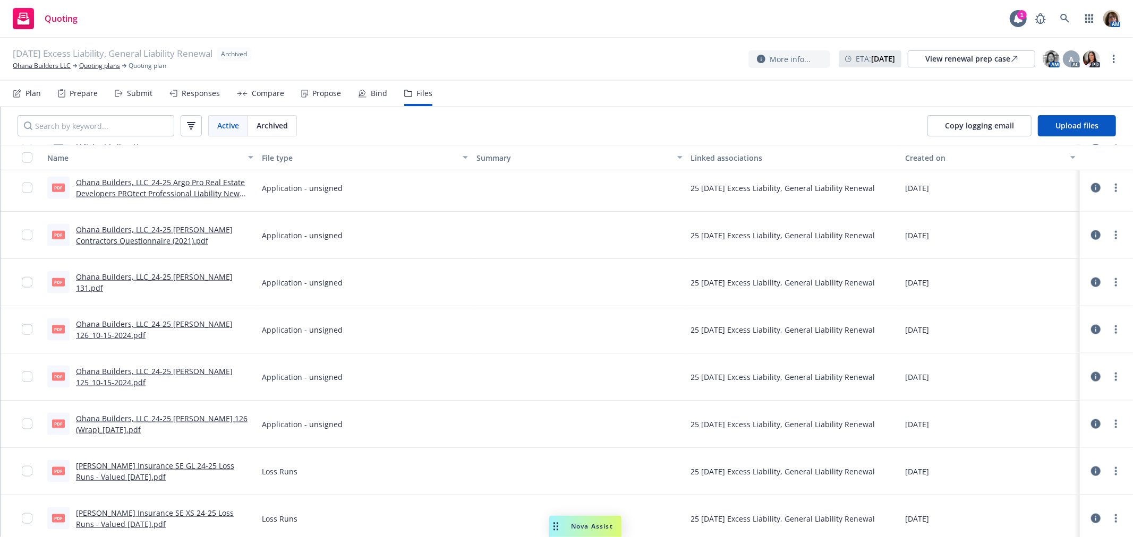
scroll to position [1109, 0]
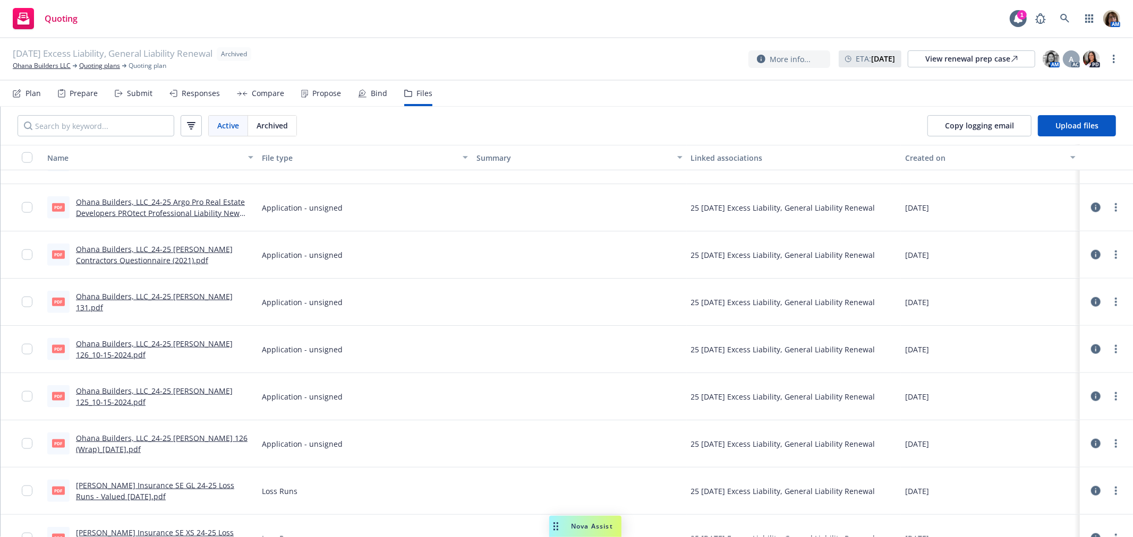
click at [110, 247] on link "Ohana Builders, LLC_24-25 [PERSON_NAME] Contractors Questionnaire (2021).pdf" at bounding box center [154, 254] width 157 height 21
click at [37, 64] on link "Ohana Builders LLC" at bounding box center [42, 66] width 58 height 10
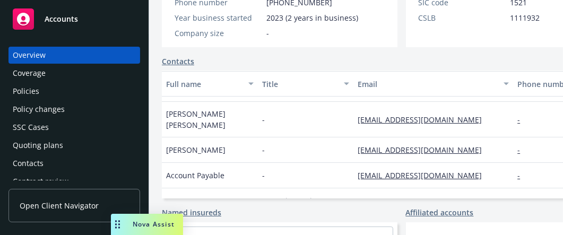
scroll to position [53, 0]
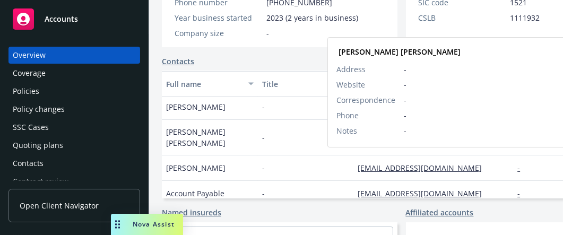
click at [405, 143] on link "[EMAIL_ADDRESS][DOMAIN_NAME]" at bounding box center [424, 138] width 133 height 10
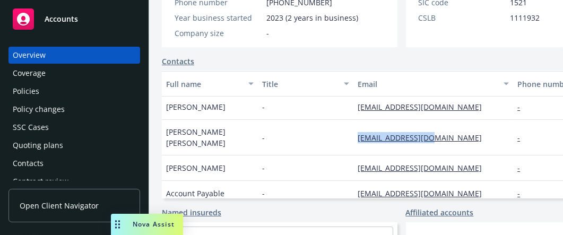
drag, startPoint x: 319, startPoint y: 160, endPoint x: 405, endPoint y: 166, distance: 86.3
click at [405, 156] on div "[PERSON_NAME] [PERSON_NAME] - [EMAIL_ADDRESS][DOMAIN_NAME] - No" at bounding box center [401, 138] width 479 height 36
copy div "[EMAIL_ADDRESS][DOMAIN_NAME]"
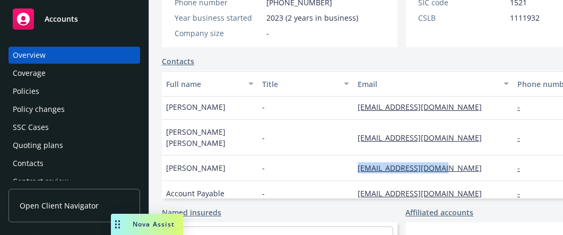
drag, startPoint x: 321, startPoint y: 192, endPoint x: 411, endPoint y: 196, distance: 90.4
click at [411, 181] on div "[PERSON_NAME] - [EMAIL_ADDRESS][DOMAIN_NAME] - No" at bounding box center [401, 168] width 479 height 25
copy div "[EMAIL_ADDRESS][DOMAIN_NAME]"
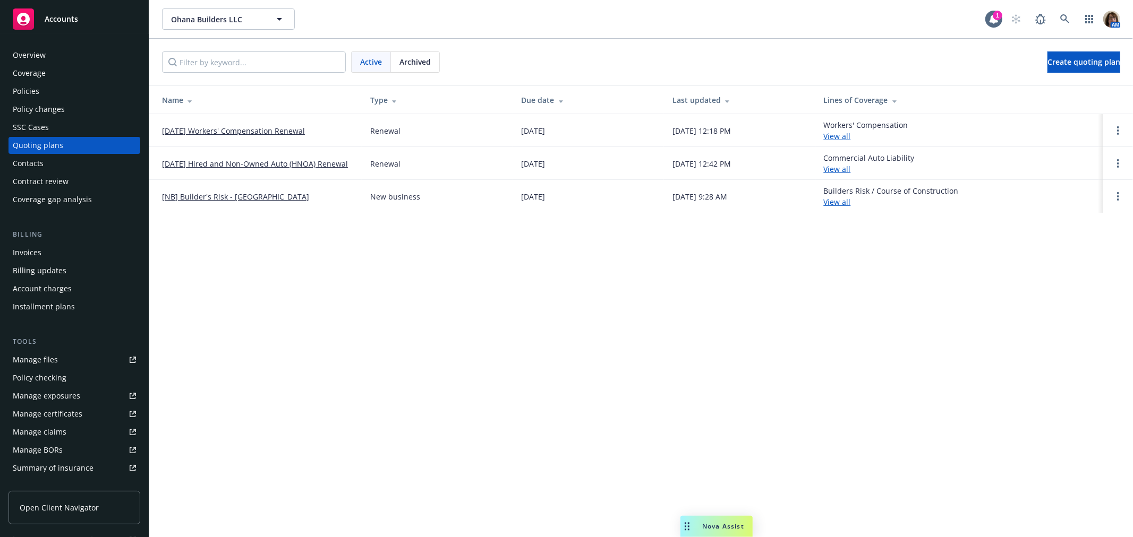
click at [425, 63] on span "Archived" at bounding box center [414, 61] width 31 height 11
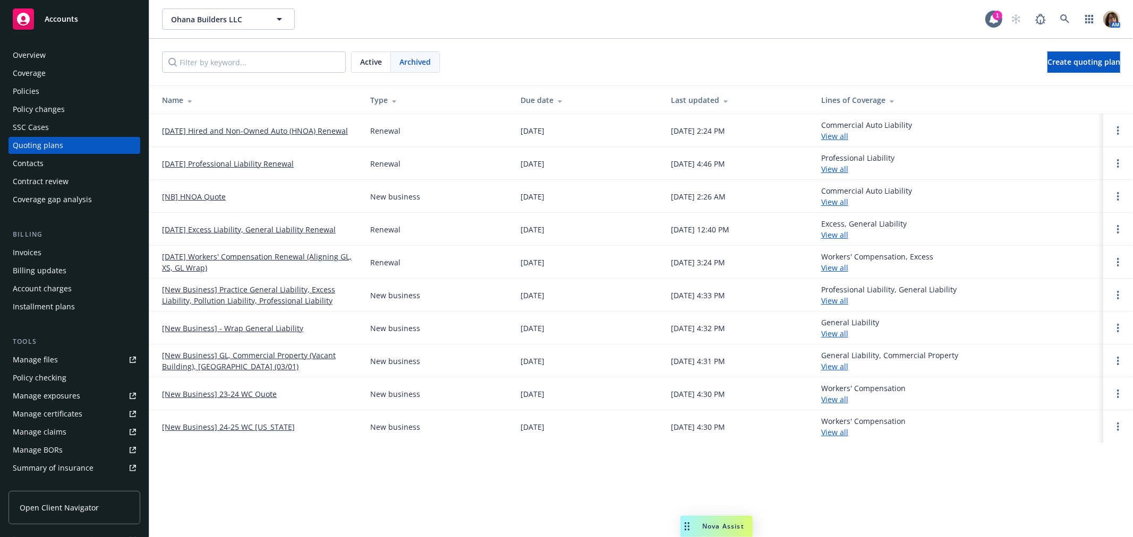
click at [234, 256] on link "10/15/24 Workers' Compensation Renewal (Aligning GL, XS, GL Wrap)" at bounding box center [257, 262] width 191 height 22
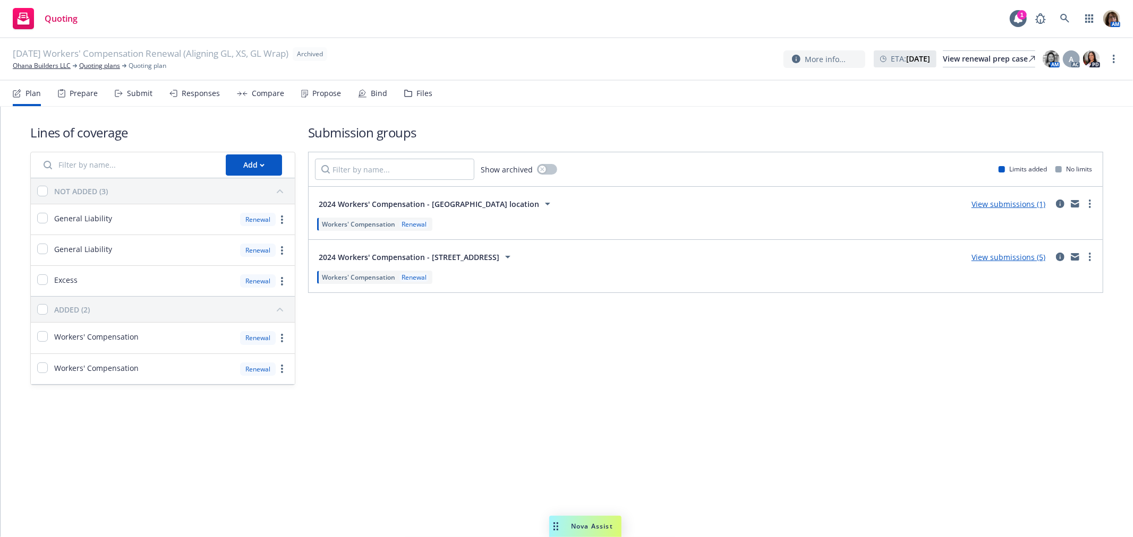
click at [375, 92] on div "Bind" at bounding box center [379, 93] width 16 height 8
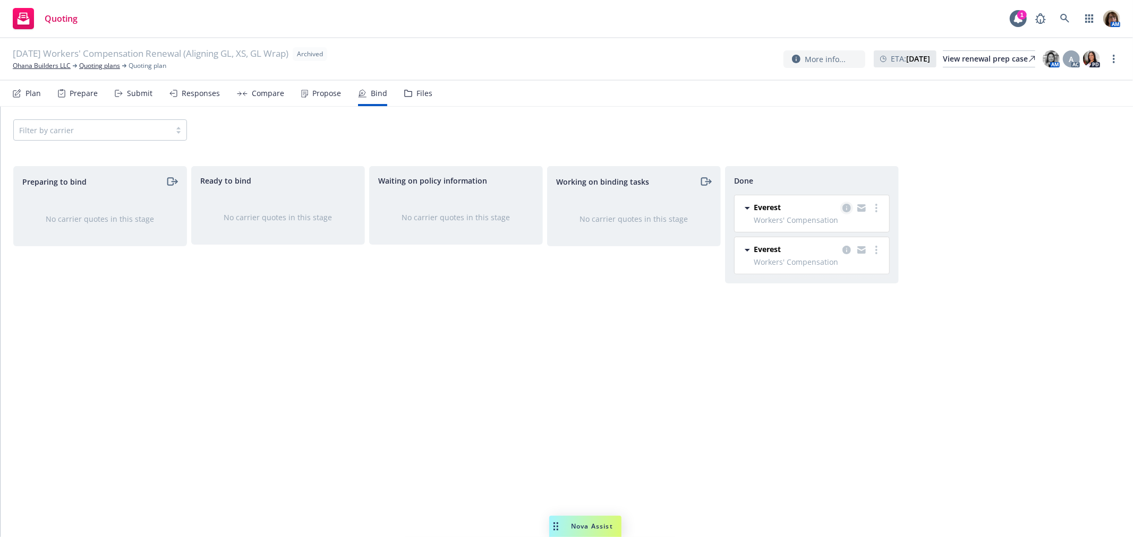
click at [845, 208] on icon "copy logging email" at bounding box center [846, 208] width 8 height 8
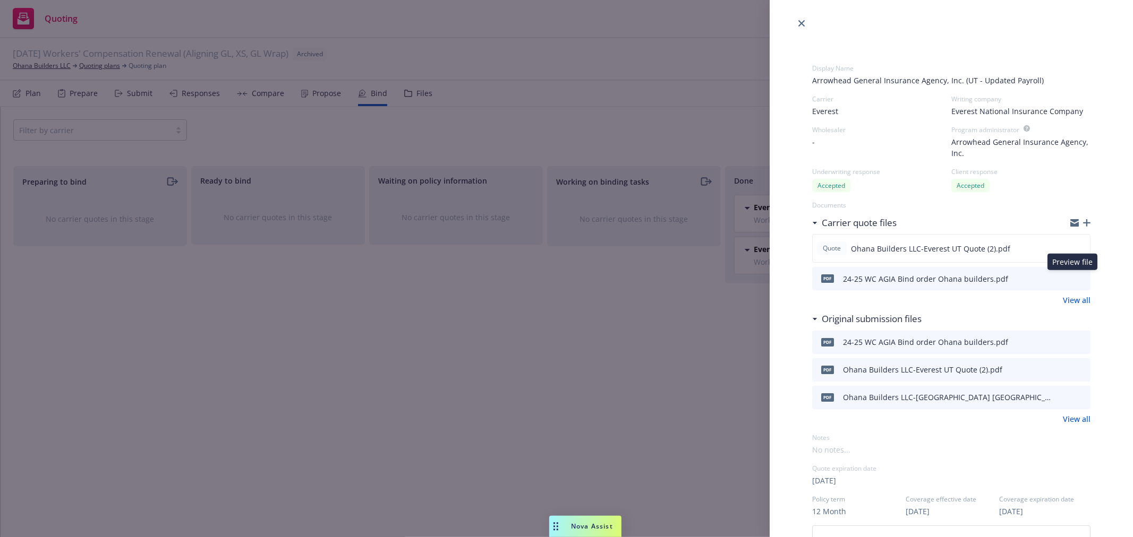
click at [1075, 277] on icon "preview file" at bounding box center [1080, 278] width 10 height 7
click at [800, 22] on icon "close" at bounding box center [801, 23] width 6 height 6
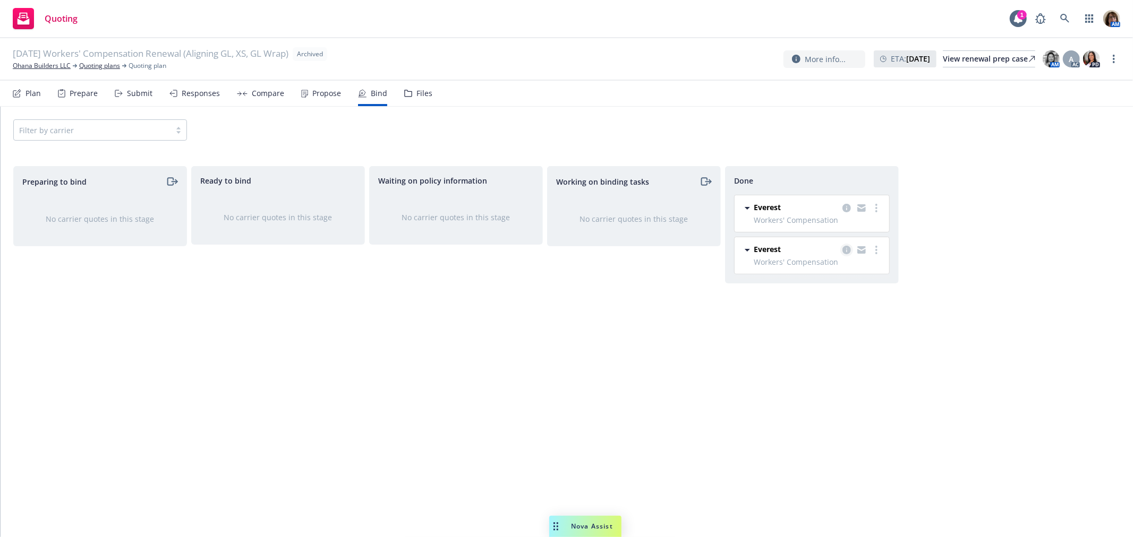
click at [845, 250] on icon "copy logging email" at bounding box center [846, 250] width 8 height 8
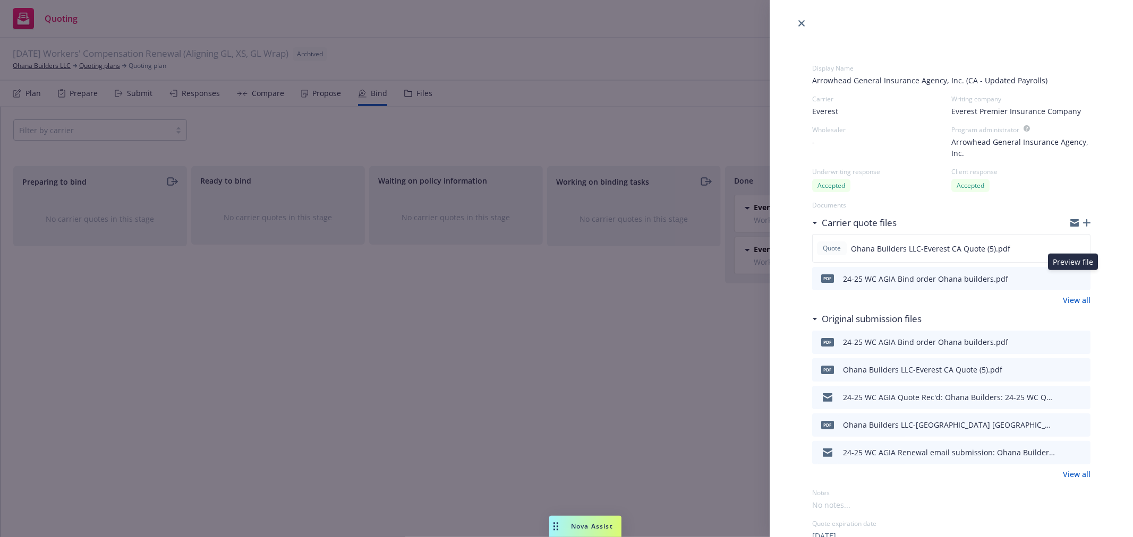
click at [1075, 276] on icon "preview file" at bounding box center [1080, 278] width 10 height 7
click at [798, 21] on icon "close" at bounding box center [801, 23] width 6 height 6
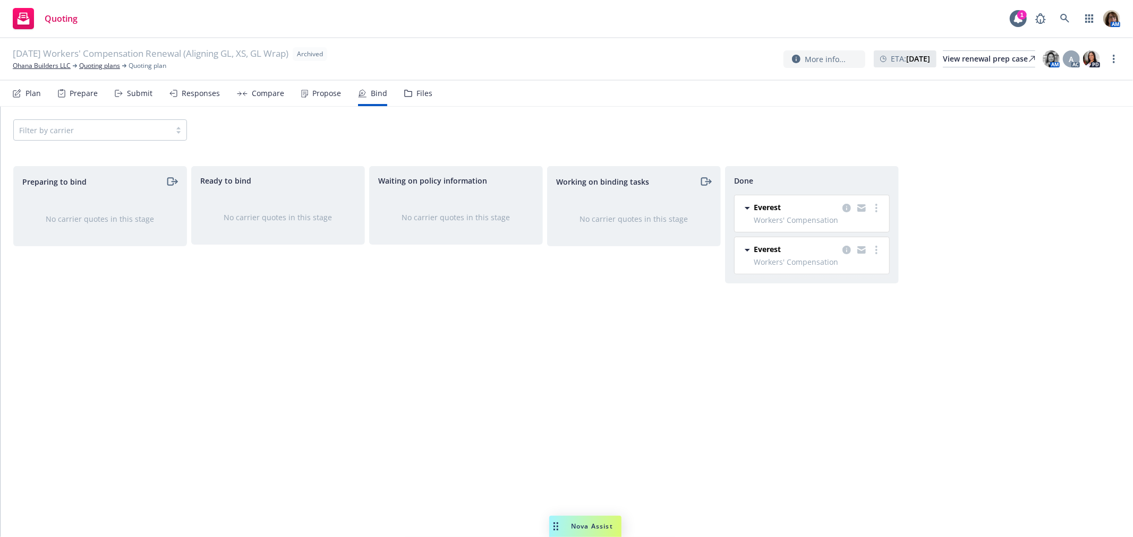
click at [423, 92] on div "Files" at bounding box center [424, 93] width 16 height 8
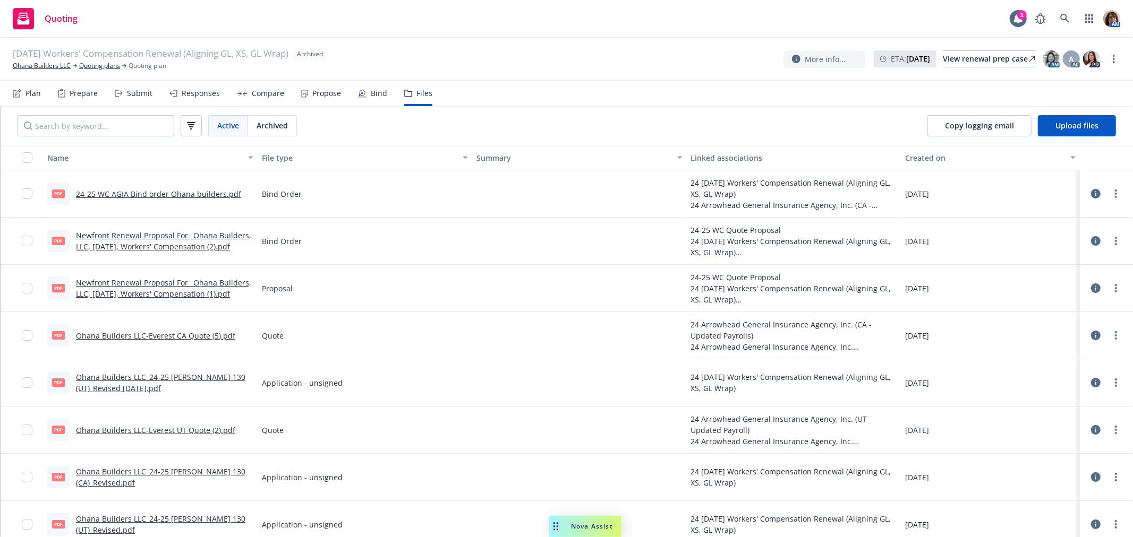
click at [158, 235] on link "Newfront Renewal Proposal For_ Ohana Builders, LLC, October 2024, Workers' Comp…" at bounding box center [163, 240] width 175 height 21
click at [104, 66] on link "Quoting plans" at bounding box center [99, 66] width 41 height 10
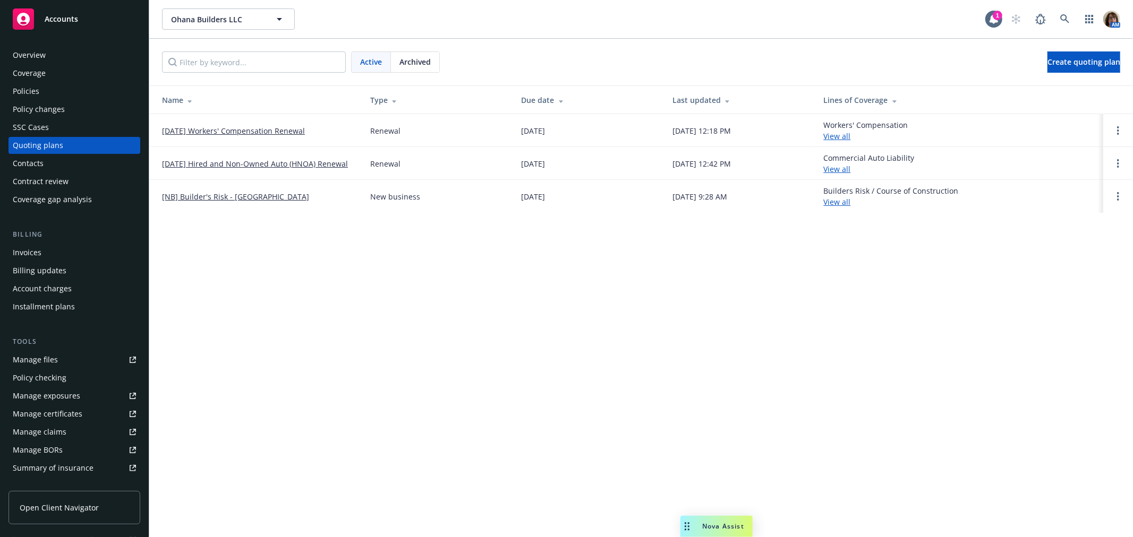
click at [275, 161] on link "[DATE] Hired and Non-Owned Auto (HNOA) Renewal" at bounding box center [255, 163] width 186 height 11
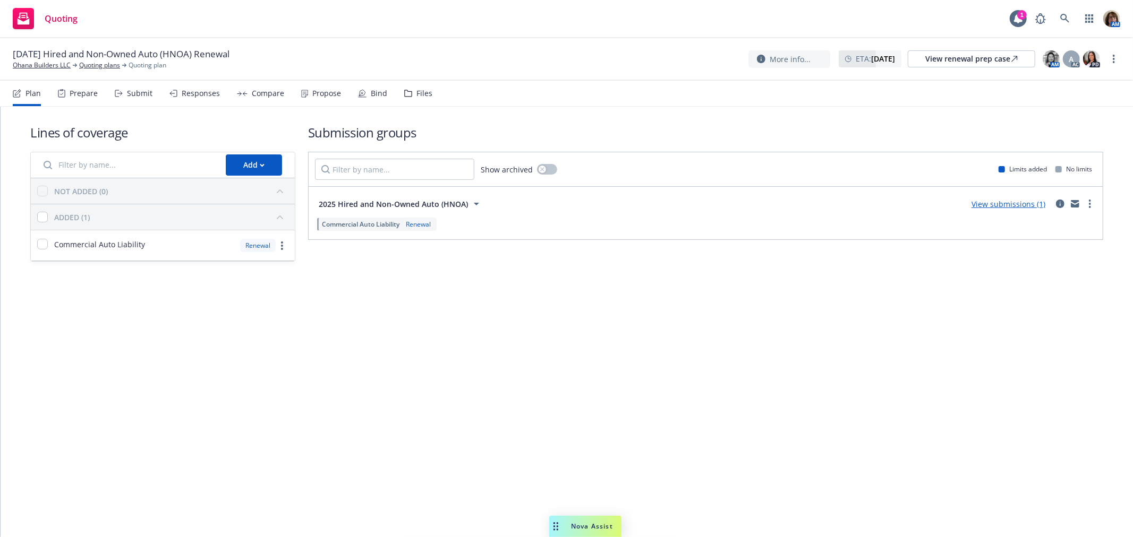
click at [144, 89] on div "Submit" at bounding box center [139, 93] width 25 height 8
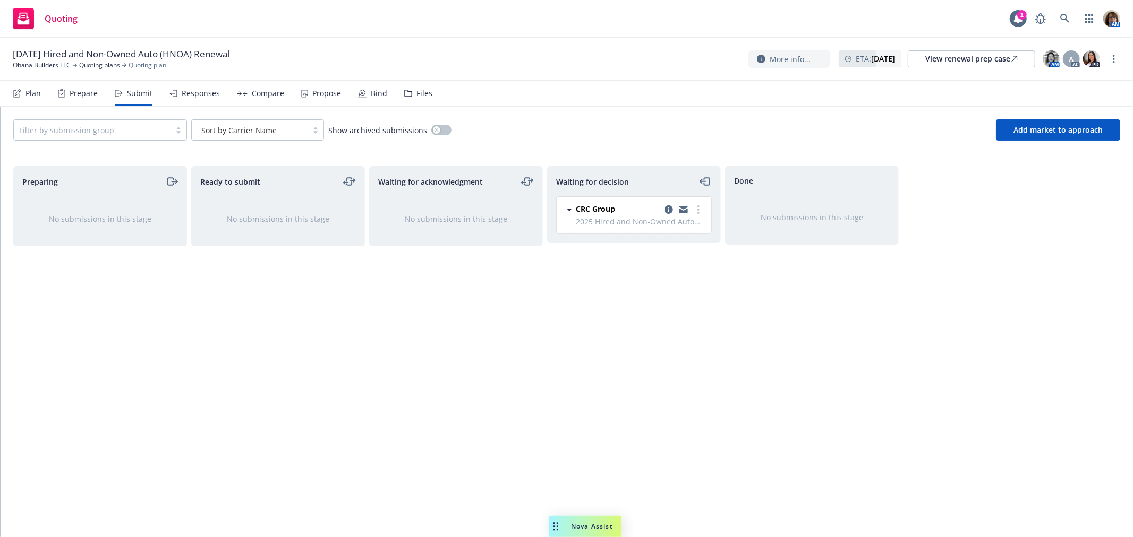
click at [205, 97] on div "Responses" at bounding box center [201, 93] width 38 height 8
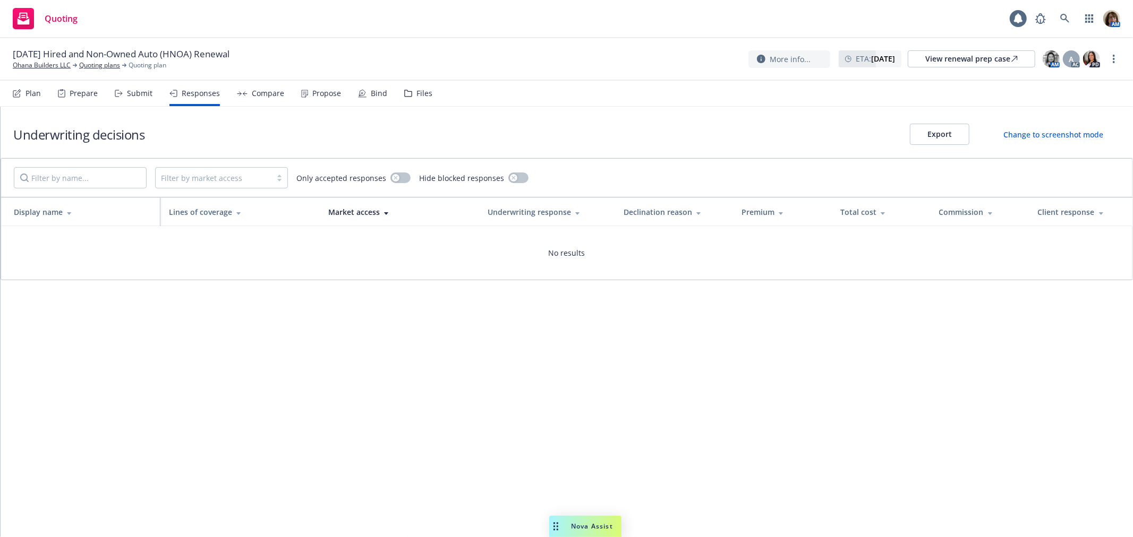
click at [135, 96] on div "Submit" at bounding box center [139, 93] width 25 height 8
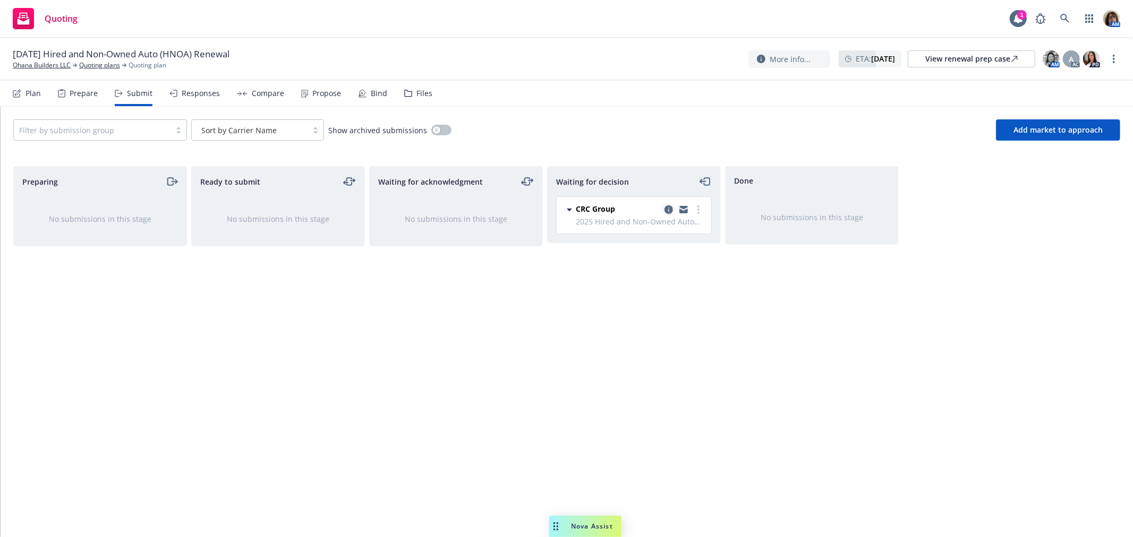
click at [665, 208] on icon "copy logging email" at bounding box center [668, 209] width 8 height 8
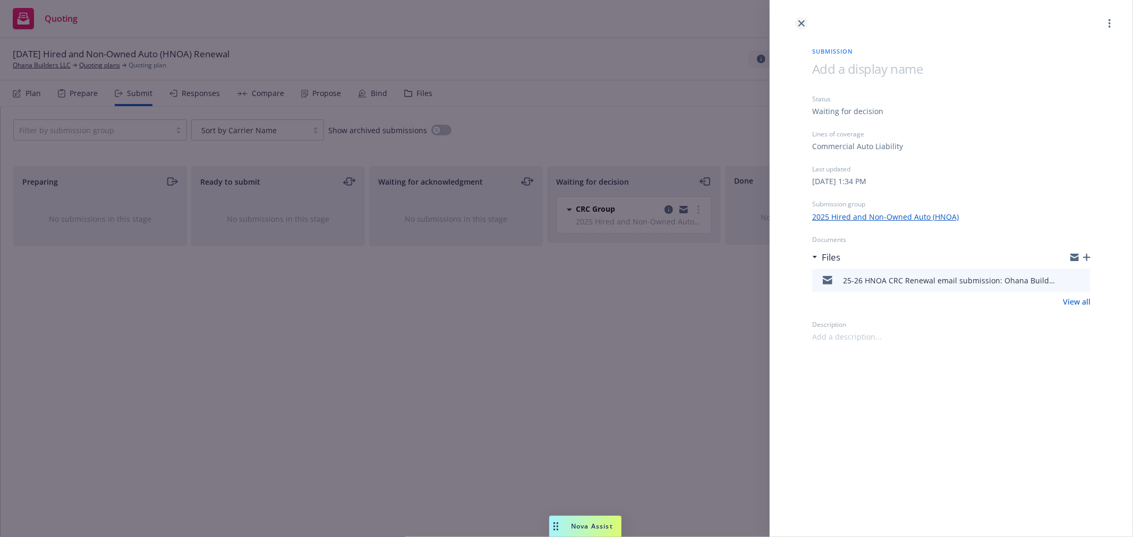
click at [800, 20] on icon "close" at bounding box center [801, 23] width 6 height 6
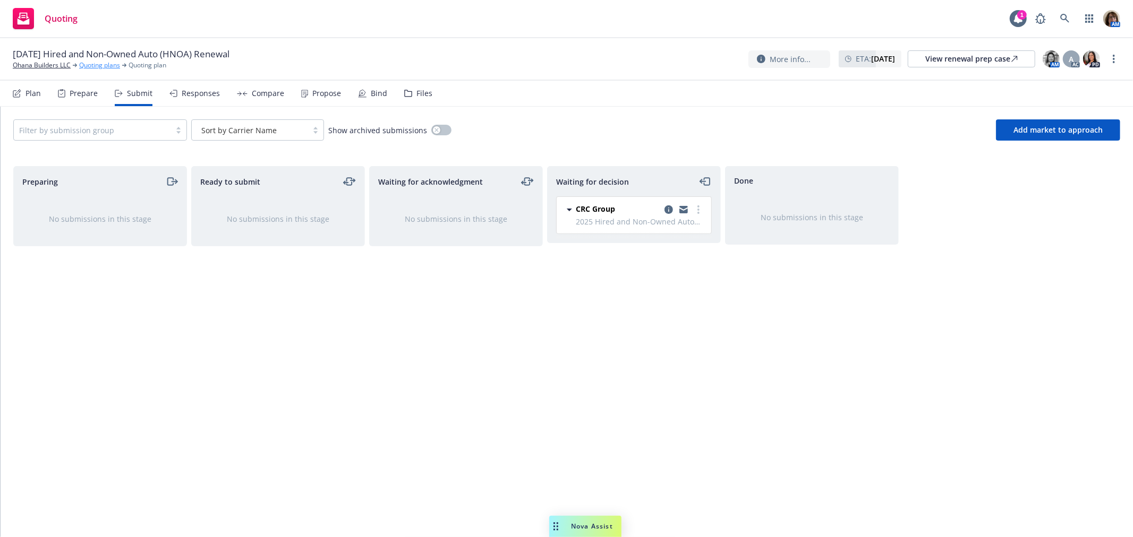
click at [99, 66] on link "Quoting plans" at bounding box center [99, 66] width 41 height 10
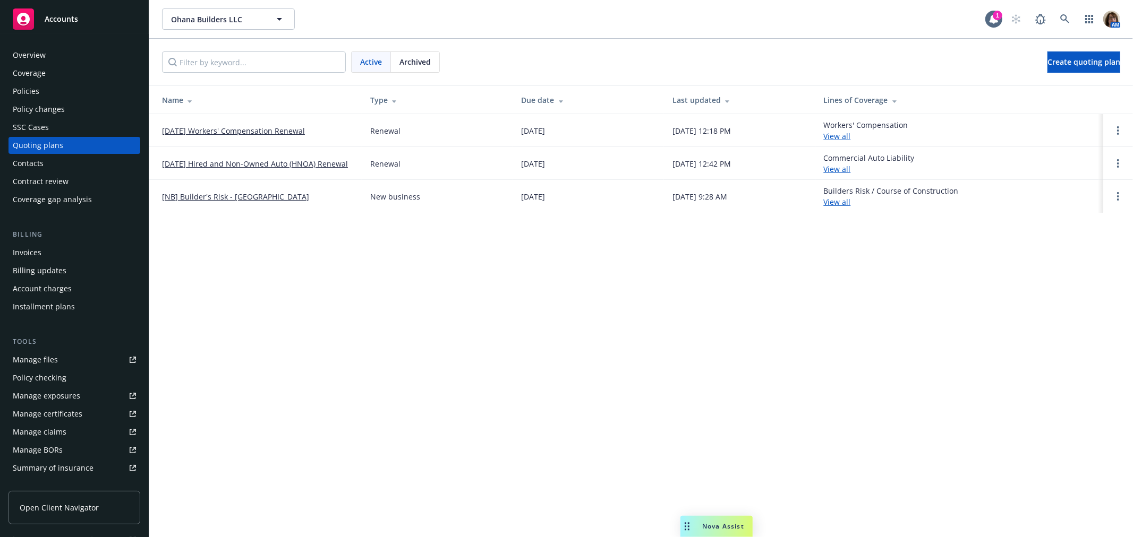
click at [419, 59] on span "Archived" at bounding box center [414, 61] width 31 height 11
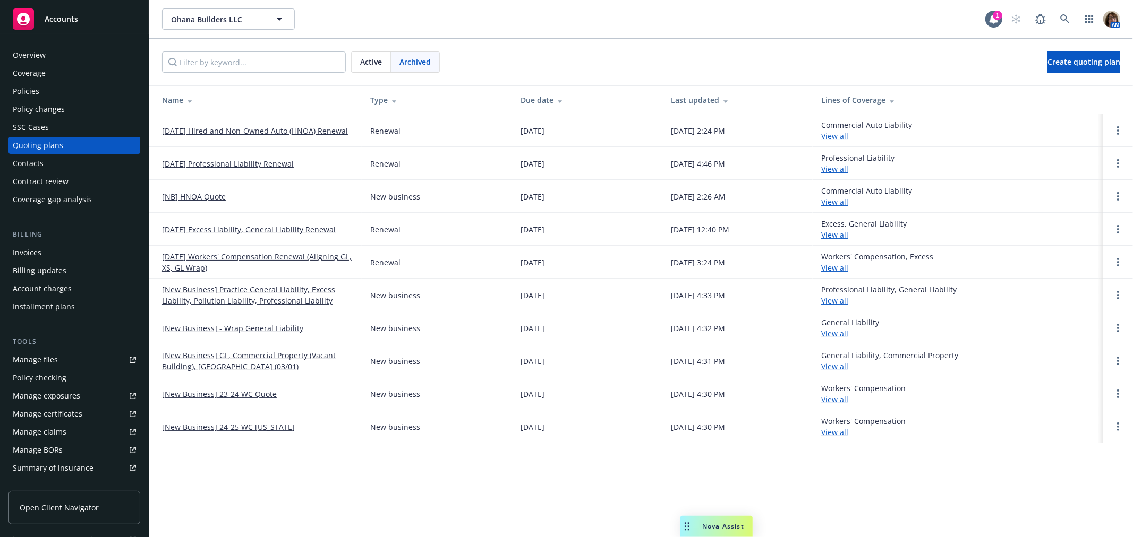
click at [199, 194] on link "[NB] HNOA Quote" at bounding box center [194, 196] width 64 height 11
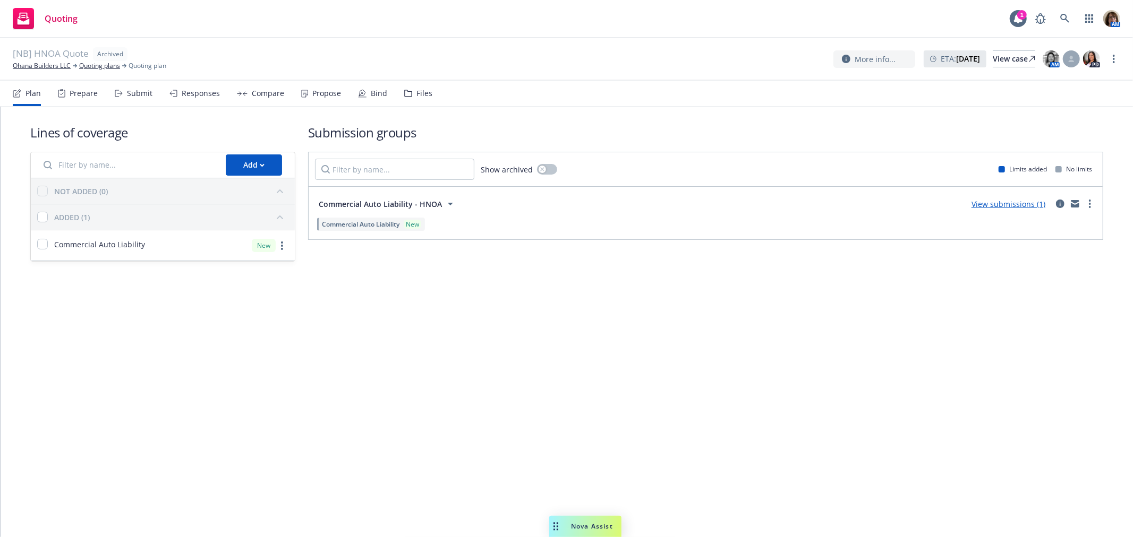
click at [328, 89] on div "Propose" at bounding box center [326, 93] width 29 height 8
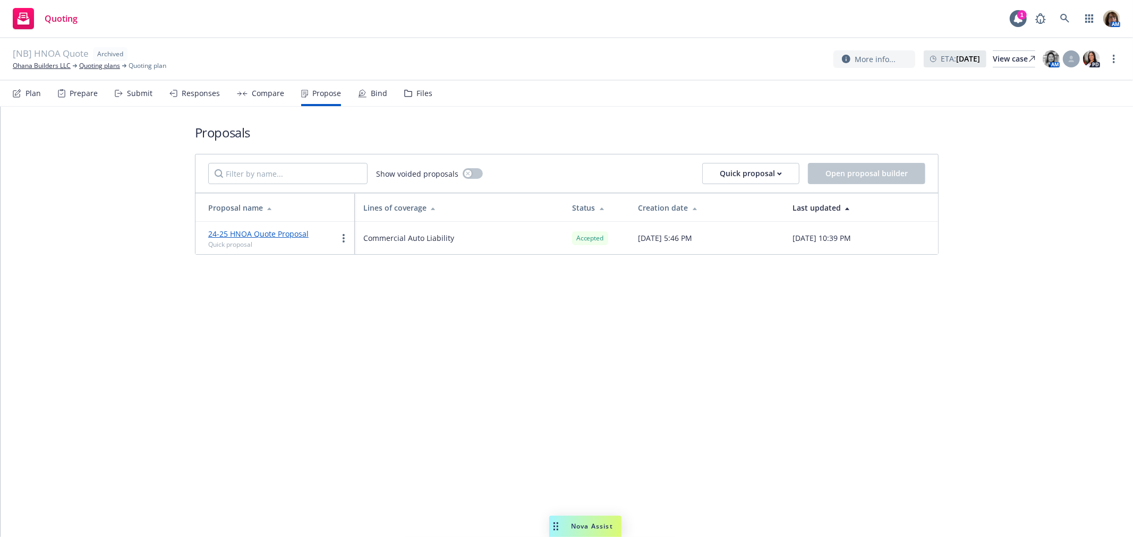
click at [261, 234] on link "24-25 HNOA Quote Proposal" at bounding box center [258, 234] width 100 height 10
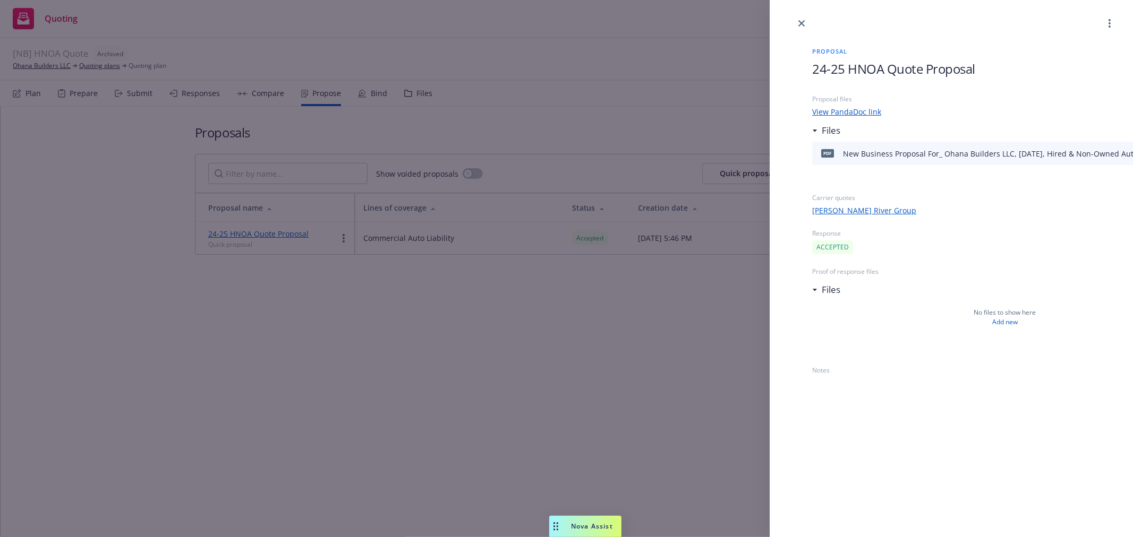
click at [917, 154] on div "New Business Proposal For_ Ohana Builders LLC, [DATE], Hired & Non-Owned Auto (…" at bounding box center [1003, 153] width 320 height 11
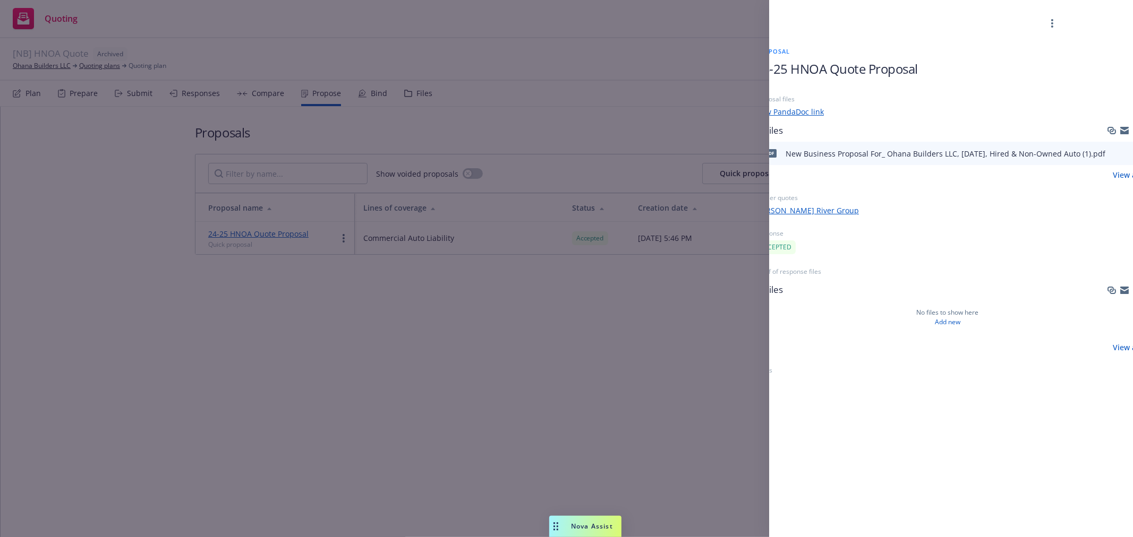
scroll to position [0, 63]
click at [1125, 150] on icon "preview file" at bounding box center [1127, 153] width 10 height 7
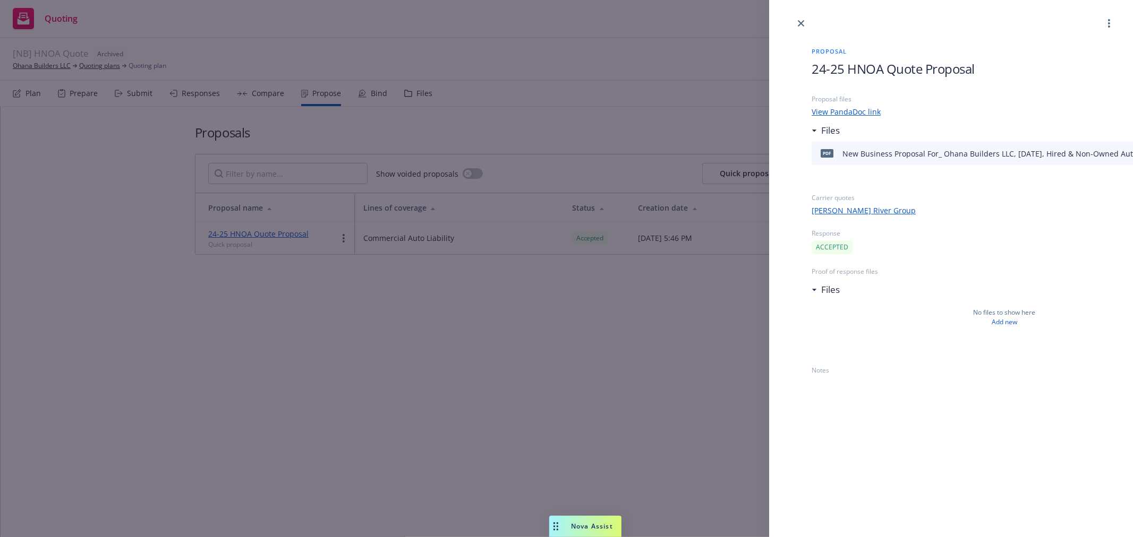
scroll to position [0, 0]
click at [804, 21] on icon "close" at bounding box center [801, 23] width 6 height 6
